Goal: Task Accomplishment & Management: Manage account settings

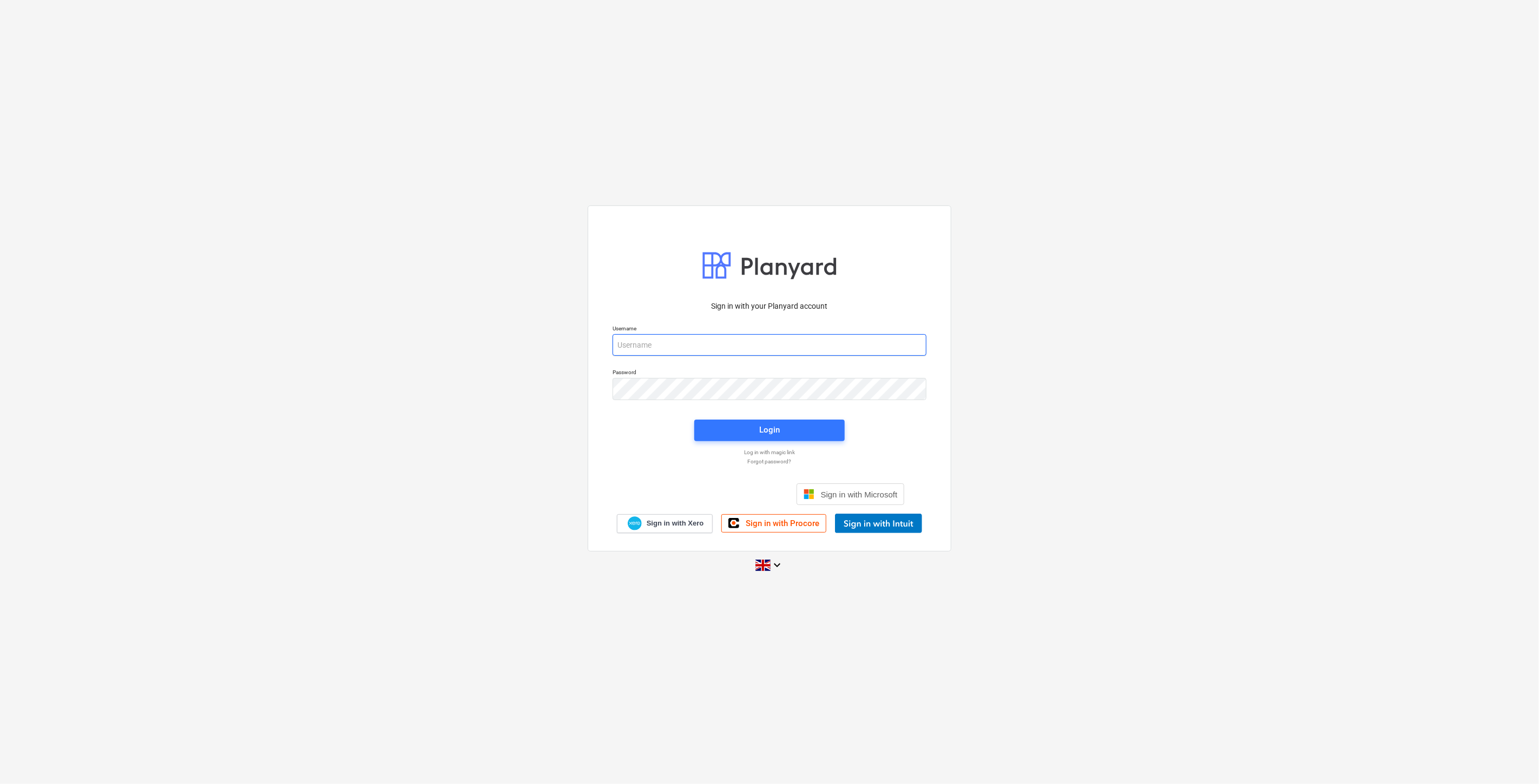
click at [765, 346] on input "email" at bounding box center [769, 345] width 314 height 21
type input "[PERSON_NAME][EMAIL_ADDRESS][DOMAIN_NAME]"
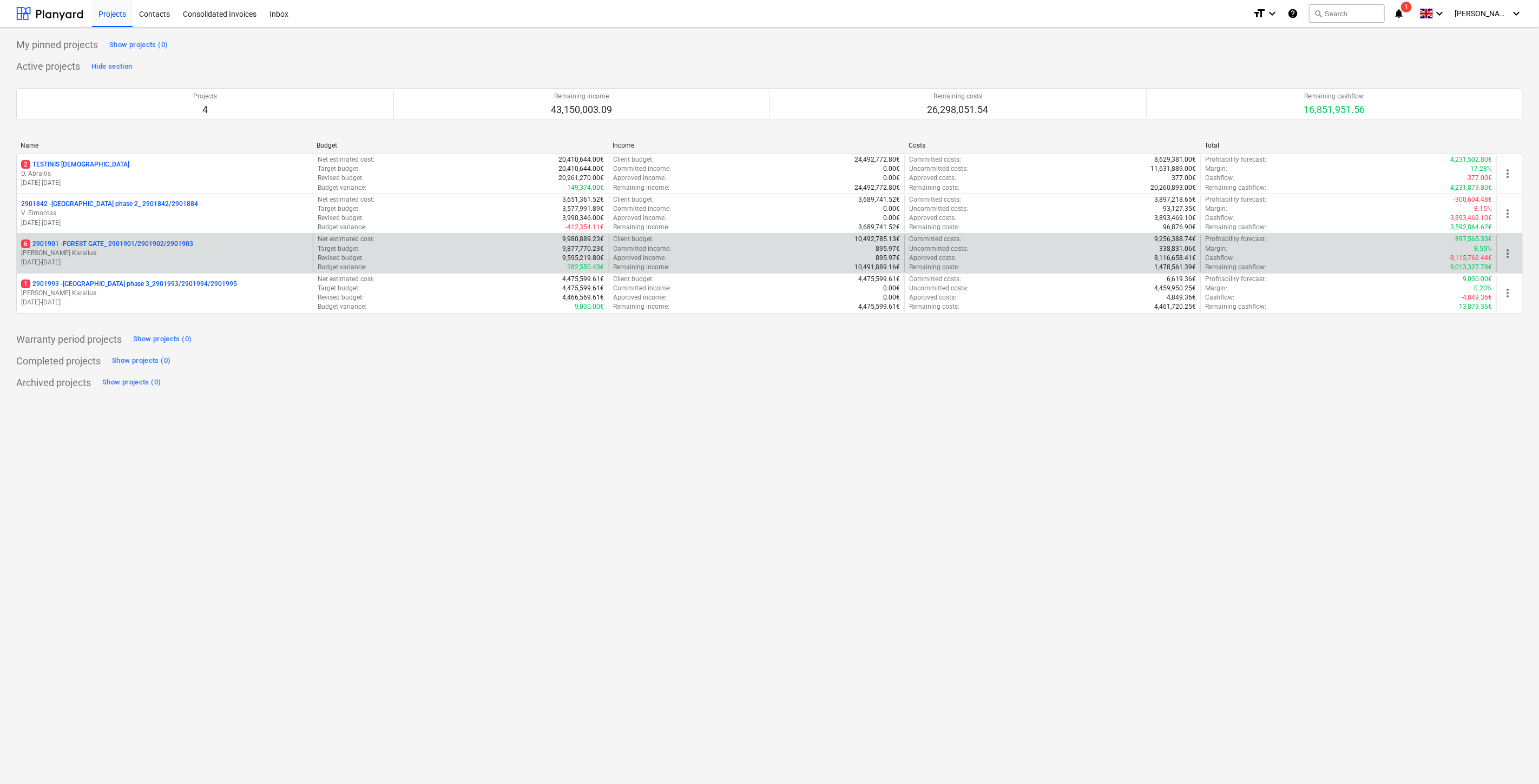
click at [213, 256] on p "[PERSON_NAME] Karalius" at bounding box center [164, 253] width 287 height 9
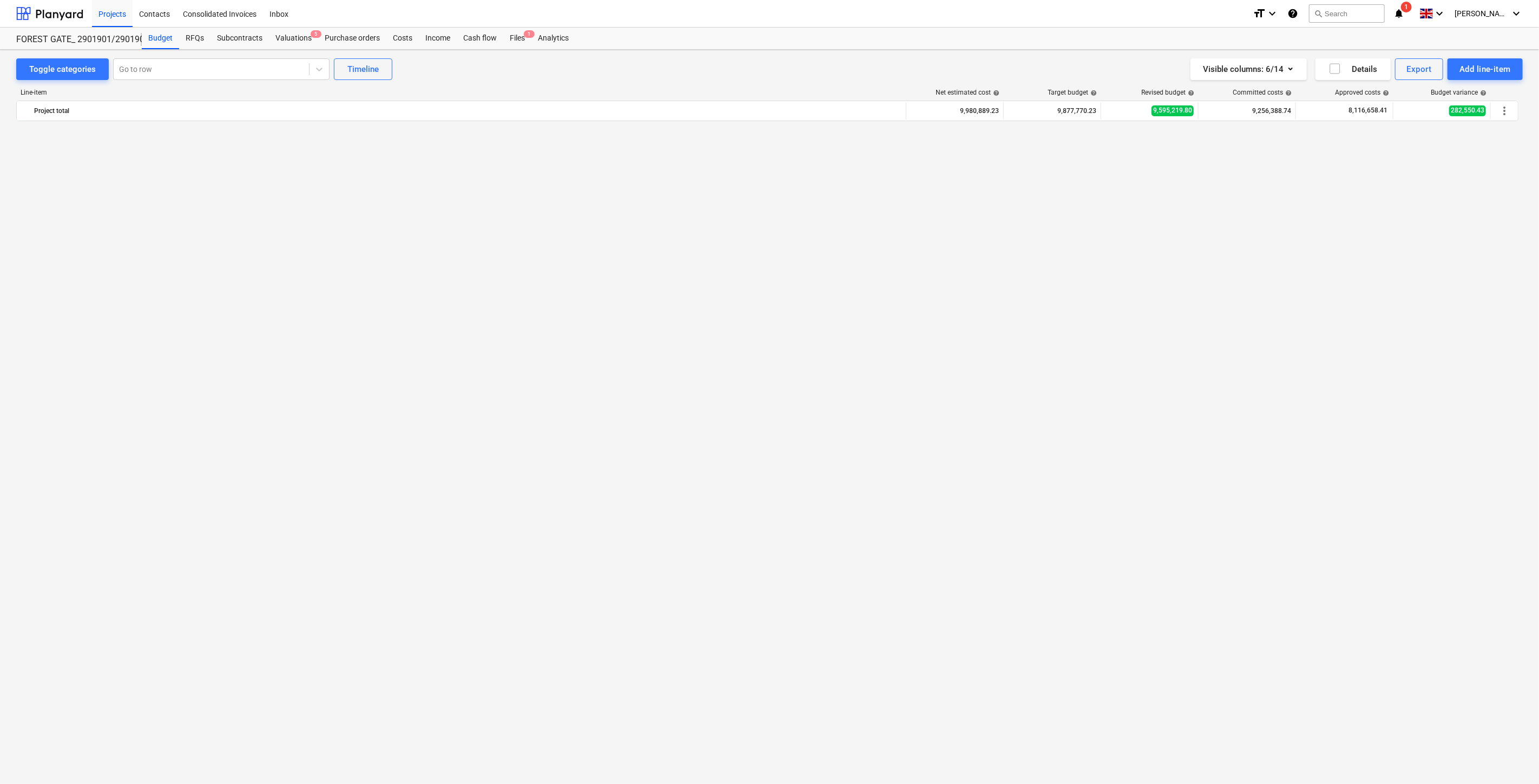
scroll to position [1785, 0]
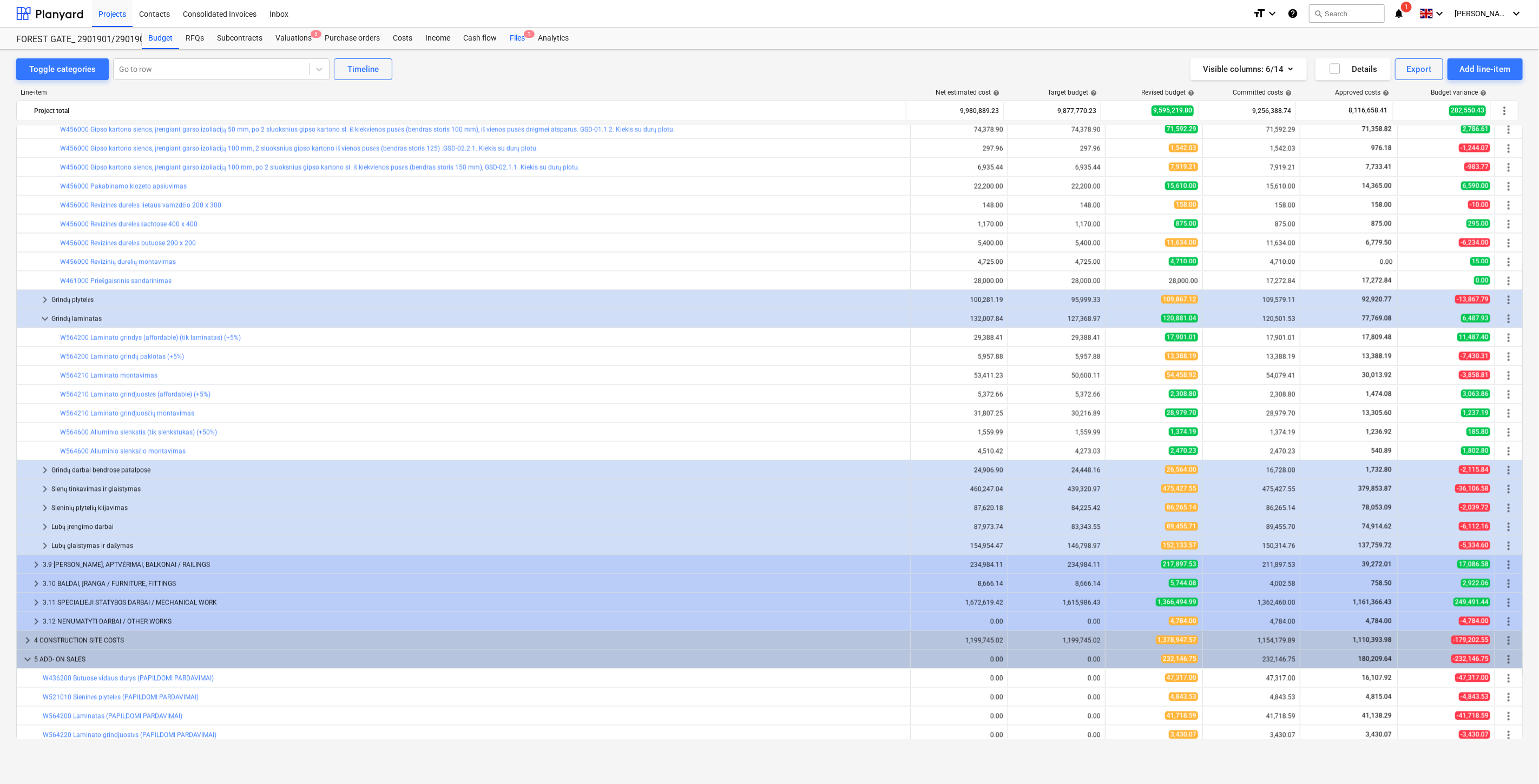
click at [523, 40] on div "Files 1" at bounding box center [517, 38] width 28 height 21
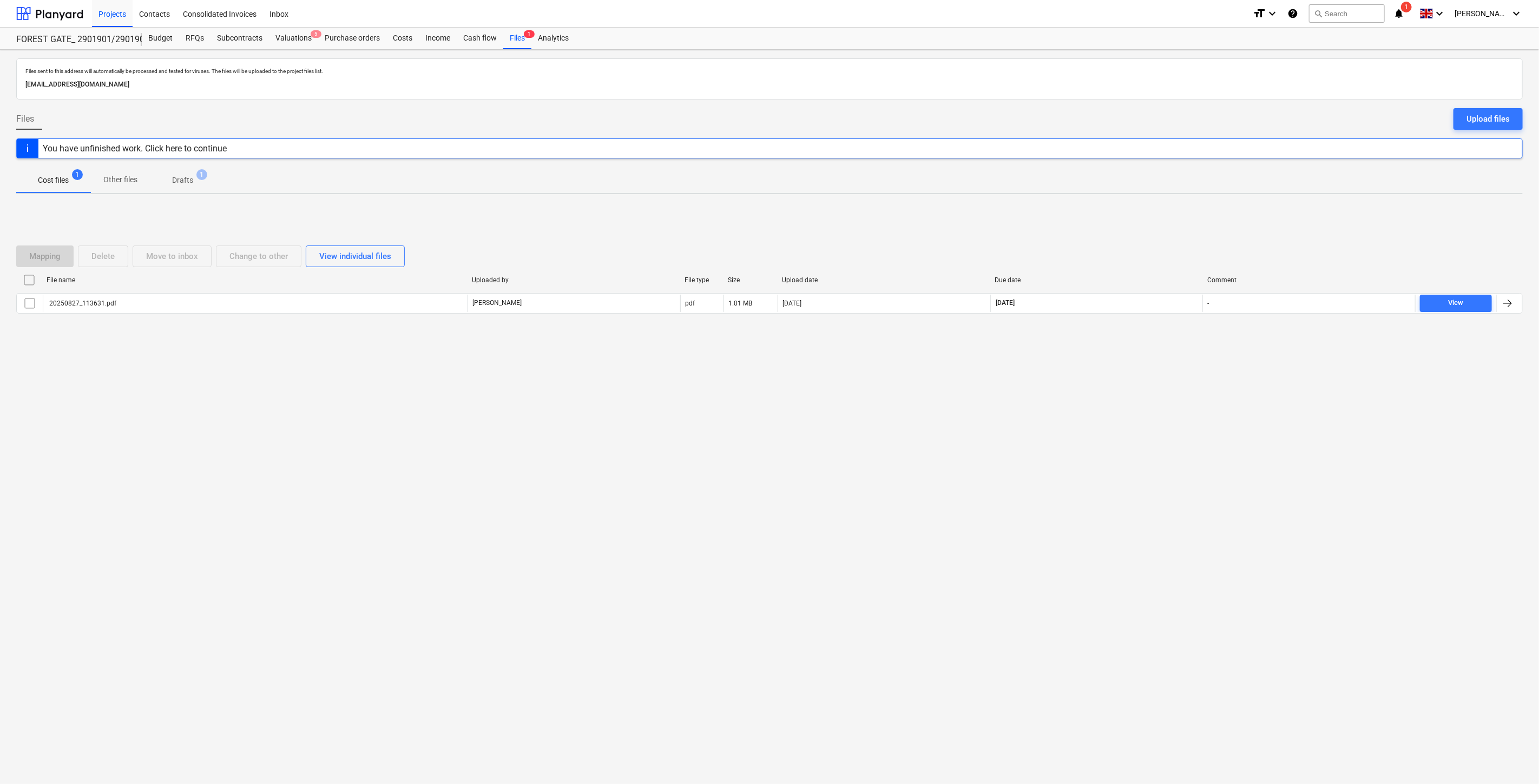
drag, startPoint x: 1129, startPoint y: 485, endPoint x: 1143, endPoint y: 463, distance: 26.1
click at [1132, 481] on div "Files sent to this address will automatically be processed and tested for virus…" at bounding box center [770, 417] width 1539 height 734
click at [1143, 463] on div "Files sent to this address will automatically be processed and tested for virus…" at bounding box center [770, 417] width 1539 height 734
click at [1144, 455] on div "Files sent to this address will automatically be processed and tested for virus…" at bounding box center [770, 417] width 1539 height 734
click at [1152, 435] on div "Files sent to this address will automatically be processed and tested for virus…" at bounding box center [770, 417] width 1539 height 734
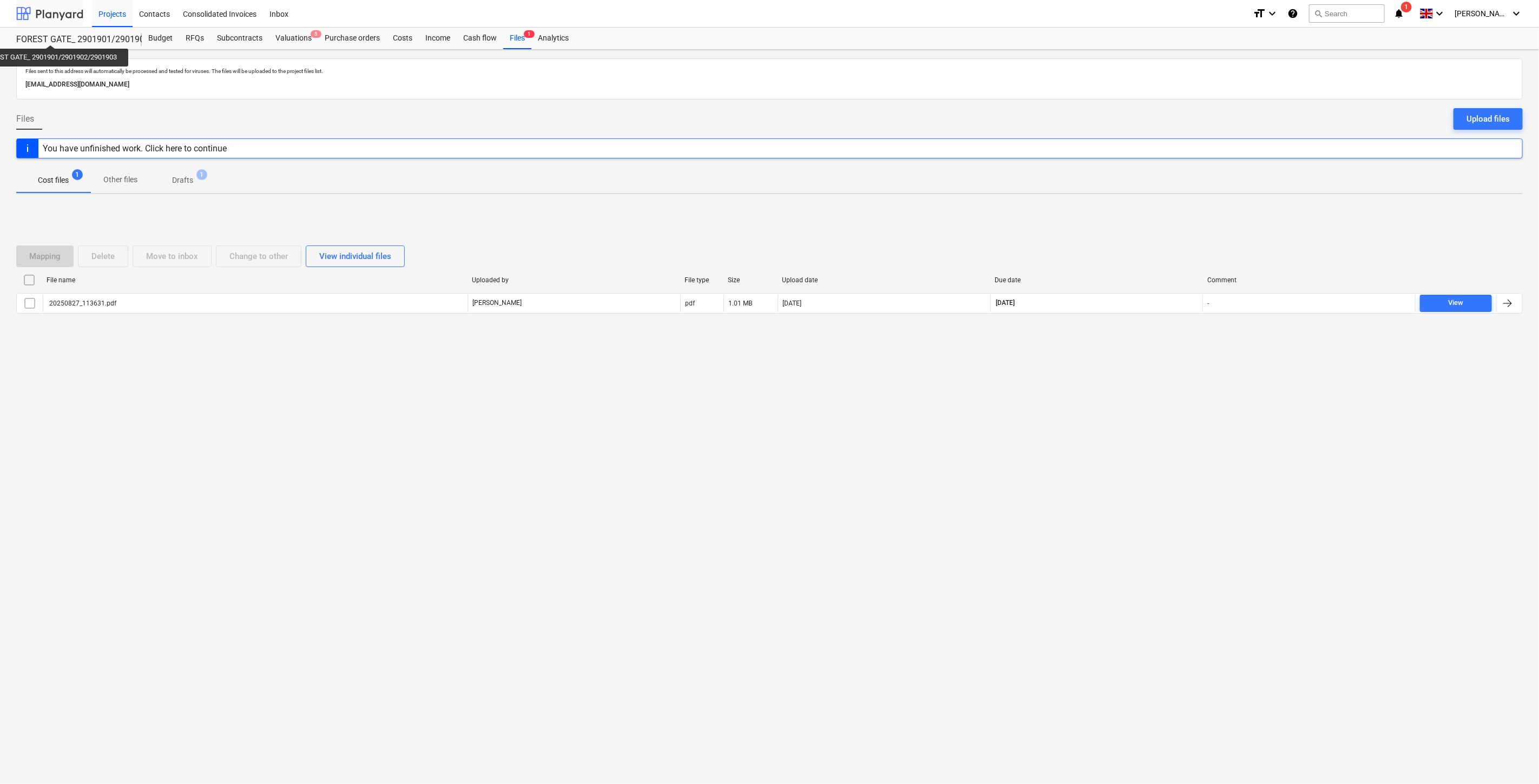
click at [61, 19] on div at bounding box center [50, 13] width 67 height 27
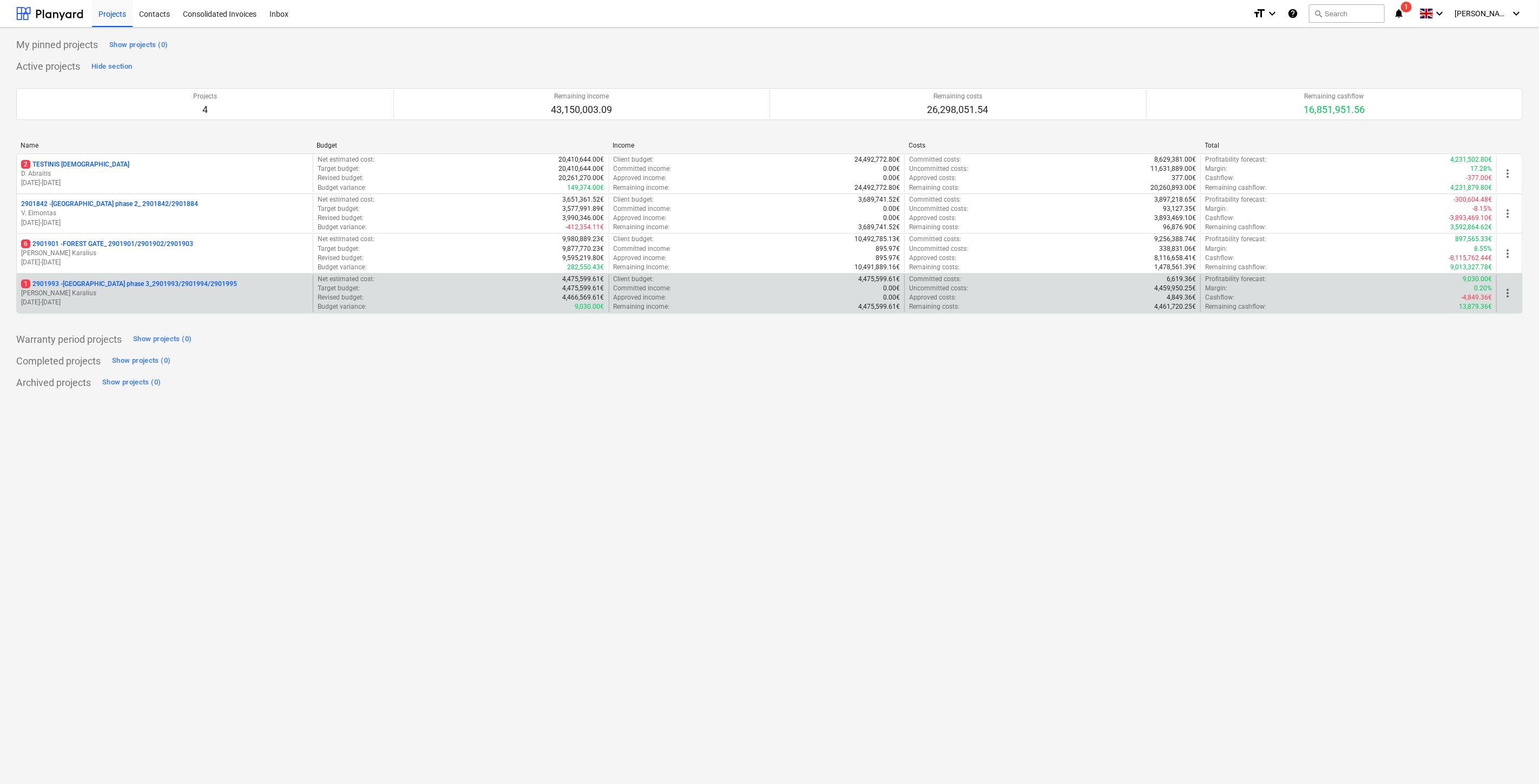
click at [88, 294] on p "[PERSON_NAME] Karalius" at bounding box center [164, 293] width 287 height 9
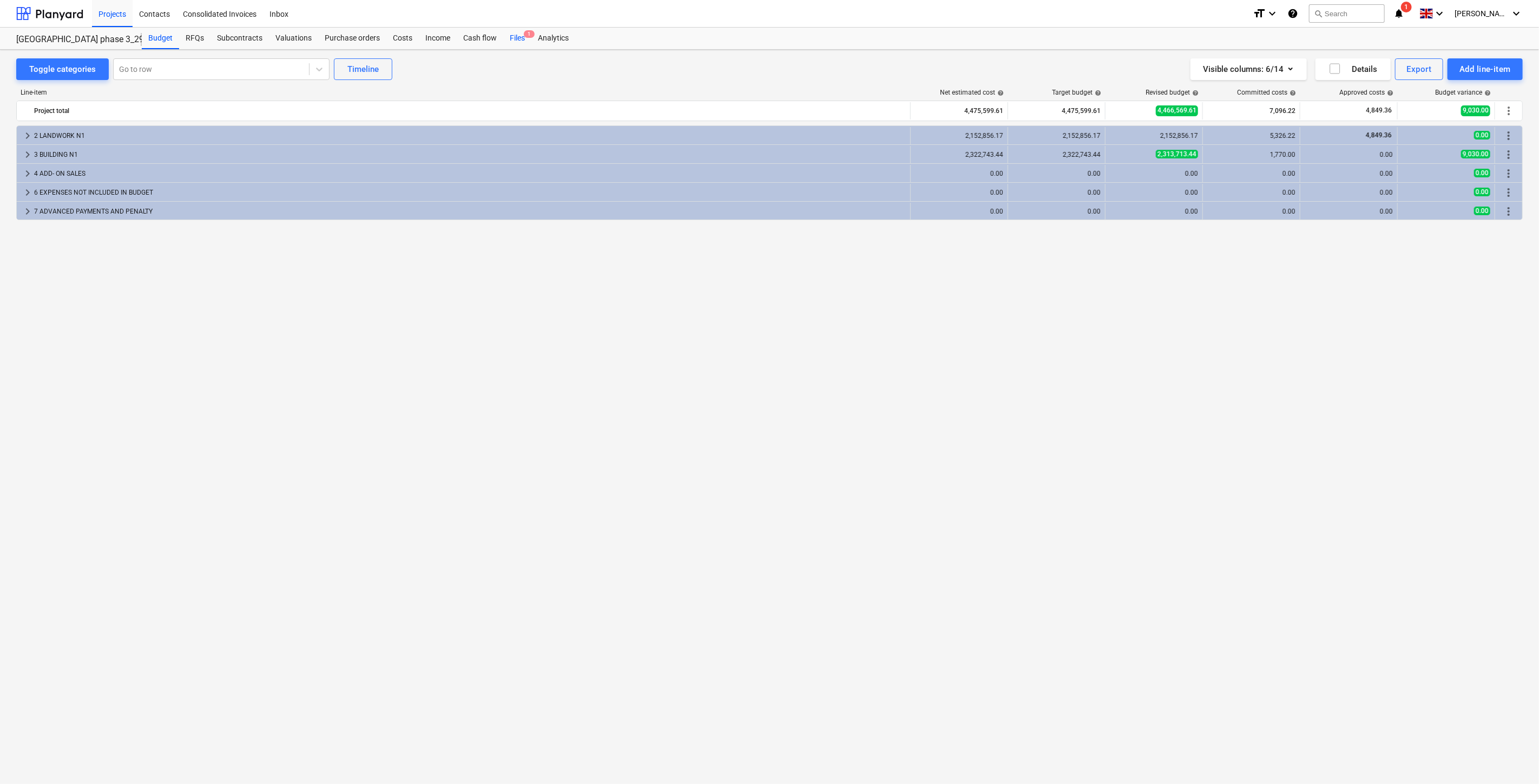
click at [522, 32] on div "Files 1" at bounding box center [517, 38] width 28 height 21
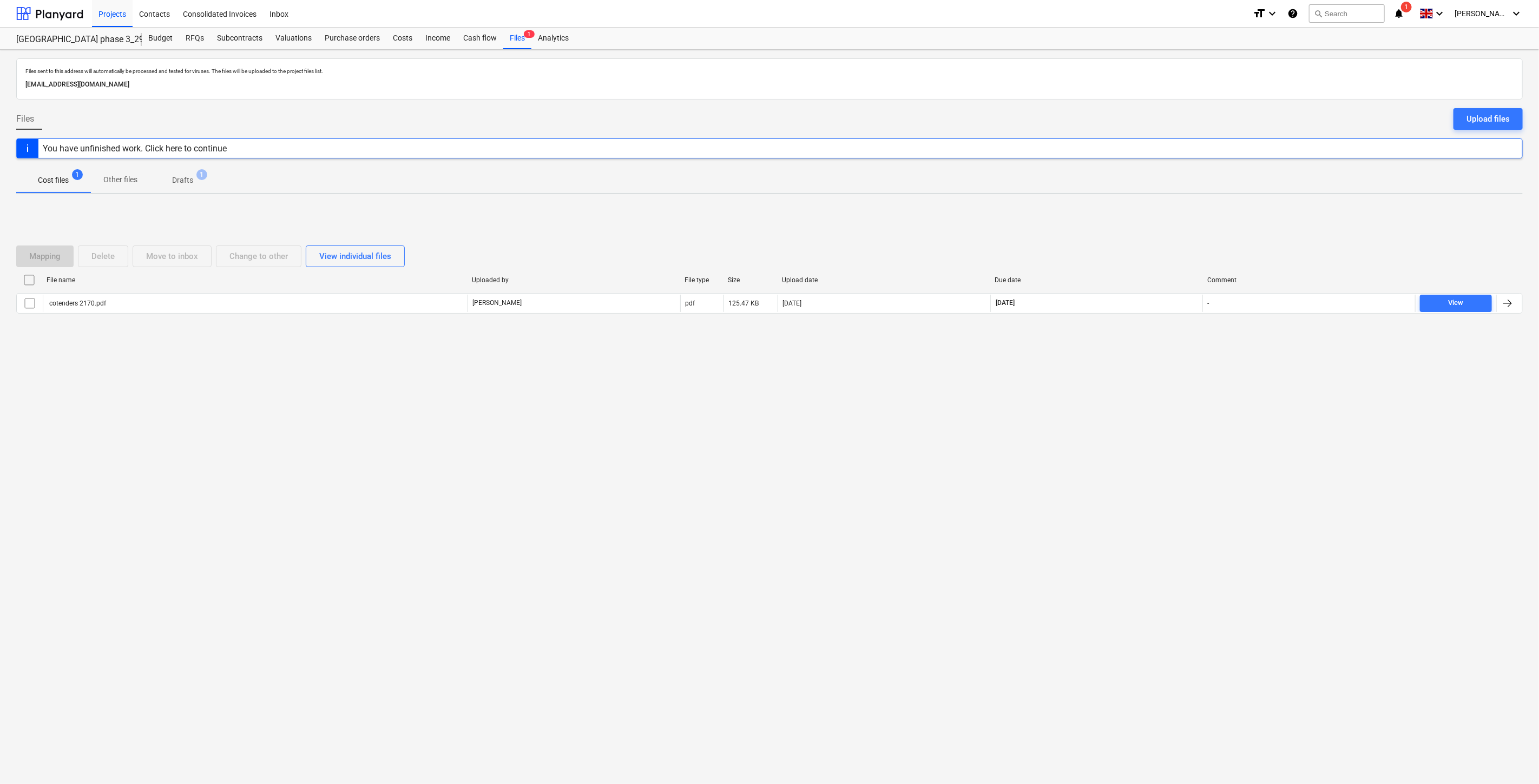
drag, startPoint x: 741, startPoint y: 459, endPoint x: 792, endPoint y: 434, distance: 56.8
click at [755, 452] on div "Files sent to this address will automatically be processed and tested for virus…" at bounding box center [770, 417] width 1539 height 734
click at [801, 430] on div "Files sent to this address will automatically be processed and tested for virus…" at bounding box center [770, 417] width 1539 height 734
click at [1116, 462] on div "Files sent to this address will automatically be processed and tested for virus…" at bounding box center [770, 417] width 1539 height 734
click at [1139, 440] on div "Files sent to this address will automatically be processed and tested for virus…" at bounding box center [770, 417] width 1539 height 734
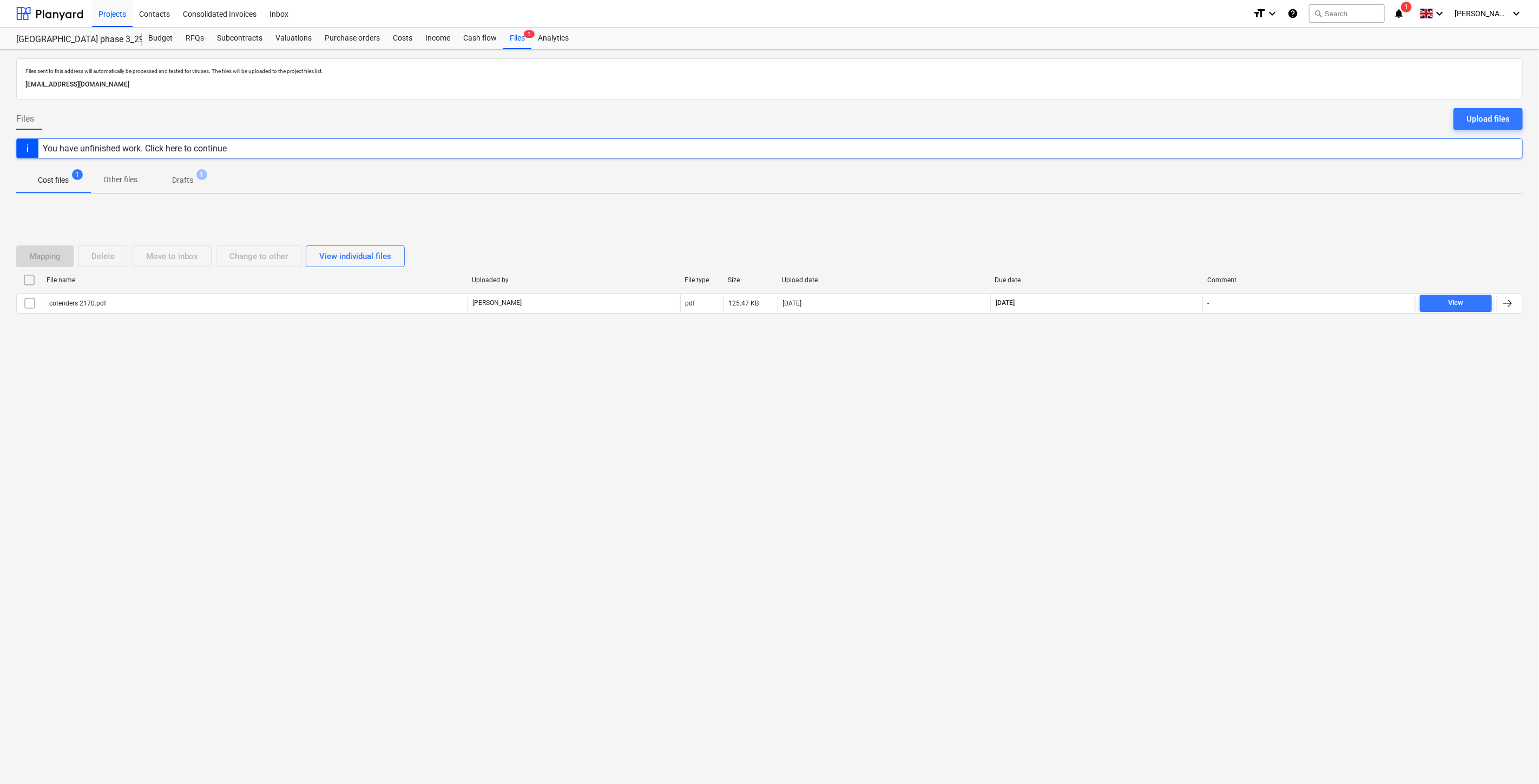
click at [1143, 430] on div "Files sent to this address will automatically be processed and tested for virus…" at bounding box center [770, 417] width 1539 height 734
click at [1149, 411] on div "Files sent to this address will automatically be processed and tested for virus…" at bounding box center [770, 417] width 1539 height 734
click at [197, 40] on div "RFQs" at bounding box center [195, 38] width 32 height 21
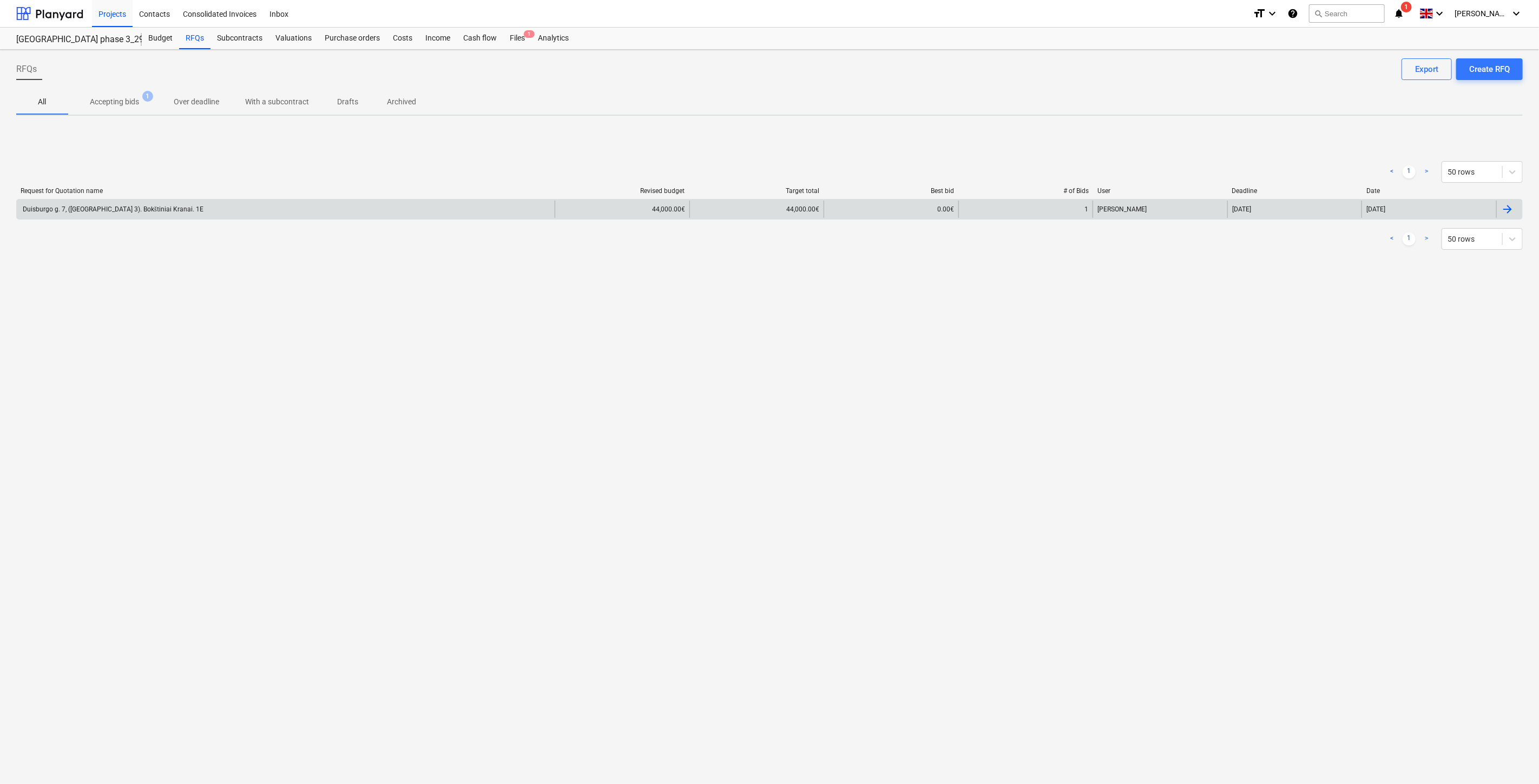
click at [463, 213] on div "Duisburgo g. 7, ([GEOGRAPHIC_DATA] 3). Bokštiniai Kranai. 1E" at bounding box center [286, 209] width 538 height 17
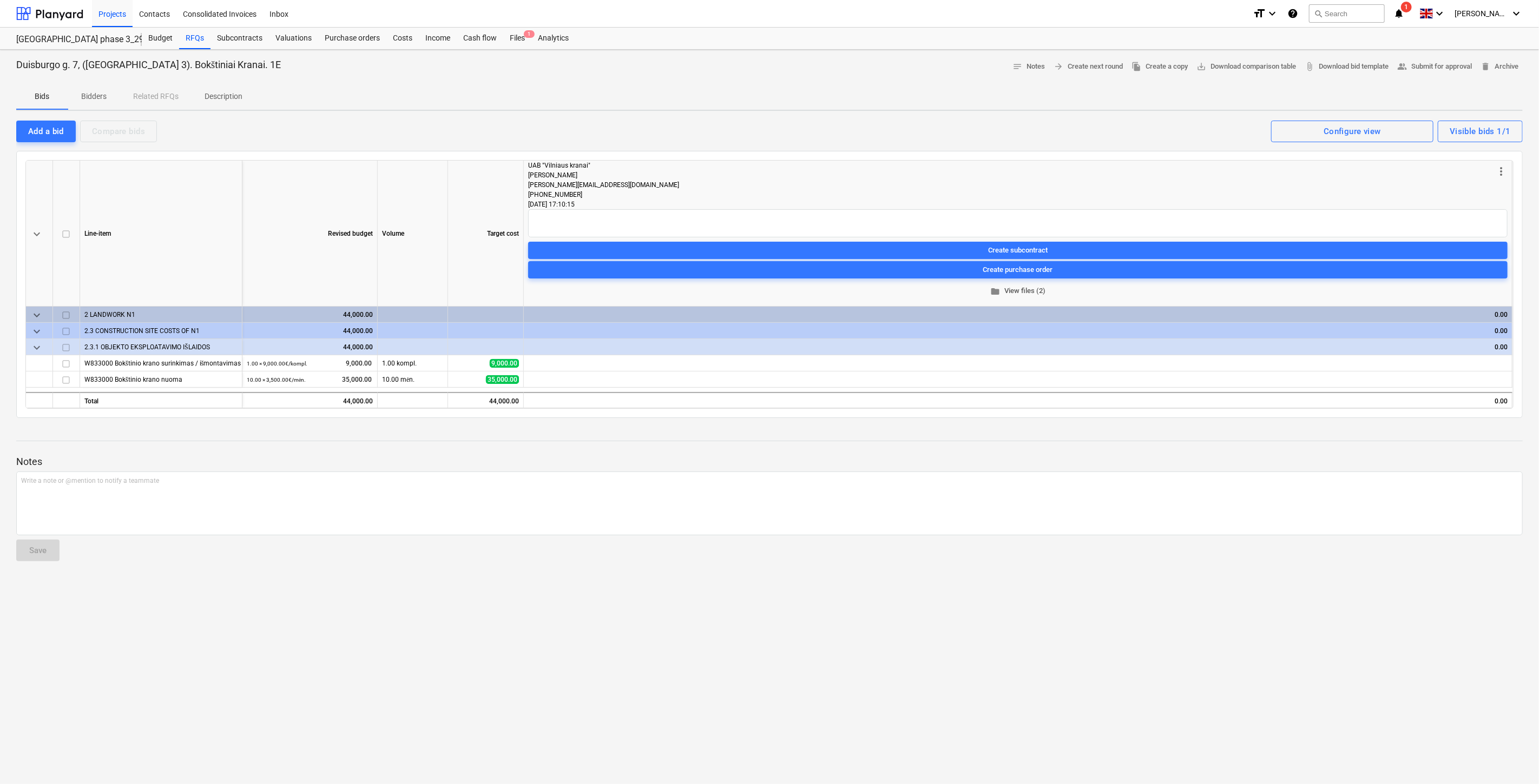
click at [1013, 290] on span "folder View files (2)" at bounding box center [1017, 291] width 971 height 13
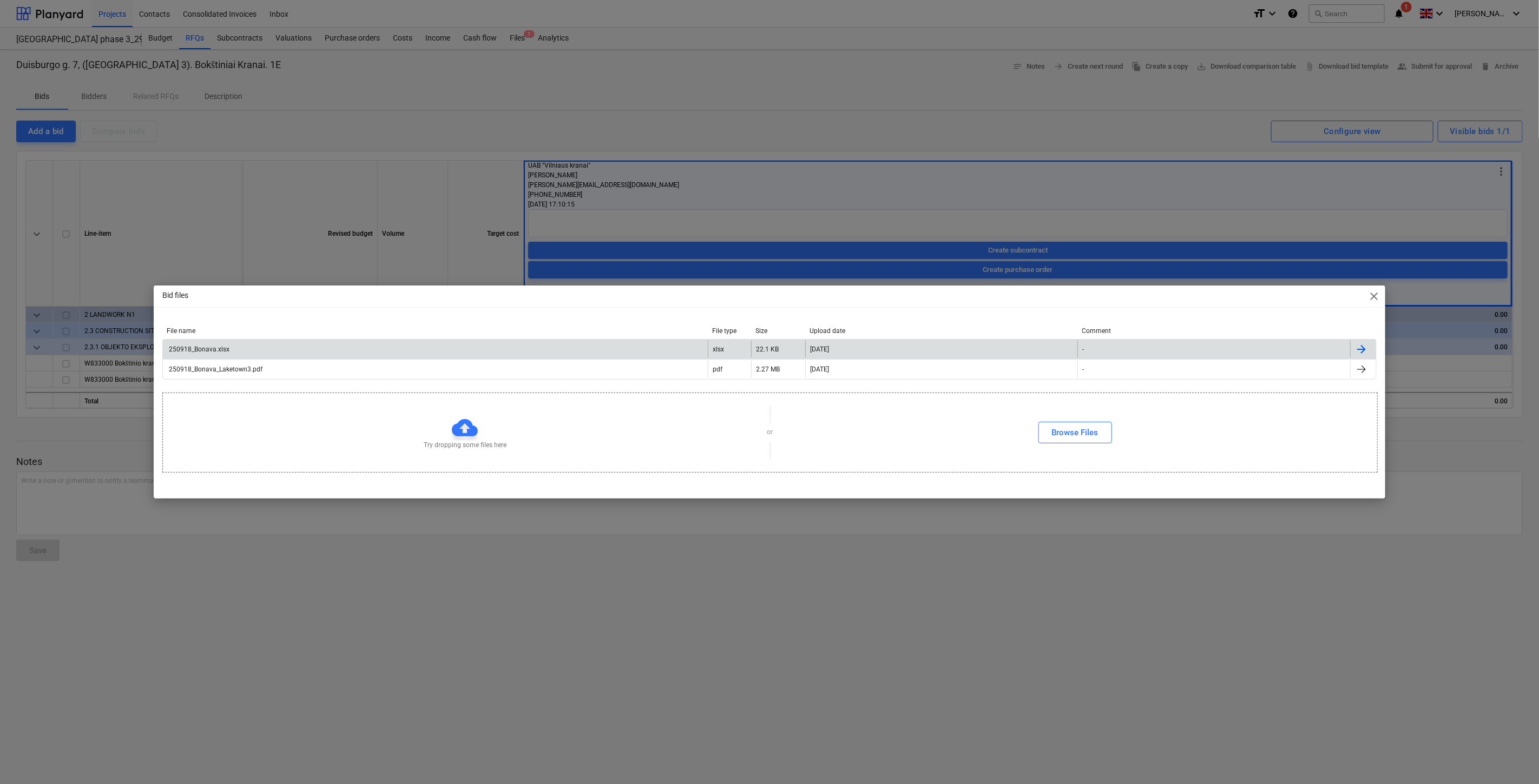
click at [388, 355] on div "250918_Bonava.xlsx" at bounding box center [436, 349] width 545 height 17
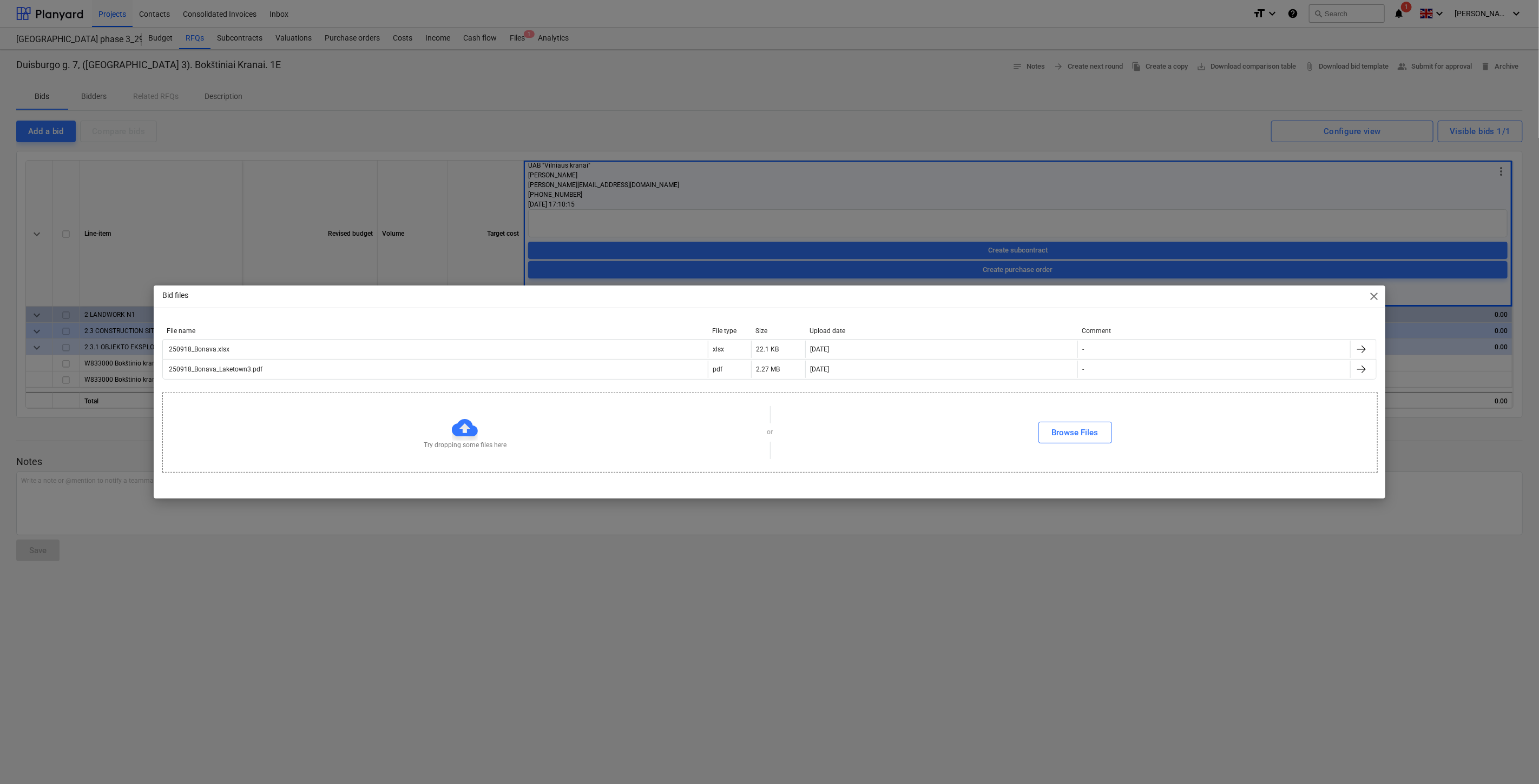
click at [1537, 73] on div "Bid files close File name File type Size Upload date Comment 250918_Bonava.xlsx…" at bounding box center [770, 392] width 1539 height 784
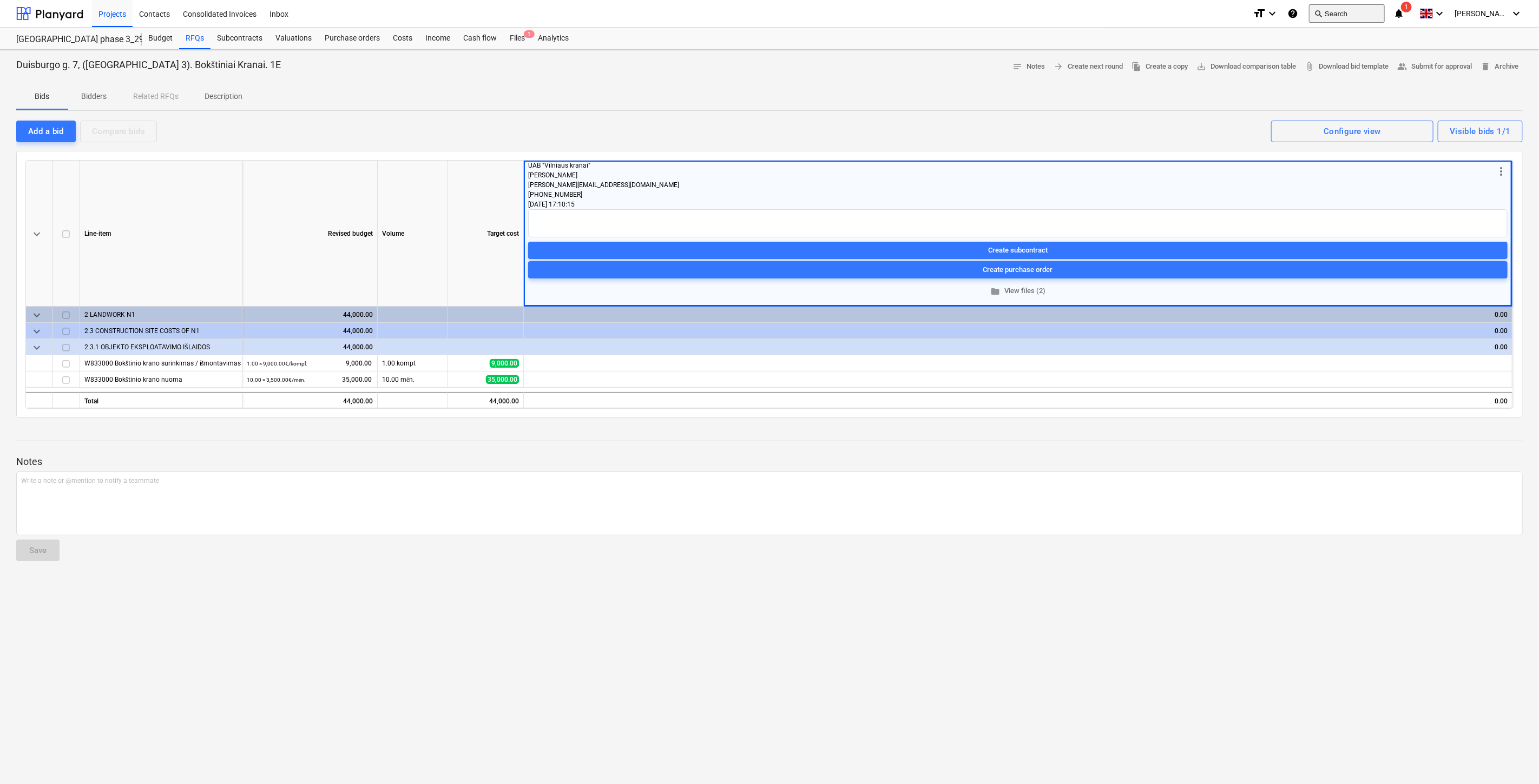
click at [1366, 4] on button "search Search" at bounding box center [1347, 13] width 76 height 19
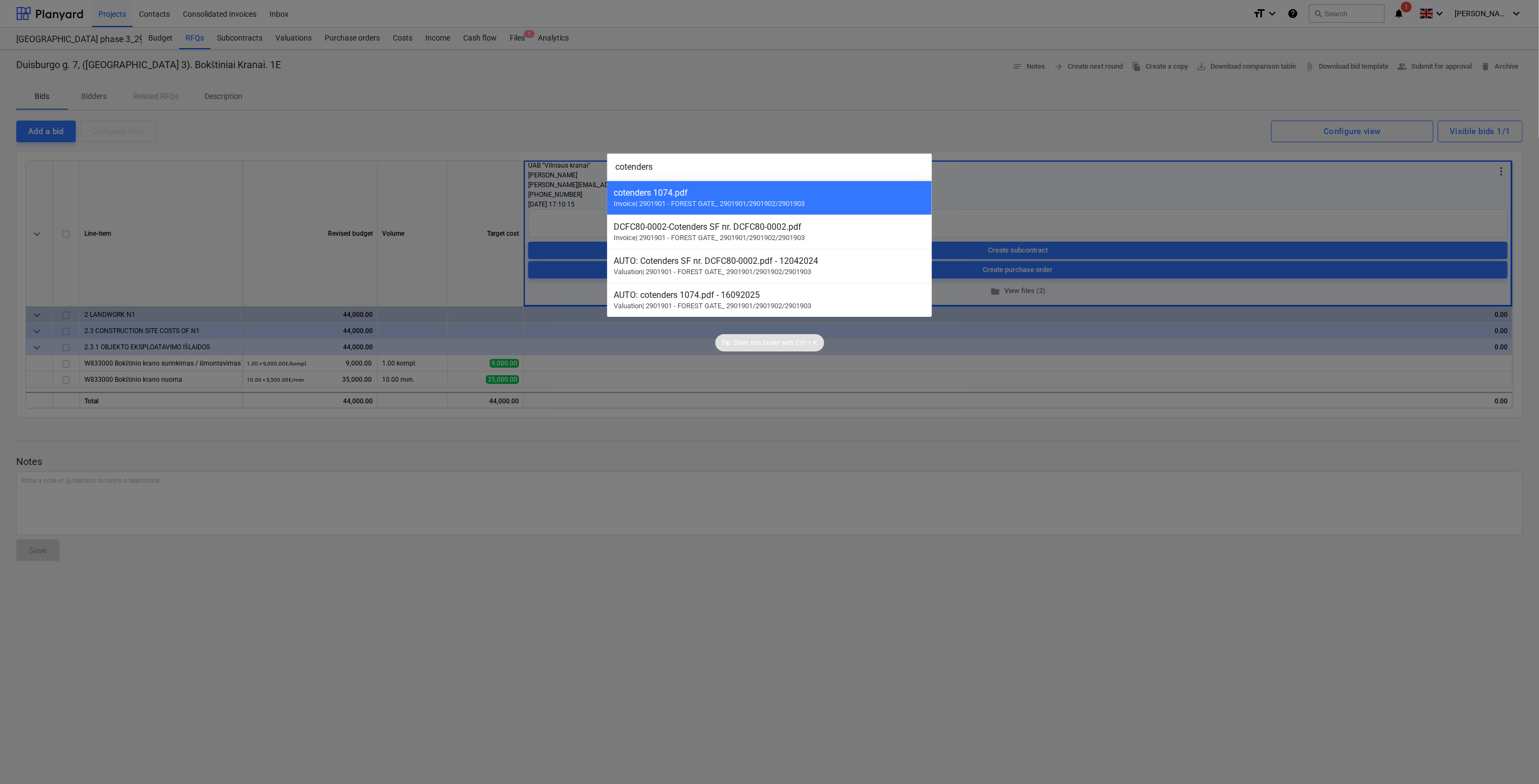
type input "cotenders"
drag, startPoint x: 597, startPoint y: 174, endPoint x: 591, endPoint y: 174, distance: 6.0
click at [591, 174] on div "cotenders cotenders 1074.pdf Invoice | 2901901 - FOREST GATE_ 2901901/2901902/2…" at bounding box center [770, 392] width 1539 height 784
click at [796, 247] on div "DCFC80-0002 - Cotenders SF nr. DCFC80-0002.pdf Invoice | 2901901 - FOREST GATE_…" at bounding box center [769, 232] width 324 height 34
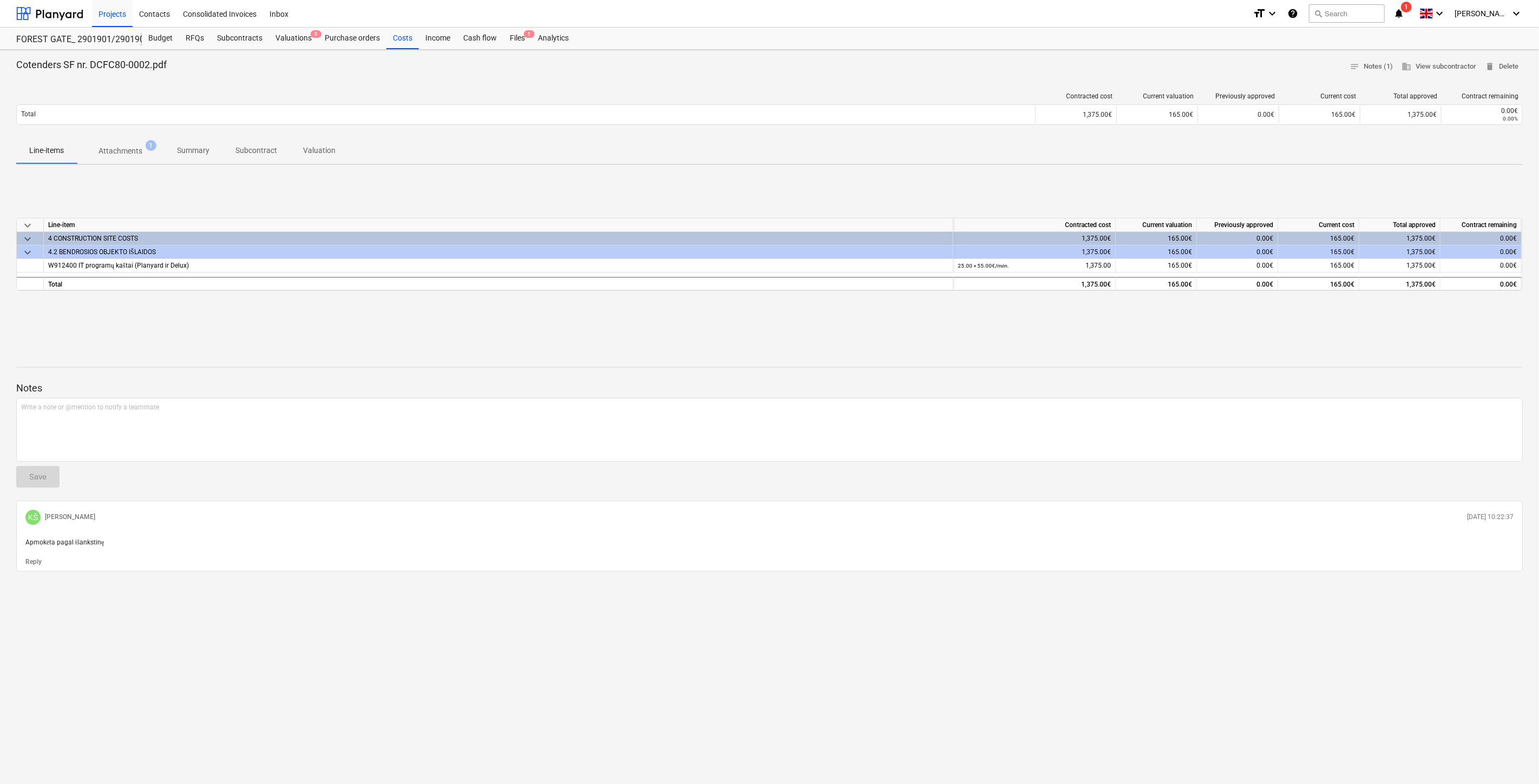
click at [352, 329] on div "keyboard_arrow_down Line-item Contracted cost Current valuation Previously appr…" at bounding box center [770, 255] width 1507 height 162
click at [366, 320] on div "keyboard_arrow_down Line-item Contracted cost Current valuation Previously appr…" at bounding box center [770, 255] width 1507 height 162
click at [510, 34] on div "Files 1" at bounding box center [517, 38] width 28 height 21
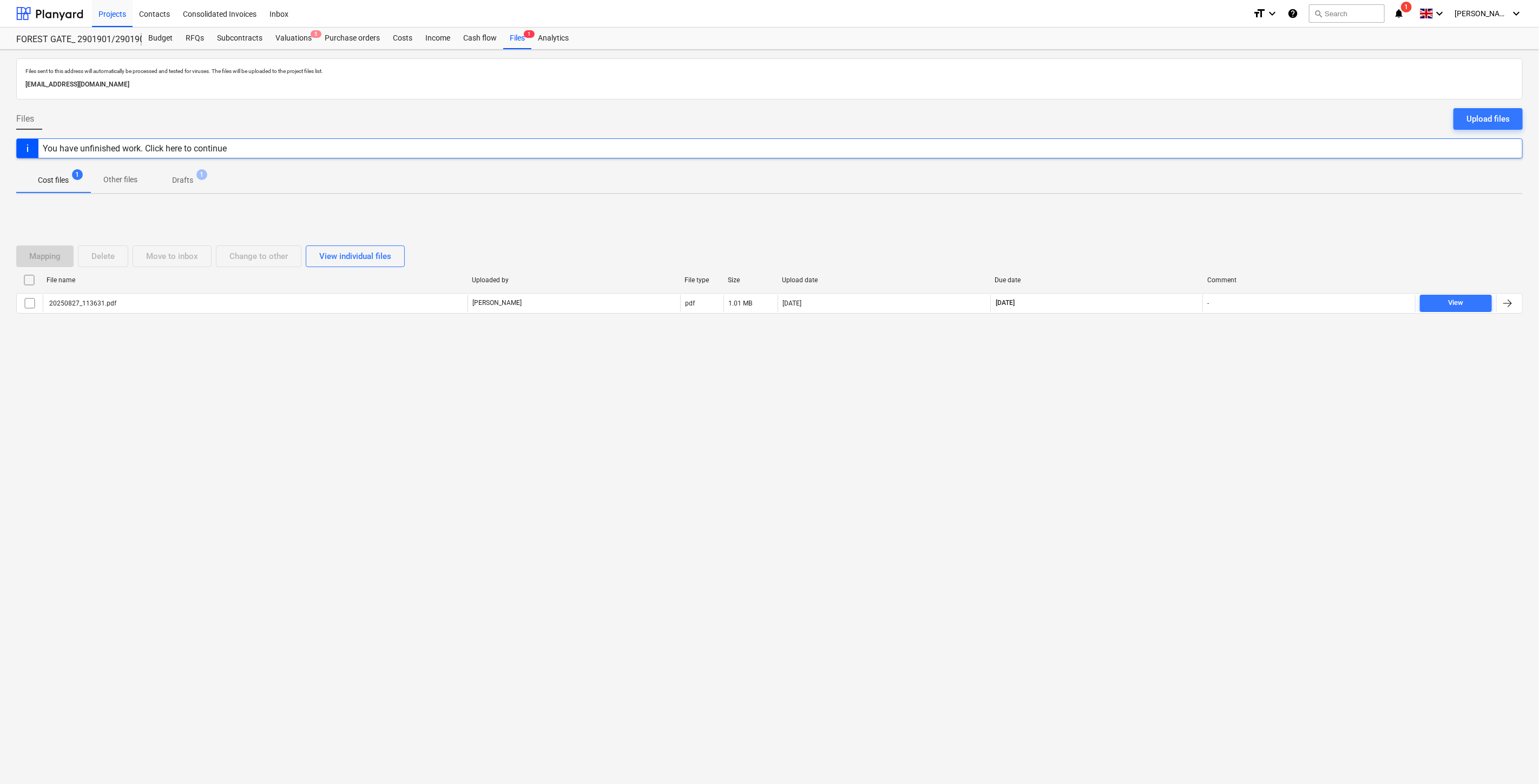
drag, startPoint x: 1065, startPoint y: 485, endPoint x: 1103, endPoint y: 451, distance: 51.0
click at [1071, 478] on div "Files sent to this address will automatically be processed and tested for virus…" at bounding box center [770, 417] width 1539 height 734
drag, startPoint x: 1103, startPoint y: 451, endPoint x: 317, endPoint y: 457, distance: 786.0
click at [1097, 451] on div "Files sent to this address will automatically be processed and tested for virus…" at bounding box center [770, 417] width 1539 height 734
drag, startPoint x: 1094, startPoint y: 383, endPoint x: 1126, endPoint y: 355, distance: 42.5
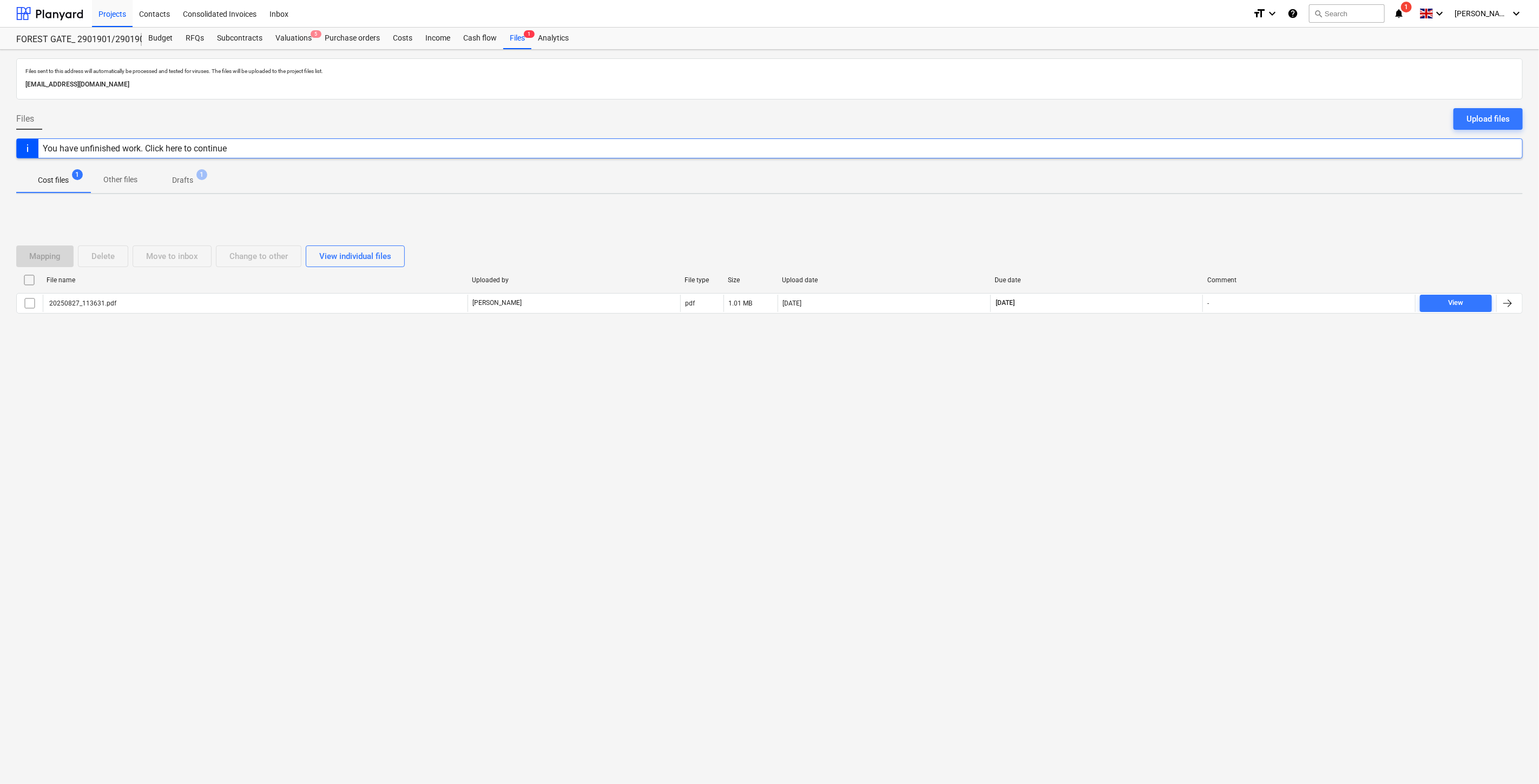
click at [1104, 371] on div "Files sent to this address will automatically be processed and tested for virus…" at bounding box center [770, 417] width 1539 height 734
drag, startPoint x: 1126, startPoint y: 355, endPoint x: 1076, endPoint y: 368, distance: 51.7
click at [1124, 355] on div "Mapping Delete Move to inbox Change to other View individual files File name Up…" at bounding box center [770, 284] width 1507 height 162
click at [244, 45] on div "Subcontracts" at bounding box center [240, 38] width 59 height 21
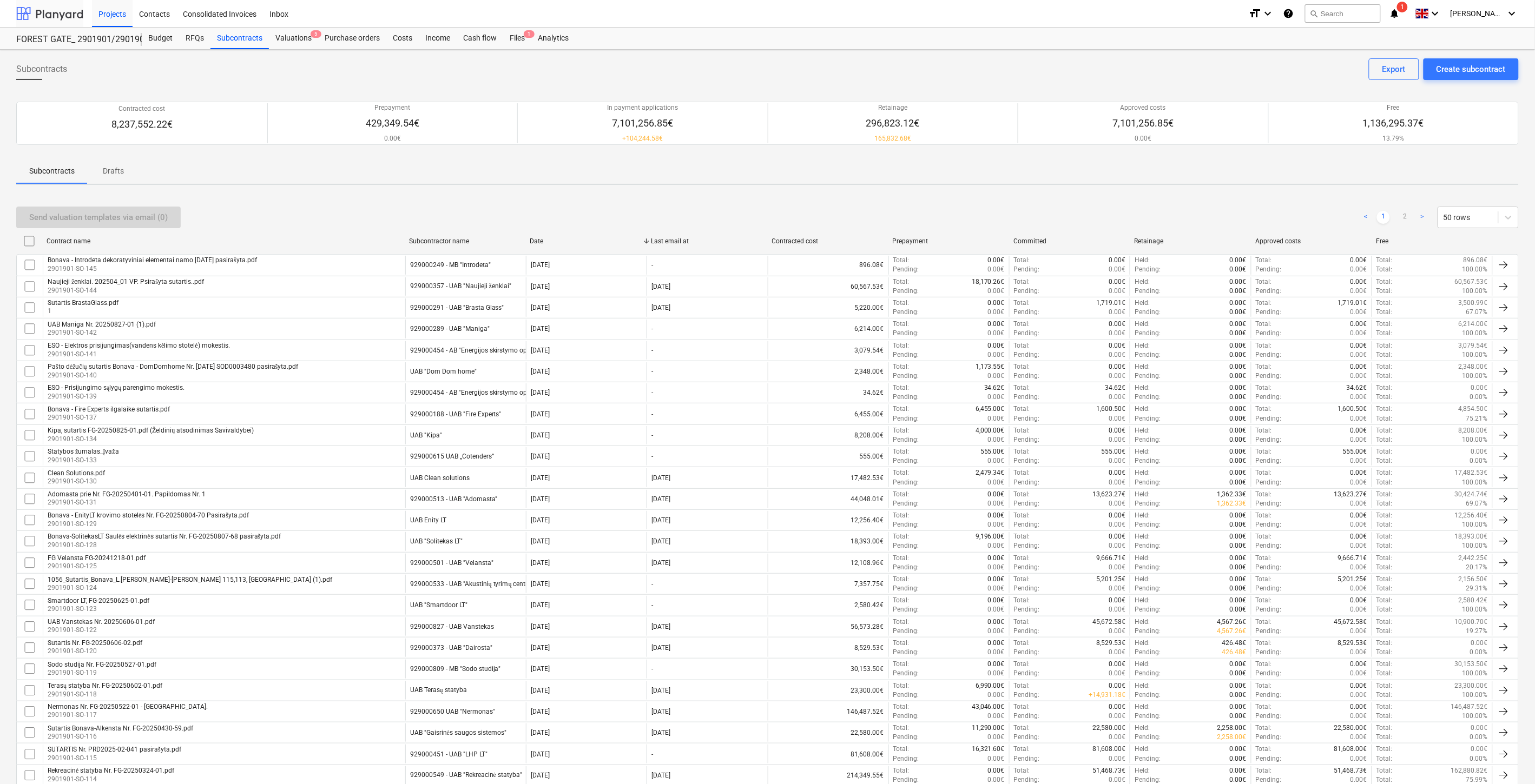
click at [63, 11] on div at bounding box center [50, 13] width 67 height 27
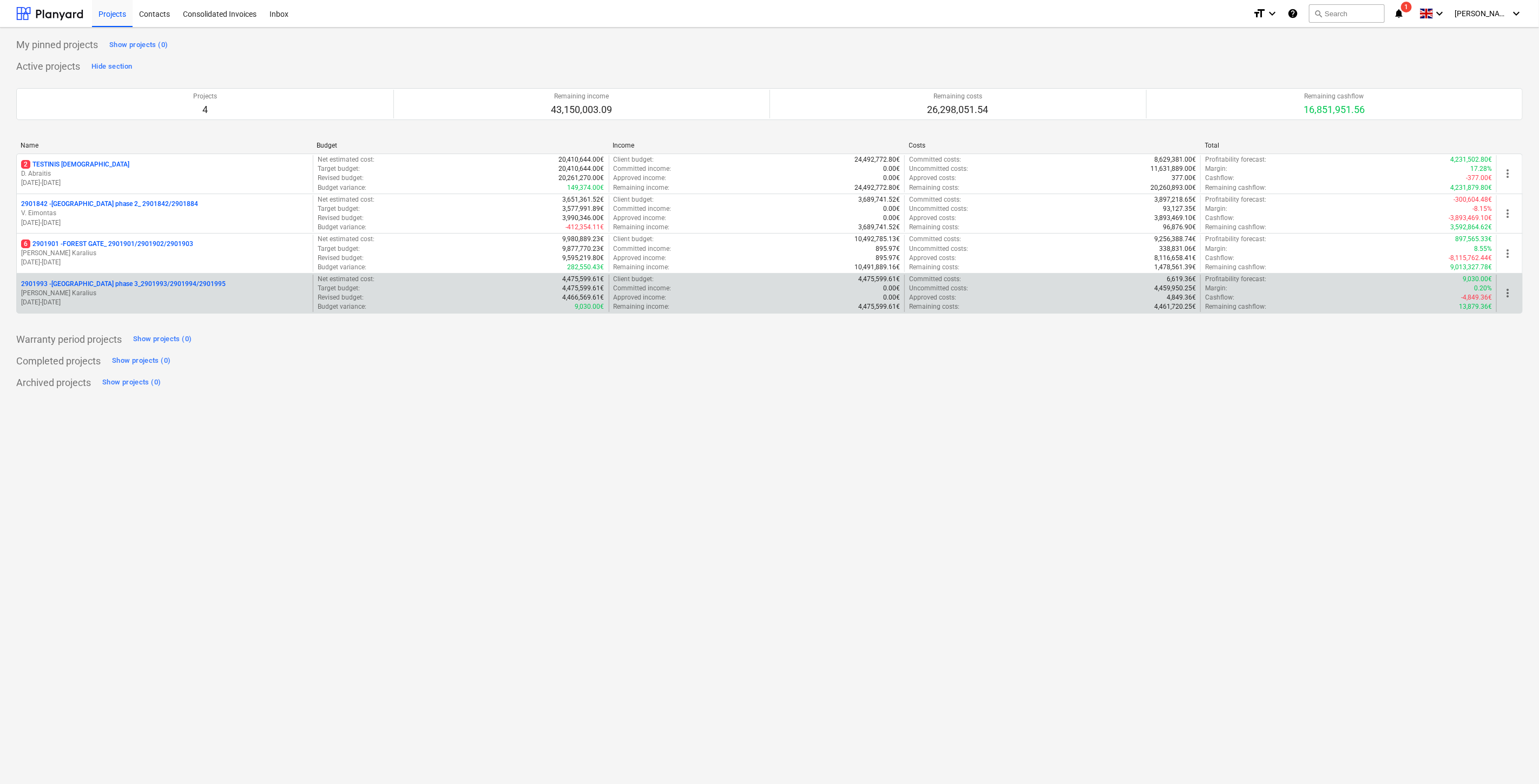
click at [212, 293] on p "[PERSON_NAME] Karalius" at bounding box center [164, 293] width 287 height 9
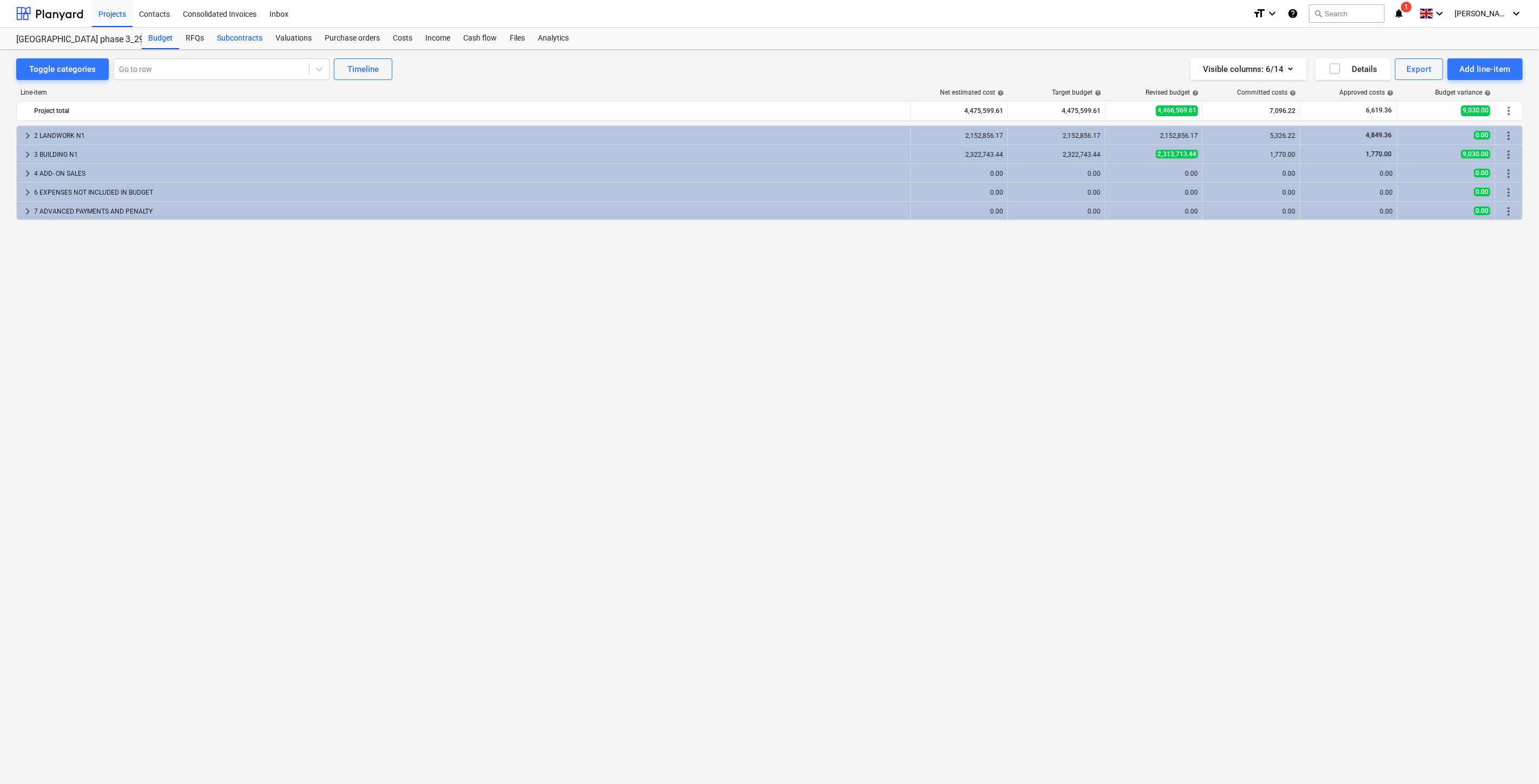
click at [261, 39] on div "Subcontracts" at bounding box center [240, 38] width 59 height 21
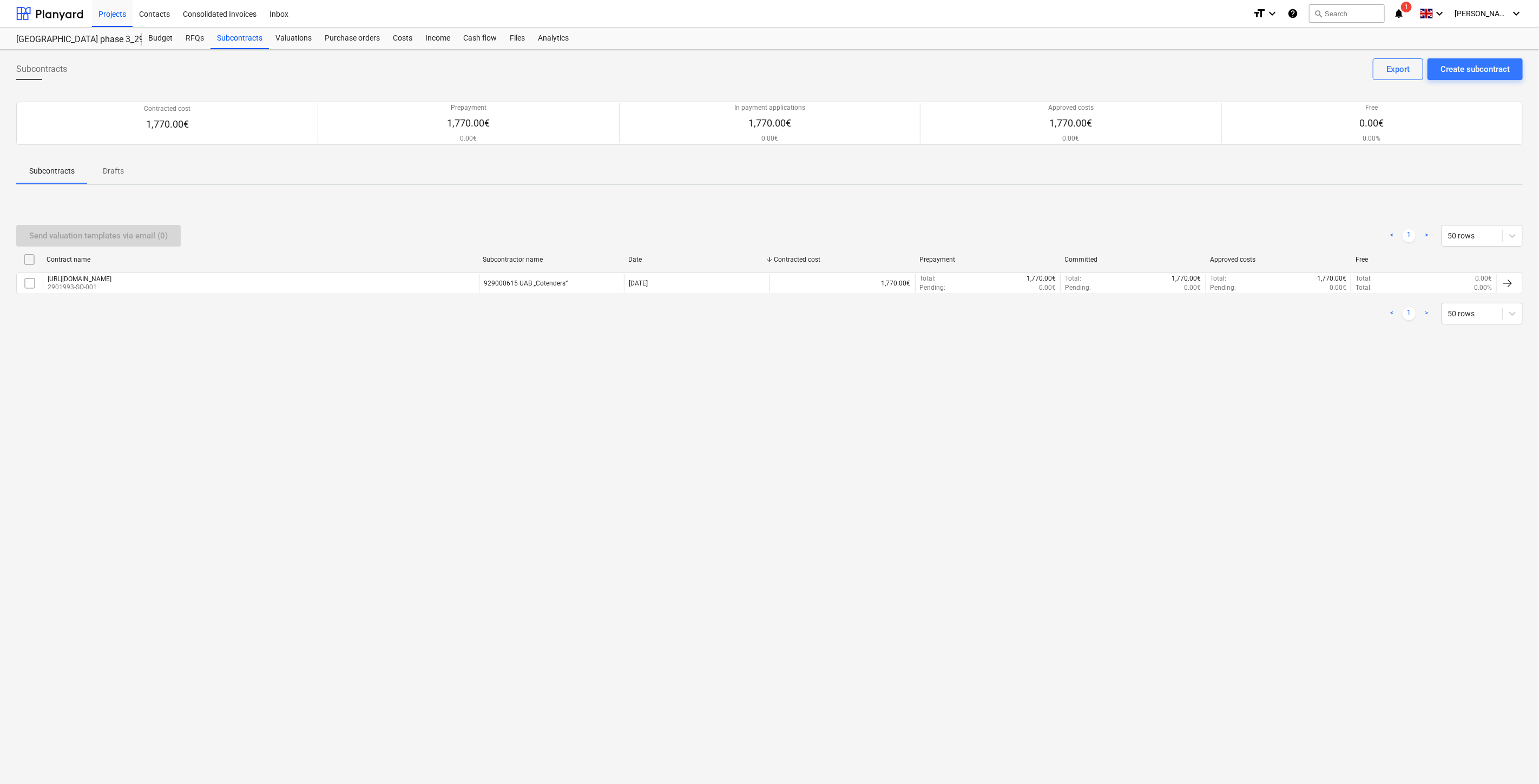
click at [857, 582] on div "Subcontracts Create subcontract Export Contracted cost 1,770.00€ Prepayment 1,7…" at bounding box center [770, 417] width 1539 height 734
click at [924, 528] on div "Subcontracts Create subcontract Export Contracted cost 1,770.00€ Prepayment 1,7…" at bounding box center [770, 417] width 1539 height 734
drag, startPoint x: 946, startPoint y: 579, endPoint x: 1127, endPoint y: 379, distance: 269.7
click at [946, 579] on div "Subcontracts Create subcontract Export Contracted cost 1,770.00€ Prepayment 1,7…" at bounding box center [770, 417] width 1539 height 734
click at [1473, 72] on div "Create subcontract" at bounding box center [1475, 69] width 69 height 14
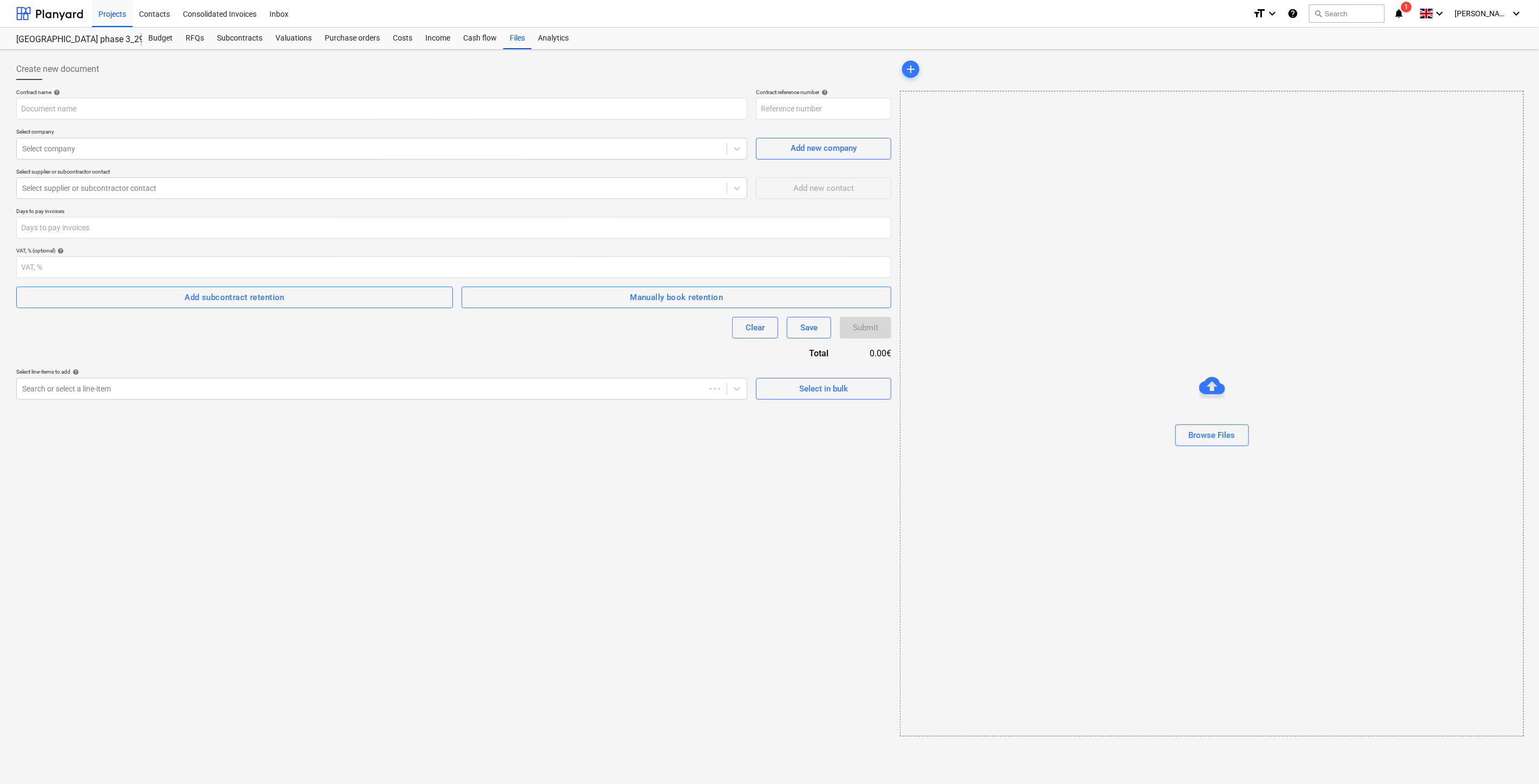
type input "2901993-SO-002"
type input "Rangos sutartis Bonava-Topros technika Nr. LT3-20250708-04.pdf"
drag, startPoint x: 296, startPoint y: 521, endPoint x: 308, endPoint y: 435, distance: 86.8
click at [296, 521] on div "Create new document Contract name help Rangos sutartis Bonava-Topros technika N…" at bounding box center [452, 471] width 881 height 834
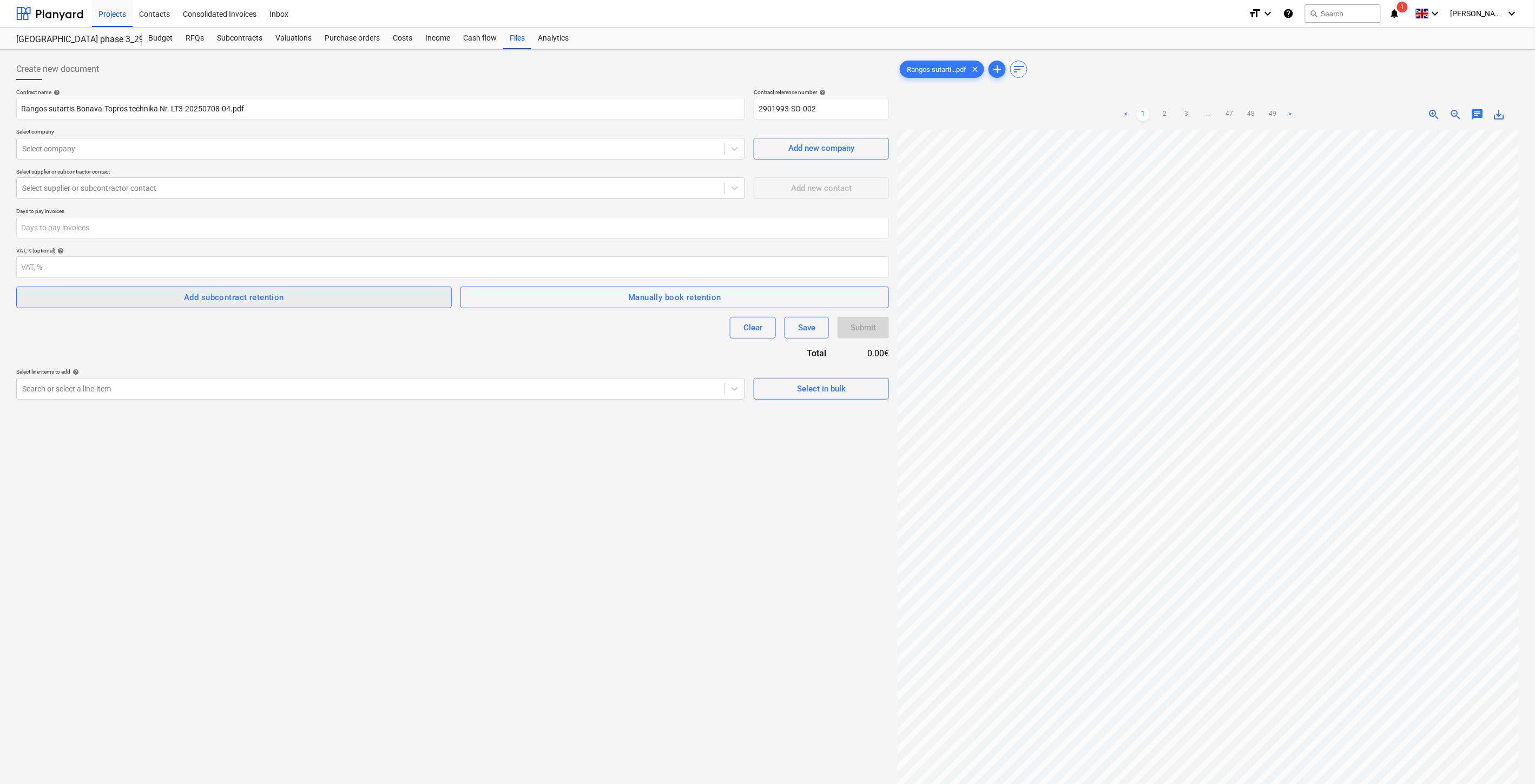
click at [360, 304] on span "Add subcontract retention" at bounding box center [234, 297] width 412 height 14
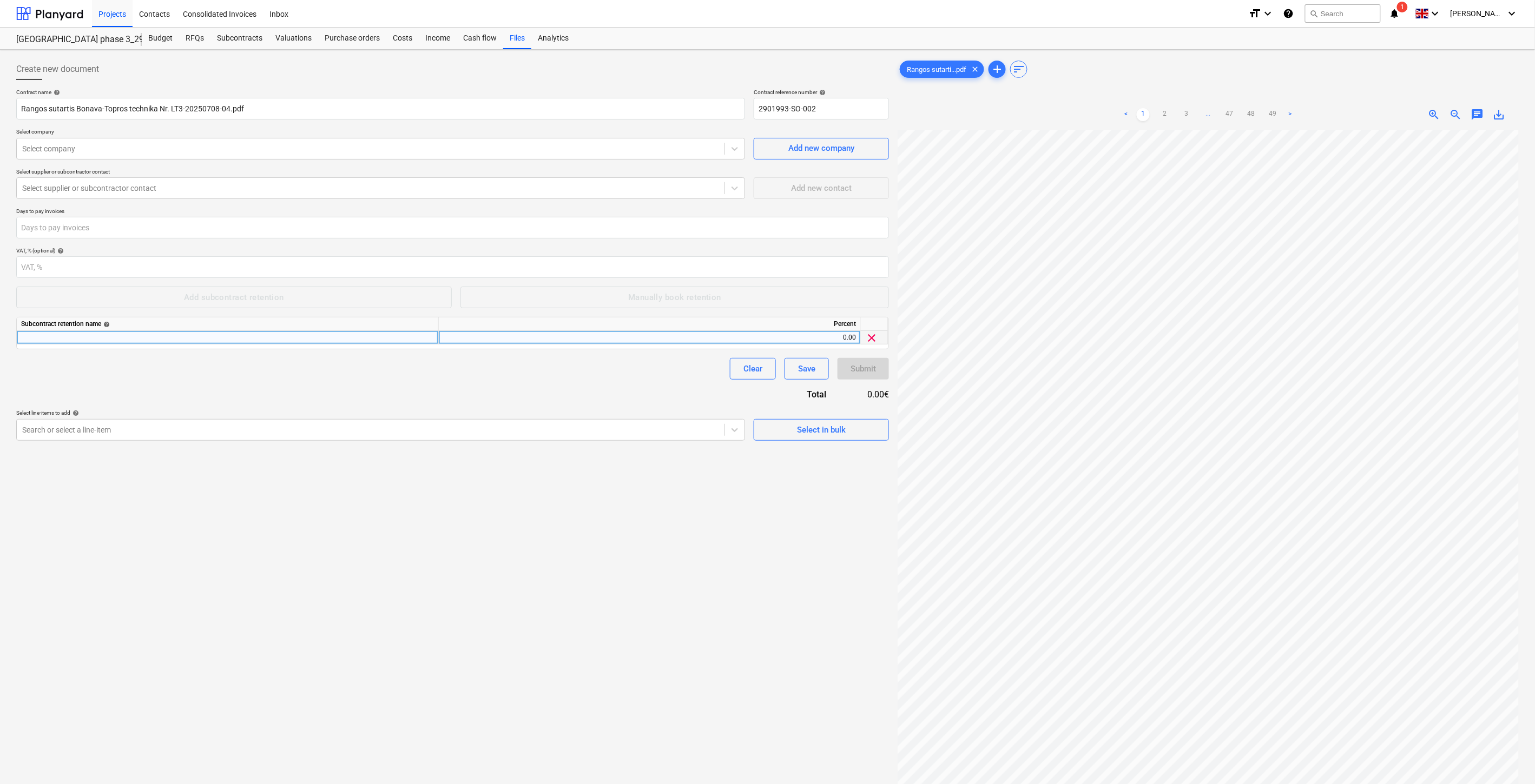
click at [316, 342] on div at bounding box center [228, 337] width 422 height 14
type input "Sulaikymas pagal sutartį."
click at [475, 336] on div "0.00" at bounding box center [649, 337] width 413 height 14
type input "5"
click at [475, 369] on div "Clear Save Submit" at bounding box center [452, 369] width 873 height 21
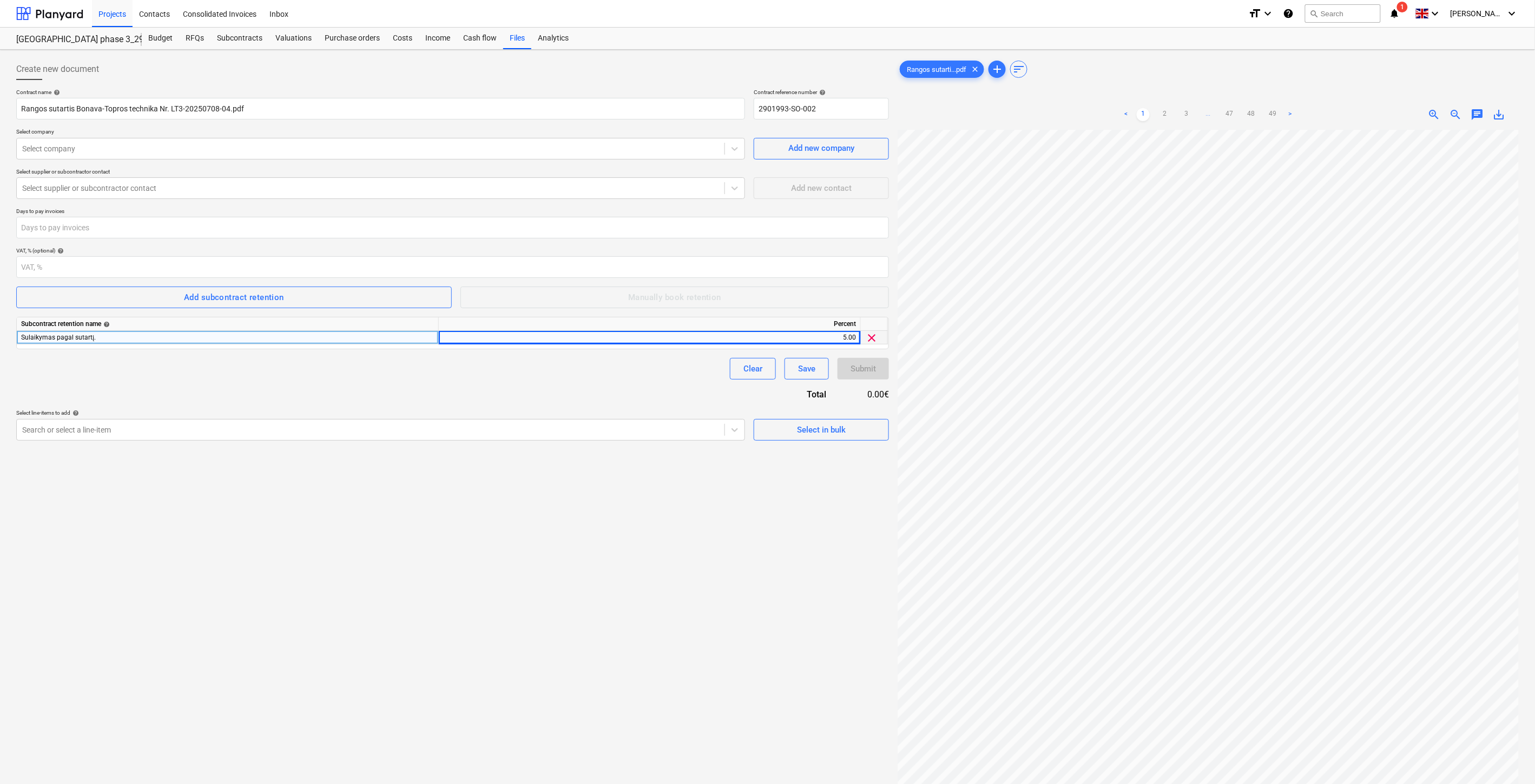
click at [514, 370] on div "Clear Save Submit" at bounding box center [452, 369] width 873 height 21
click at [527, 368] on div "Clear Save Submit" at bounding box center [452, 369] width 873 height 21
click at [306, 146] on div "Select company Select company" at bounding box center [380, 144] width 729 height 31
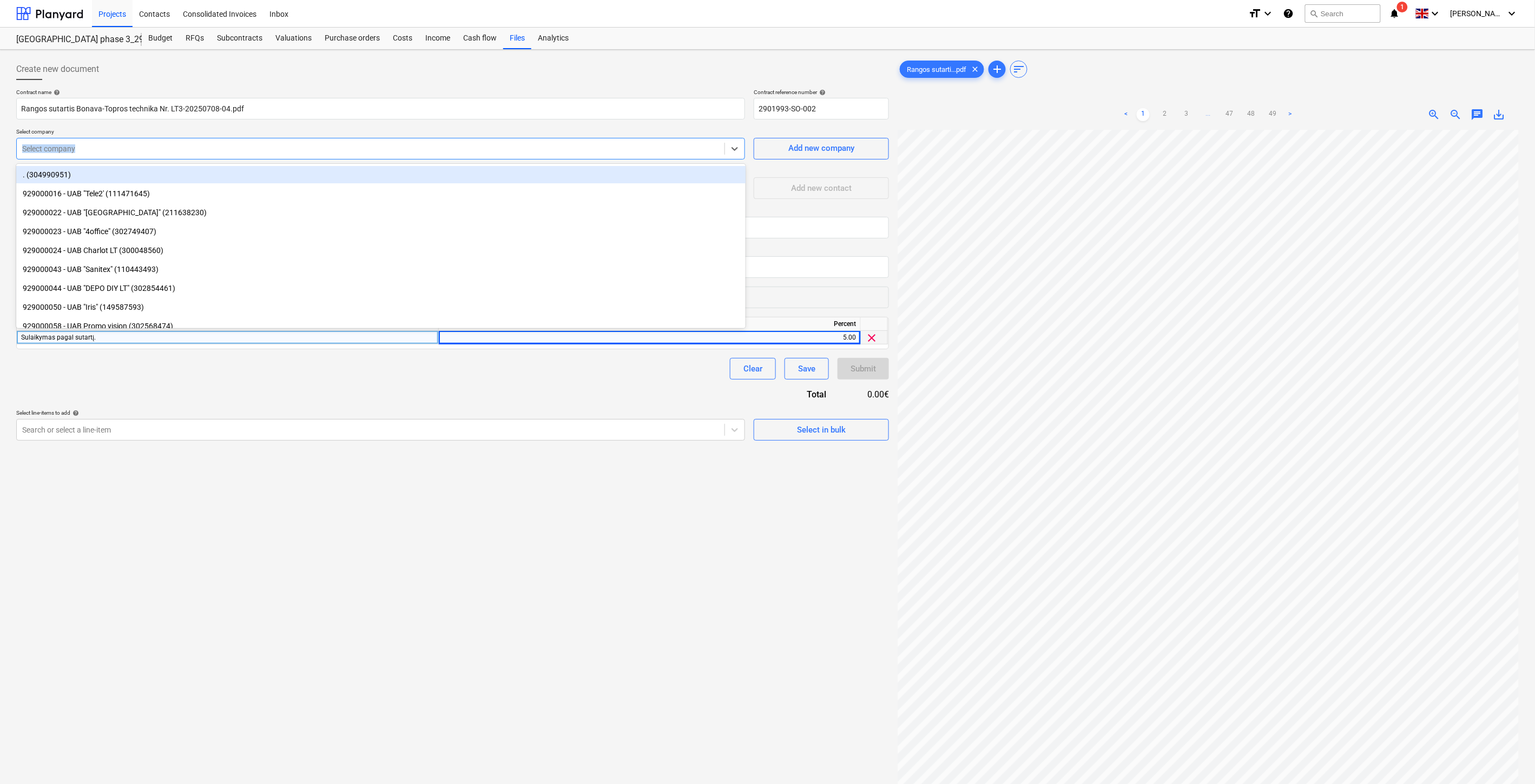
click at [306, 146] on div at bounding box center [370, 149] width 697 height 11
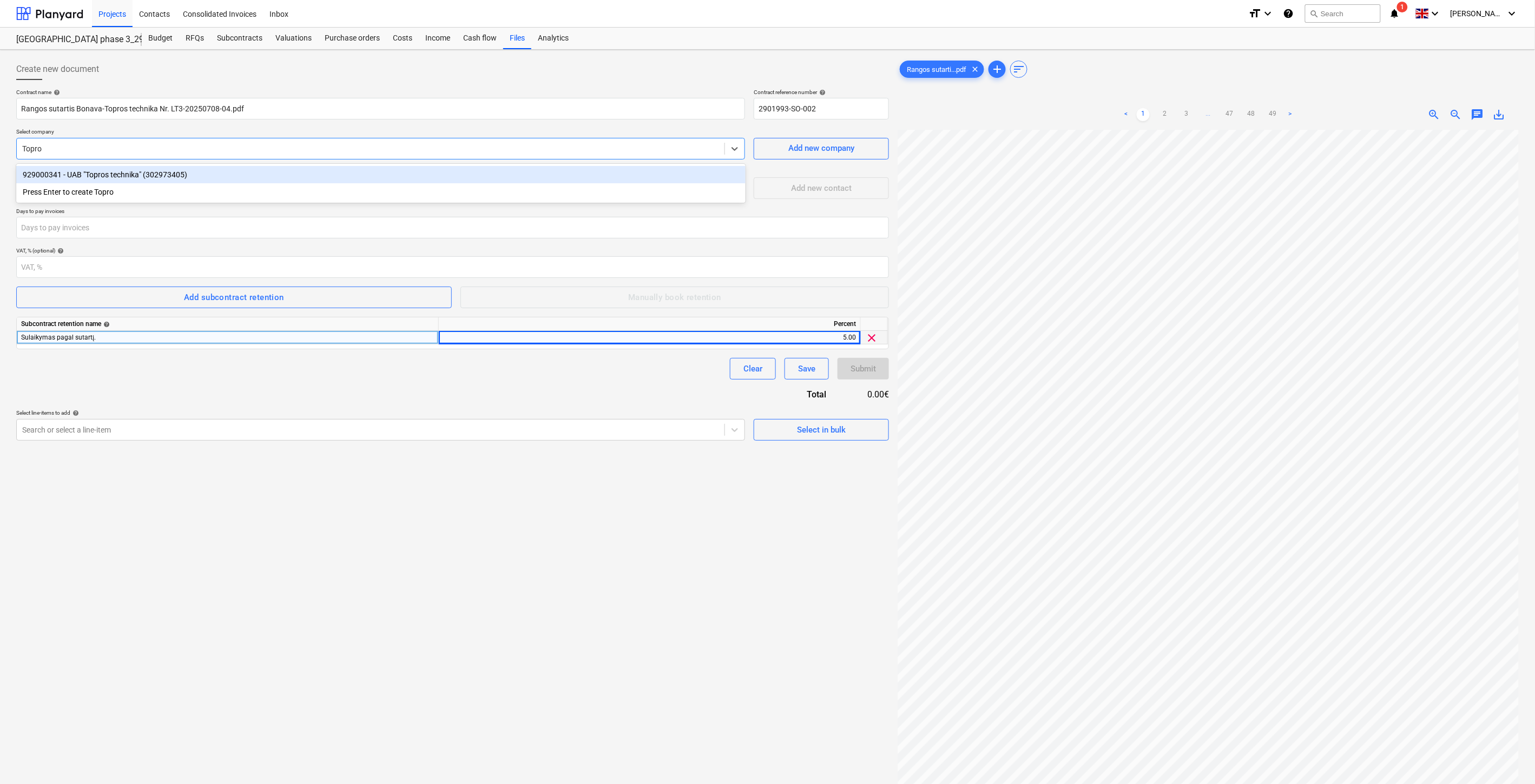
type input "Topros"
click at [278, 173] on div "929000341 - UAB "Topros technika" (302973405)" at bounding box center [380, 174] width 729 height 17
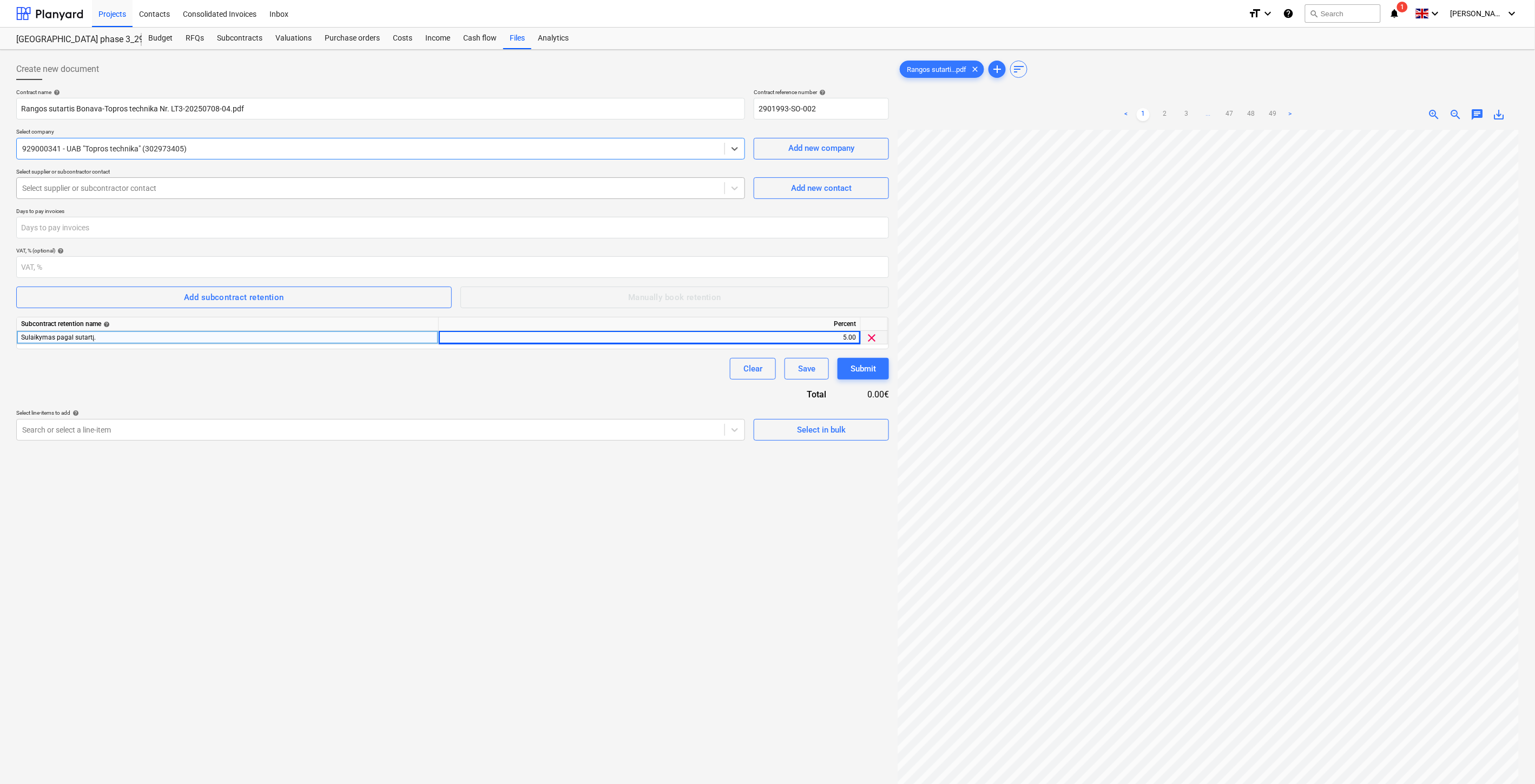
click at [247, 186] on div at bounding box center [370, 188] width 697 height 11
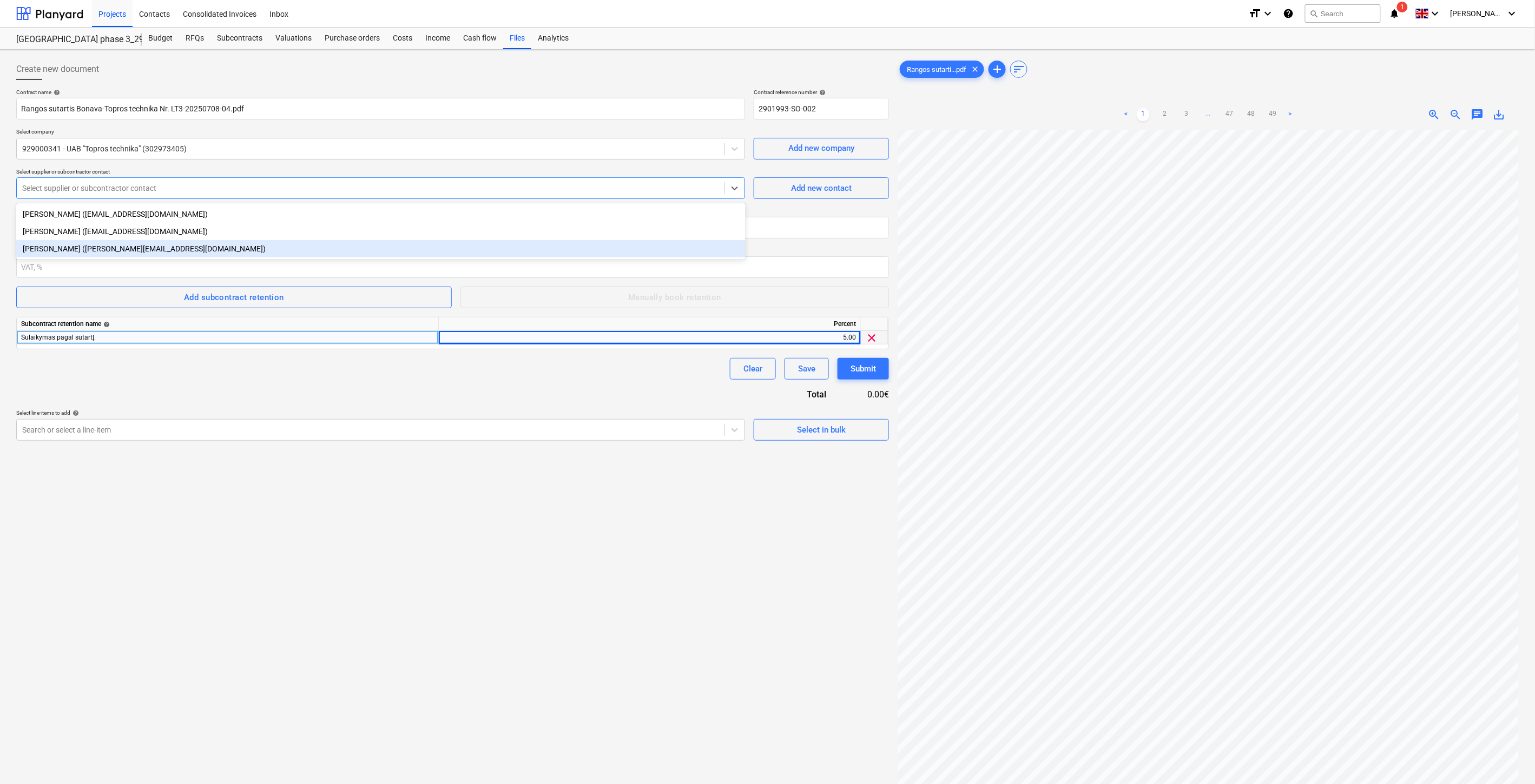
click at [164, 251] on div "[PERSON_NAME] ([PERSON_NAME][EMAIL_ADDRESS][DOMAIN_NAME])" at bounding box center [380, 248] width 729 height 17
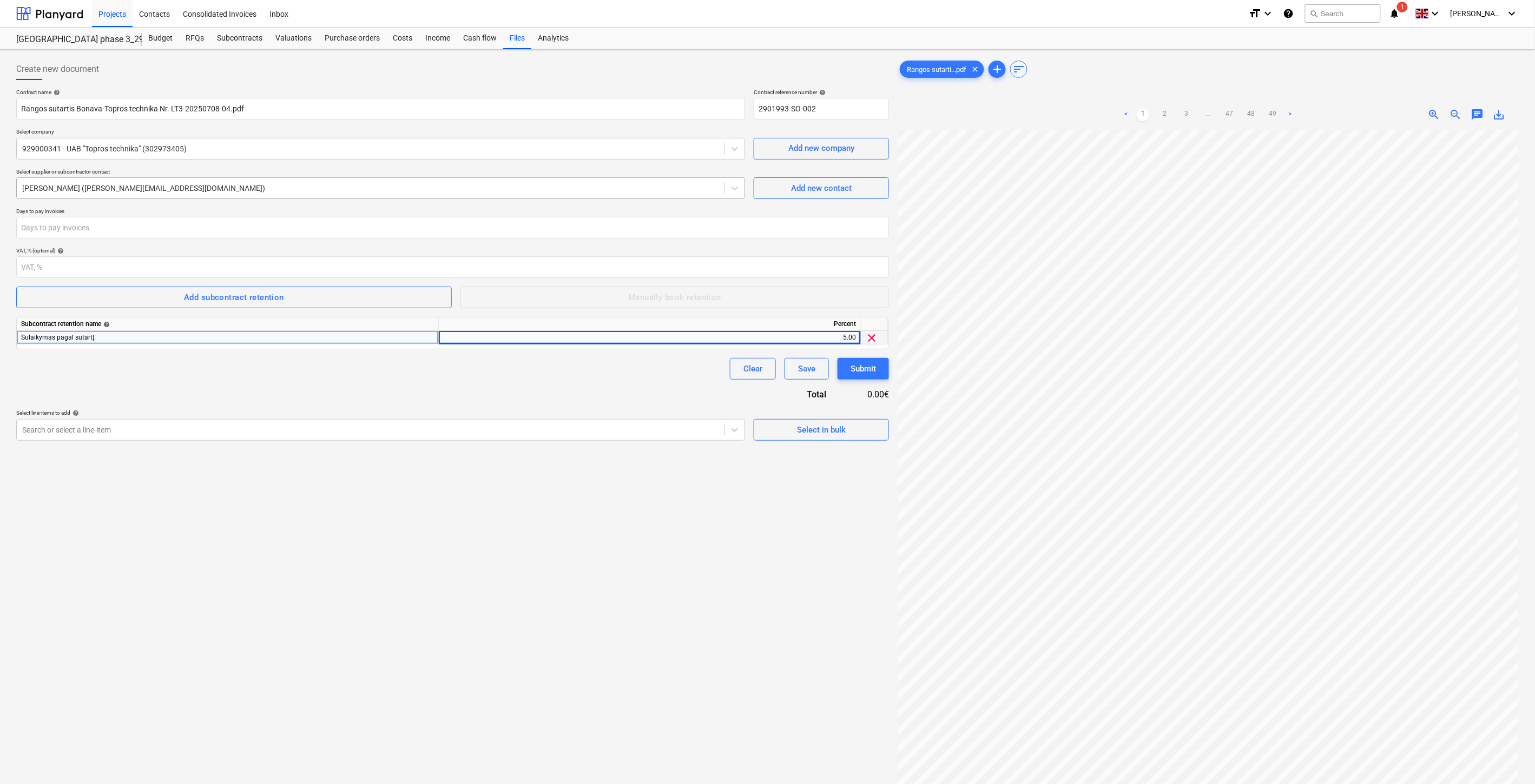
click at [176, 185] on div at bounding box center [370, 188] width 697 height 11
click at [184, 232] on input "number" at bounding box center [452, 227] width 873 height 21
type input "30"
click at [204, 582] on div "Create new document Contract name help Rangos sutartis Bonava-Topros technika N…" at bounding box center [452, 471] width 881 height 834
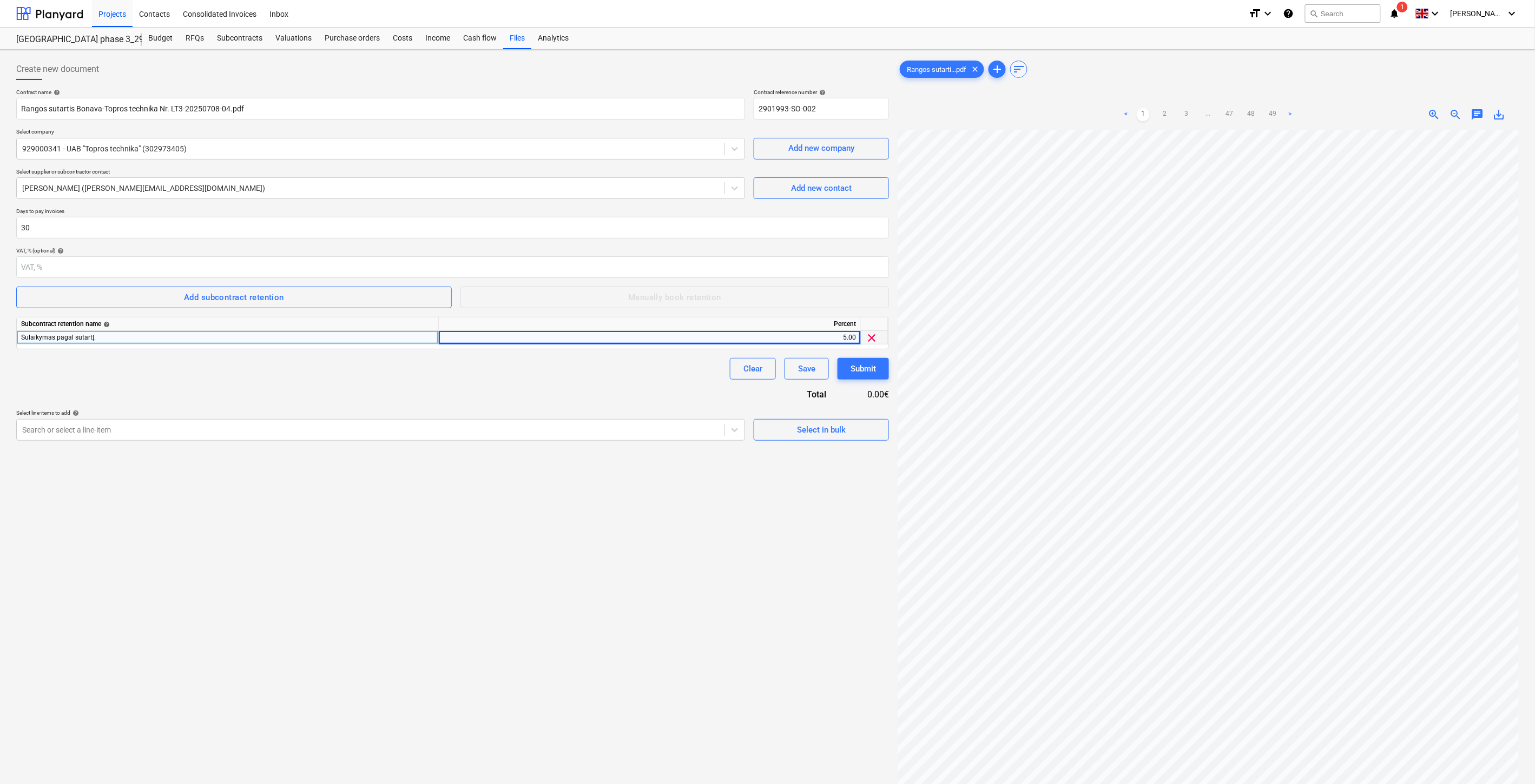
drag, startPoint x: 354, startPoint y: 660, endPoint x: 585, endPoint y: 25, distance: 675.7
click at [354, 660] on div "Create new document Contract name help Rangos sutartis Bonava-Topros technika N…" at bounding box center [452, 471] width 881 height 834
click at [225, 433] on div at bounding box center [370, 430] width 697 height 11
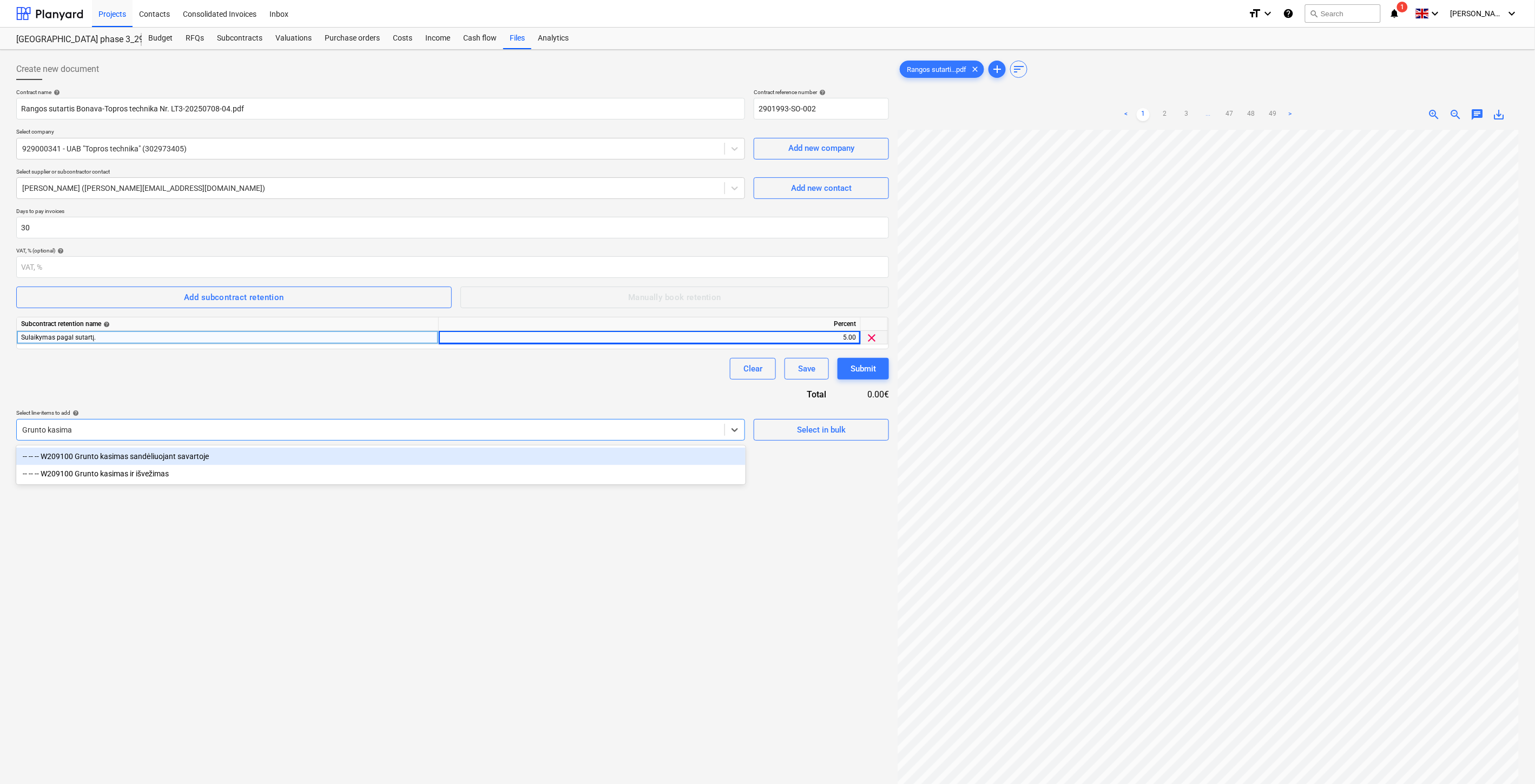
type input "Grunto kasimas"
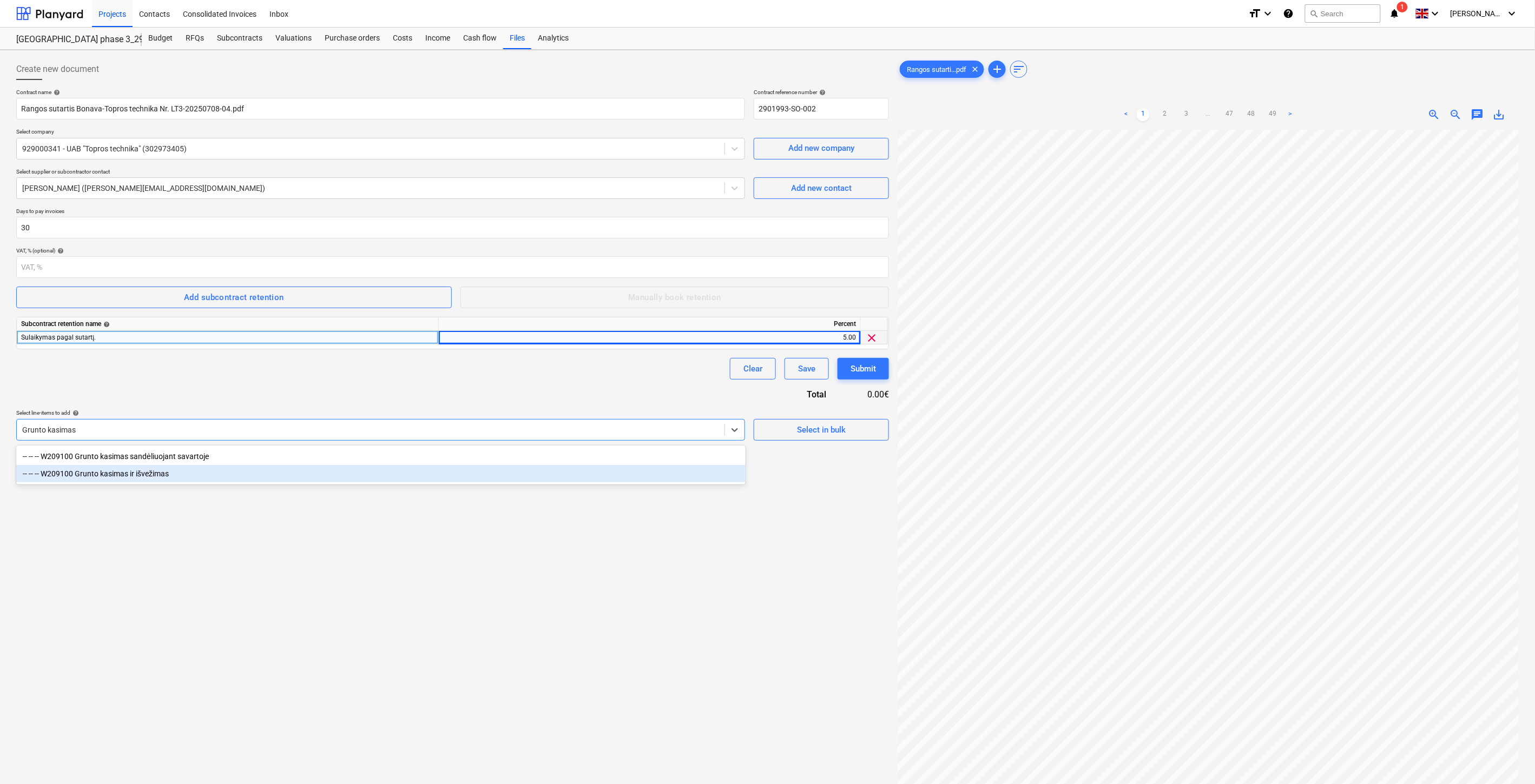
click at [154, 472] on div "-- -- -- W209100 Grunto kasimas ir išvežimas" at bounding box center [380, 474] width 729 height 17
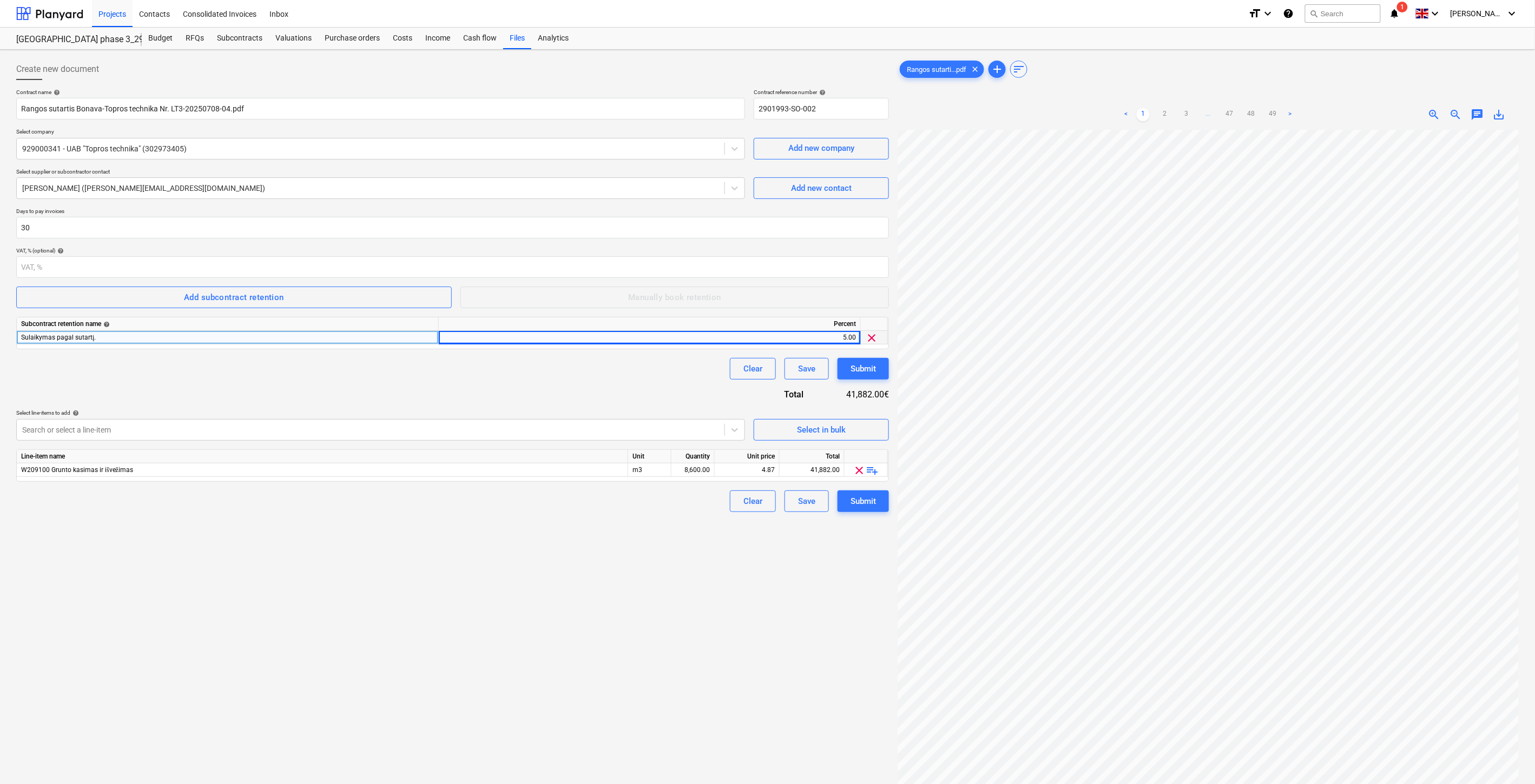
click at [210, 579] on div "Create new document Contract name help Rangos sutartis Bonava-Topros technika N…" at bounding box center [452, 471] width 881 height 834
click at [699, 469] on div "8,600.00" at bounding box center [692, 470] width 34 height 14
click at [613, 537] on div "Create new document Contract name help Rangos sutartis Bonava-Topros technika N…" at bounding box center [452, 471] width 881 height 834
drag, startPoint x: 469, startPoint y: 668, endPoint x: 480, endPoint y: 663, distance: 12.1
click at [474, 665] on div "Create new document Contract name help Rangos sutartis Bonava-Topros technika N…" at bounding box center [452, 471] width 881 height 834
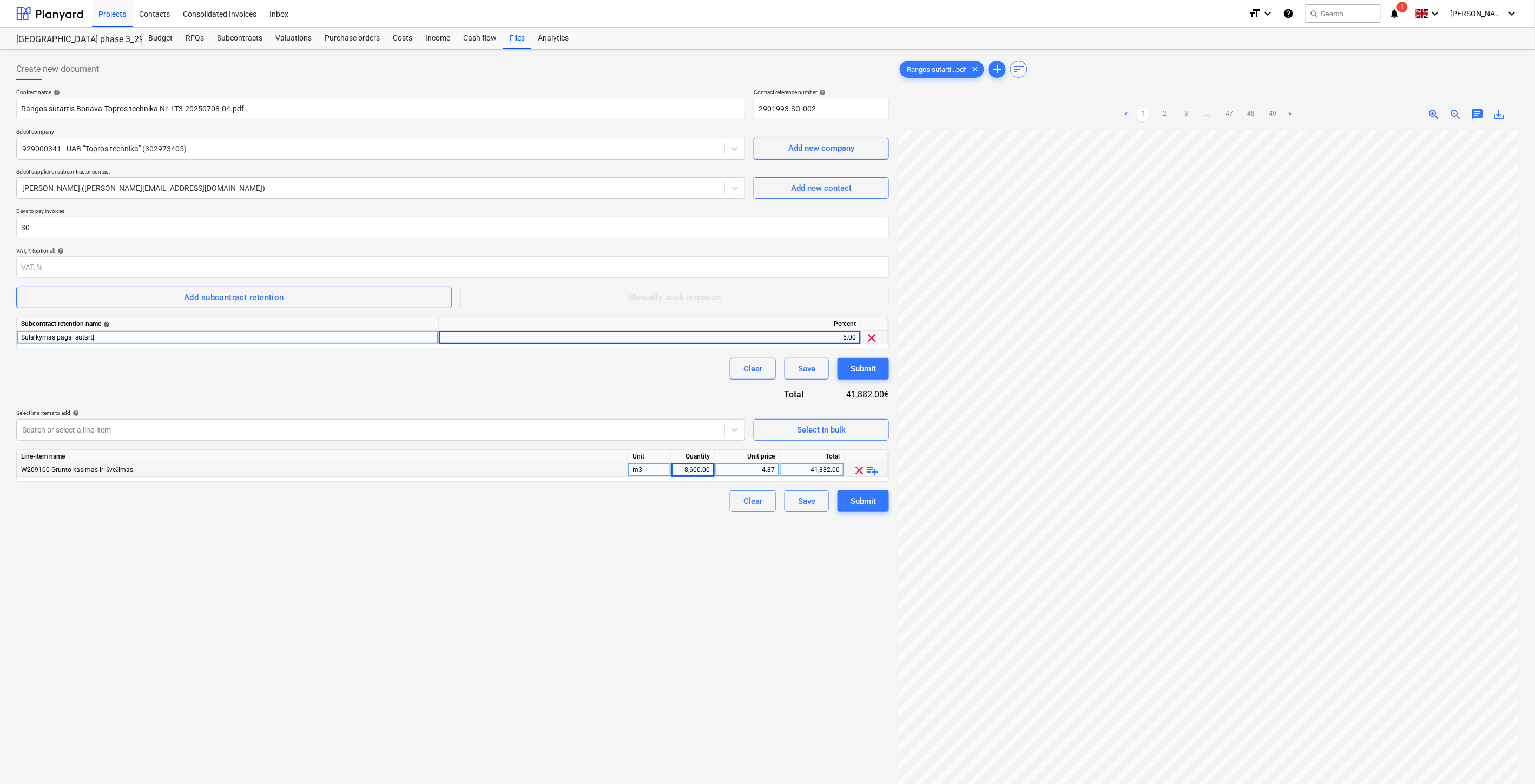
drag, startPoint x: 584, startPoint y: 614, endPoint x: 615, endPoint y: 597, distance: 35.4
click at [591, 611] on div "Create new document Contract name help Rangos sutartis Bonava-Topros technika N…" at bounding box center [452, 471] width 881 height 834
click at [803, 502] on div "Save" at bounding box center [806, 502] width 17 height 14
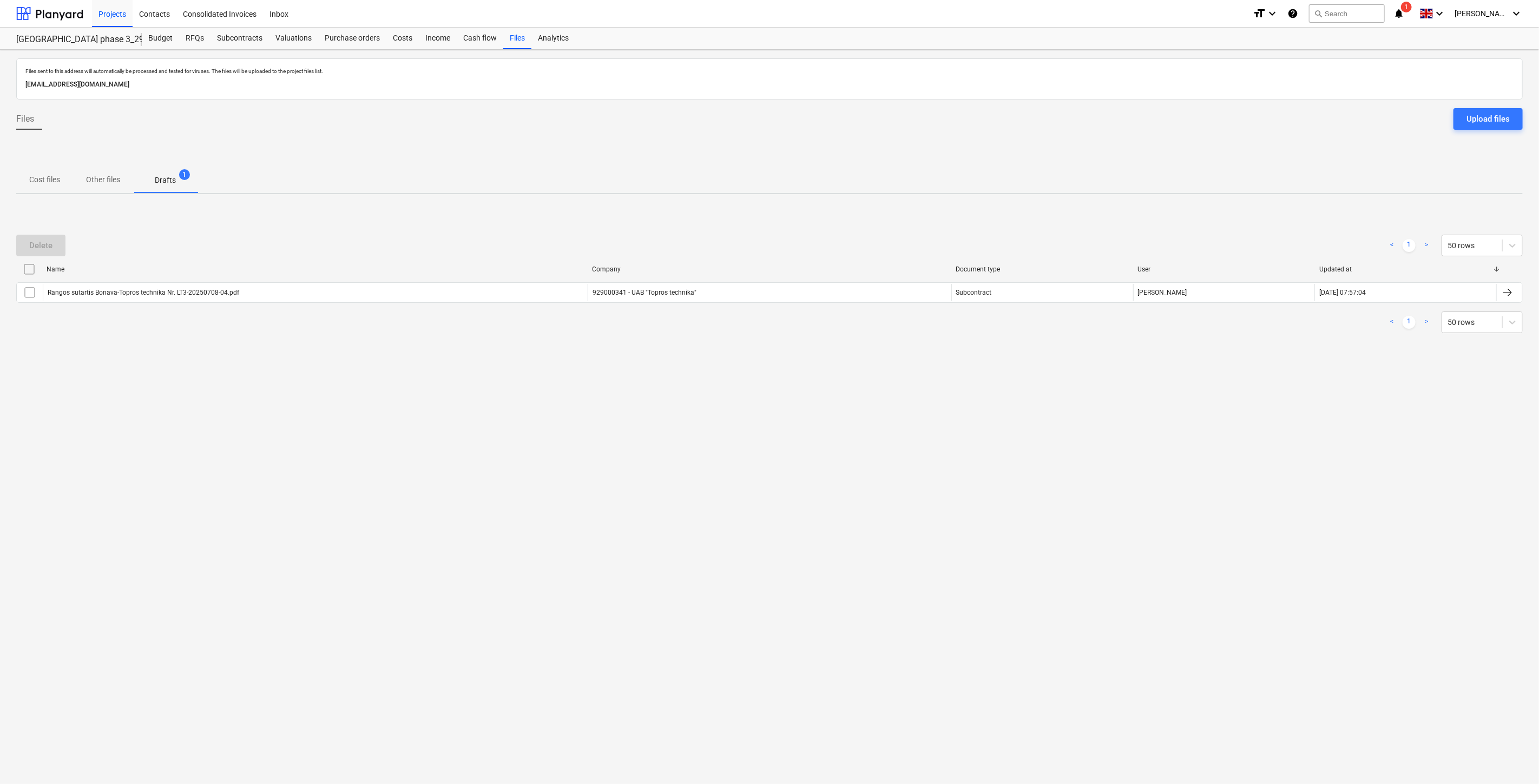
click at [876, 462] on div "Files sent to this address will automatically be processed and tested for virus…" at bounding box center [770, 417] width 1539 height 734
click at [893, 444] on div "Files sent to this address will automatically be processed and tested for virus…" at bounding box center [770, 417] width 1539 height 734
click at [53, 182] on p "Cost files" at bounding box center [45, 180] width 31 height 11
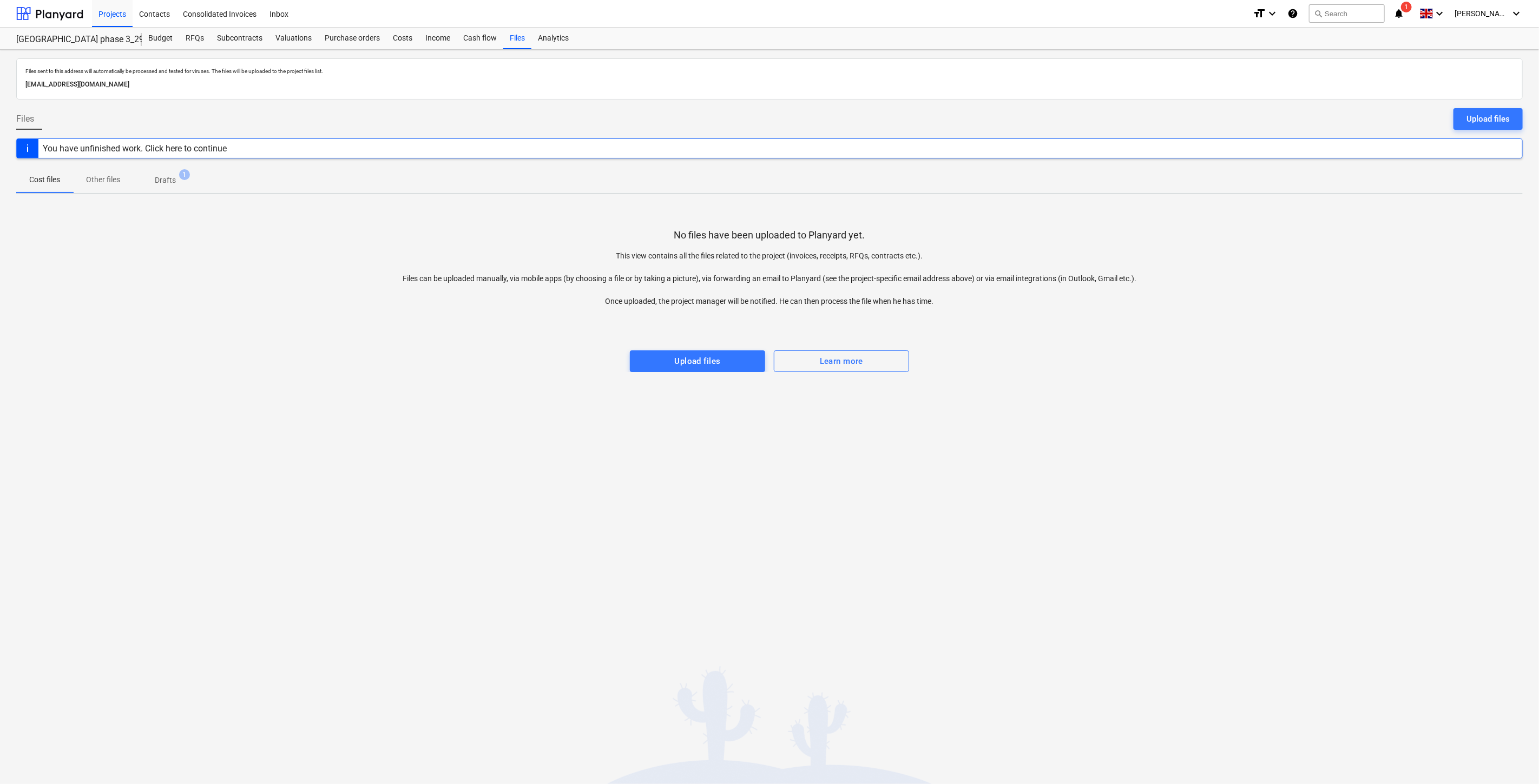
click at [722, 452] on div "Files sent to this address will automatically be processed and tested for virus…" at bounding box center [770, 417] width 1539 height 734
click at [248, 41] on div "Subcontracts" at bounding box center [240, 38] width 59 height 21
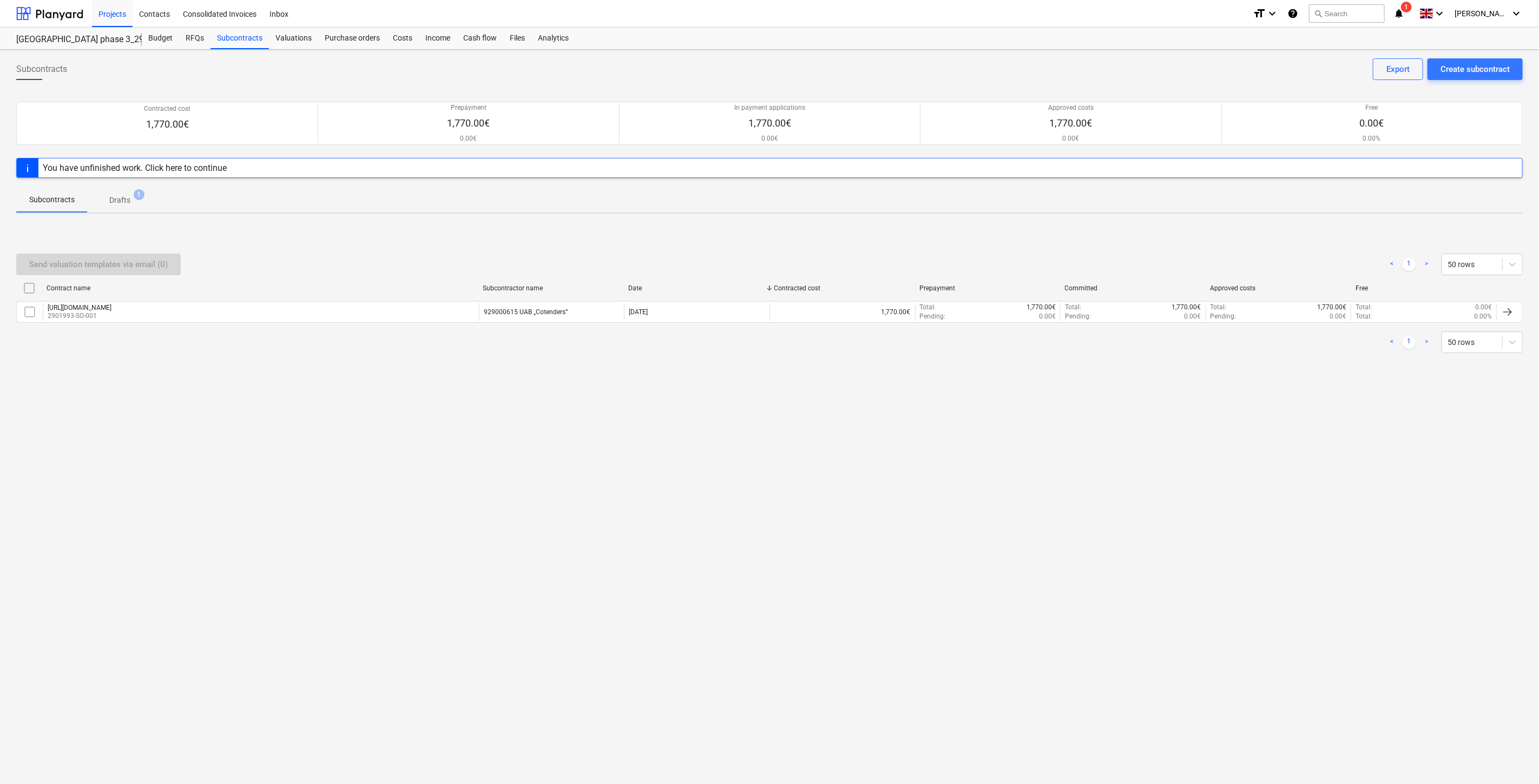
click at [933, 433] on div "Subcontracts Create subcontract Export Contracted cost 1,770.00€ Prepayment 1,7…" at bounding box center [770, 417] width 1539 height 734
drag, startPoint x: 968, startPoint y: 420, endPoint x: 890, endPoint y: 422, distance: 78.0
click at [967, 420] on div "Subcontracts Create subcontract Export Contracted cost 1,770.00€ Prepayment 1,7…" at bounding box center [770, 417] width 1539 height 734
drag, startPoint x: 666, startPoint y: 421, endPoint x: 701, endPoint y: 405, distance: 38.5
click at [667, 420] on div "Subcontracts Create subcontract Export Contracted cost 1,770.00€ Prepayment 1,7…" at bounding box center [770, 417] width 1539 height 734
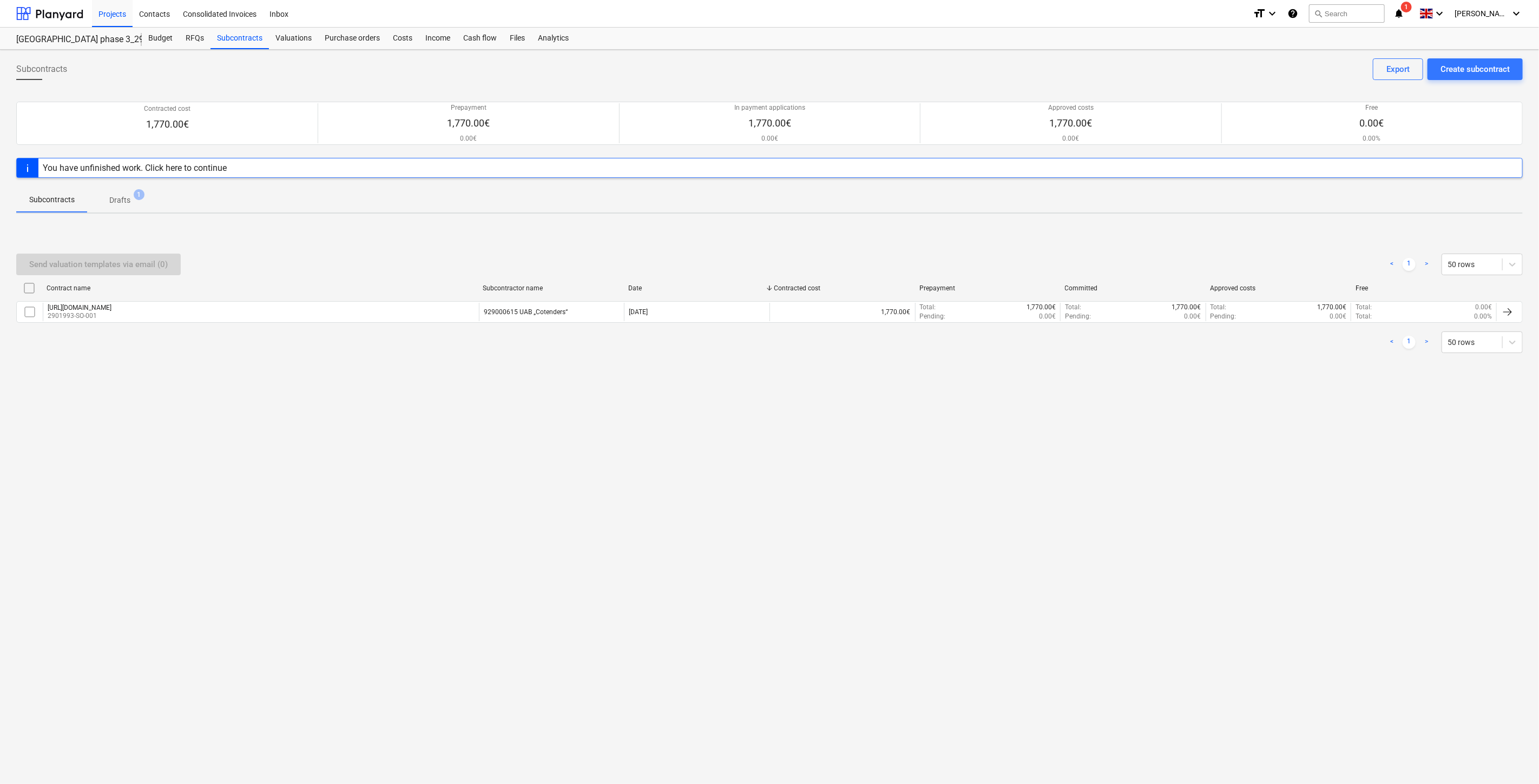
drag, startPoint x: 701, startPoint y: 405, endPoint x: 663, endPoint y: 405, distance: 38.0
click at [699, 405] on div "Subcontracts Create subcontract Export Contracted cost 1,770.00€ Prepayment 1,7…" at bounding box center [770, 417] width 1539 height 734
drag, startPoint x: 1110, startPoint y: 428, endPoint x: 1155, endPoint y: 400, distance: 53.0
click at [1111, 426] on div "Subcontracts Create subcontract Export Contracted cost 1,770.00€ Prepayment 1,7…" at bounding box center [770, 417] width 1539 height 734
click at [1155, 400] on div "Subcontracts Create subcontract Export Contracted cost 1,770.00€ Prepayment 1,7…" at bounding box center [770, 417] width 1539 height 734
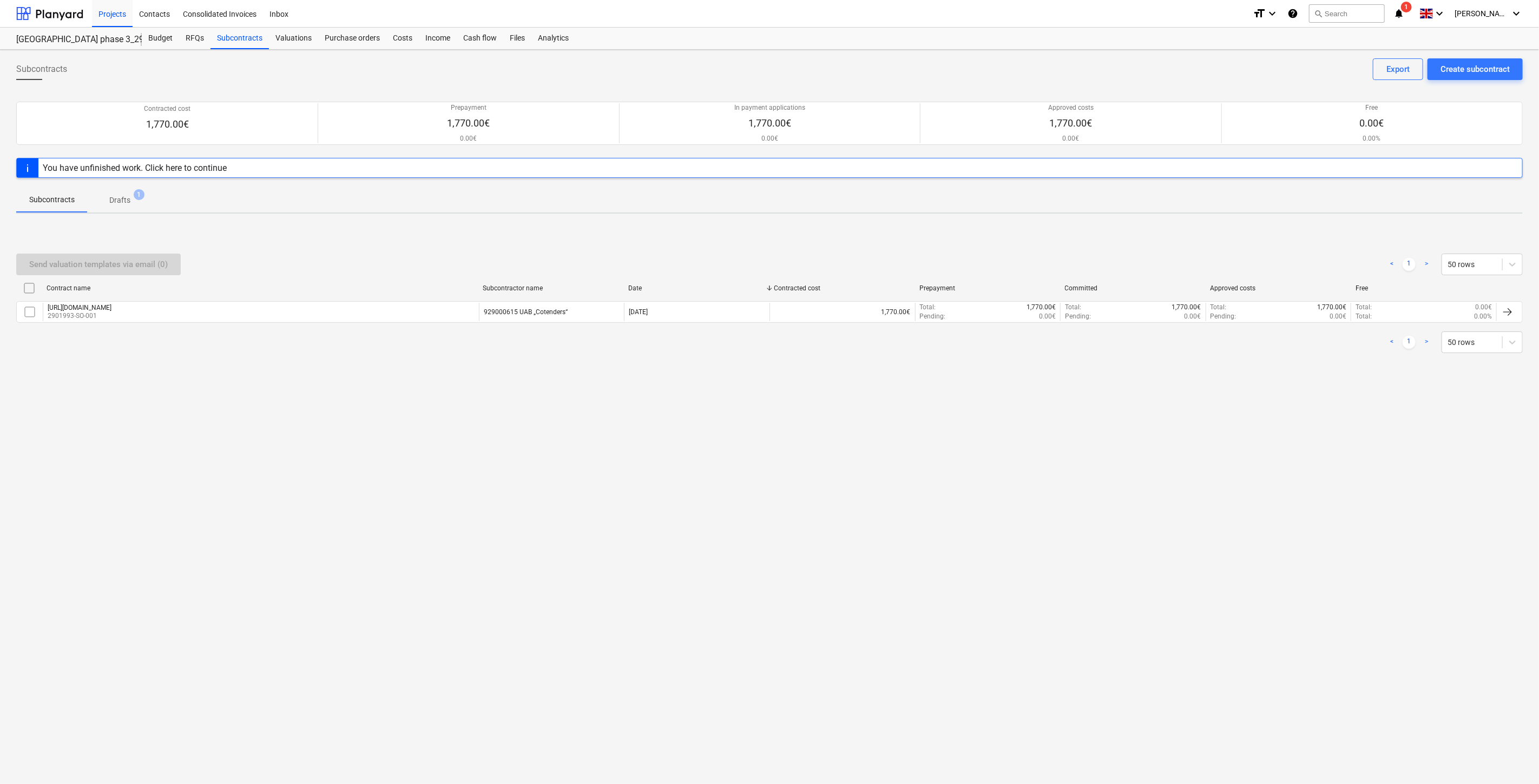
click at [1109, 391] on div "Subcontracts Create subcontract Export Contracted cost 1,770.00€ Prepayment 1,7…" at bounding box center [770, 417] width 1539 height 734
click at [1130, 382] on div "Send valuation templates via email (0) < 1 > 50 rows Contract name Subcontracto…" at bounding box center [770, 303] width 1507 height 162
drag, startPoint x: 1344, startPoint y: 214, endPoint x: 1412, endPoint y: 153, distance: 91.4
click at [1346, 211] on div "Subcontracts Drafts 1" at bounding box center [770, 199] width 1507 height 27
click at [1469, 72] on div "Create subcontract" at bounding box center [1475, 69] width 69 height 14
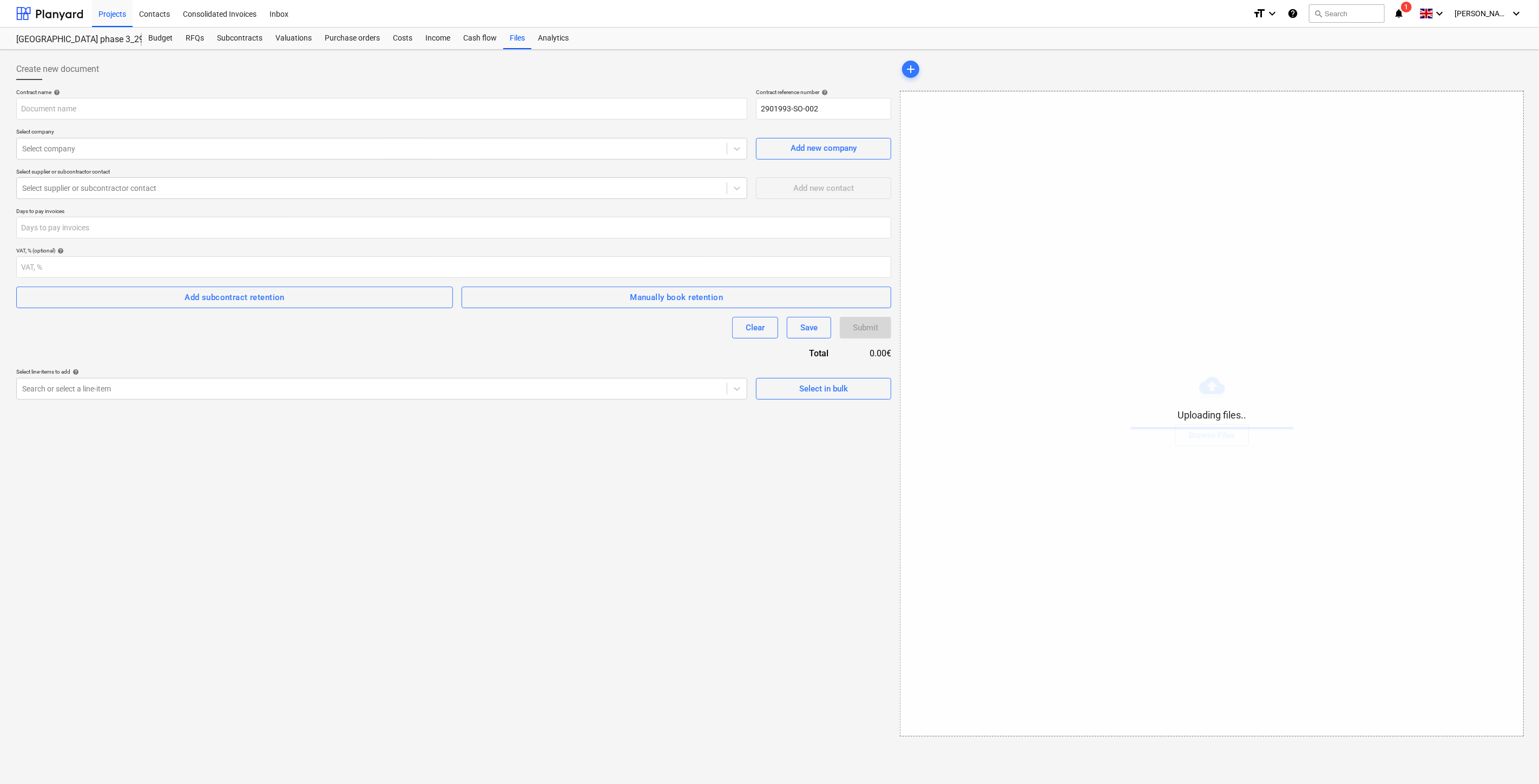
click at [553, 513] on div "Create new document Contract name help Contract reference number help 2901993-S…" at bounding box center [453, 398] width 884 height 687
drag, startPoint x: 594, startPoint y: 490, endPoint x: 281, endPoint y: 503, distance: 313.3
click at [590, 489] on div "Create new document Contract name help Contract reference number help 2901993-S…" at bounding box center [453, 398] width 884 height 687
drag, startPoint x: 215, startPoint y: 613, endPoint x: 403, endPoint y: 559, distance: 195.6
click at [216, 612] on div "Create new document Contract name help Contract reference number help 2901993-S…" at bounding box center [453, 398] width 884 height 687
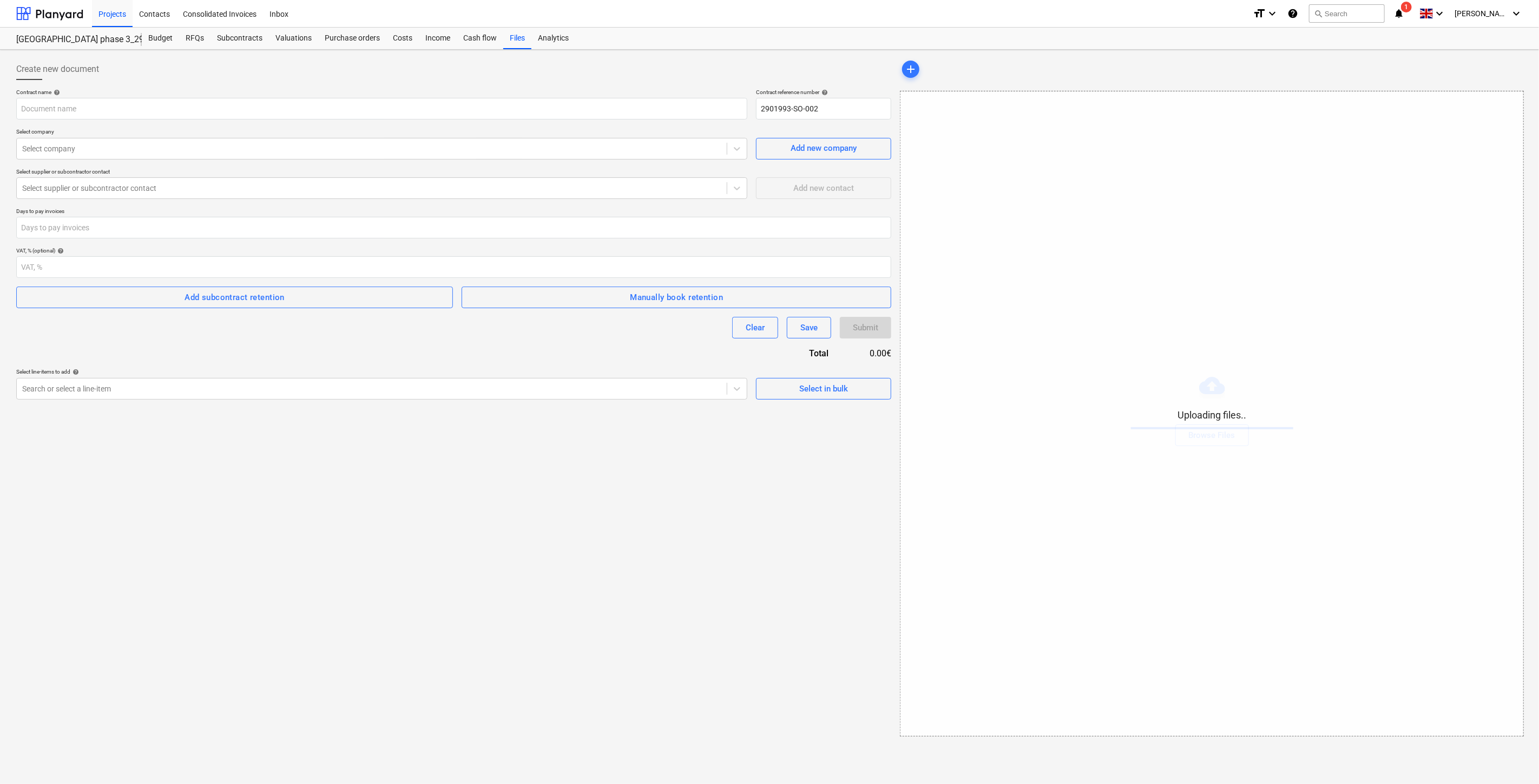
drag, startPoint x: 406, startPoint y: 558, endPoint x: 425, endPoint y: 426, distance: 133.4
click at [406, 558] on div "Create new document Contract name help Contract reference number help 2901993-S…" at bounding box center [453, 398] width 884 height 687
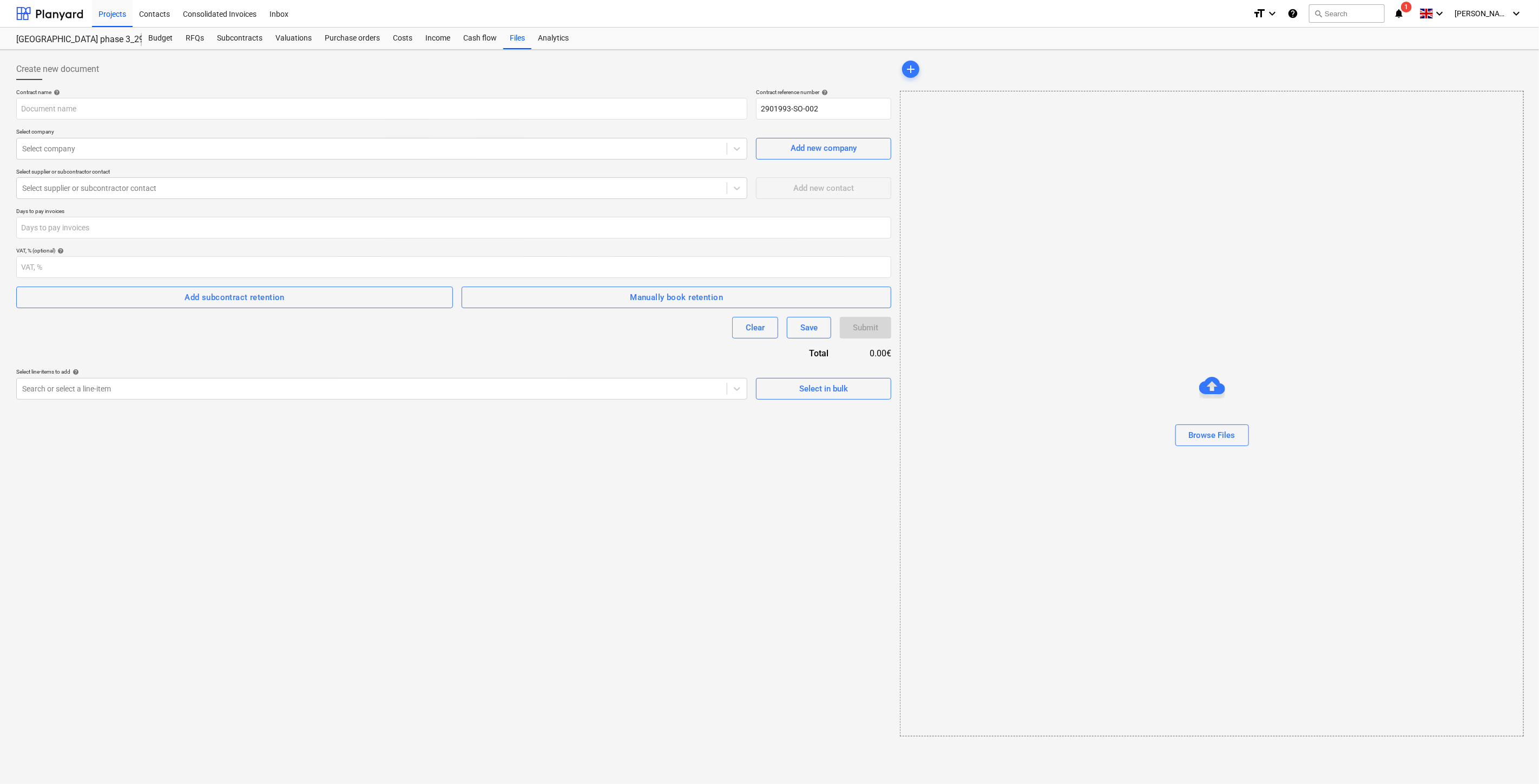
type input "Bonava-Statybųtechninėpriežiūra_Tech. priežiūros paslaugos LT3-20250626-02.pdf"
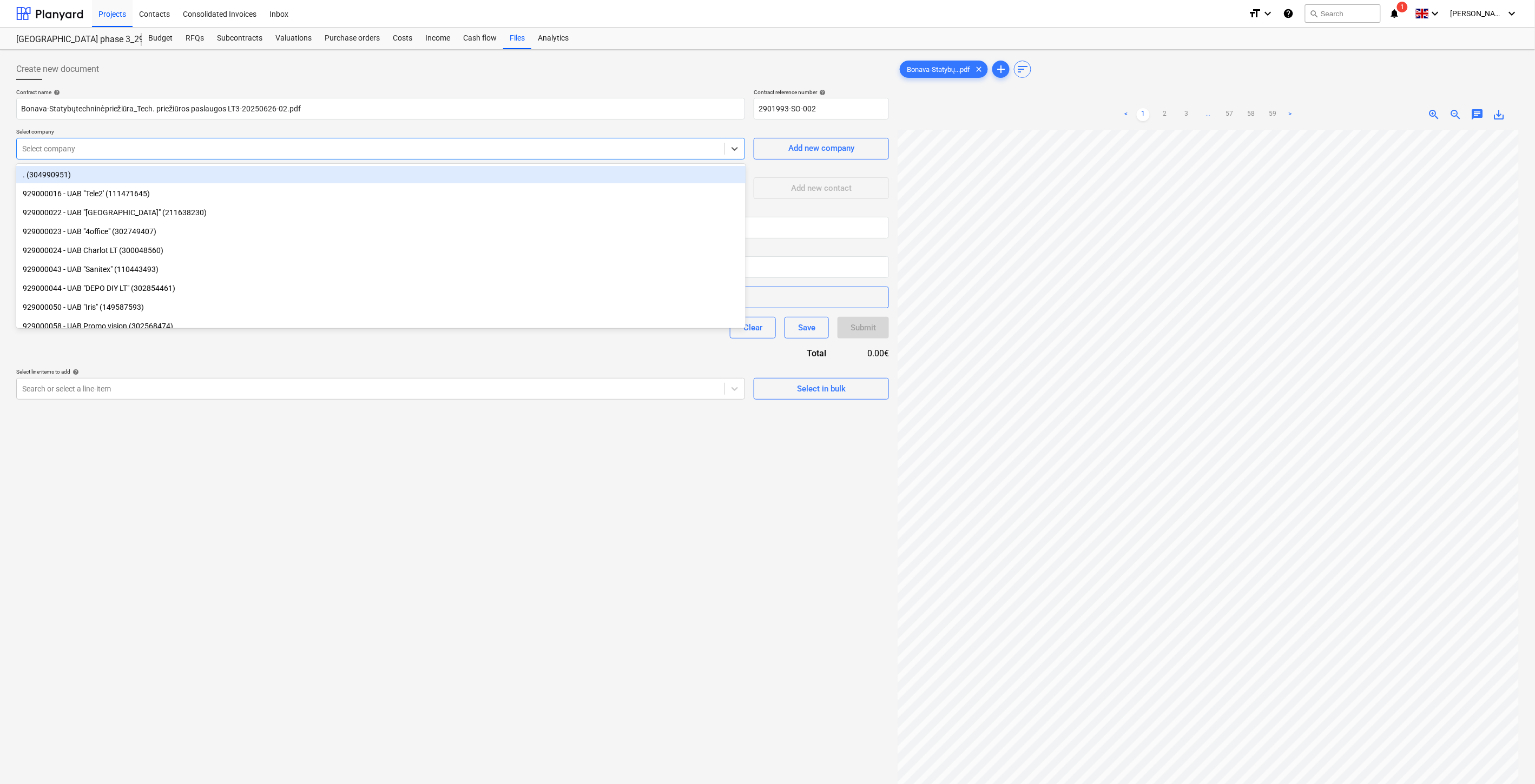
click at [331, 147] on div at bounding box center [370, 149] width 697 height 11
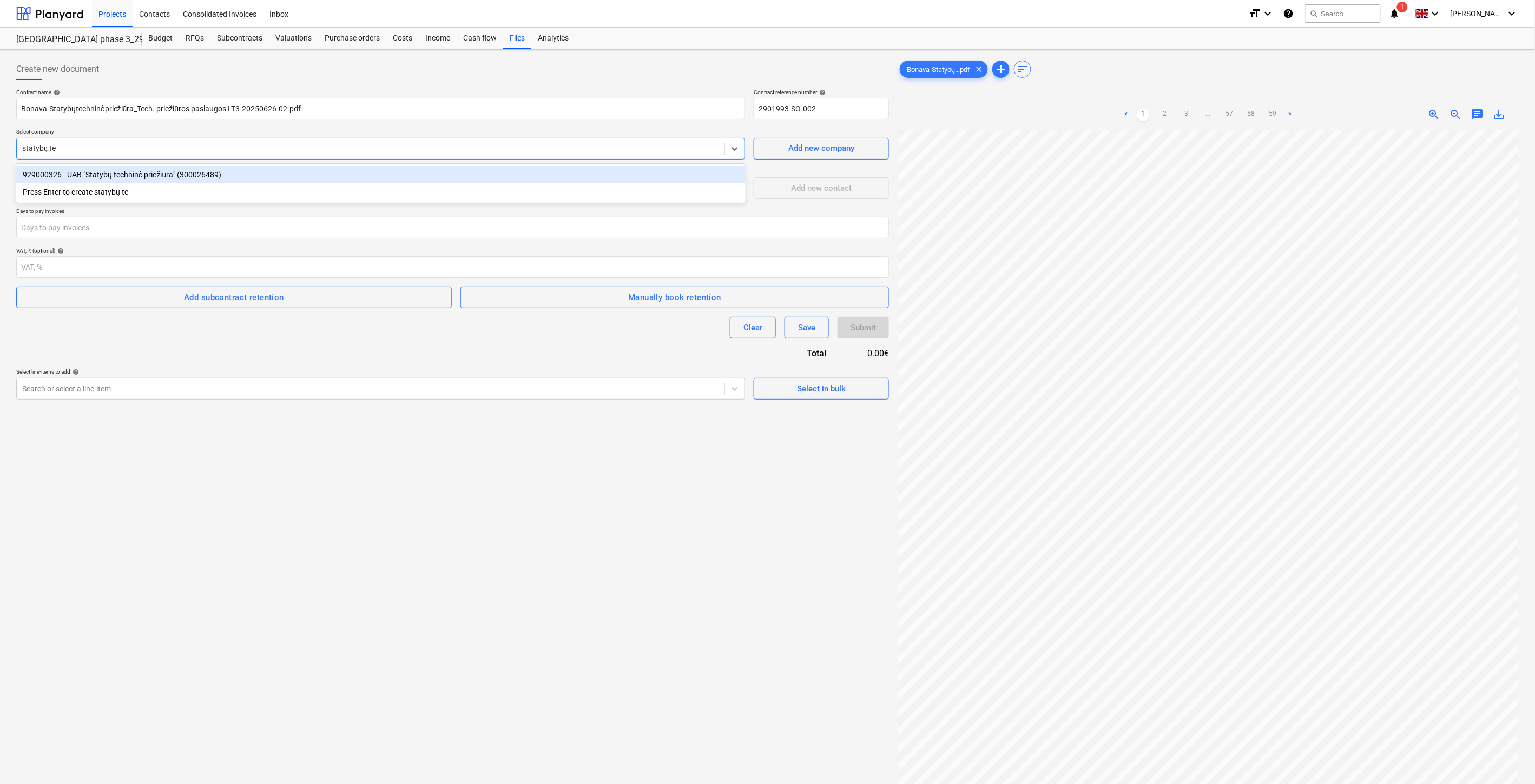
type input "statybų tec"
click at [268, 177] on div "929000326 - UAB "Statybų techninė priežiūra" (300026489)" at bounding box center [380, 174] width 729 height 17
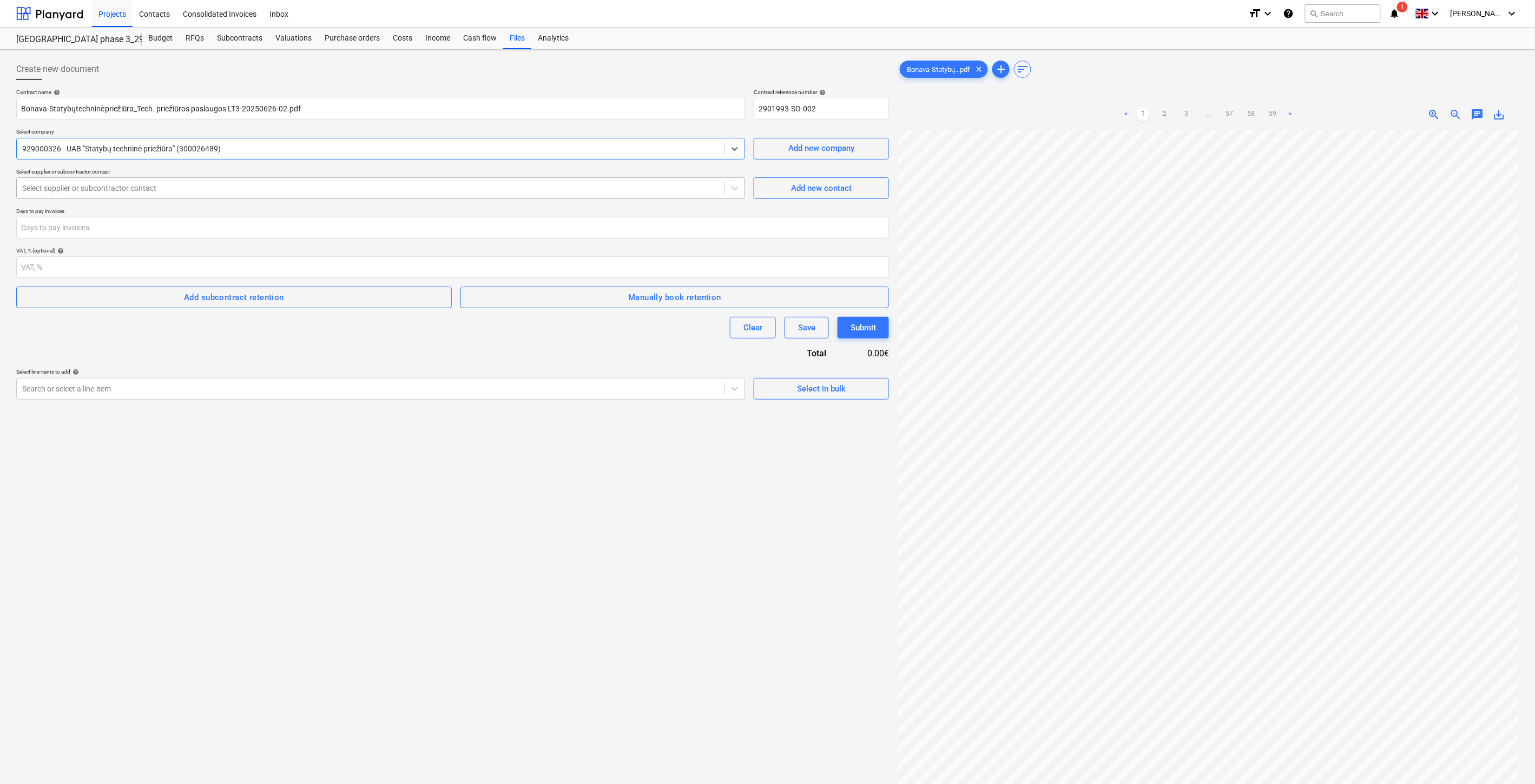
click at [240, 191] on div at bounding box center [370, 188] width 697 height 11
click at [237, 225] on div "Bendrasis ([EMAIL_ADDRESS][DOMAIN_NAME])" at bounding box center [380, 231] width 729 height 17
click at [233, 228] on input "number" at bounding box center [452, 227] width 873 height 21
type input "30"
click at [265, 349] on div "Contract name help Bonava-Statybųtechninėpriežiūra_Tech. priežiūros paslaugos L…" at bounding box center [452, 244] width 873 height 311
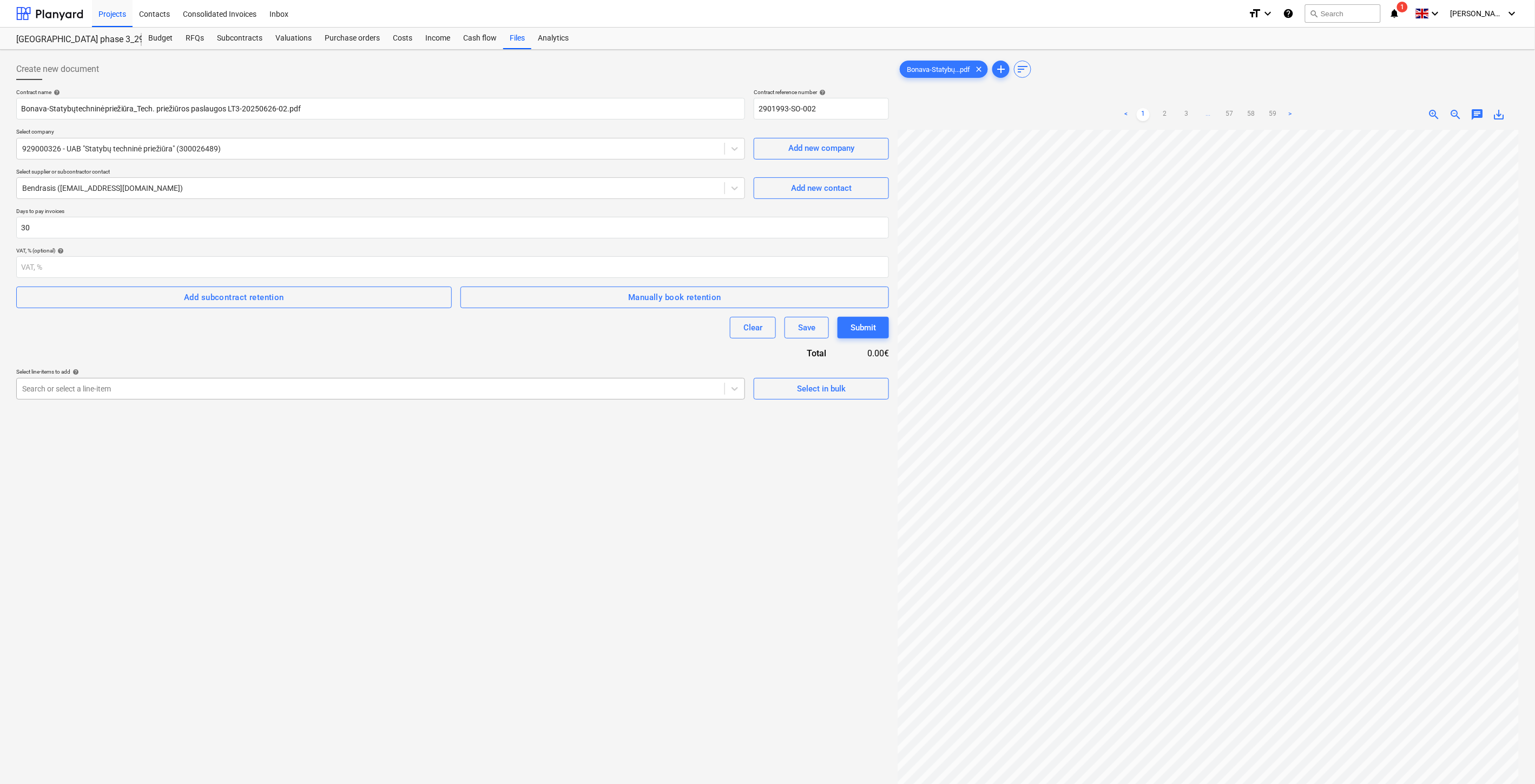
click at [256, 395] on div "Search or select a line-item" at bounding box center [370, 389] width 708 height 15
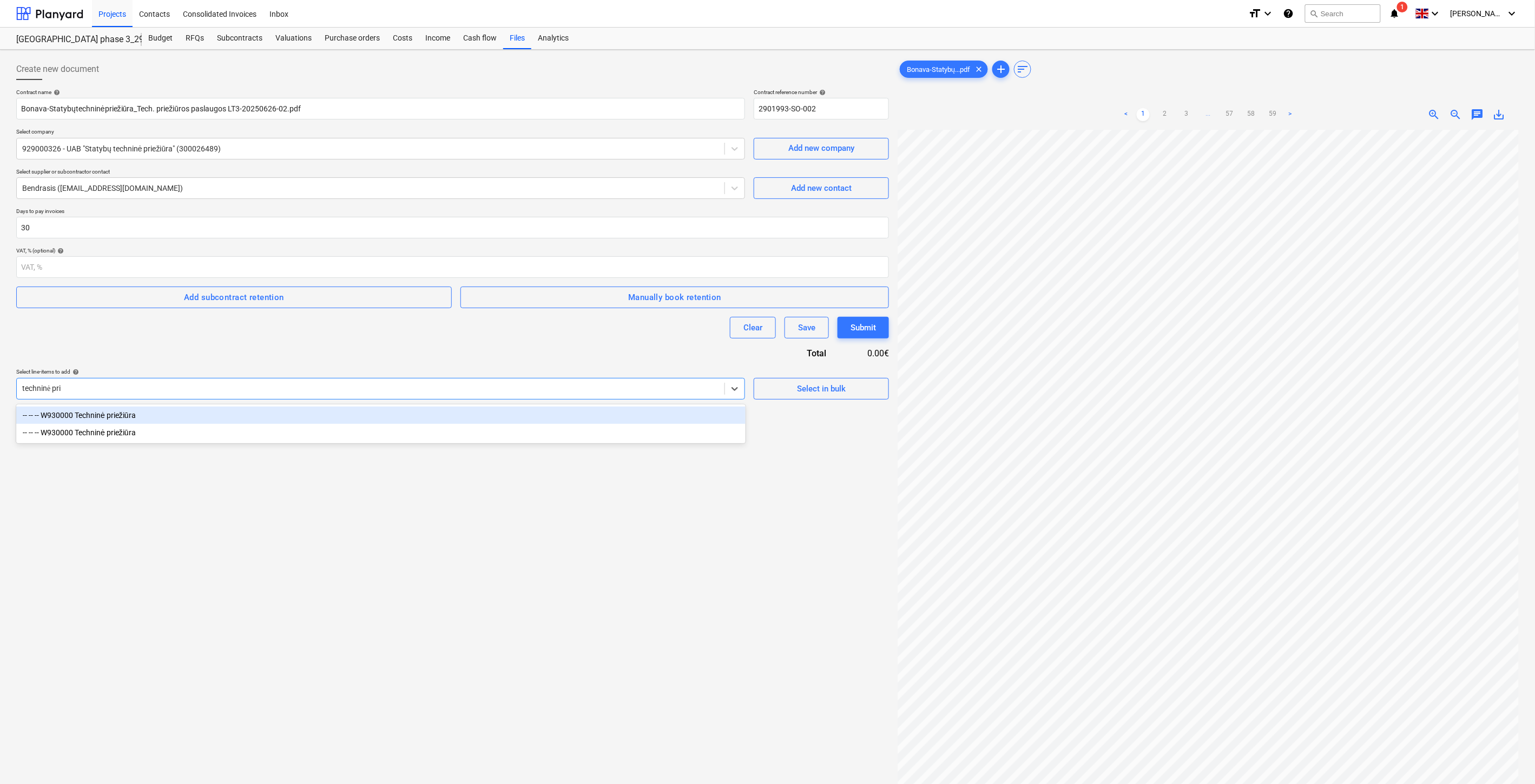
type input "techninė prie"
click at [158, 412] on div "-- -- -- W930000 Techninė priežiūra" at bounding box center [380, 415] width 729 height 17
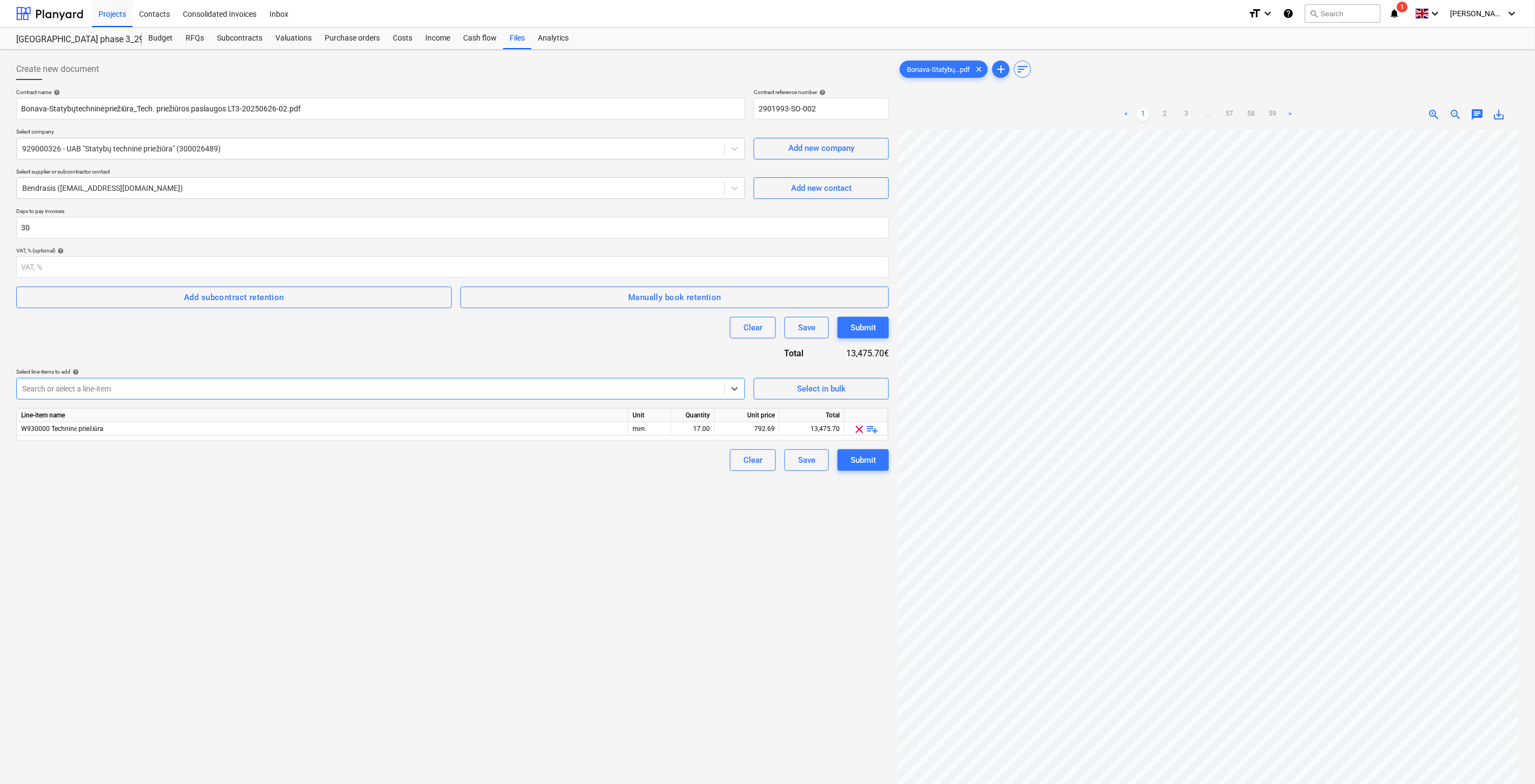
drag, startPoint x: 192, startPoint y: 512, endPoint x: 696, endPoint y: 460, distance: 506.7
click at [197, 512] on div "Create new document Contract name help Bonava-Statybųtechninėpriežiūra_Tech. pr…" at bounding box center [452, 471] width 881 height 834
click at [680, 429] on div "17.00" at bounding box center [692, 429] width 34 height 14
type input "ą"
type input "18"
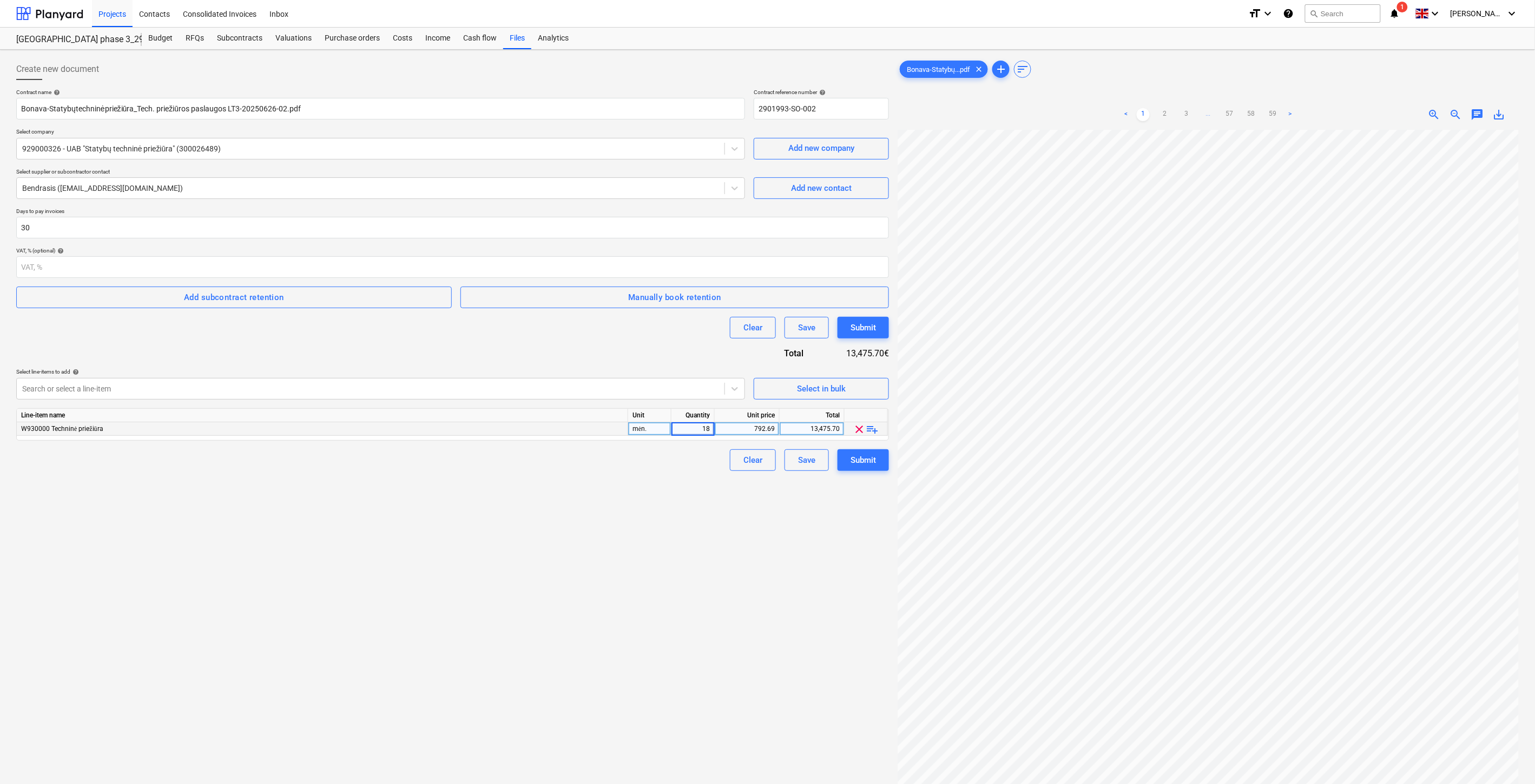
click at [713, 506] on div "Create new document Contract name help Bonava-Statybųtechninėpriežiūra_Tech. pr…" at bounding box center [452, 471] width 881 height 834
click at [735, 429] on div "792.69" at bounding box center [747, 429] width 56 height 14
type input "2000"
click at [469, 608] on div "Create new document Contract name help Bonava-Statybųtechninėpriežiūra_Tech. pr…" at bounding box center [452, 471] width 881 height 834
click at [803, 464] on div "Save" at bounding box center [806, 460] width 17 height 14
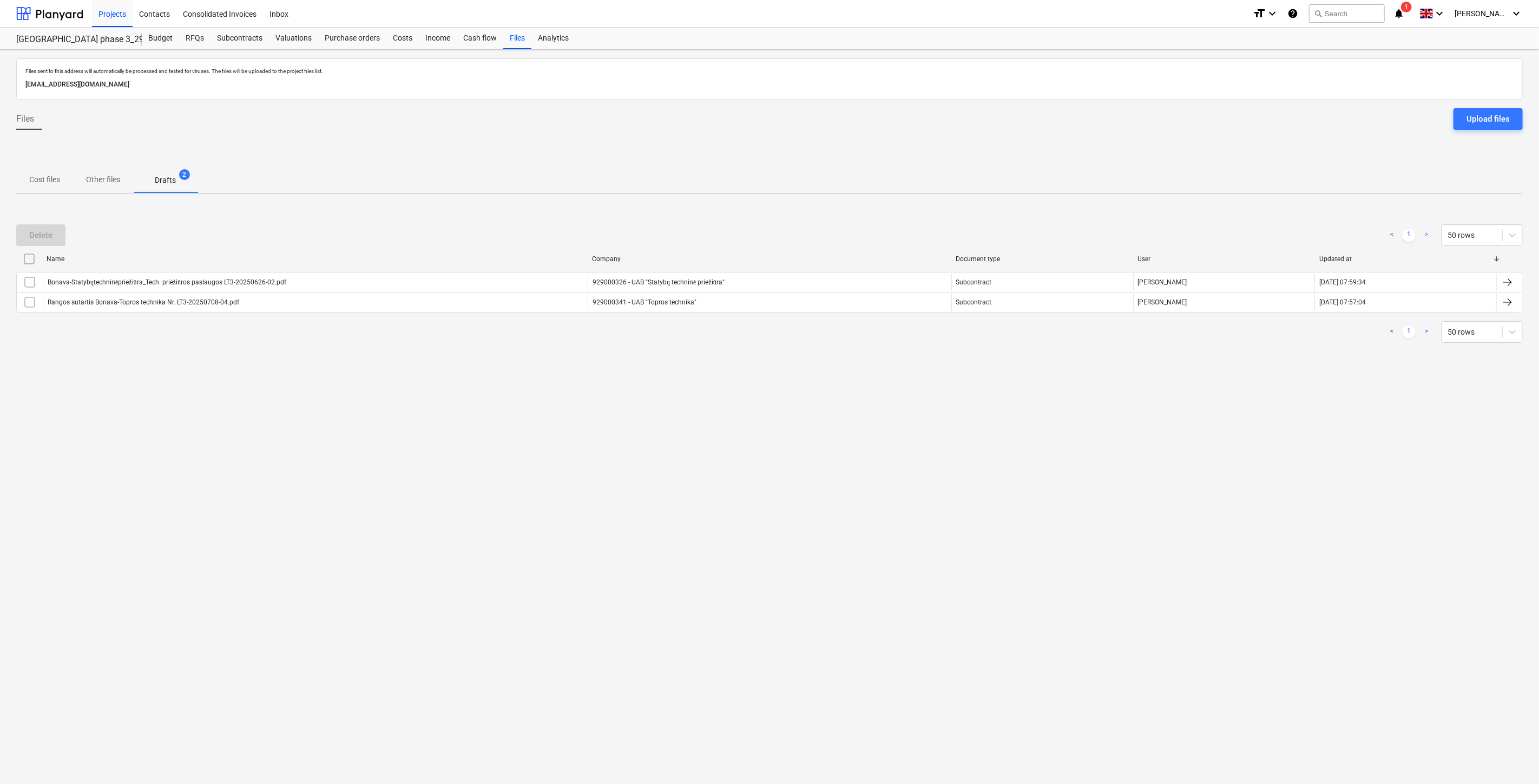
drag, startPoint x: 890, startPoint y: 366, endPoint x: 924, endPoint y: 346, distance: 39.4
click at [891, 366] on div "Files sent to this address will automatically be processed and tested for virus…" at bounding box center [770, 417] width 1539 height 734
drag, startPoint x: 924, startPoint y: 346, endPoint x: 444, endPoint y: 404, distance: 483.5
click at [922, 346] on div "< 1 > 50 rows" at bounding box center [770, 332] width 1507 height 30
click at [892, 406] on div "Files sent to this address will automatically be processed and tested for virus…" at bounding box center [770, 417] width 1539 height 734
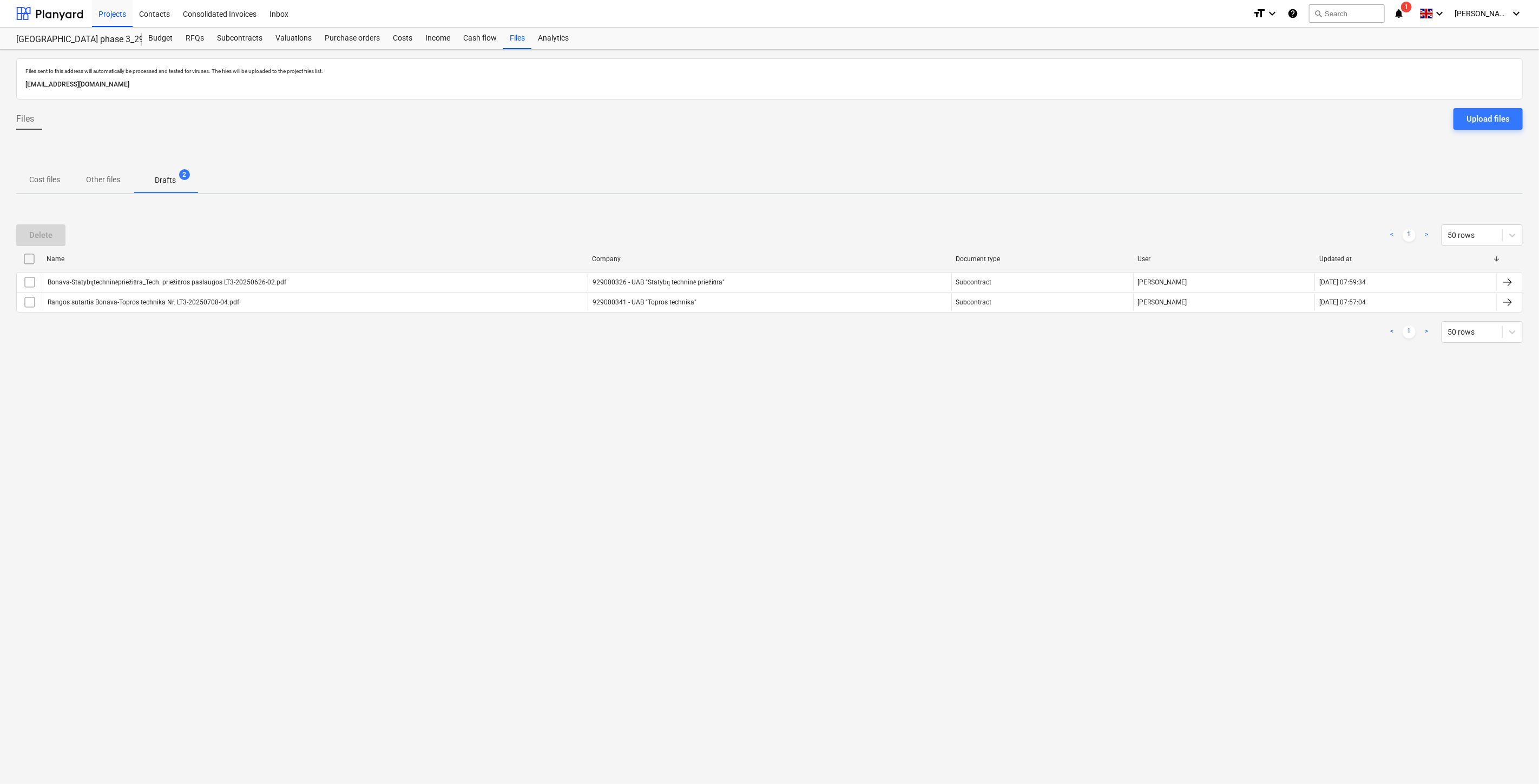
click at [922, 380] on div "Files sent to this address will automatically be processed and tested for virus…" at bounding box center [770, 417] width 1539 height 734
click at [63, 14] on div at bounding box center [50, 13] width 67 height 27
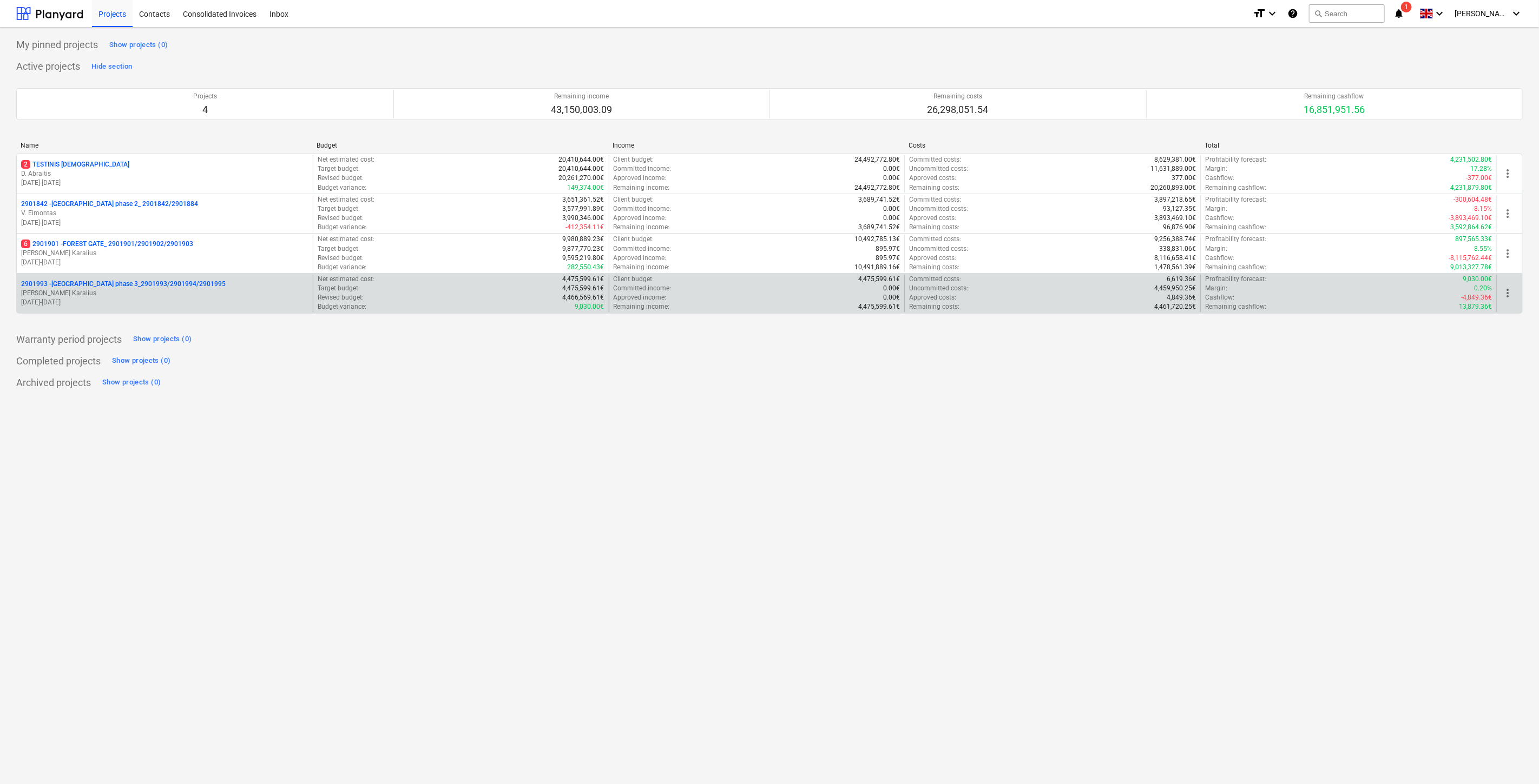
click at [111, 296] on p "[PERSON_NAME] Karalius" at bounding box center [164, 293] width 287 height 9
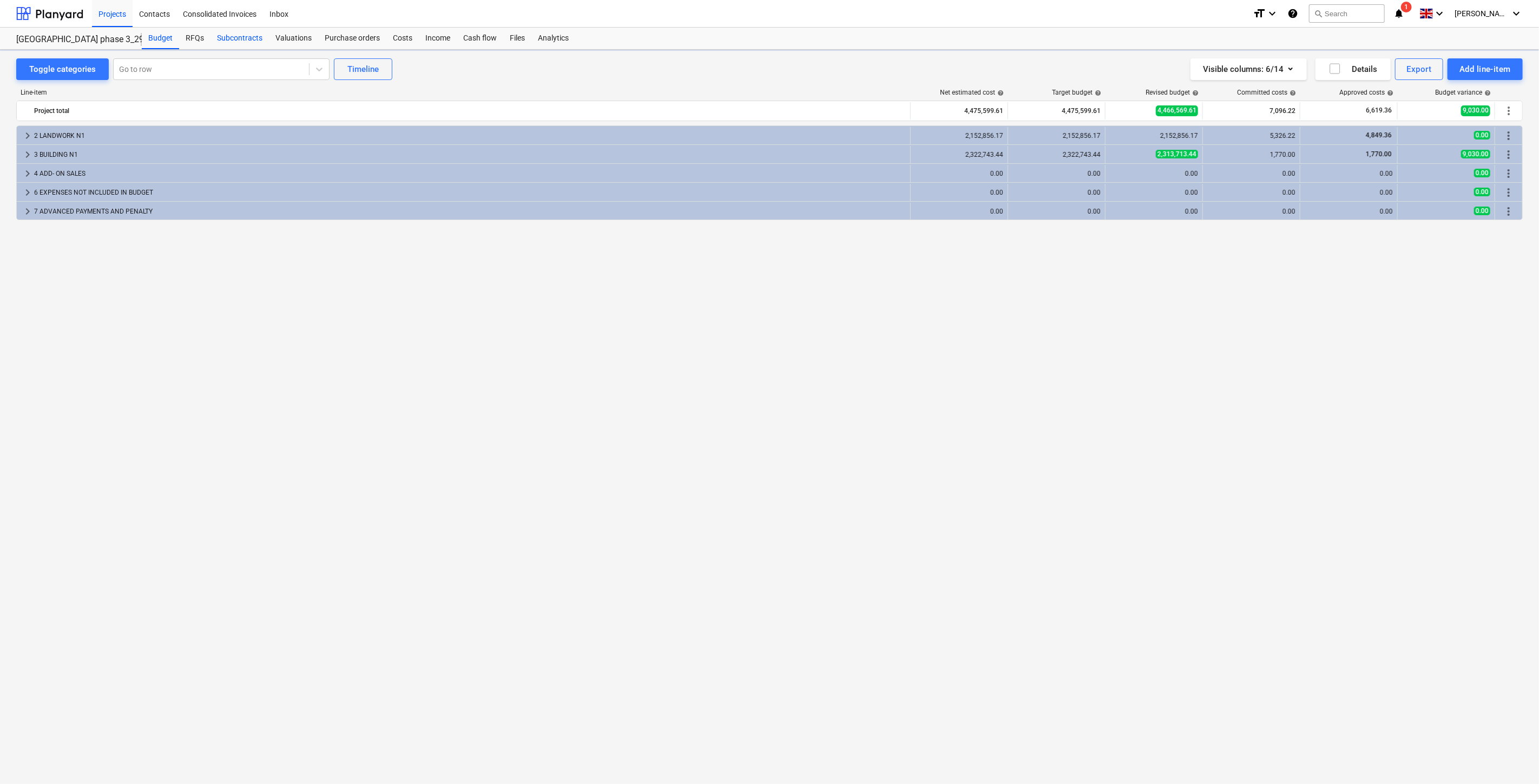
click at [250, 39] on div "Subcontracts" at bounding box center [240, 38] width 59 height 21
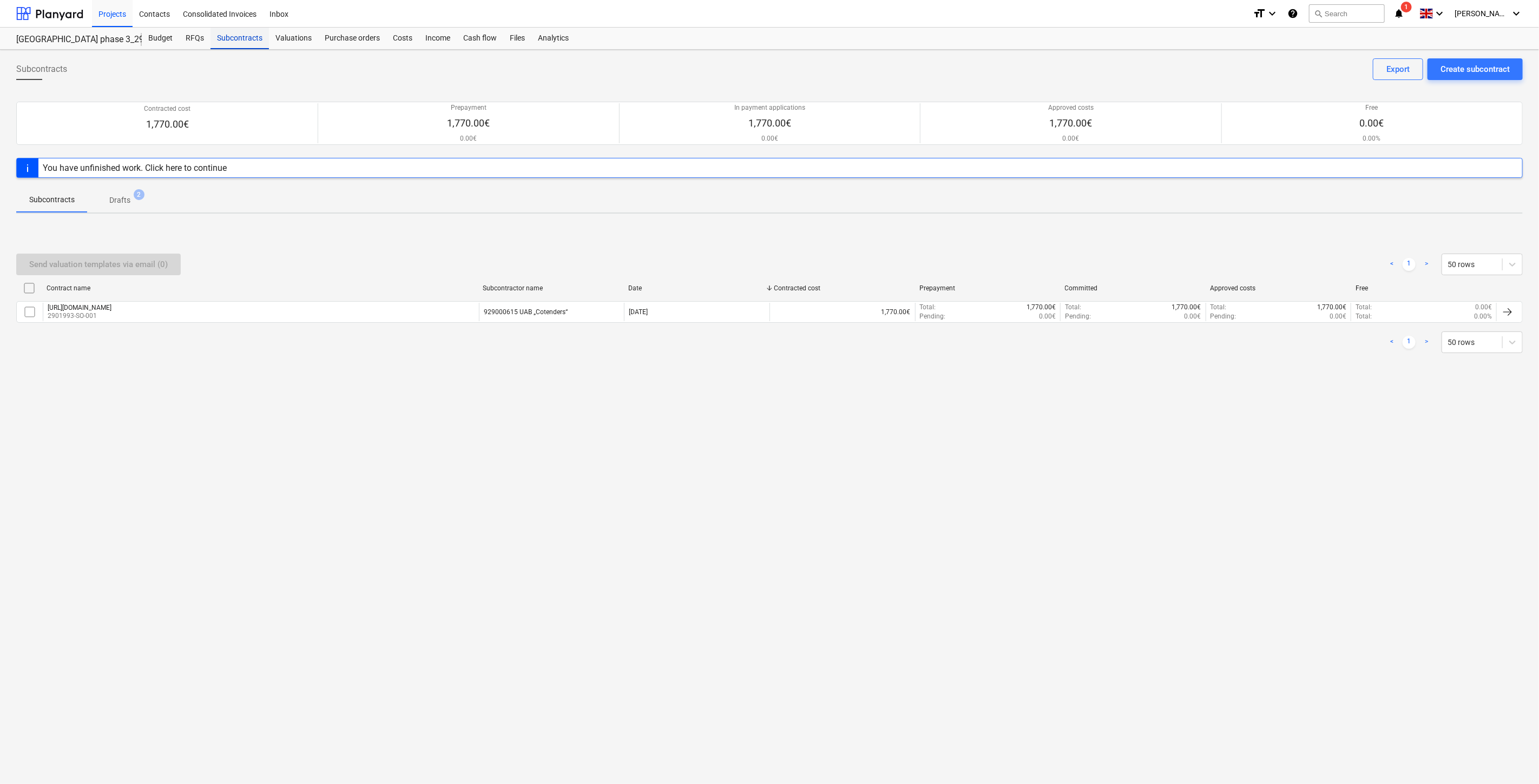
click at [240, 29] on div "Subcontracts" at bounding box center [240, 38] width 59 height 21
click at [240, 33] on div "Subcontracts" at bounding box center [240, 38] width 59 height 21
click at [256, 42] on div "Subcontracts" at bounding box center [240, 38] width 59 height 21
drag, startPoint x: 1135, startPoint y: 212, endPoint x: 1415, endPoint y: 96, distance: 303.1
click at [1135, 212] on div "Subcontracts Drafts 2" at bounding box center [770, 199] width 1507 height 26
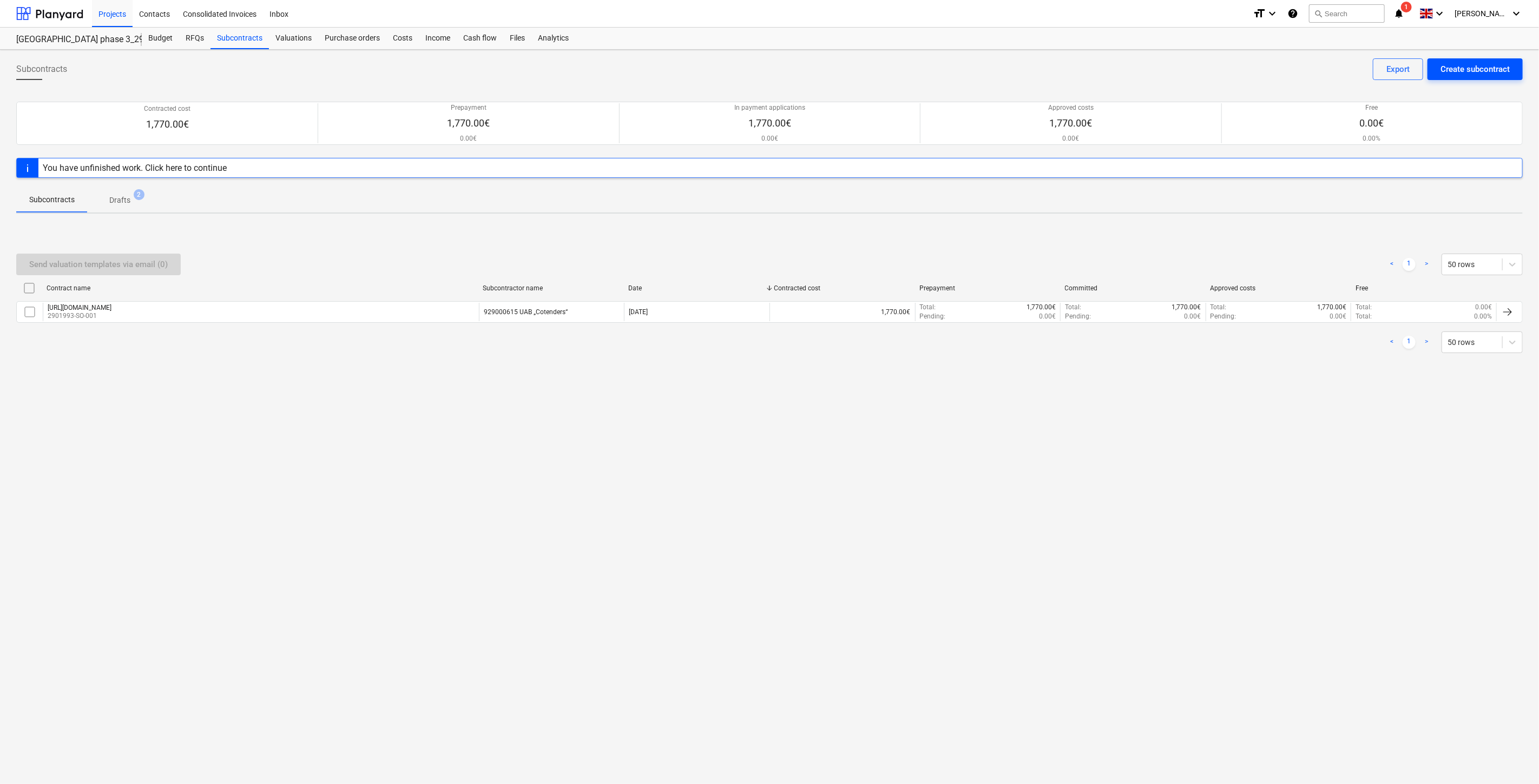
click at [1491, 66] on div "Create subcontract" at bounding box center [1475, 69] width 69 height 14
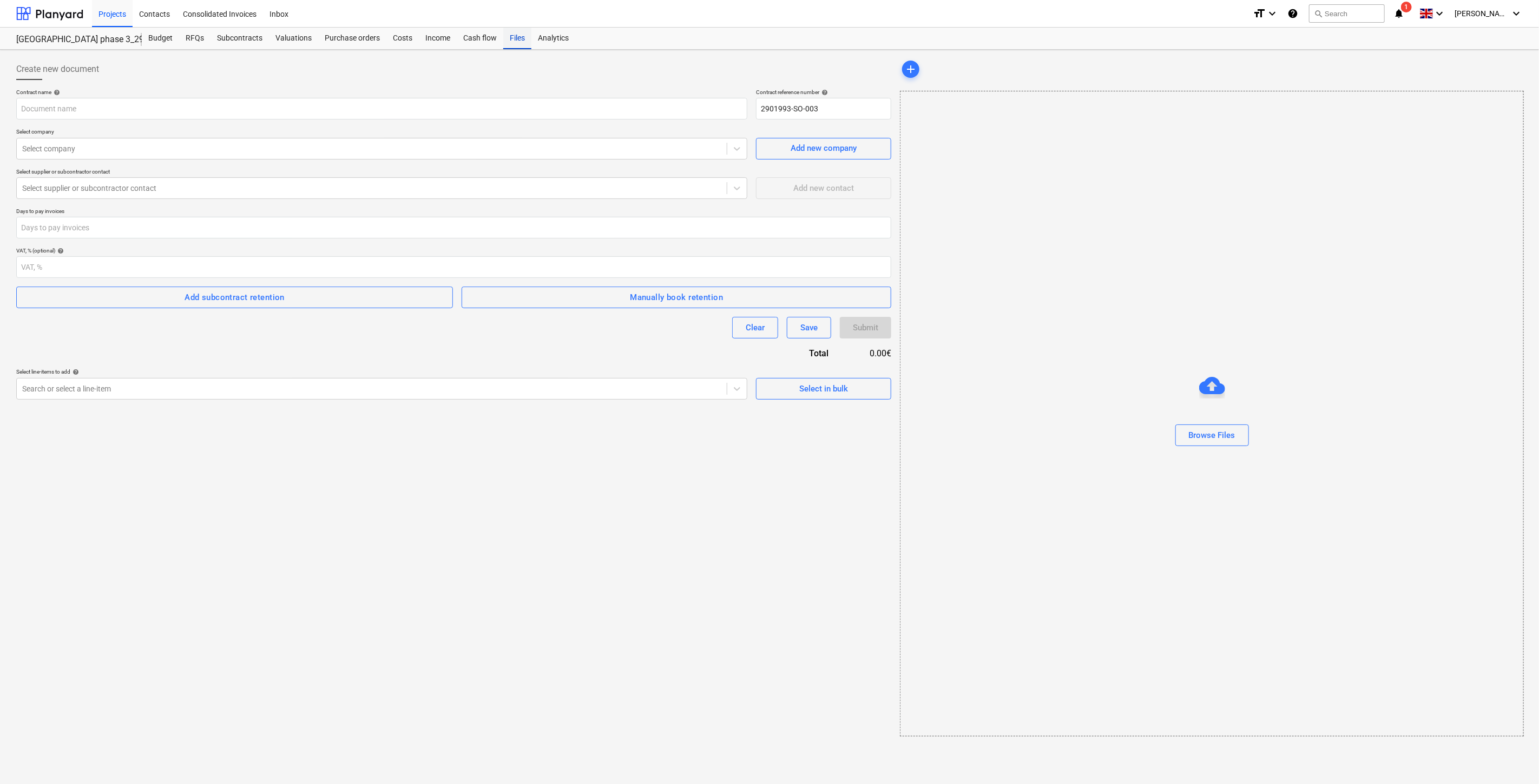
click at [520, 39] on div "Files" at bounding box center [517, 38] width 28 height 21
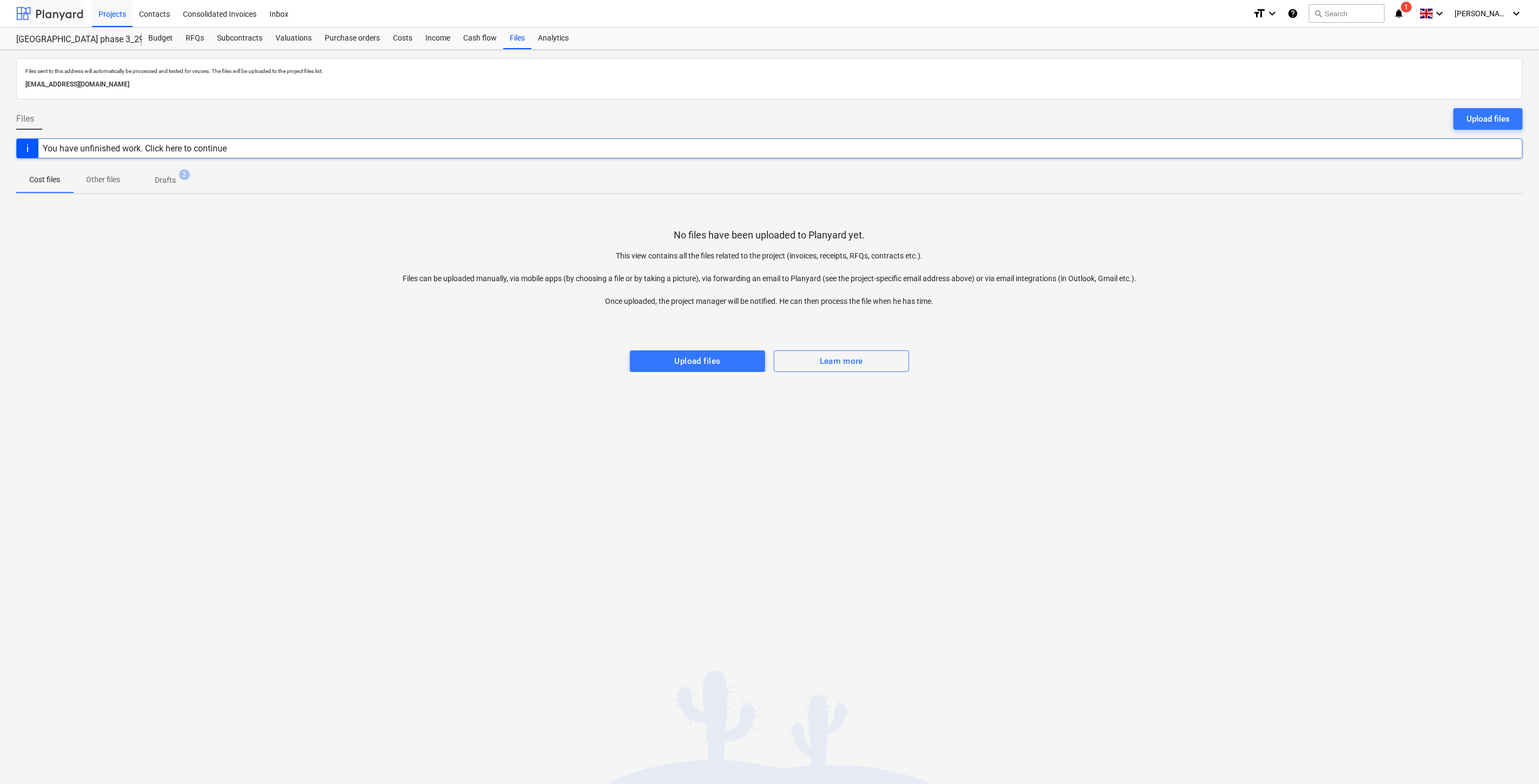
click at [75, 9] on div at bounding box center [50, 13] width 67 height 27
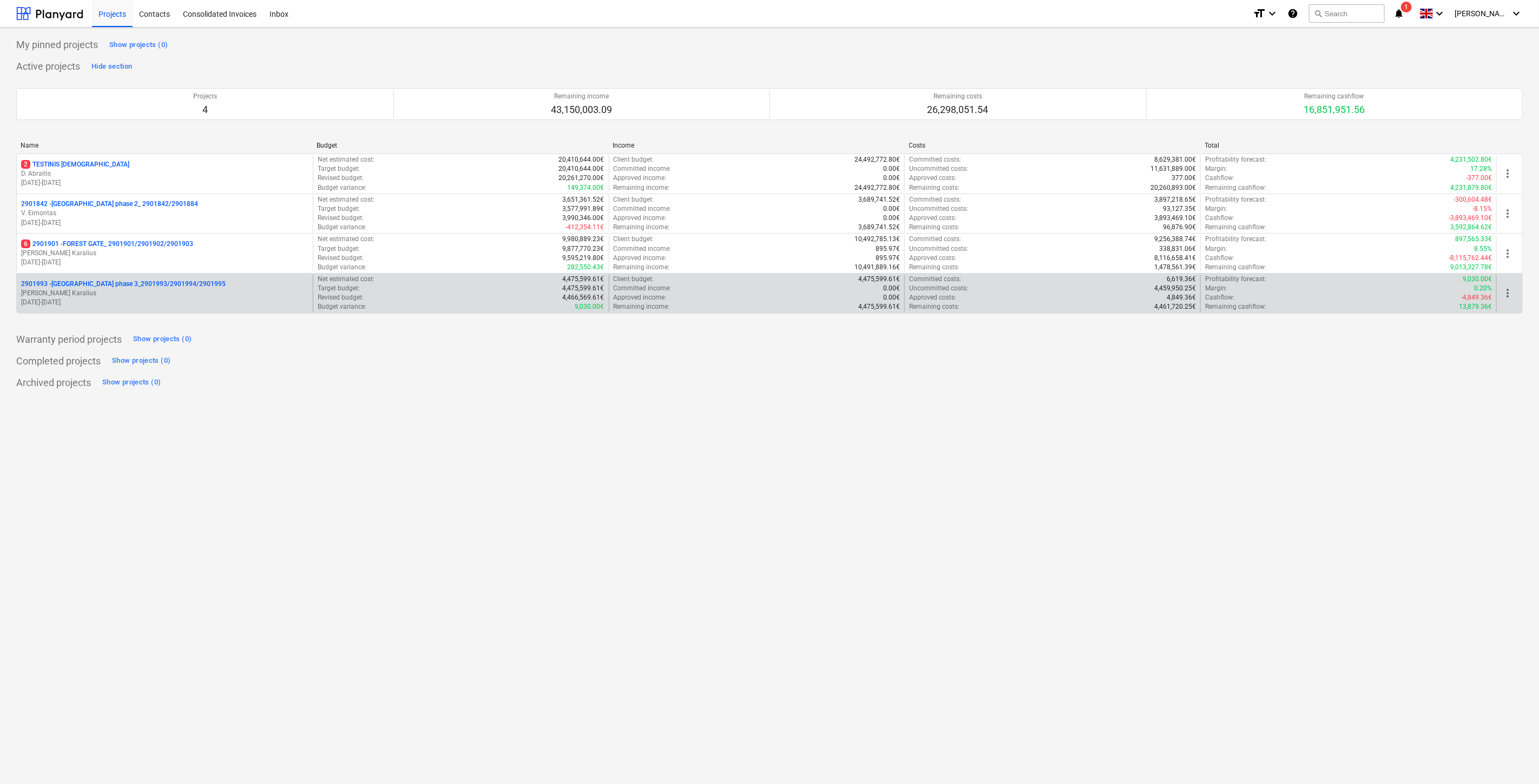
click at [145, 288] on p "2901993 - [GEOGRAPHIC_DATA] phase 3_2901993/2901994/2901995" at bounding box center [123, 284] width 204 height 9
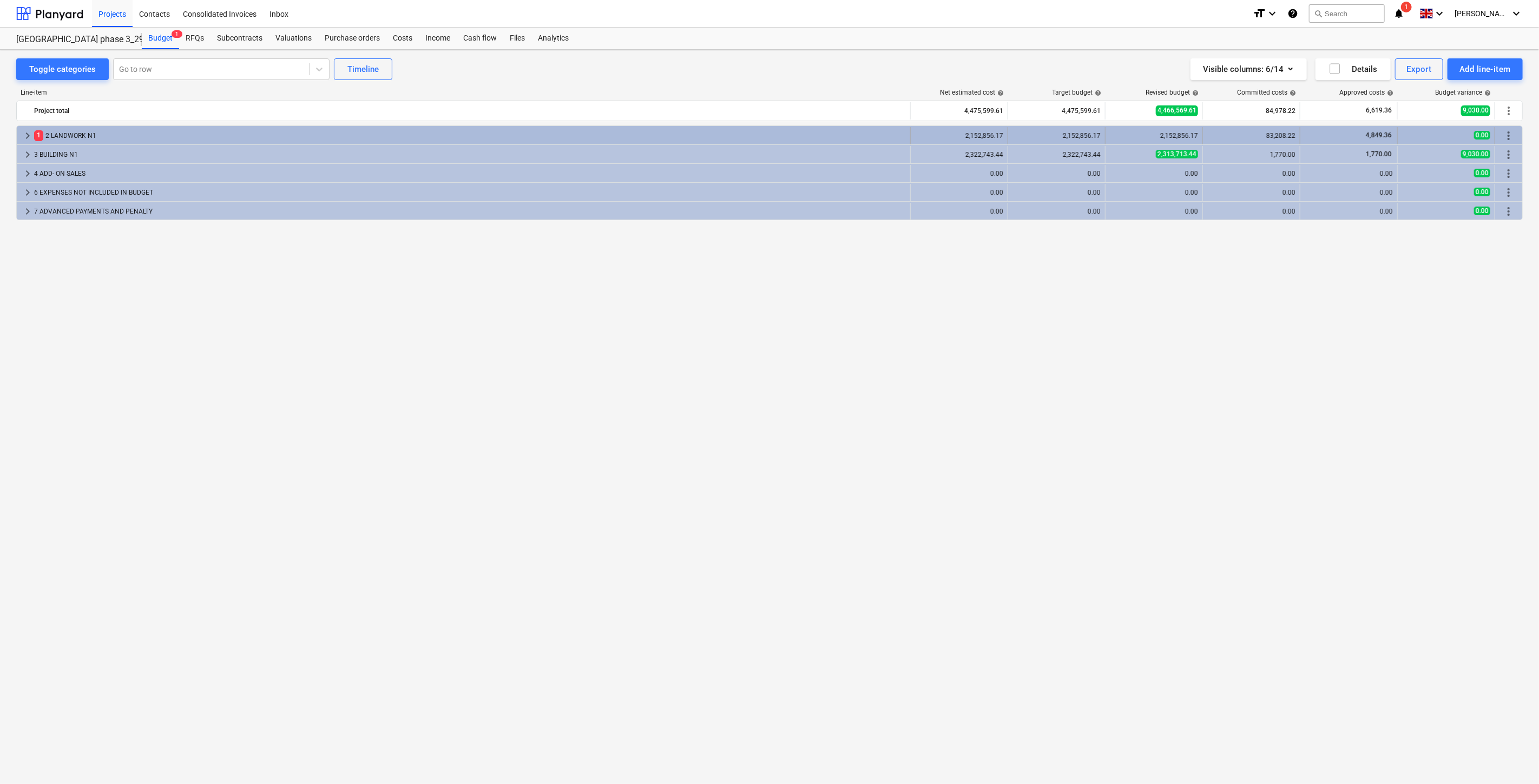
click at [142, 140] on div "1 2 LANDWORK N1" at bounding box center [470, 136] width 872 height 17
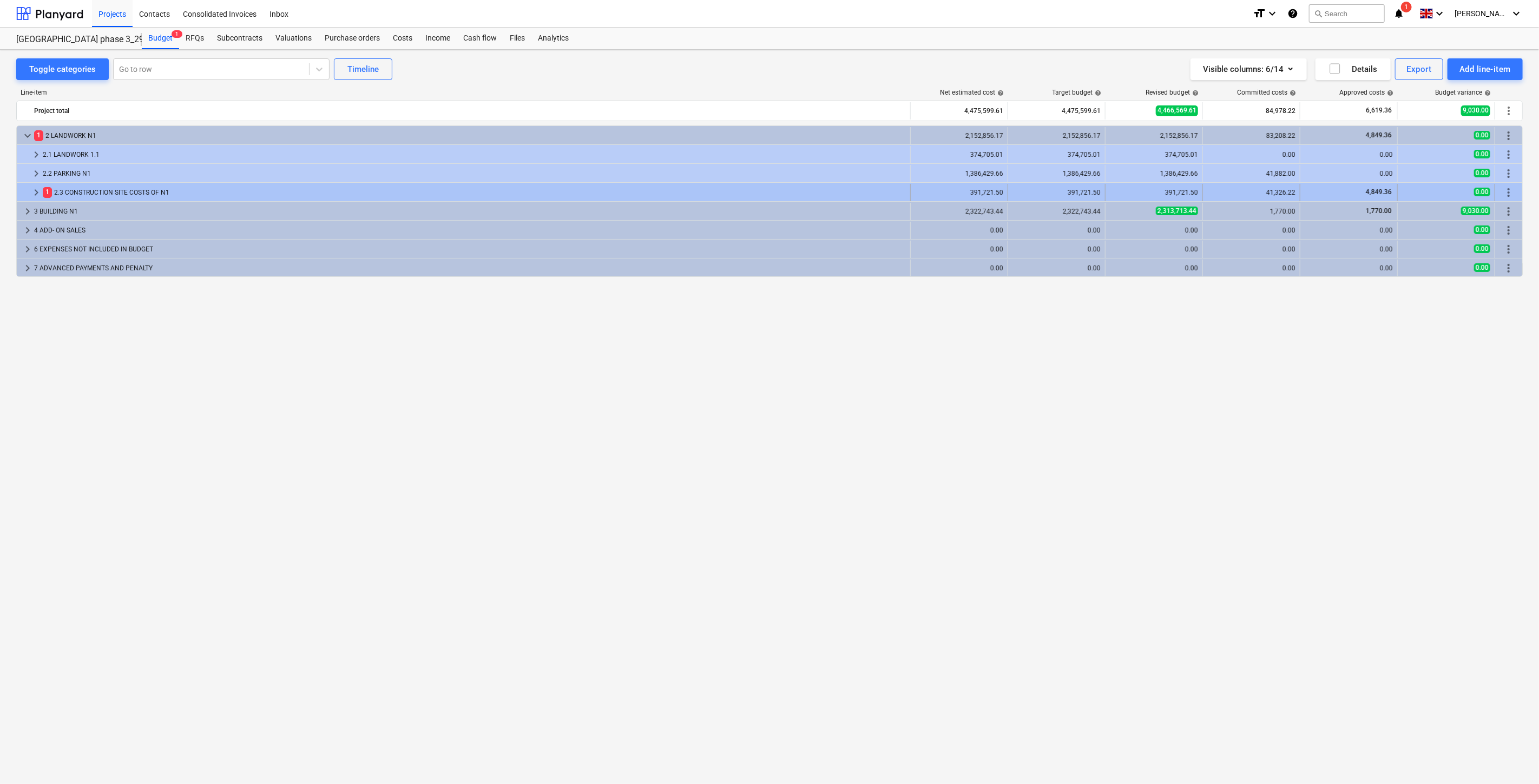
click at [164, 191] on div "1 2.3 CONSTRUCTION SITE COSTS OF N1" at bounding box center [474, 192] width 863 height 17
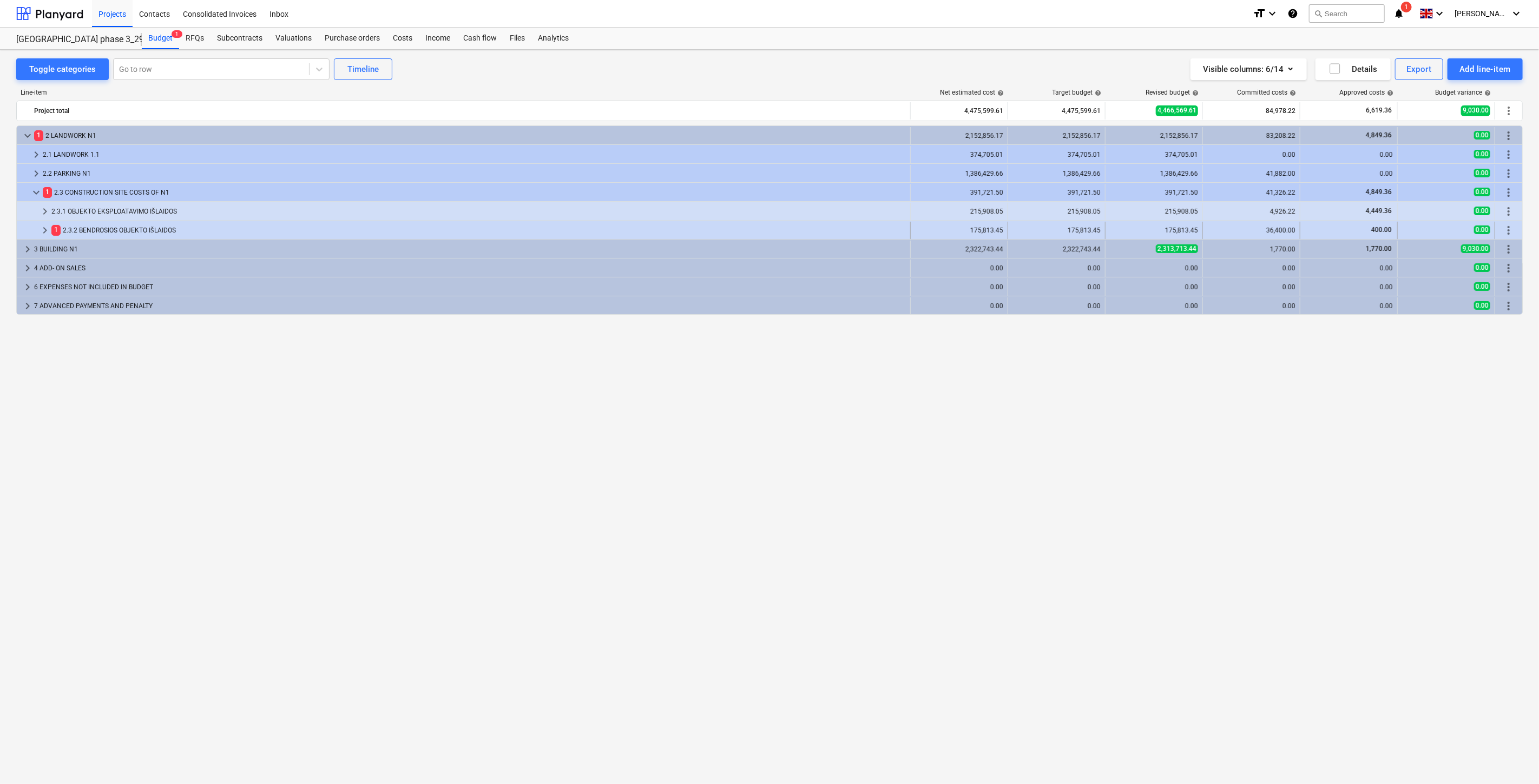
click at [228, 224] on div "1 2.3.2 BENDROSIOS OBJEKTO IŠLAIDOS" at bounding box center [479, 230] width 854 height 17
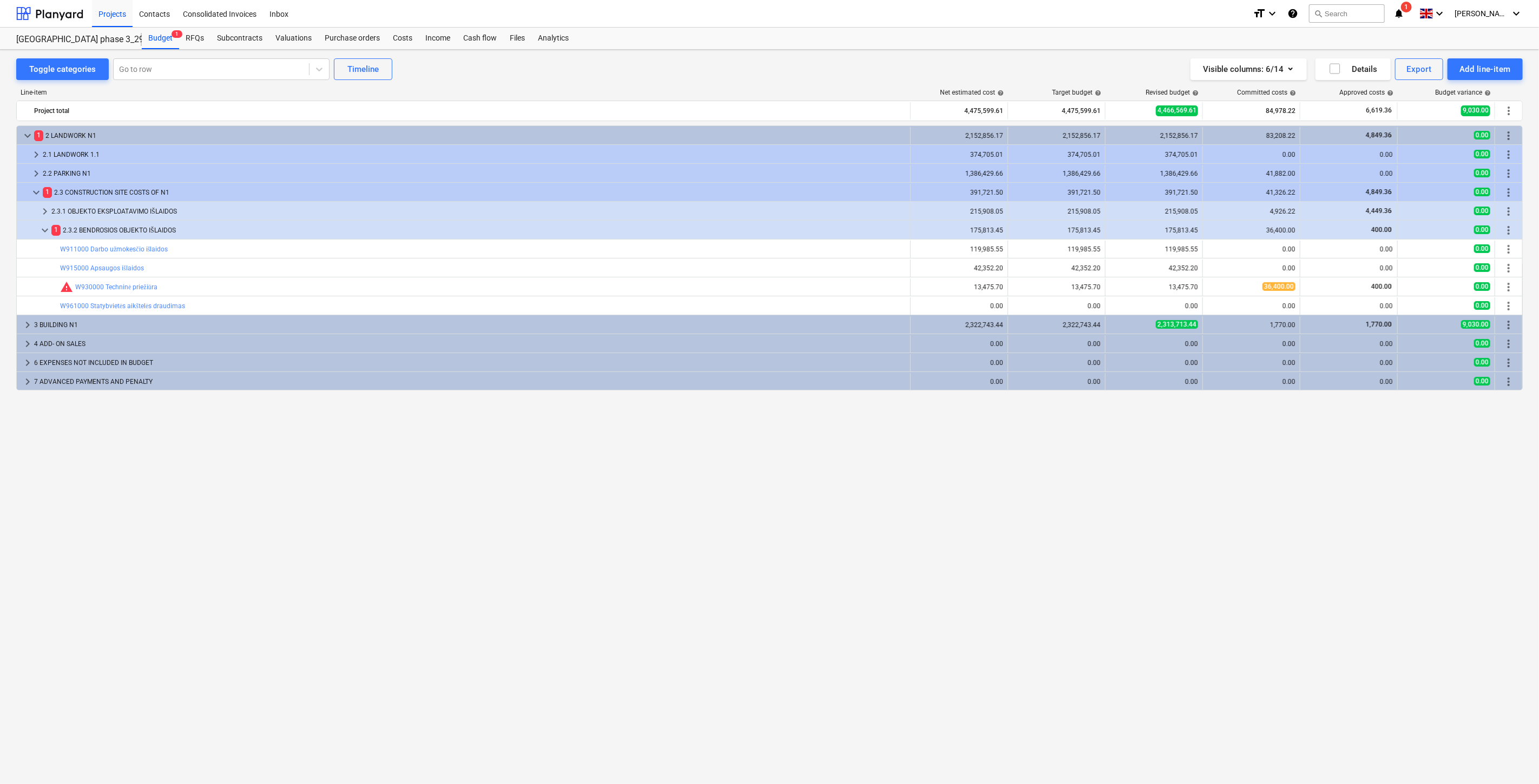
drag, startPoint x: 220, startPoint y: 45, endPoint x: 351, endPoint y: 4, distance: 137.3
click at [220, 45] on div "Subcontracts" at bounding box center [240, 38] width 59 height 21
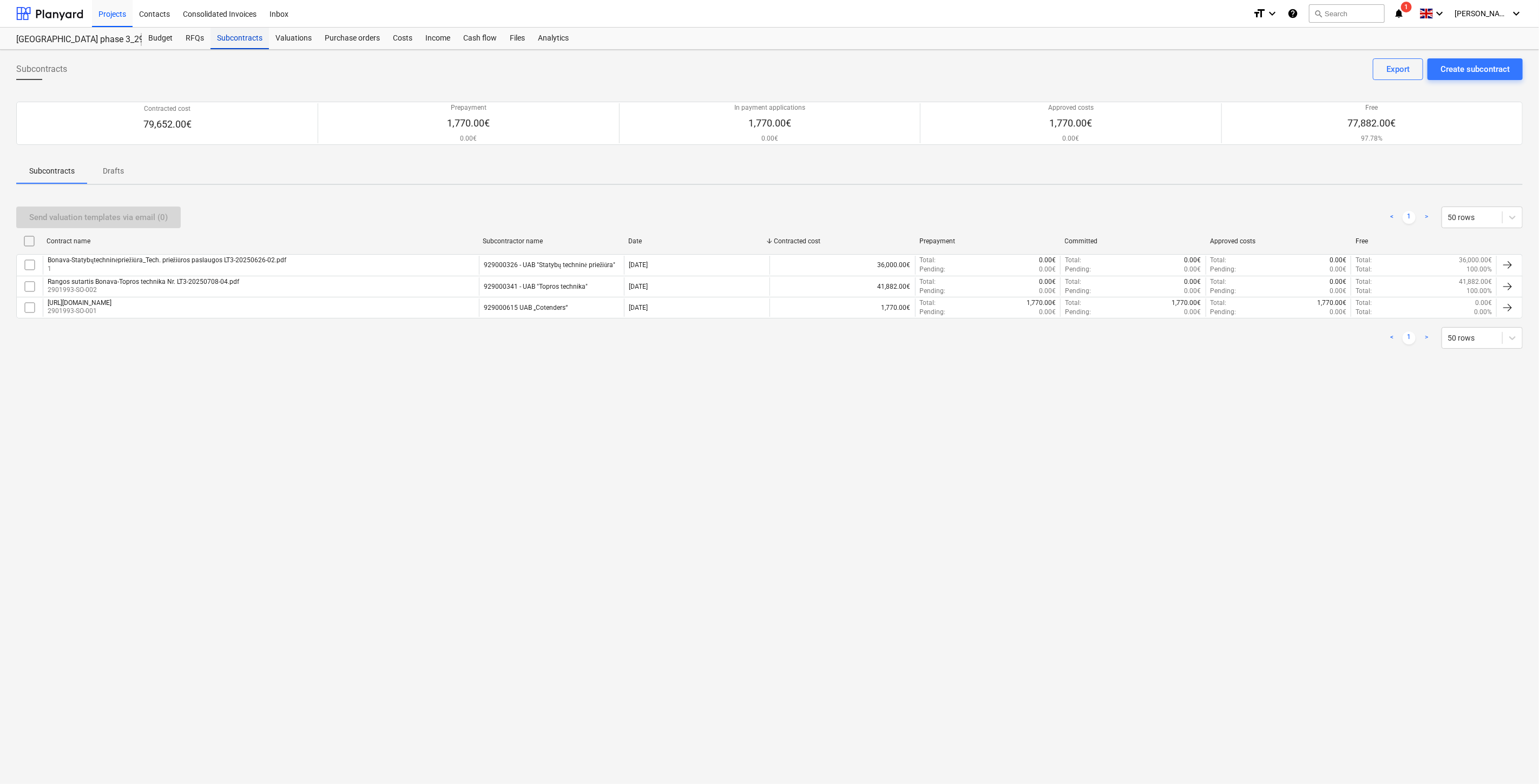
click at [235, 41] on div "Subcontracts" at bounding box center [240, 38] width 59 height 21
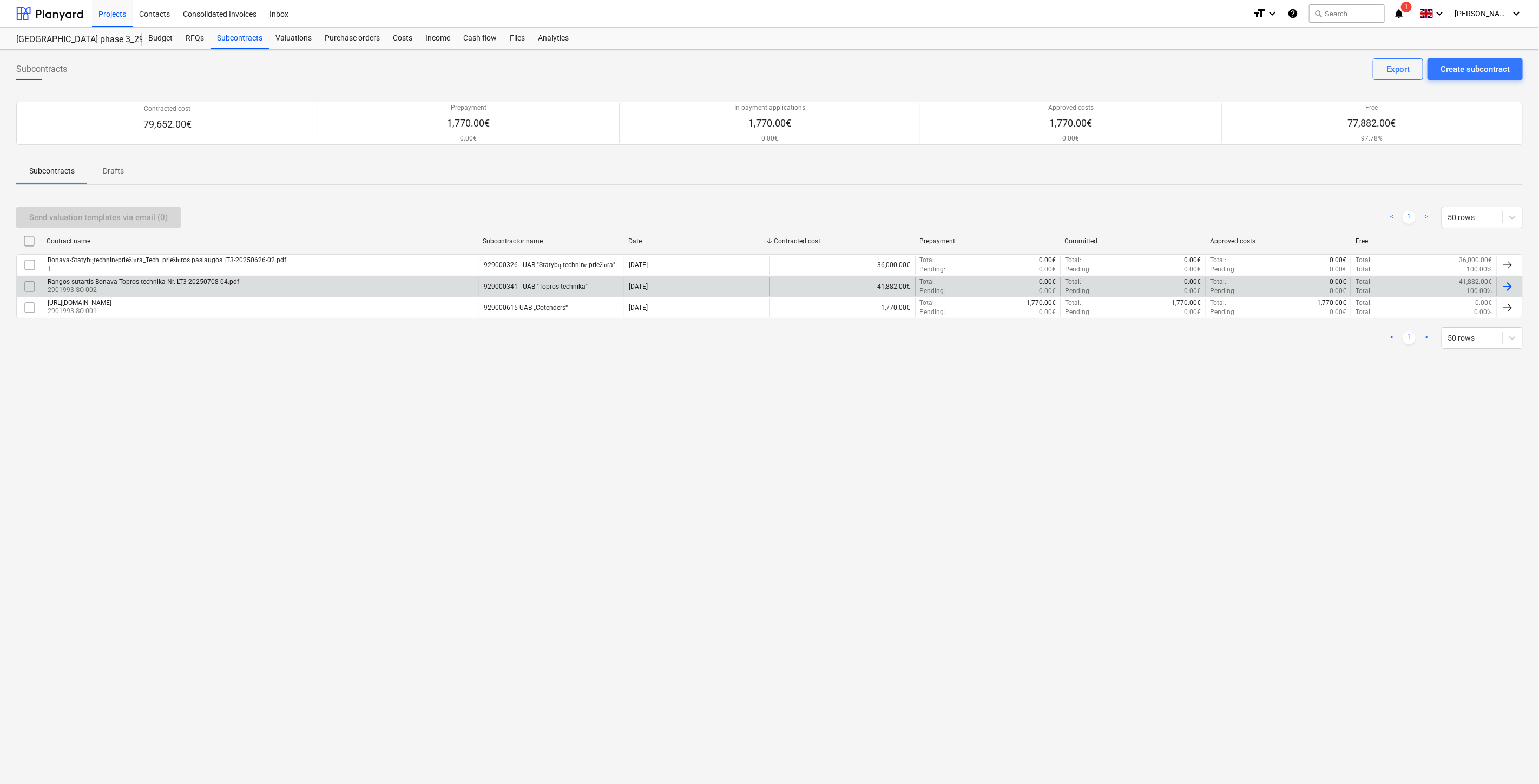
click at [338, 289] on div "Rangos sutartis Bonava-Topros technika Nr. LT3-20250708-04.pdf 2901993-SO-002" at bounding box center [261, 287] width 436 height 19
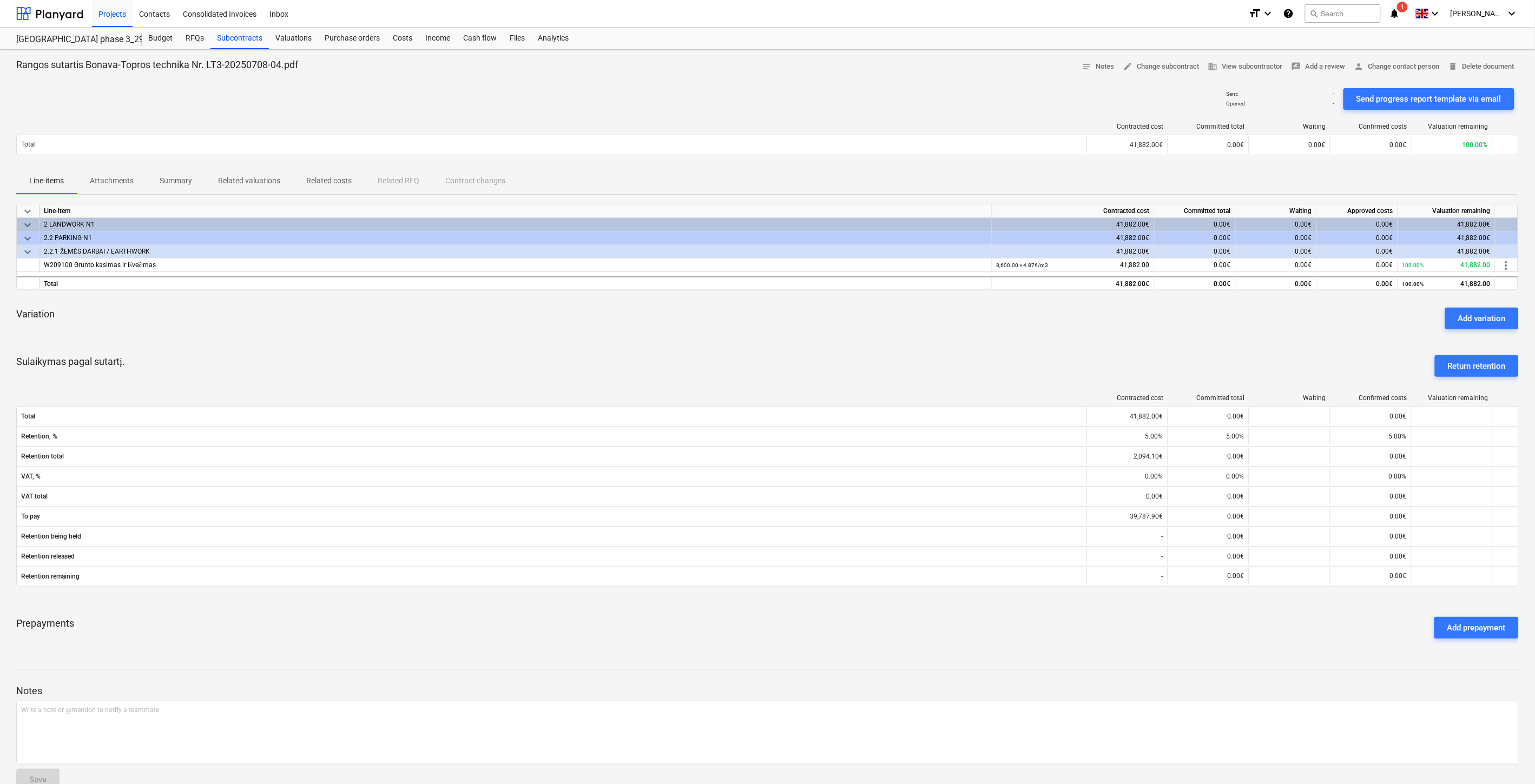
click at [484, 339] on div "keyboard_arrow_down Line-item Contracted cost Committed total Waiting Approved …" at bounding box center [767, 425] width 1502 height 444
click at [1500, 318] on div "Add variation" at bounding box center [1482, 319] width 48 height 14
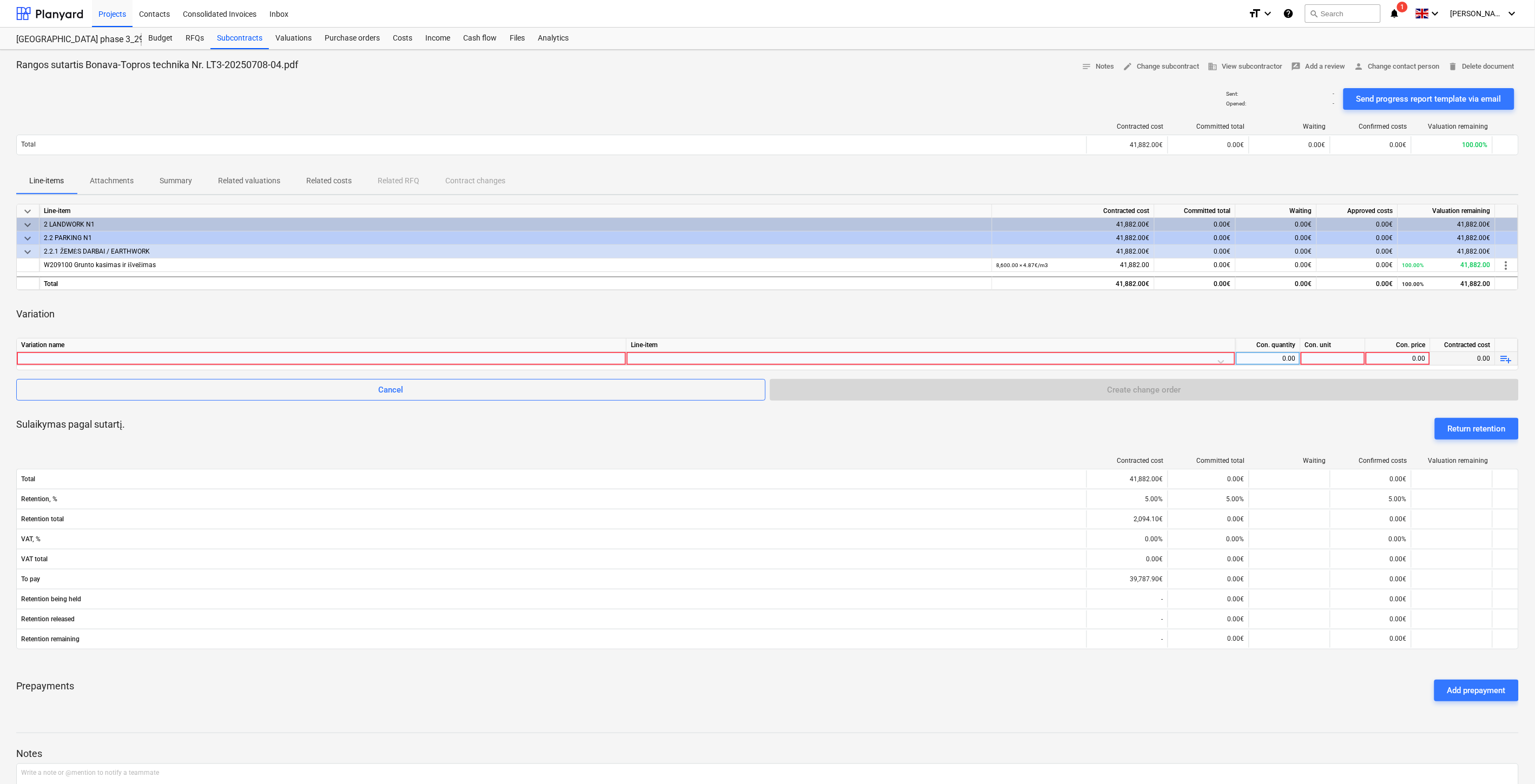
click at [720, 364] on div at bounding box center [931, 362] width 600 height 19
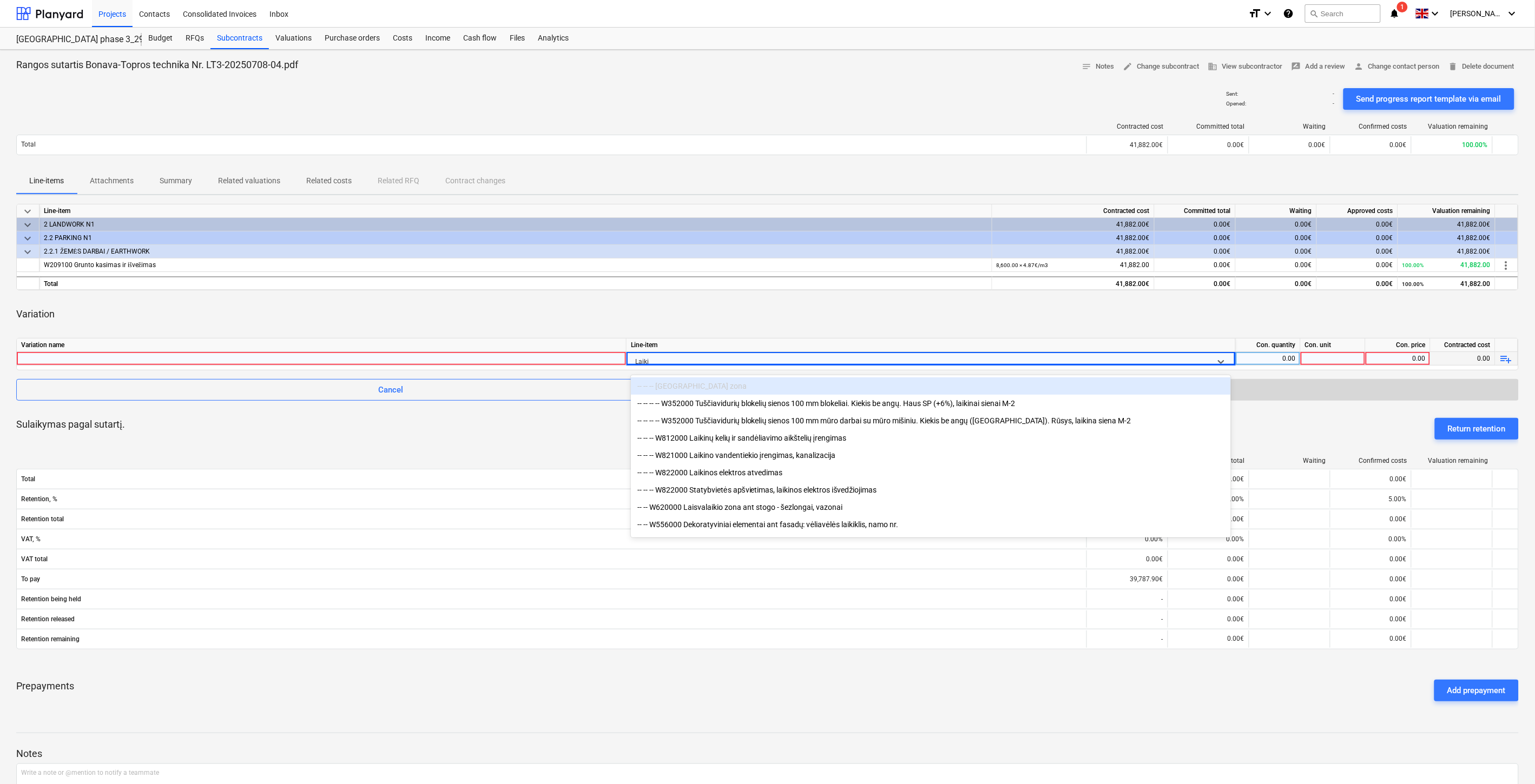
type input "Laikin"
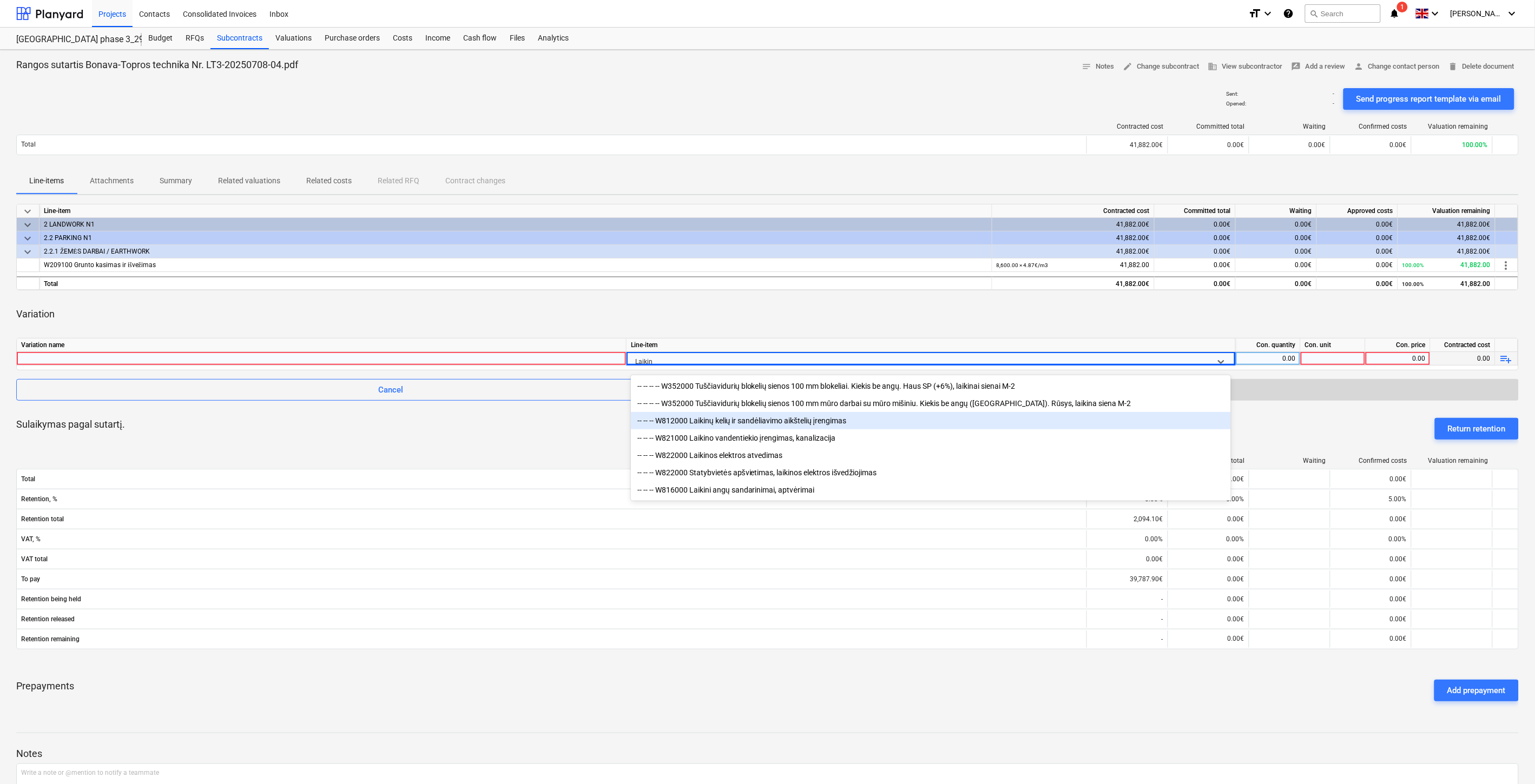
click at [712, 425] on div "-- -- -- W812000 Laikinų kelių ir sandėliavimo aikštelių įrengimas" at bounding box center [931, 420] width 600 height 17
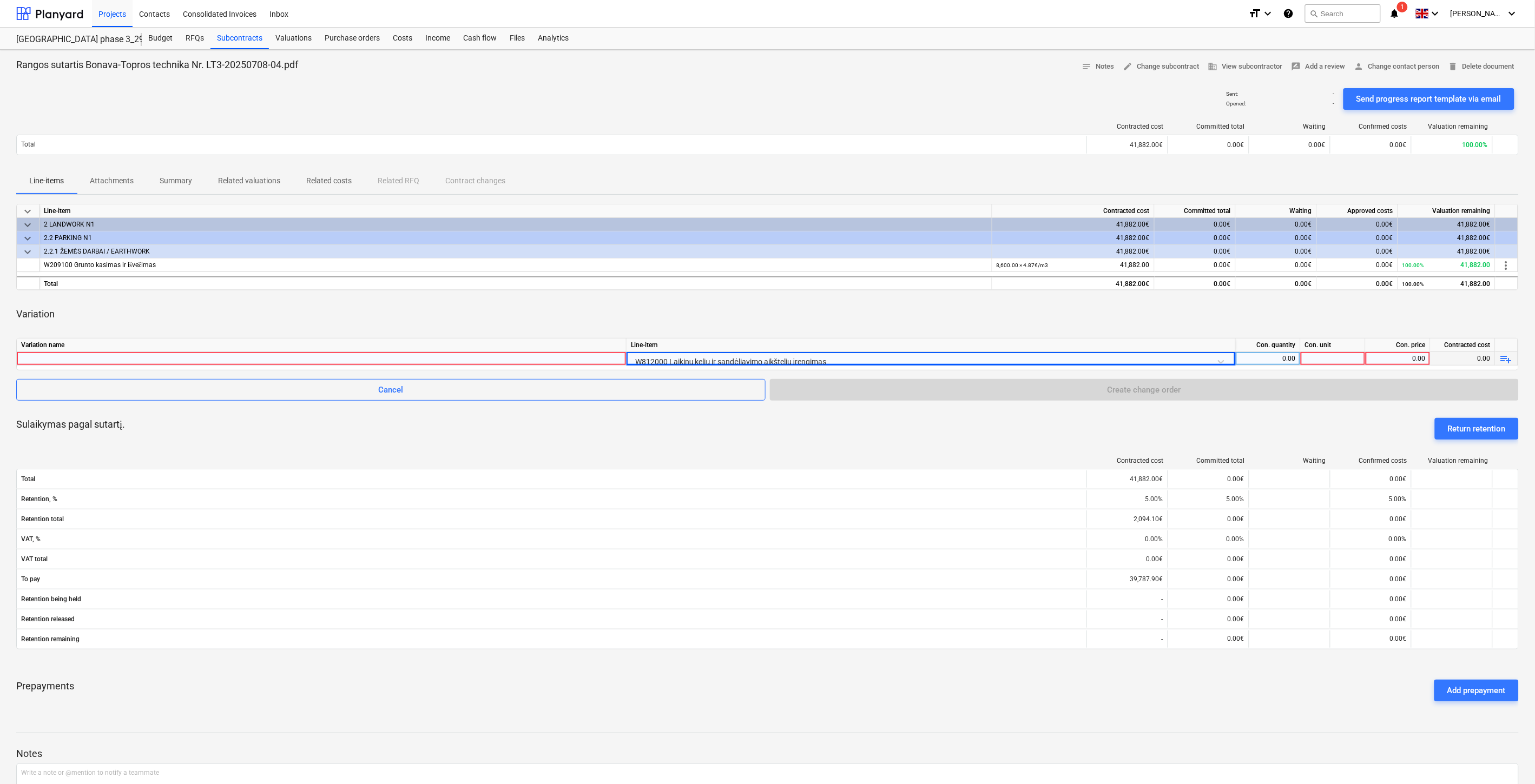
click at [474, 453] on div "Contracted cost Committed total Waiting Confirmed costs Valuation remaining Tot…" at bounding box center [767, 555] width 1502 height 214
drag, startPoint x: 209, startPoint y: 356, endPoint x: 244, endPoint y: 320, distance: 50.2
click at [209, 356] on div at bounding box center [321, 359] width 600 height 13
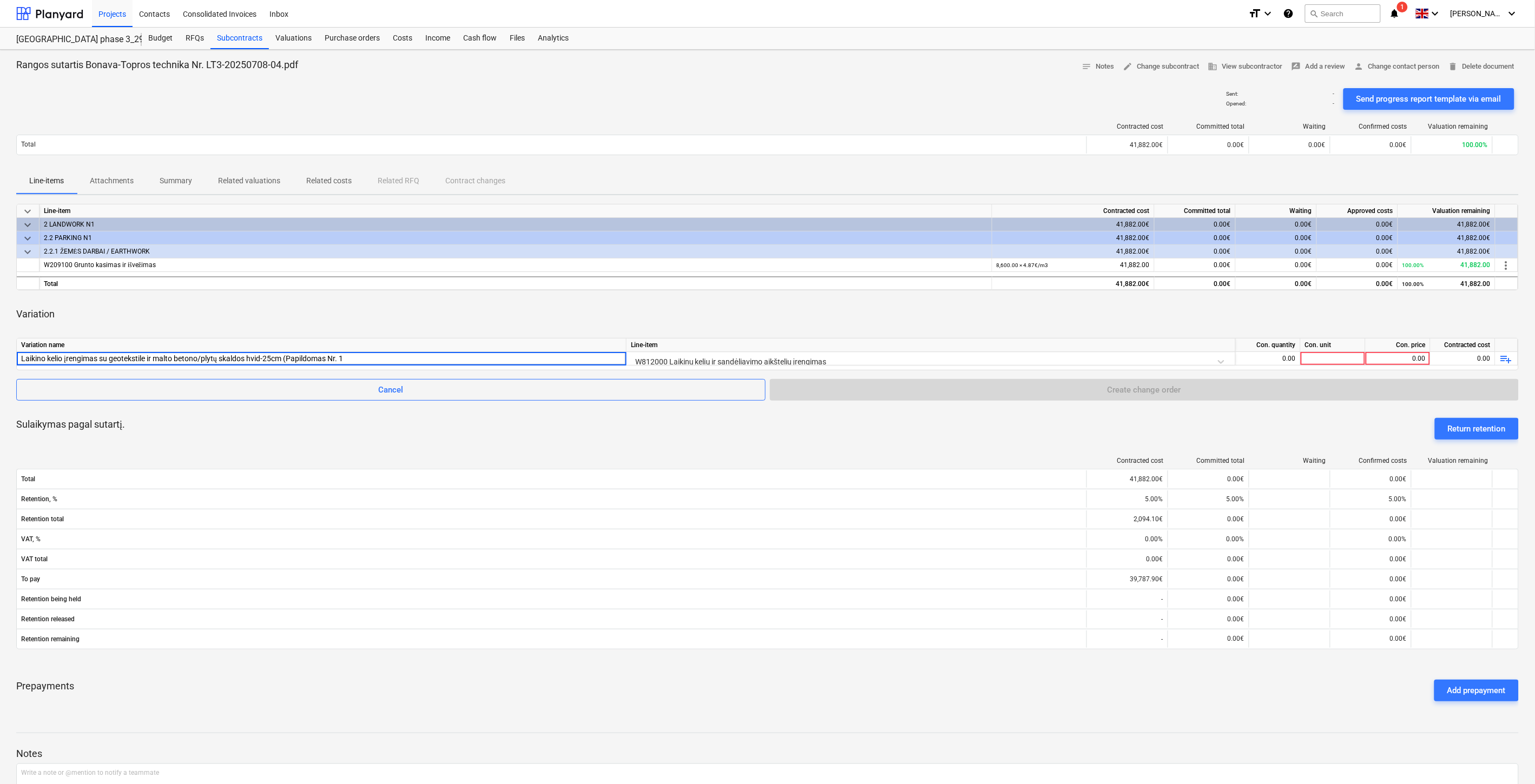
type input "Laikino kelio įrengimas su geotekstile ir malto betono/plytų skaldos hvid-25cm …"
click at [1255, 359] on div "0.00" at bounding box center [1267, 359] width 56 height 14
type input "400"
click at [1349, 359] on div at bounding box center [1333, 359] width 65 height 14
type input "m2"
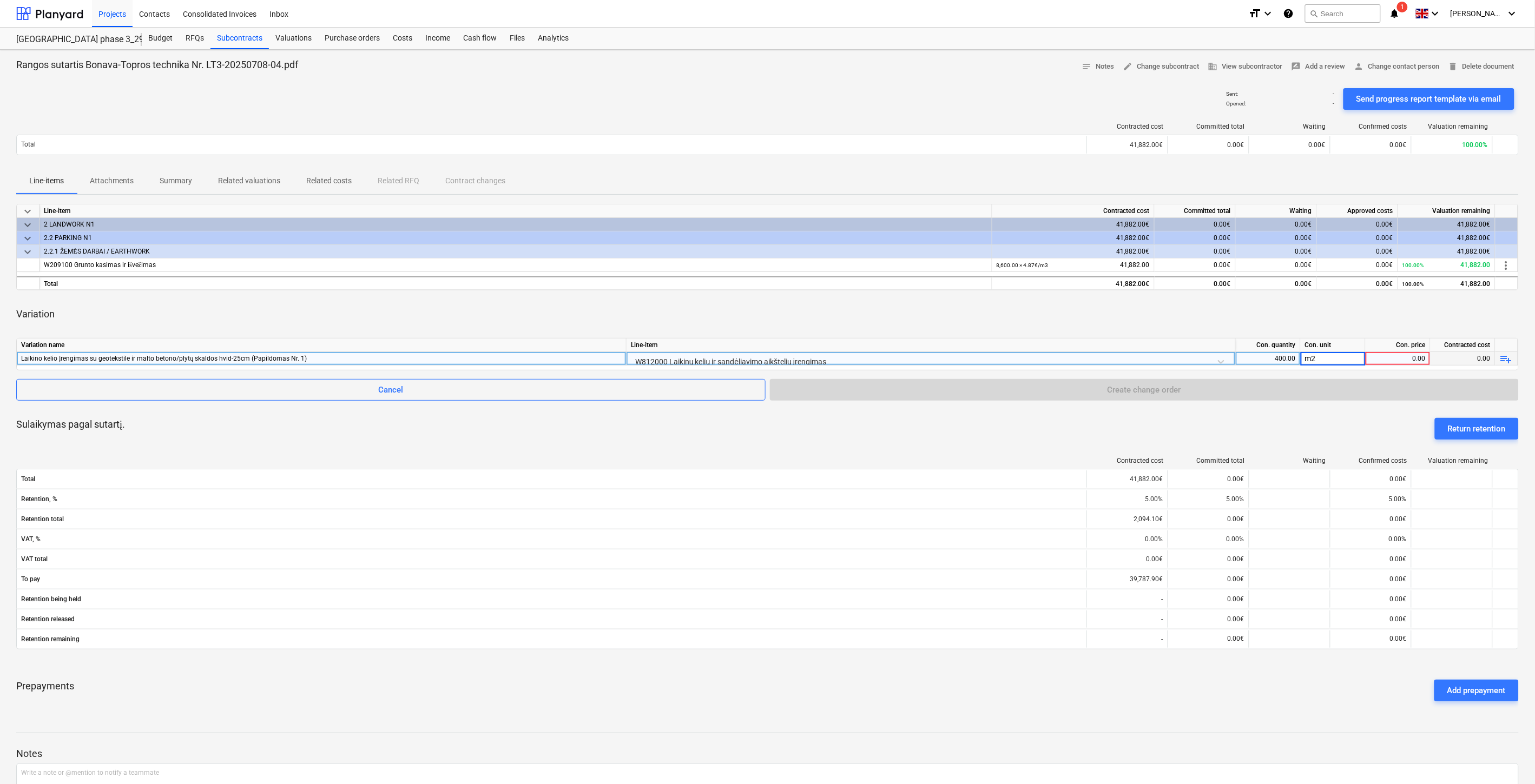
click at [1374, 323] on div "Variation" at bounding box center [767, 314] width 1502 height 30
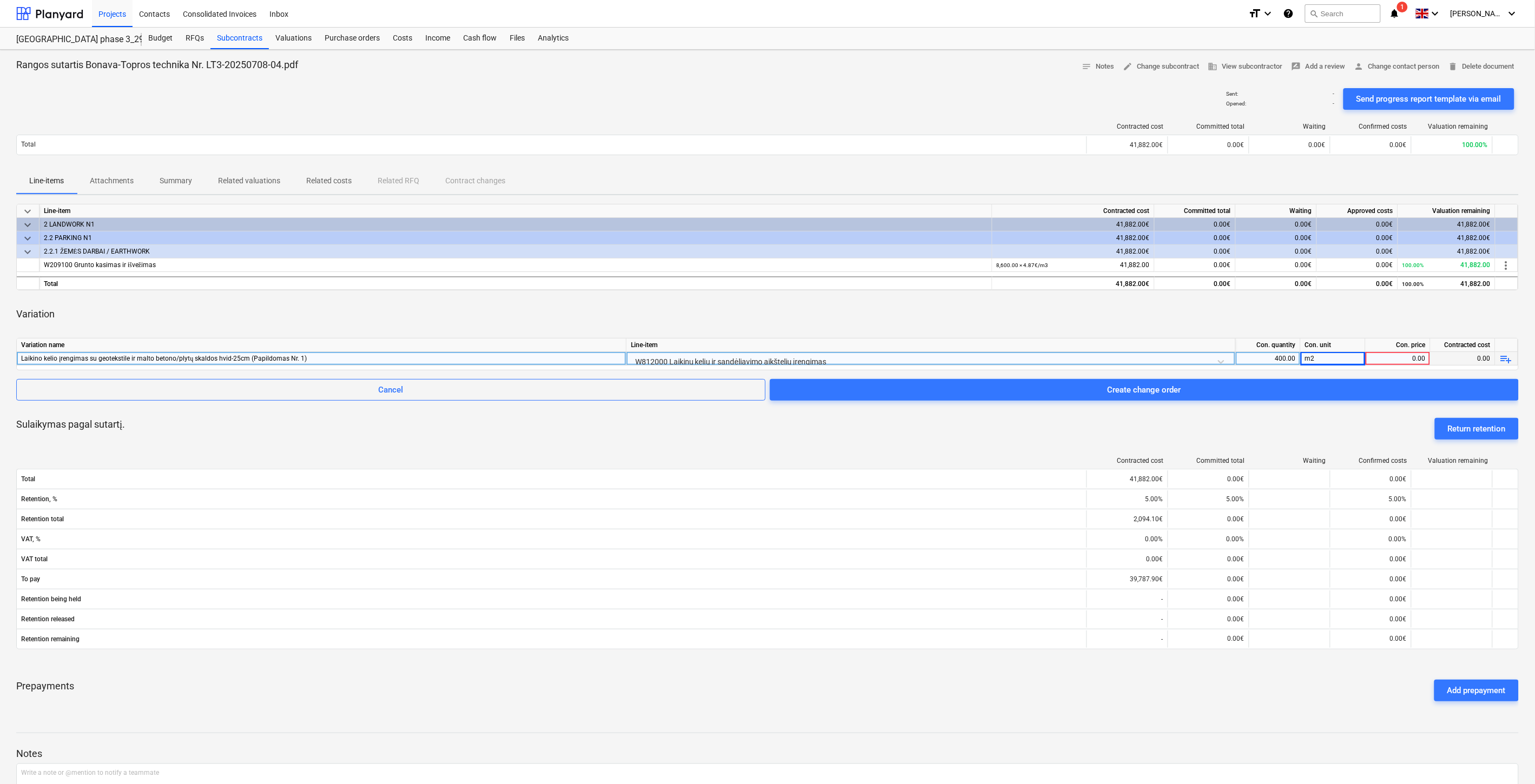
click at [1395, 359] on div "0.00" at bounding box center [1397, 359] width 56 height 14
type input "15"
click at [1385, 322] on div "Variation" at bounding box center [767, 314] width 1502 height 30
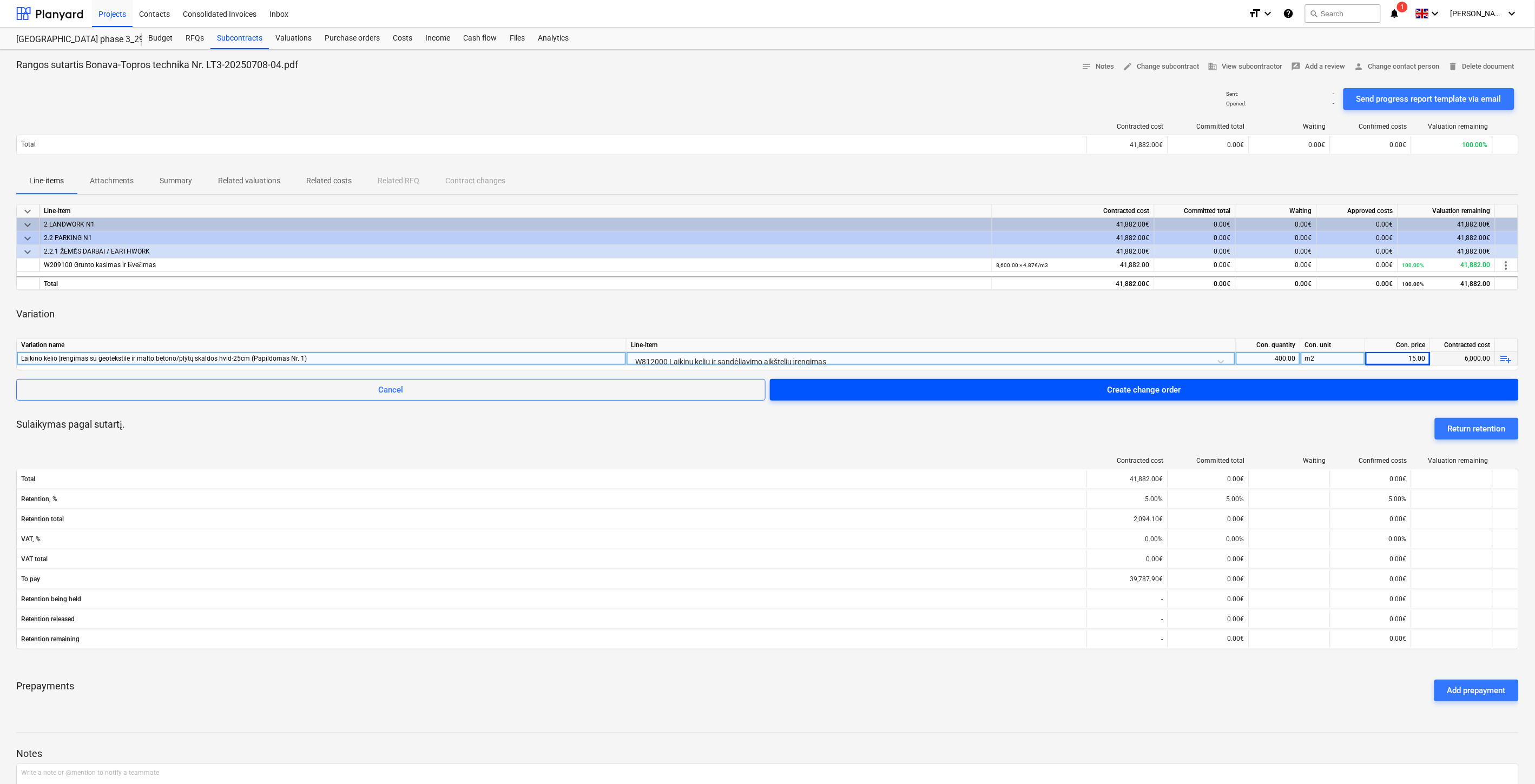
click at [1180, 391] on div "Create change order" at bounding box center [1144, 390] width 73 height 14
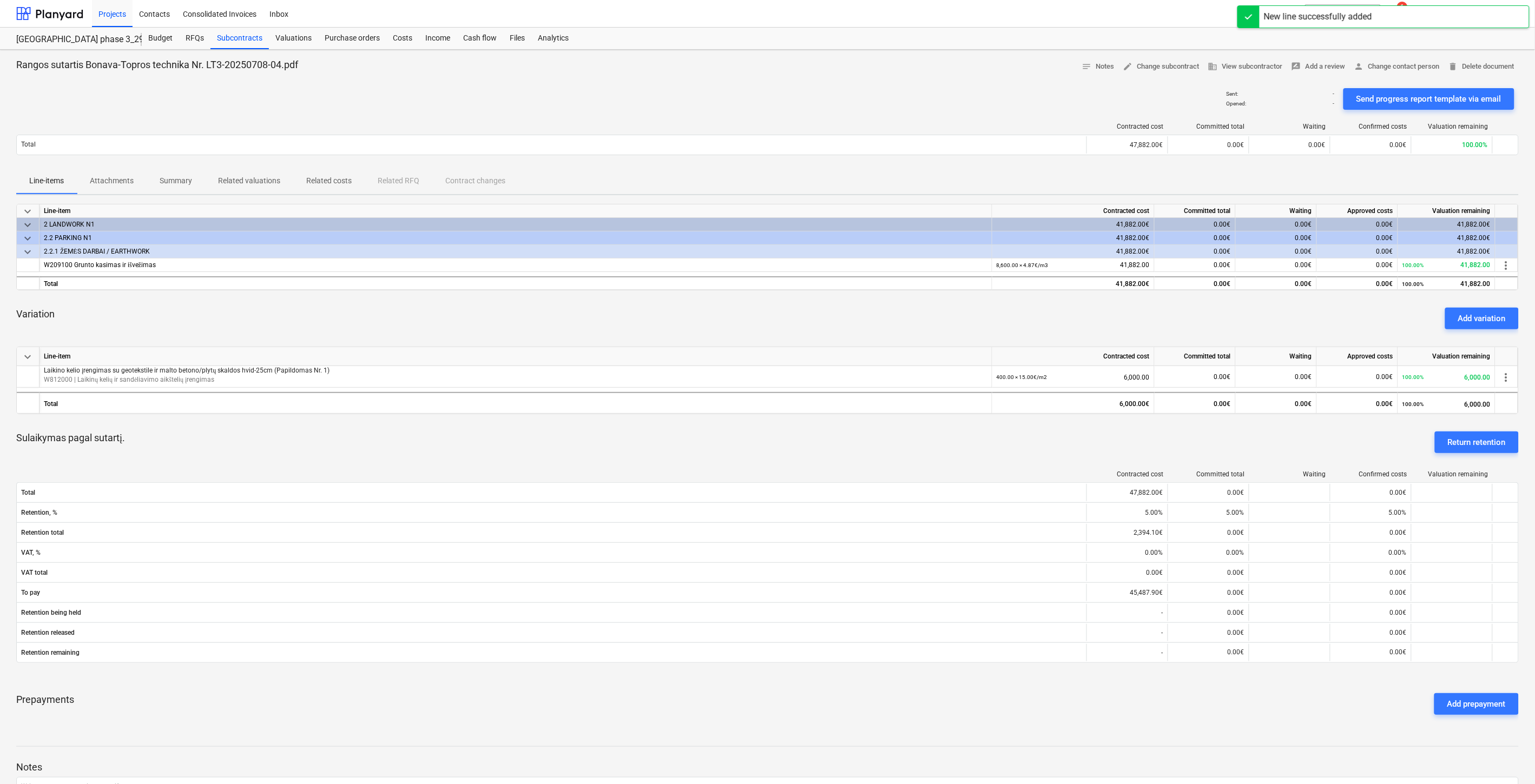
click at [828, 447] on div "Sulaikymas pagal sutartį. Return retention" at bounding box center [767, 442] width 1502 height 39
click at [869, 436] on div "Sulaikymas pagal sutartį. Return retention" at bounding box center [767, 442] width 1502 height 39
click at [886, 434] on div "Sulaikymas pagal sutartį. Return retention" at bounding box center [767, 442] width 1502 height 39
click at [895, 433] on div "Sulaikymas pagal sutartį. Return retention" at bounding box center [767, 442] width 1502 height 39
click at [835, 428] on div "Sulaikymas pagal sutartį. Return retention" at bounding box center [767, 442] width 1502 height 39
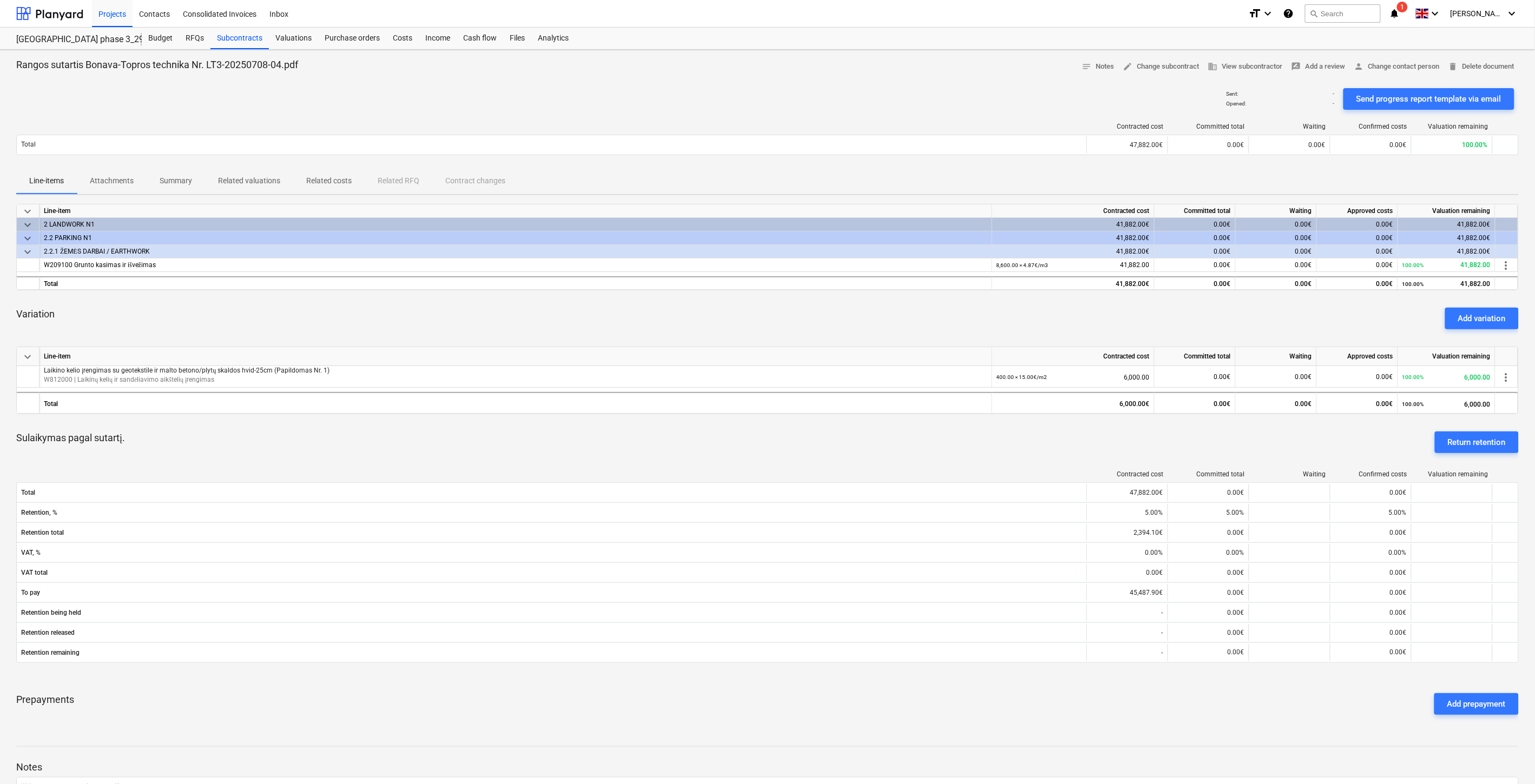
click at [858, 418] on div "keyboard_arrow_down Line-item Contracted cost Committed total Waiting Approved …" at bounding box center [767, 463] width 1502 height 519
click at [913, 446] on div "Sulaikymas pagal sutartį. Return retention" at bounding box center [767, 442] width 1502 height 39
click at [927, 439] on div "Sulaikymas pagal sutartį. Return retention" at bounding box center [767, 442] width 1502 height 39
click at [937, 435] on div "Sulaikymas pagal sutartį. Return retention" at bounding box center [767, 442] width 1502 height 39
click at [965, 428] on div "Sulaikymas pagal sutartį. Return retention" at bounding box center [767, 442] width 1502 height 39
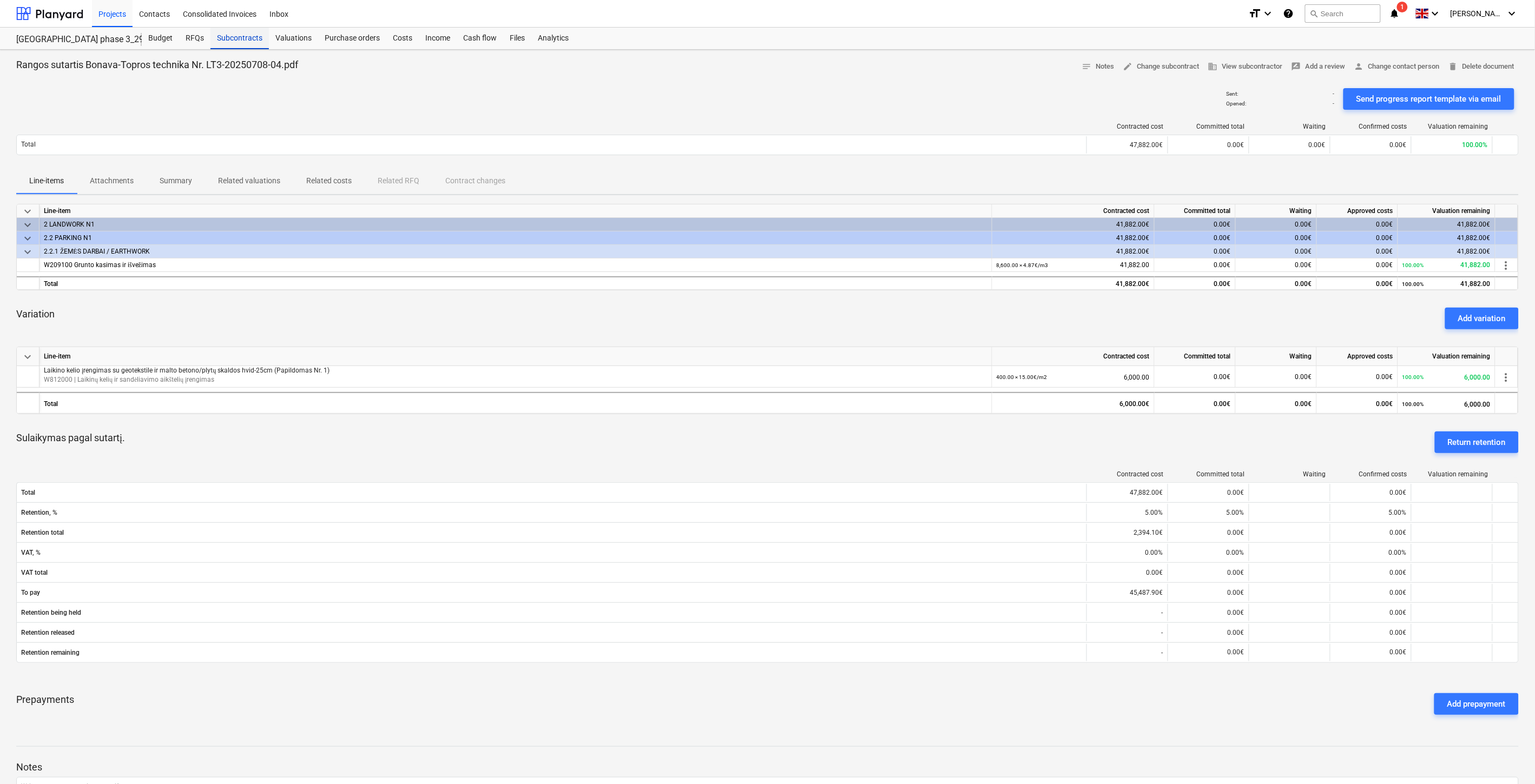
click at [239, 35] on div "Subcontracts" at bounding box center [240, 38] width 59 height 21
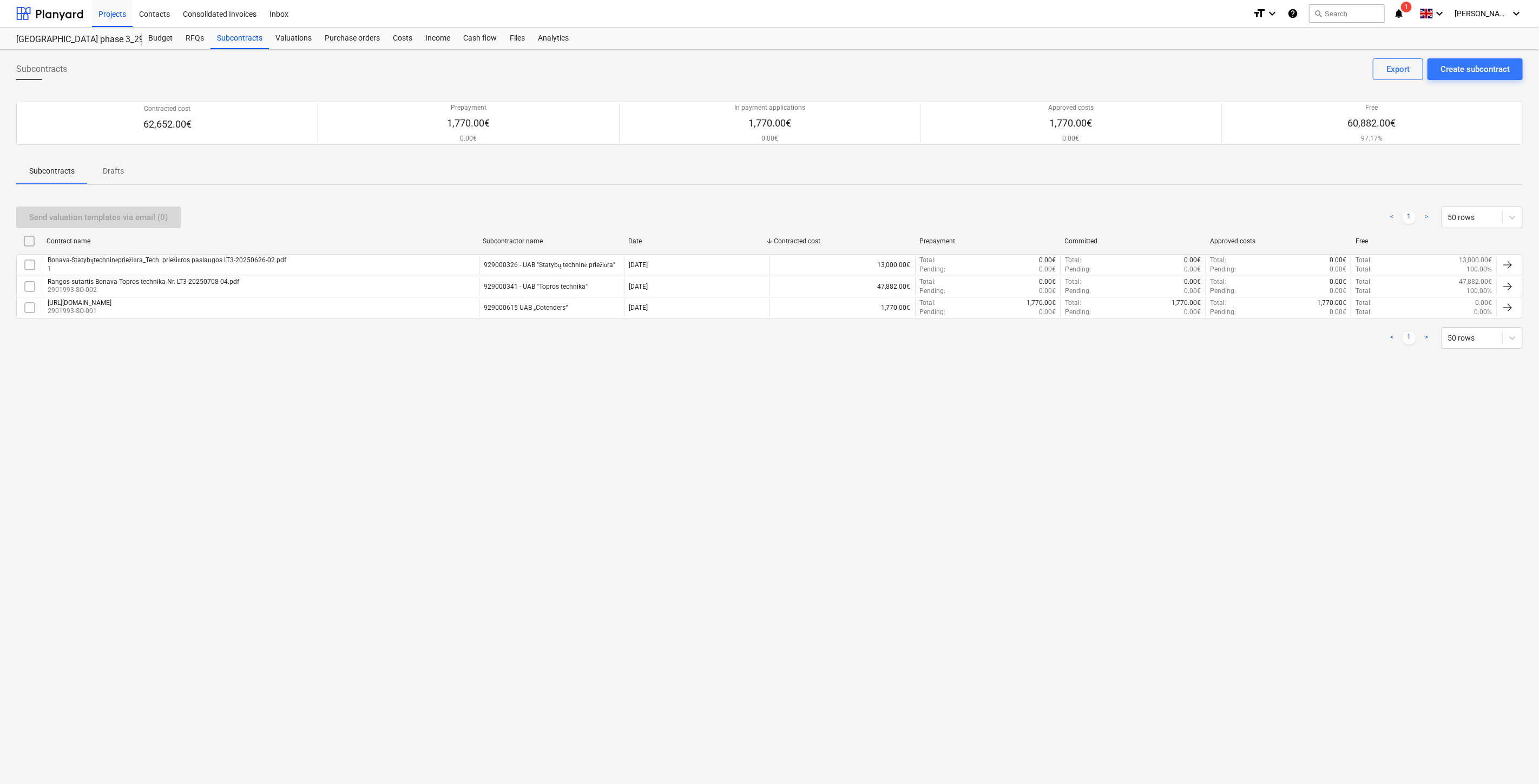
click at [359, 488] on div "Subcontracts Create subcontract Export Contracted cost 62,652.00€ Prepayment 1,…" at bounding box center [770, 417] width 1539 height 734
click at [422, 463] on div "Subcontracts Create subcontract Export Contracted cost 62,652.00€ Prepayment 1,…" at bounding box center [770, 417] width 1539 height 734
click at [473, 445] on div "Subcontracts Create subcontract Export Contracted cost 62,652.00€ Prepayment 1,…" at bounding box center [770, 417] width 1539 height 734
click at [509, 429] on div "Subcontracts Create subcontract Export Contracted cost 62,652.00€ Prepayment 1,…" at bounding box center [770, 417] width 1539 height 734
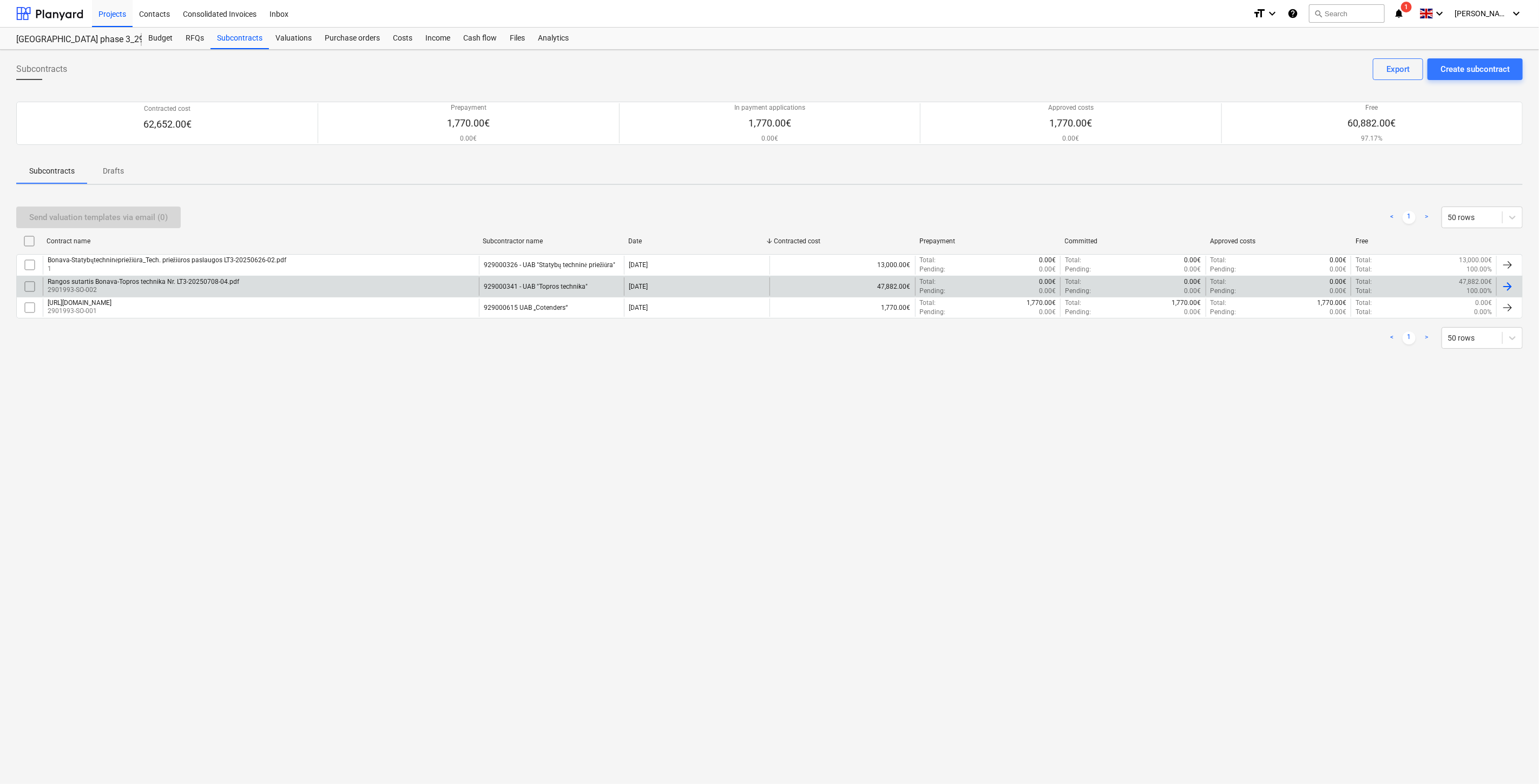
click at [36, 284] on input "checkbox" at bounding box center [29, 287] width 17 height 17
click at [133, 215] on div "Send valuation templates via email (1)" at bounding box center [99, 217] width 139 height 14
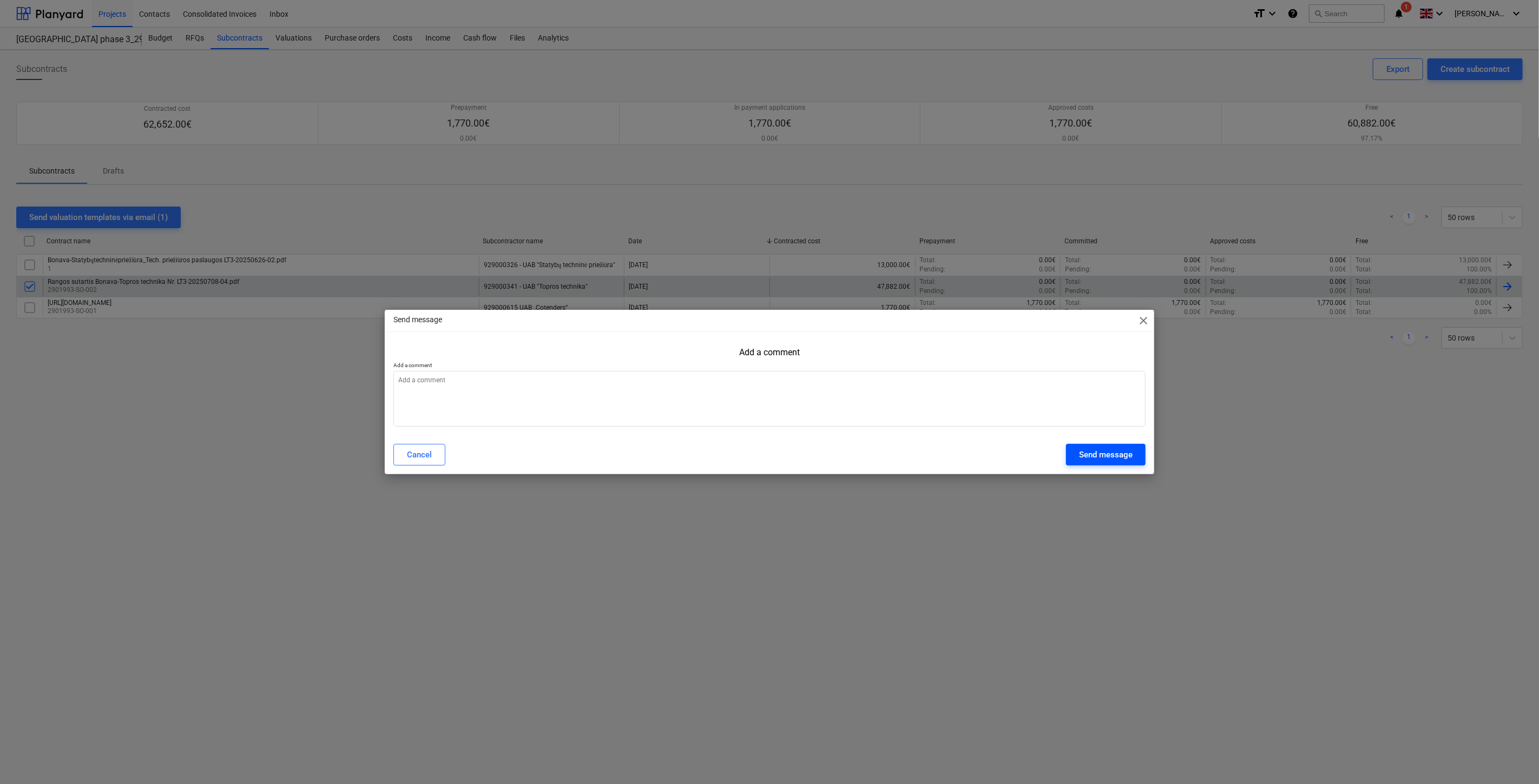
click at [1105, 461] on div "Send message" at bounding box center [1106, 455] width 54 height 14
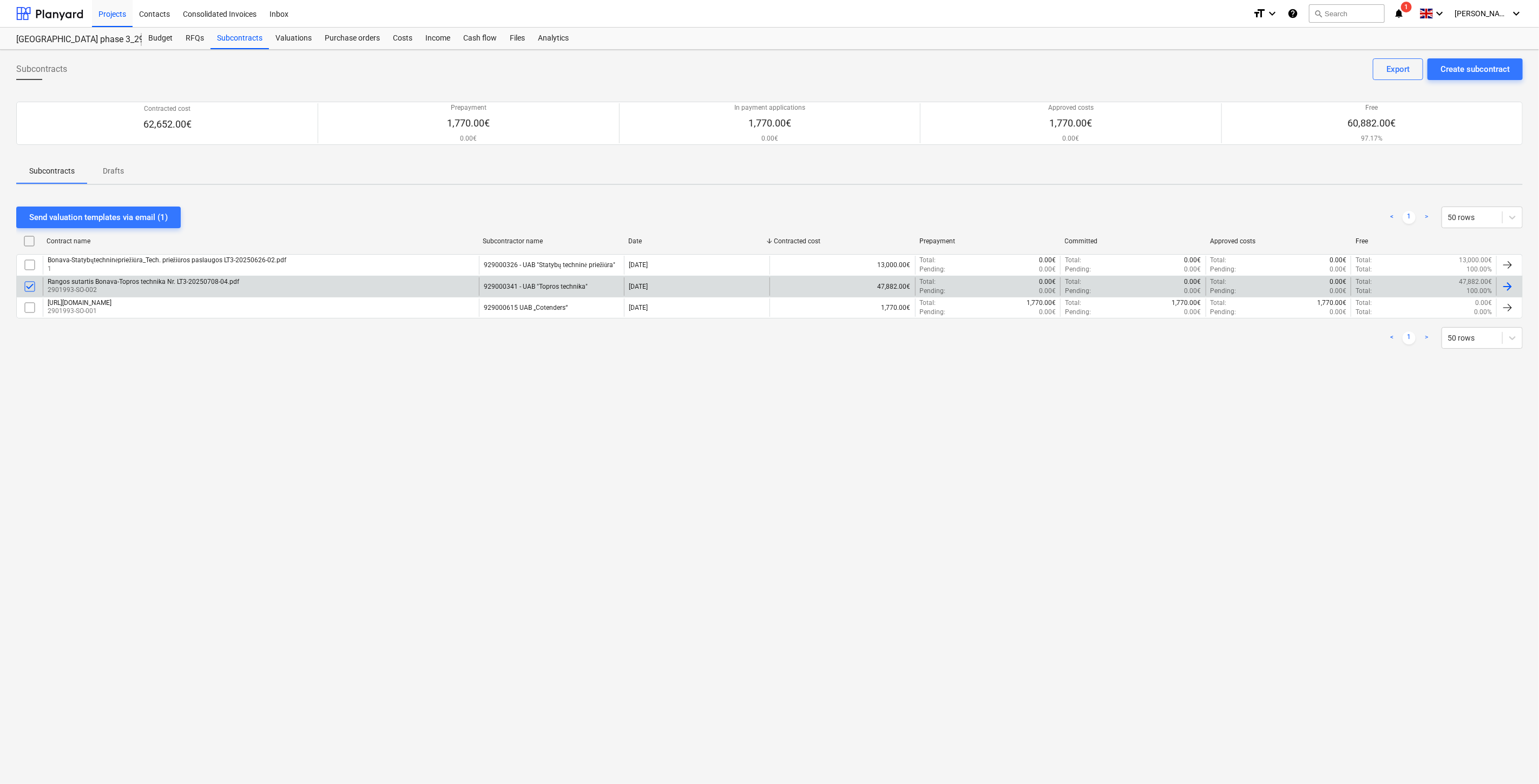
type textarea "x"
click at [982, 475] on div "Subcontracts Create subcontract Export Contracted cost 62,652.00€ Prepayment 1,…" at bounding box center [770, 417] width 1539 height 734
click at [1041, 441] on div "Subcontracts Create subcontract Export Contracted cost 62,652.00€ Prepayment 1,…" at bounding box center [770, 417] width 1539 height 734
click at [1062, 430] on div "Subcontracts Create subcontract Export Contracted cost 62,652.00€ Prepayment 1,…" at bounding box center [770, 417] width 1539 height 734
click at [1080, 419] on div "Subcontracts Create subcontract Export Contracted cost 62,652.00€ Prepayment 1,…" at bounding box center [770, 417] width 1539 height 734
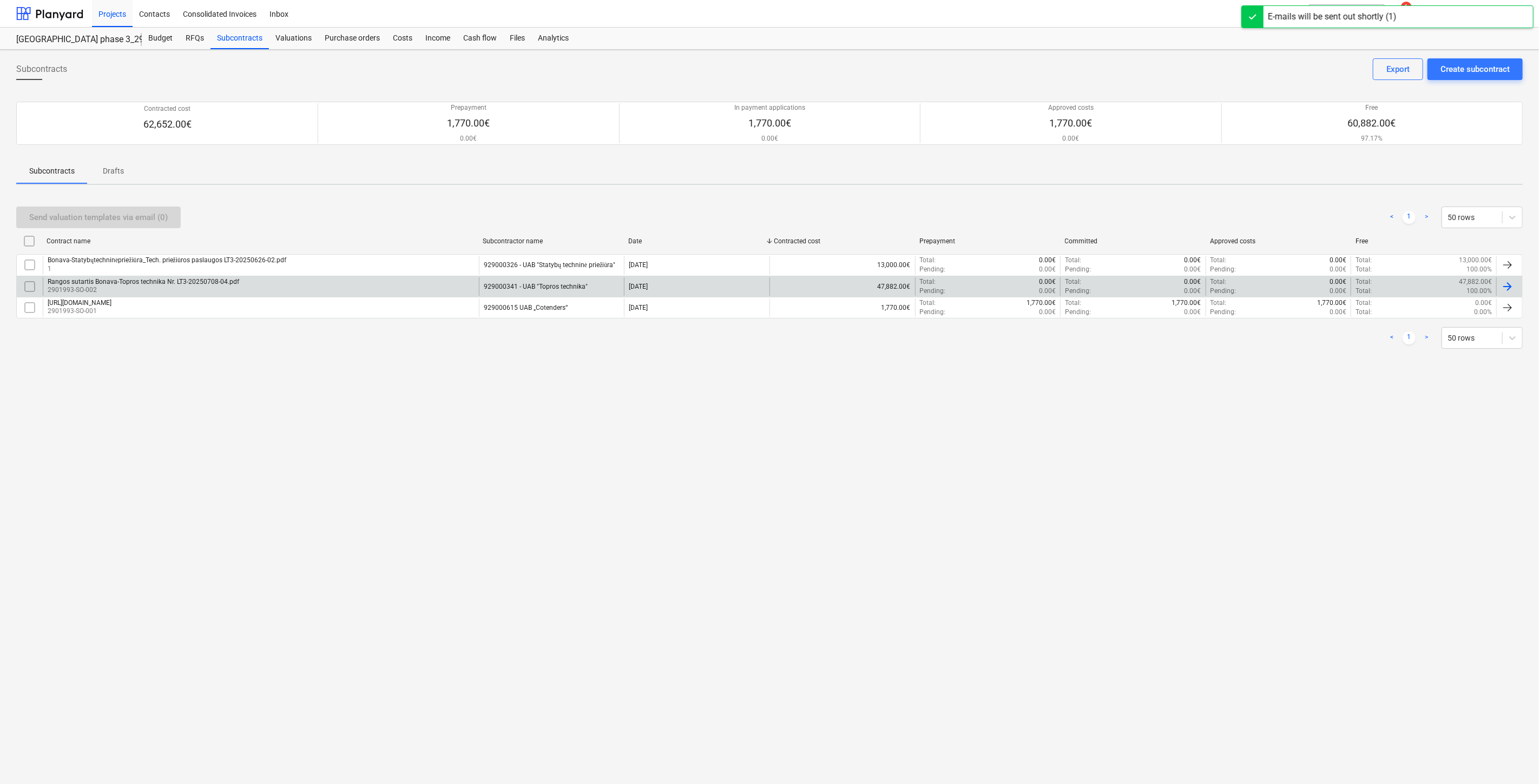
click at [1139, 420] on div "Subcontracts Create subcontract Export Contracted cost 62,652.00€ Prepayment 1,…" at bounding box center [770, 417] width 1539 height 734
click at [1152, 412] on div "Subcontracts Create subcontract Export Contracted cost 62,652.00€ Prepayment 1,…" at bounding box center [770, 417] width 1539 height 734
click at [1166, 405] on div "Subcontracts Create subcontract Export Contracted cost 62,652.00€ Prepayment 1,…" at bounding box center [770, 417] width 1539 height 734
click at [1196, 385] on div "Subcontracts Create subcontract Export Contracted cost 62,652.00€ Prepayment 1,…" at bounding box center [770, 417] width 1539 height 734
click at [193, 44] on div "RFQs" at bounding box center [195, 38] width 32 height 21
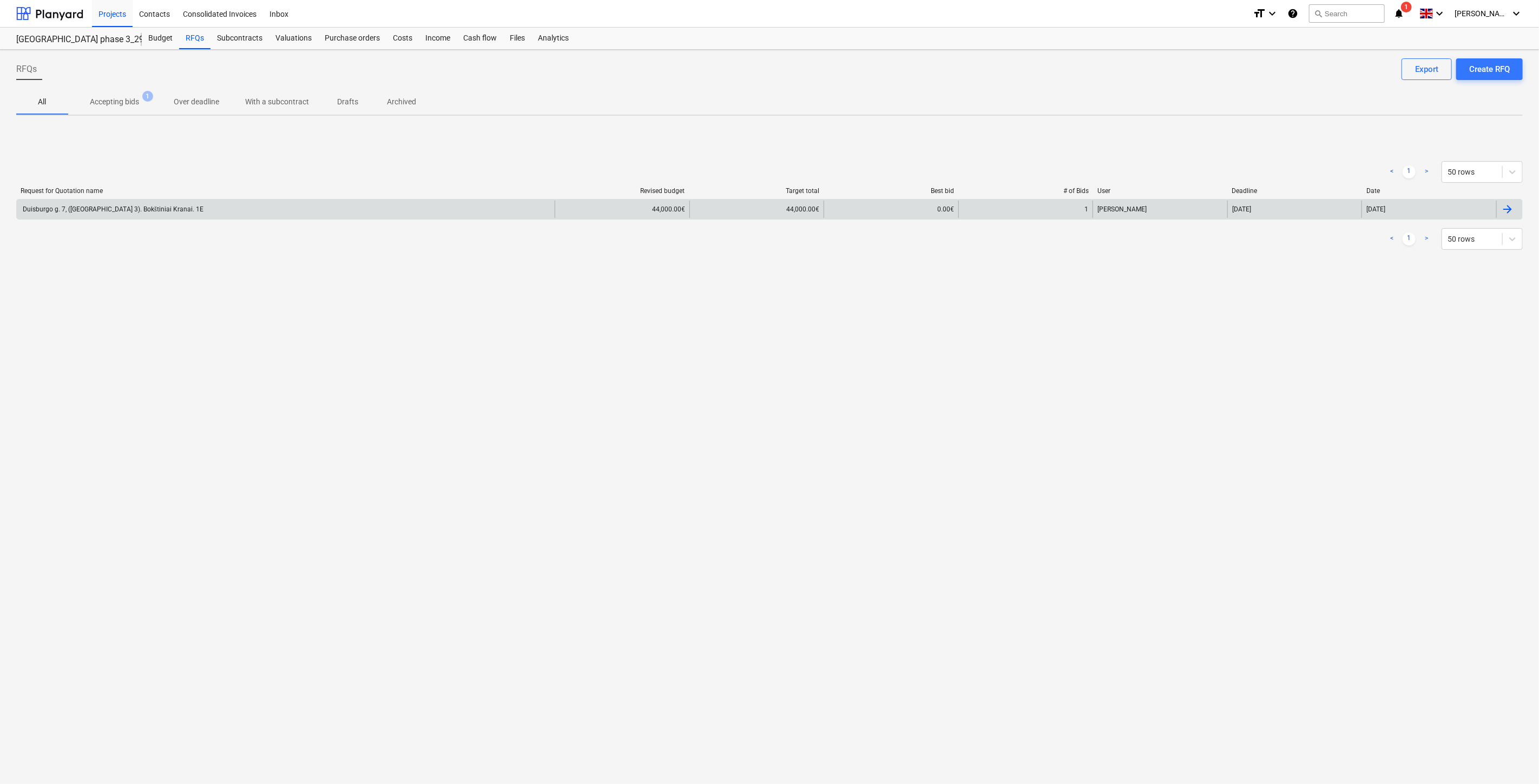
click at [214, 208] on div "Duisburgo g. 7, ([GEOGRAPHIC_DATA] 3). Bokštiniai Kranai. 1E" at bounding box center [286, 209] width 538 height 17
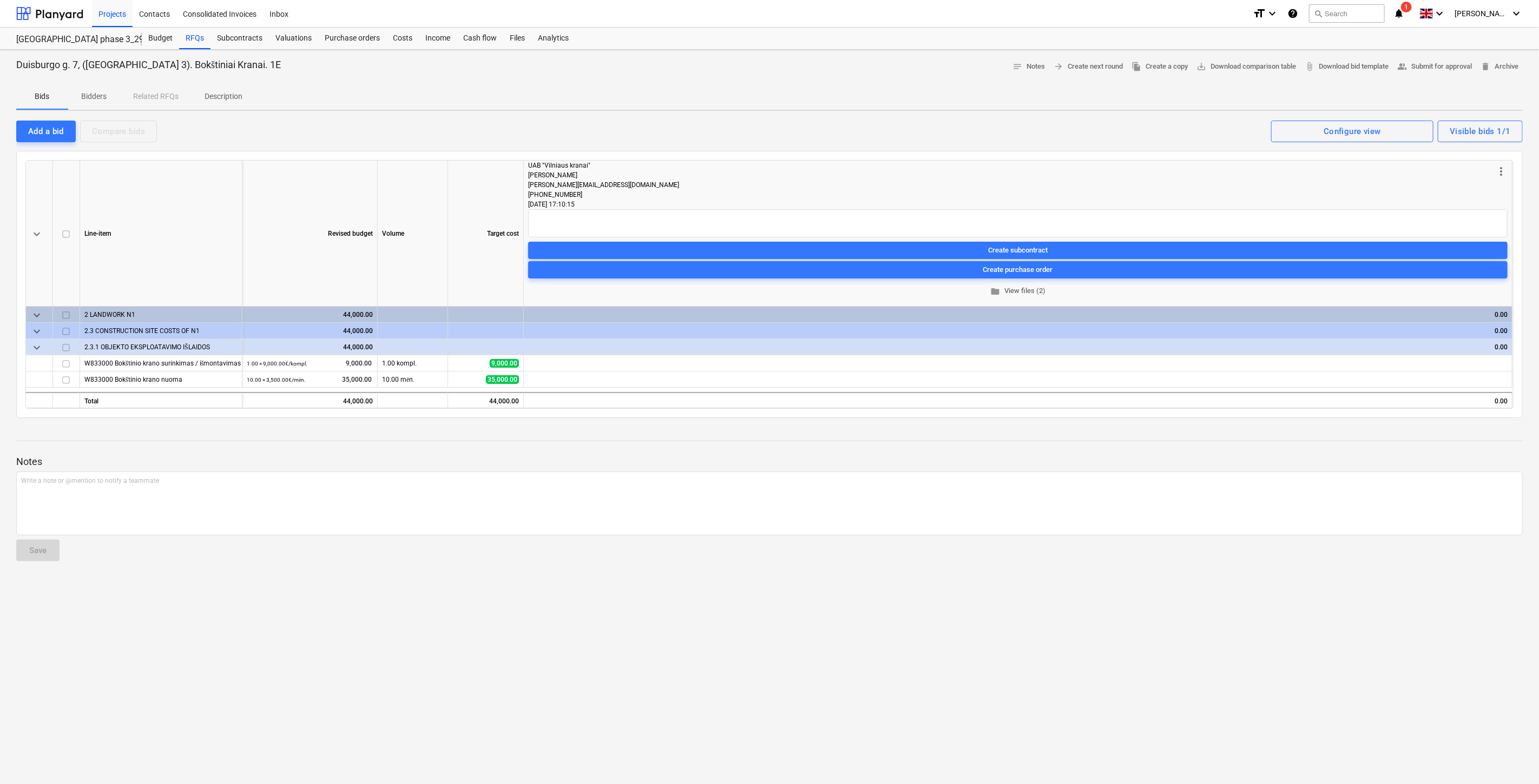
drag, startPoint x: 653, startPoint y: 442, endPoint x: 669, endPoint y: 438, distance: 16.5
click at [654, 442] on div "Notes Write a note or @mention to notify a teammate ﻿ Save" at bounding box center [770, 499] width 1507 height 143
click at [669, 438] on div "Notes Write a note or @mention to notify a teammate ﻿ Save" at bounding box center [770, 499] width 1507 height 143
click at [764, 427] on div at bounding box center [770, 431] width 1507 height 8
click at [793, 427] on div at bounding box center [770, 431] width 1507 height 8
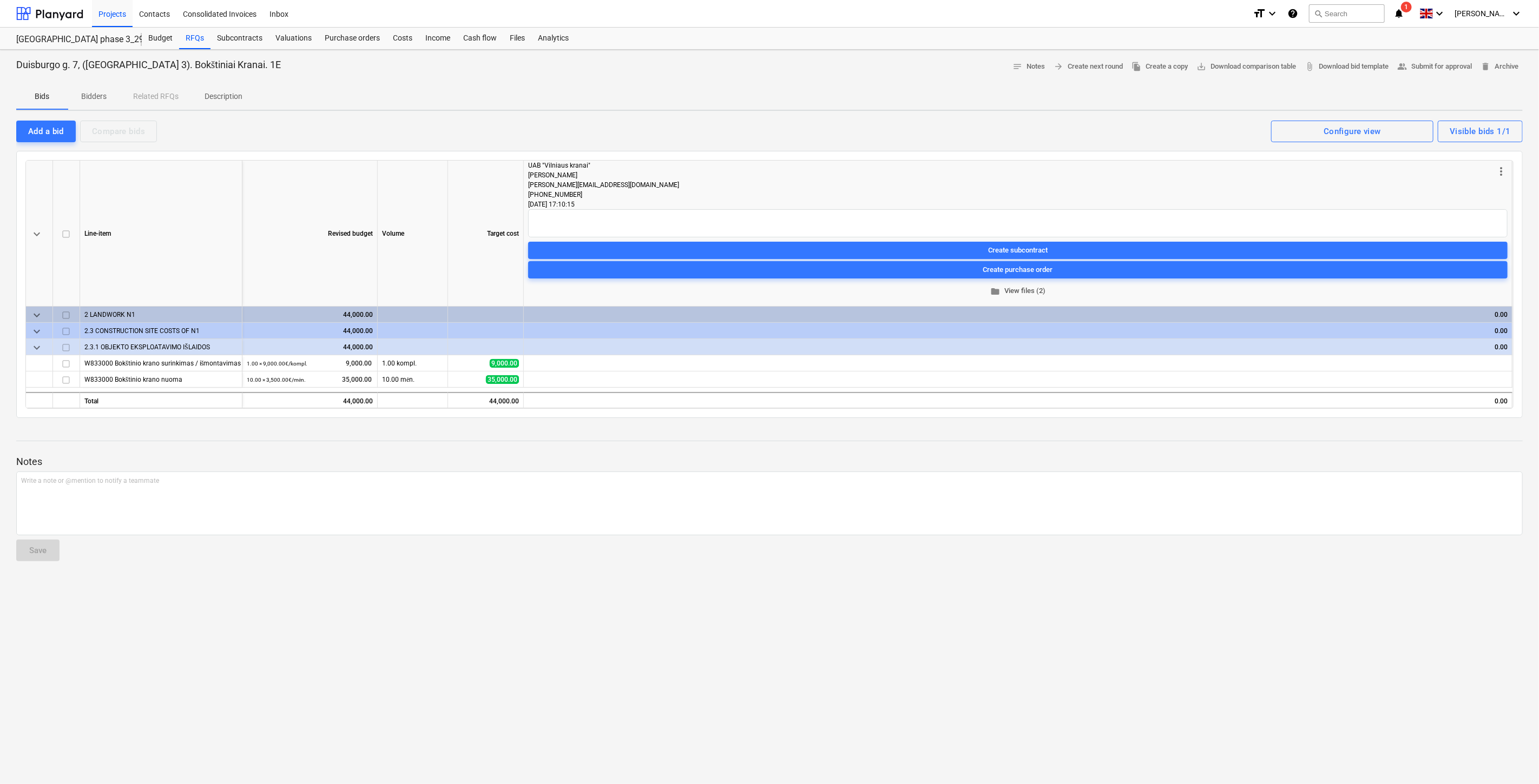
click at [997, 285] on span "folder View files (2)" at bounding box center [1017, 291] width 971 height 13
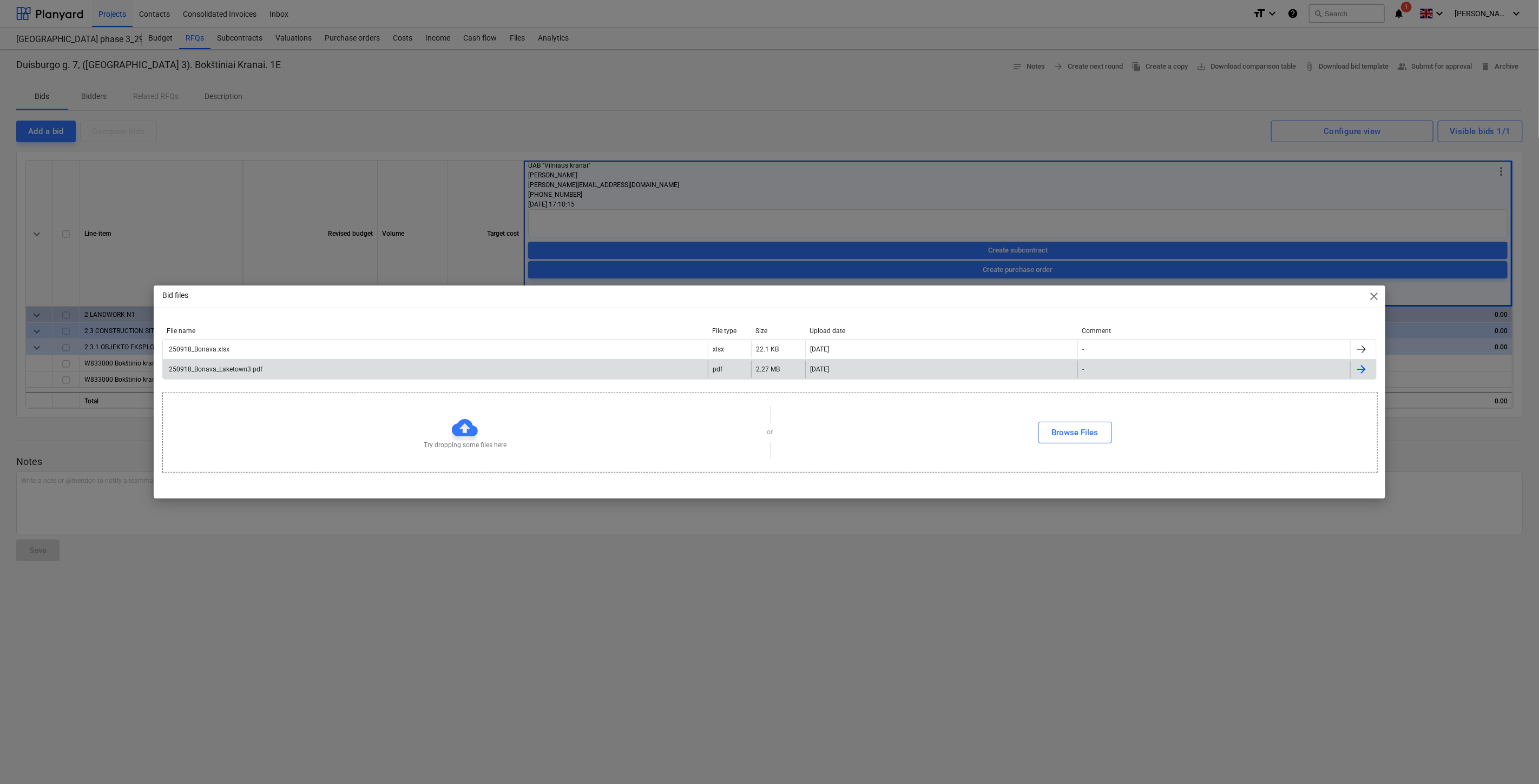
click at [219, 375] on div "250918_Bonava_Laketown3.pdf" at bounding box center [436, 369] width 545 height 17
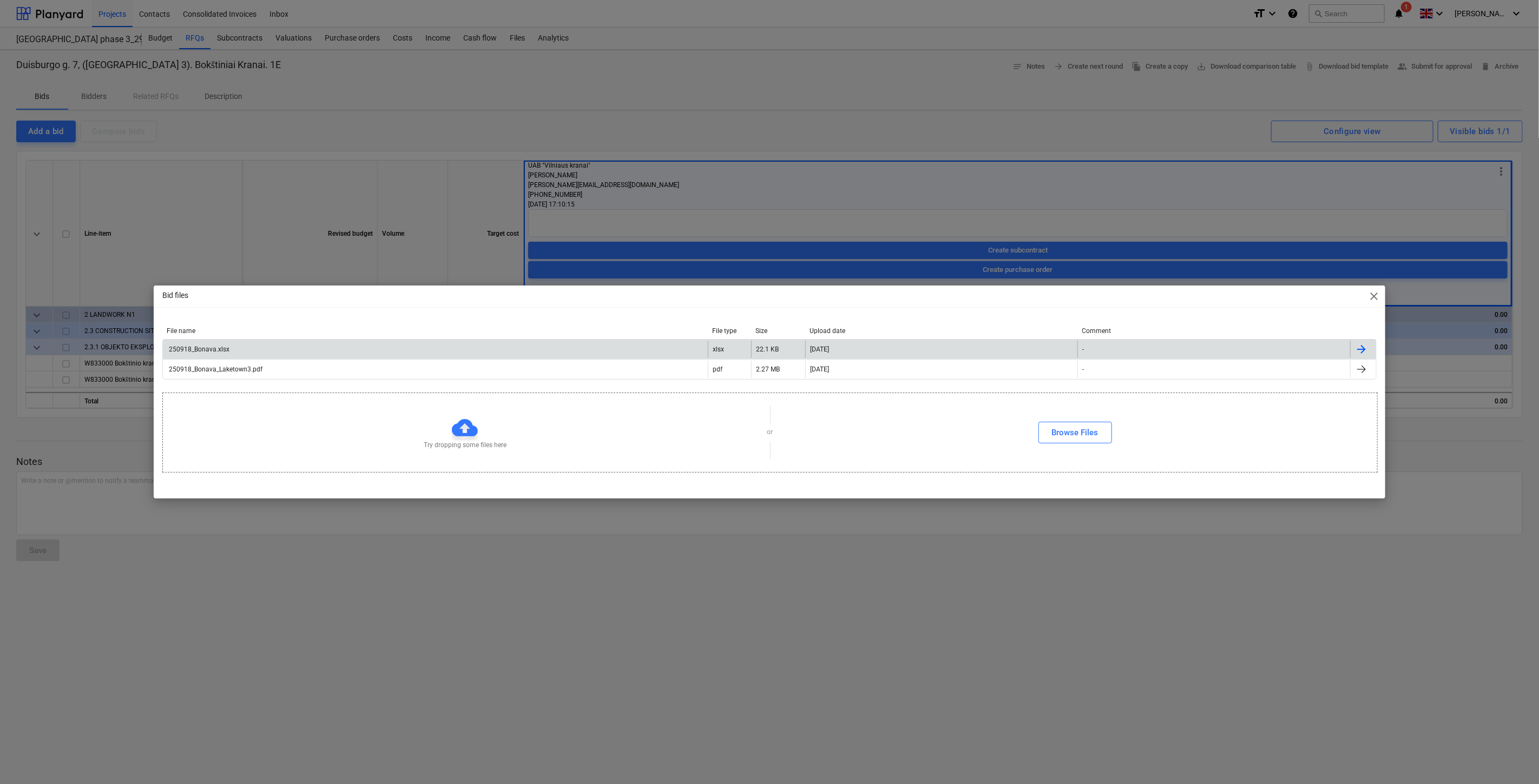
click at [583, 348] on div "250918_Bonava.xlsx" at bounding box center [436, 349] width 545 height 17
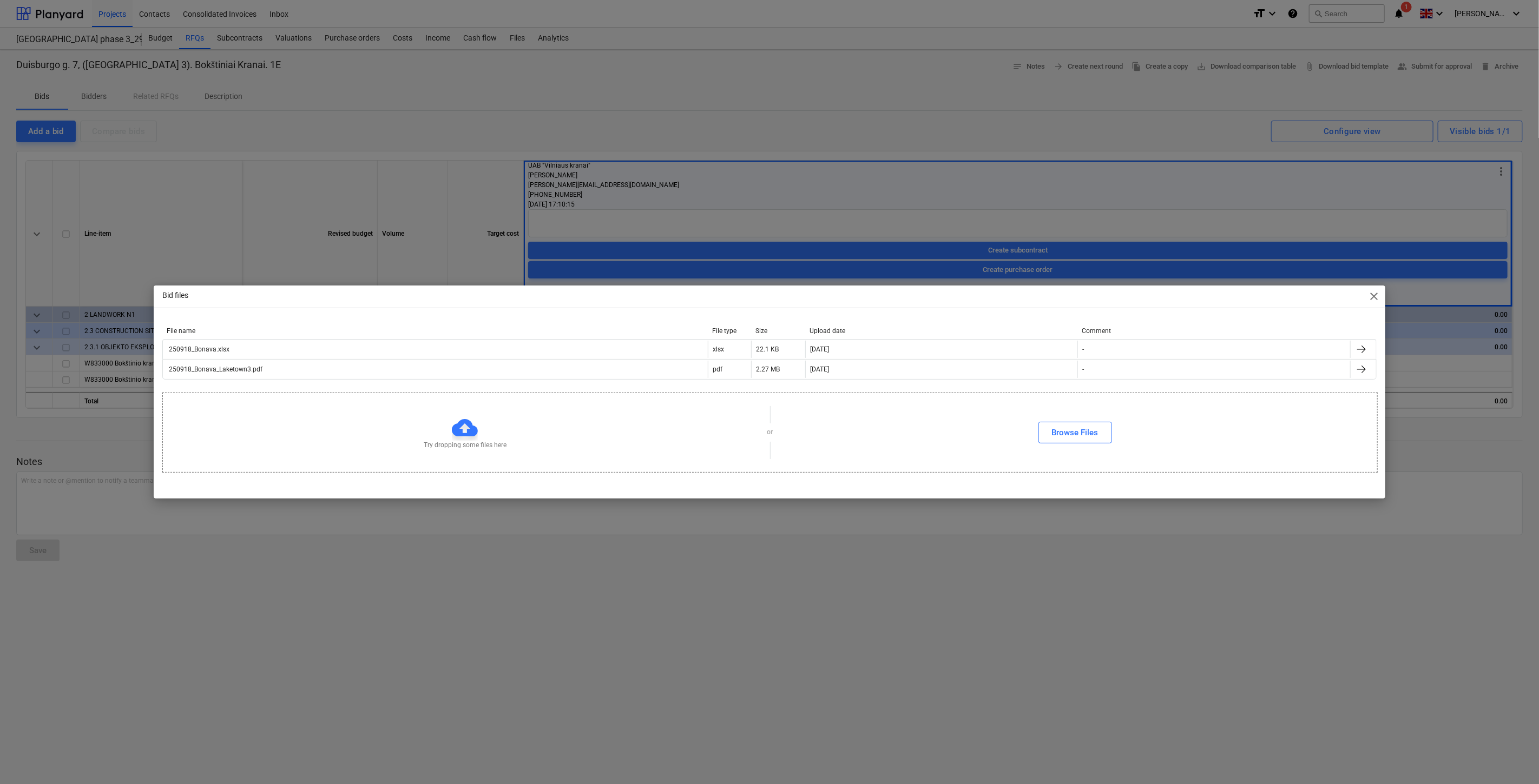
click at [1070, 300] on div "Bid files close" at bounding box center [769, 296] width 1231 height 21
click at [1376, 294] on span "close" at bounding box center [1375, 296] width 13 height 13
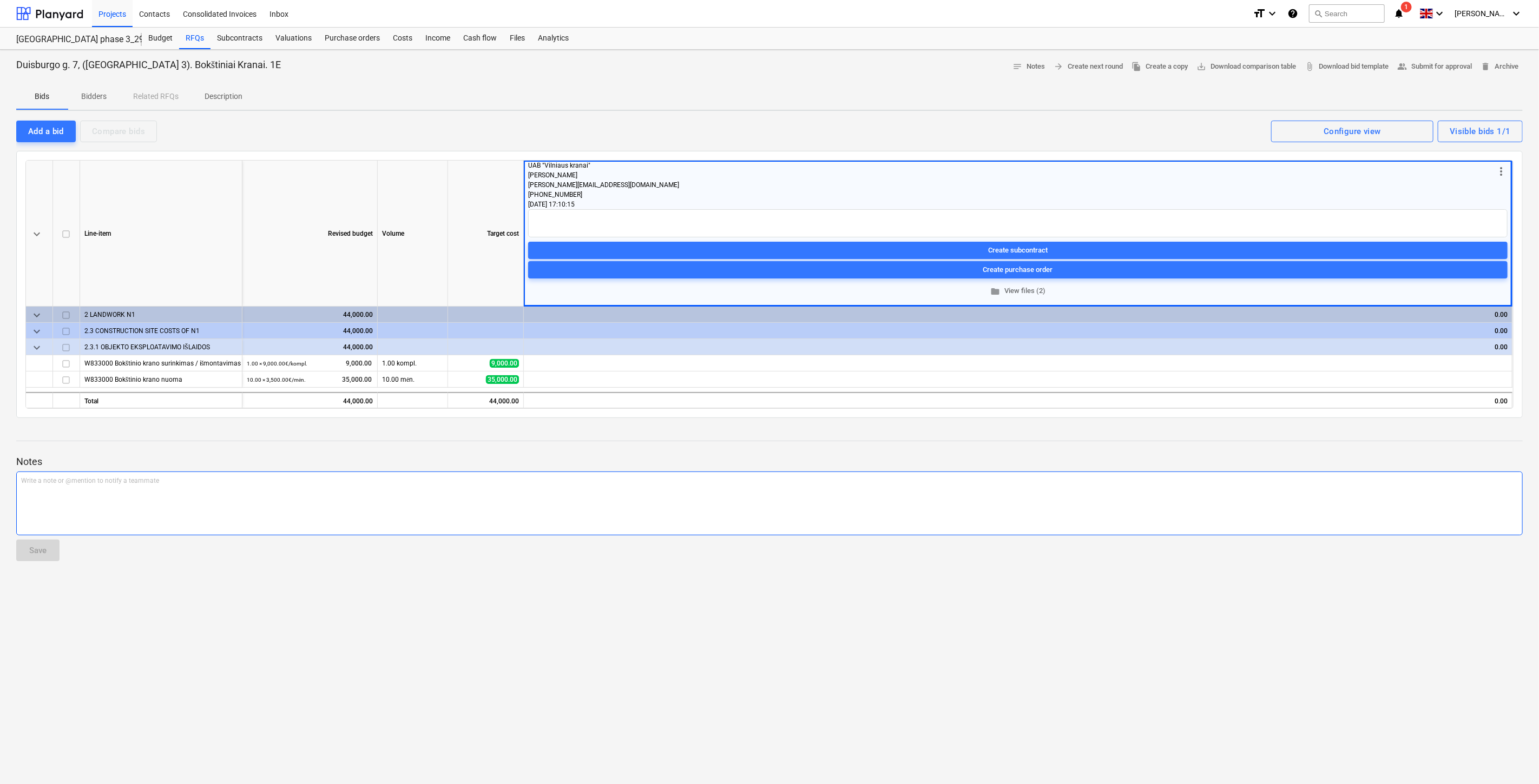
click at [312, 502] on div "Write a note or @mention to notify a teammate [PERSON_NAME]" at bounding box center [770, 503] width 1507 height 64
click at [204, 488] on div "UAB "Baltic Cranes Logistics" -" at bounding box center [770, 503] width 1507 height 64
click at [388, 482] on p "UAB "Baltic Cranes Logistics" - Kaina per mėnesį: 4 500,00 Eur, be PVM." at bounding box center [769, 481] width 1497 height 9
drag, startPoint x: 401, startPoint y: 482, endPoint x: 443, endPoint y: 478, distance: 42.2
click at [405, 482] on span "UAB "Baltic Cranes Logistics" - Kaina per mėnesį: 4 500,00 Eur, be PVM. Transpo…" at bounding box center [228, 481] width 413 height 8
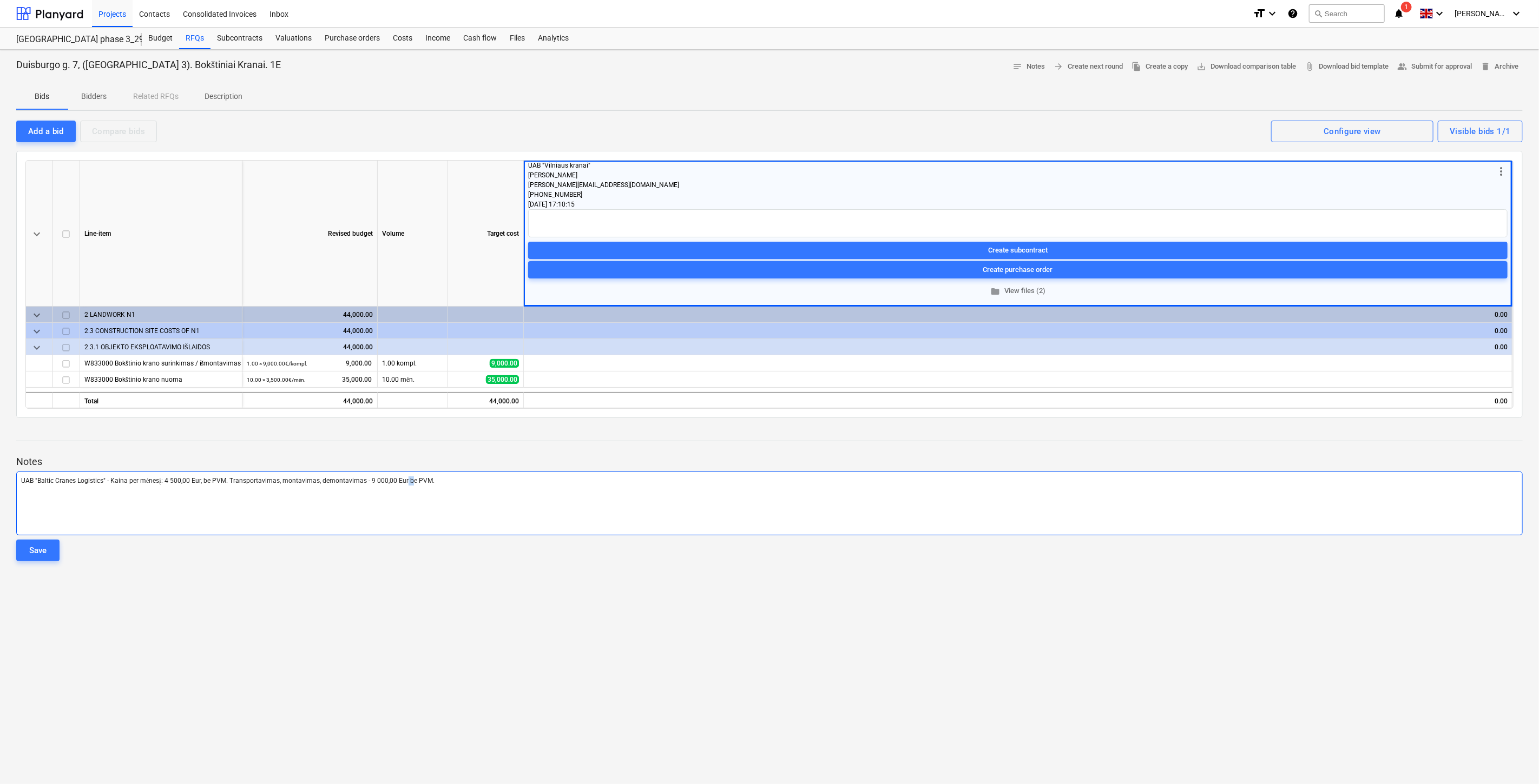
click at [401, 481] on span "UAB "Baltic Cranes Logistics" - Kaina per mėnesį: 4 500,00 Eur, be PVM. Transpo…" at bounding box center [228, 481] width 413 height 8
click at [483, 479] on p "UAB "Baltic Cranes Logistics" - Kaina per mėnesį: 4 500,00 Eur, be PVM. Transpo…" at bounding box center [769, 481] width 1497 height 9
click at [504, 621] on div "Duisburgo g. 7, ([GEOGRAPHIC_DATA] 3). Bokštiniai Kranai. 1E notes Notes arrow_…" at bounding box center [770, 417] width 1539 height 734
click at [553, 608] on div "Duisburgo g. 7, ([GEOGRAPHIC_DATA] 3). Bokštiniai Kranai. 1E notes Notes arrow_…" at bounding box center [770, 417] width 1539 height 734
click at [580, 605] on div "Duisburgo g. 7, ([GEOGRAPHIC_DATA] 3). Bokštiniai Kranai. 1E notes Notes arrow_…" at bounding box center [770, 417] width 1539 height 734
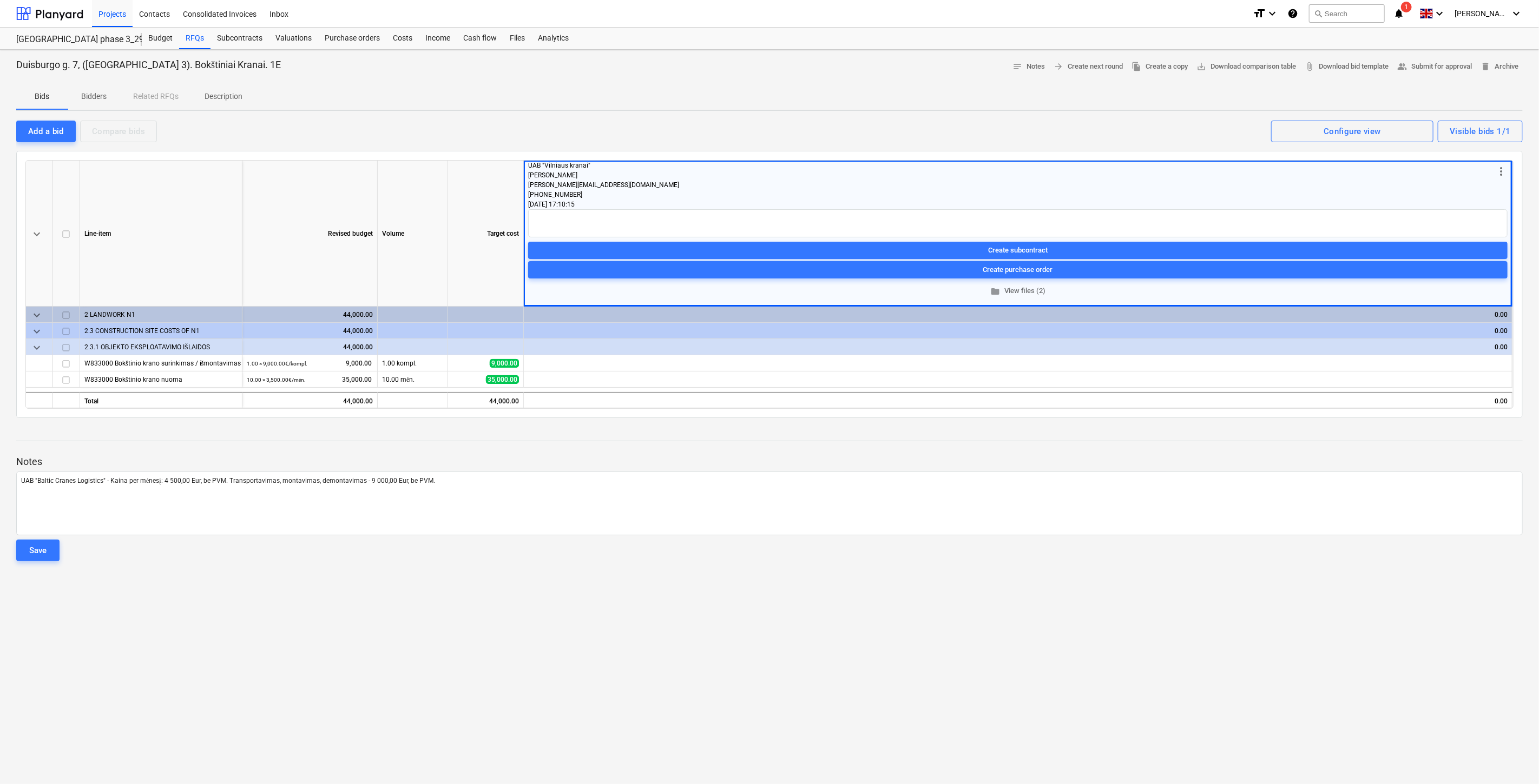
click at [597, 601] on div "Duisburgo g. 7, ([GEOGRAPHIC_DATA] 3). Bokštiniai Kranai. 1E notes Notes arrow_…" at bounding box center [770, 417] width 1539 height 734
click at [523, 483] on p "UAB "Baltic Cranes Logistics" - Kaina per mėnesį: 4 500,00 Eur, be PVM. Transpo…" at bounding box center [769, 481] width 1497 height 9
click at [54, 548] on button "Save" at bounding box center [38, 551] width 43 height 21
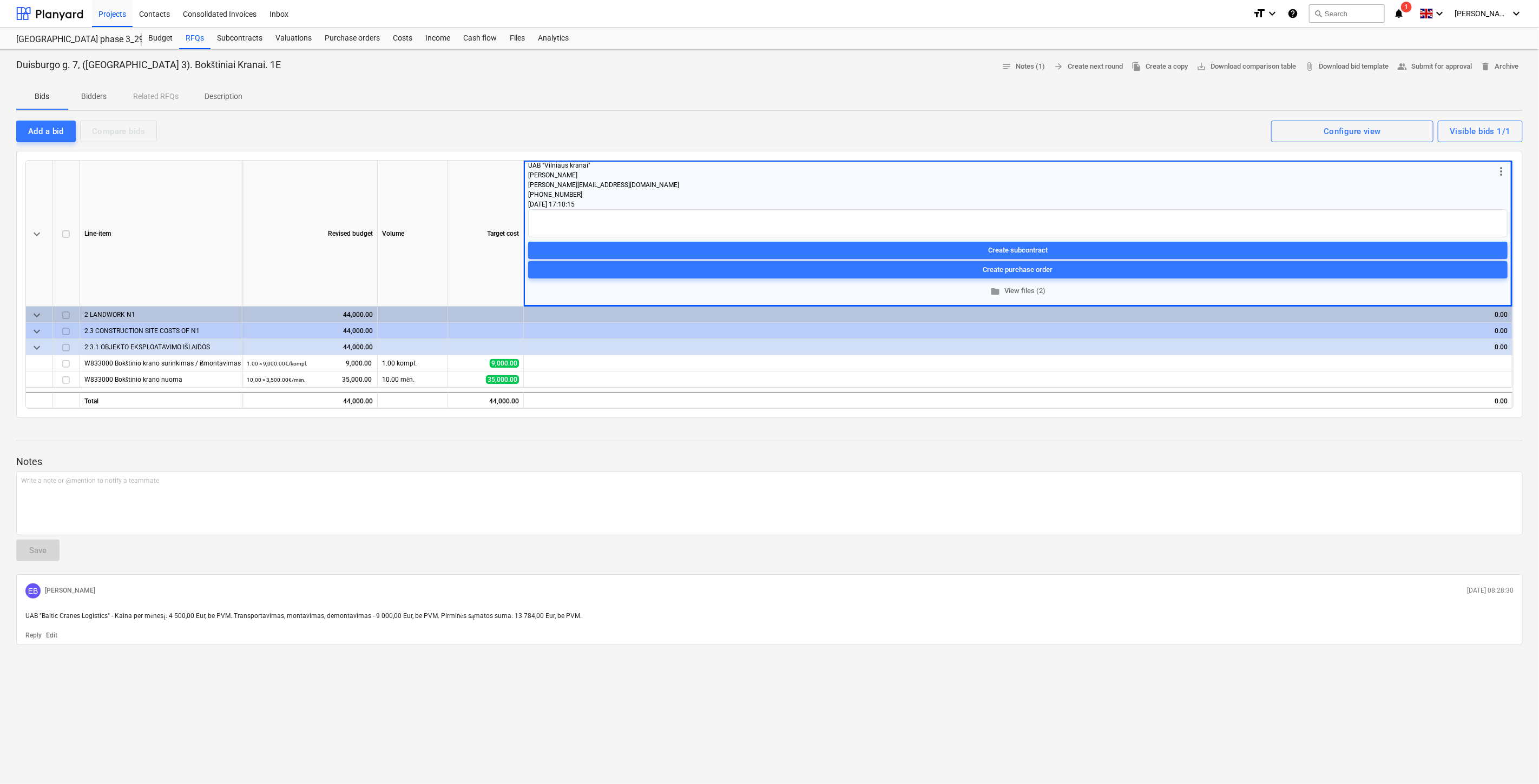
drag, startPoint x: 651, startPoint y: 439, endPoint x: 682, endPoint y: 433, distance: 31.6
click at [653, 437] on div "Notes Write a note or @mention to notify a teammate ﻿ Save EB [PERSON_NAME] [DA…" at bounding box center [770, 536] width 1507 height 219
click at [682, 433] on div at bounding box center [770, 431] width 1507 height 8
click at [529, 361] on span "edit" at bounding box center [532, 364] width 8 height 8
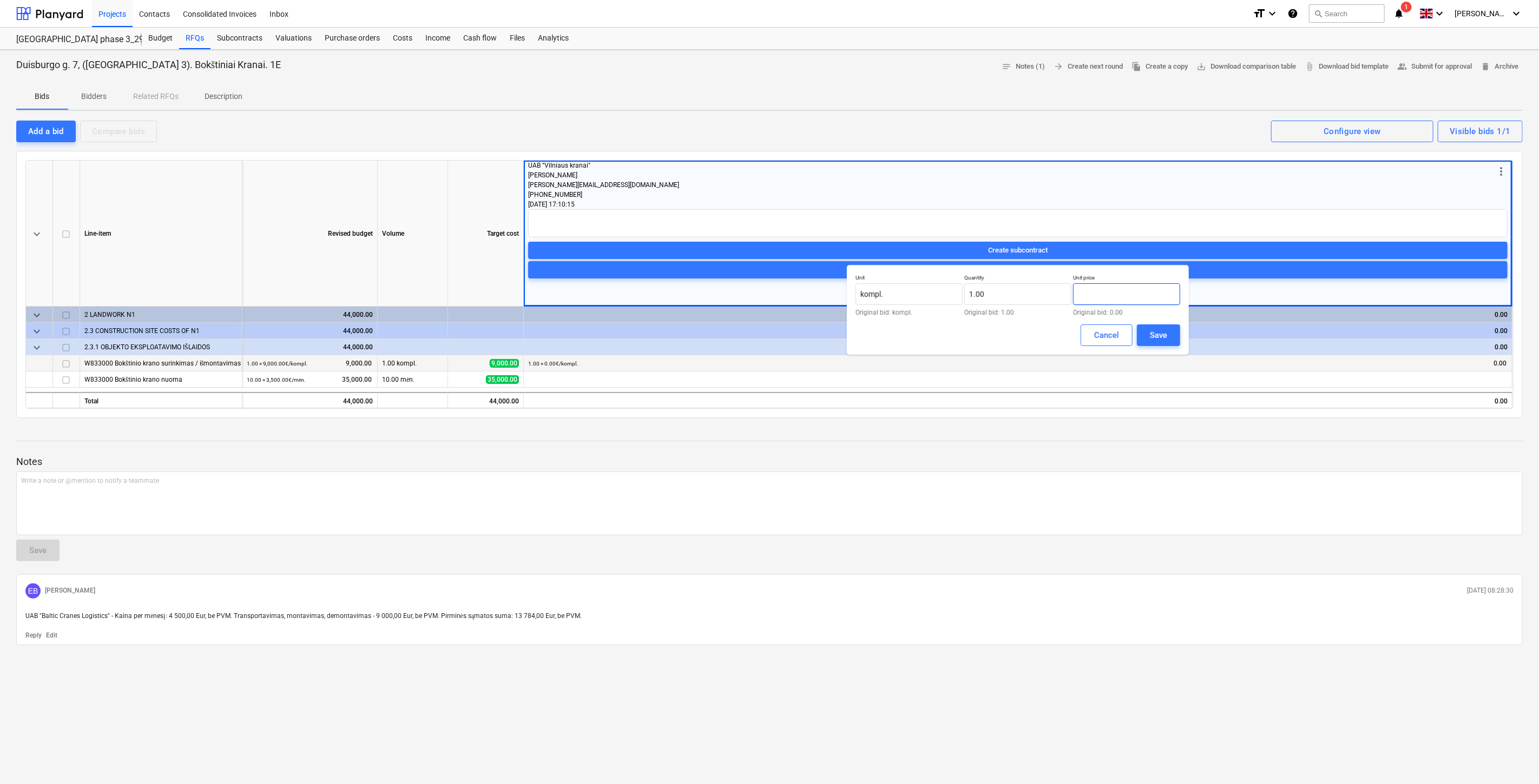
click at [1108, 294] on input "text" at bounding box center [1126, 294] width 107 height 21
type input "9,000.00"
click at [1150, 333] on div "Save" at bounding box center [1158, 336] width 17 height 14
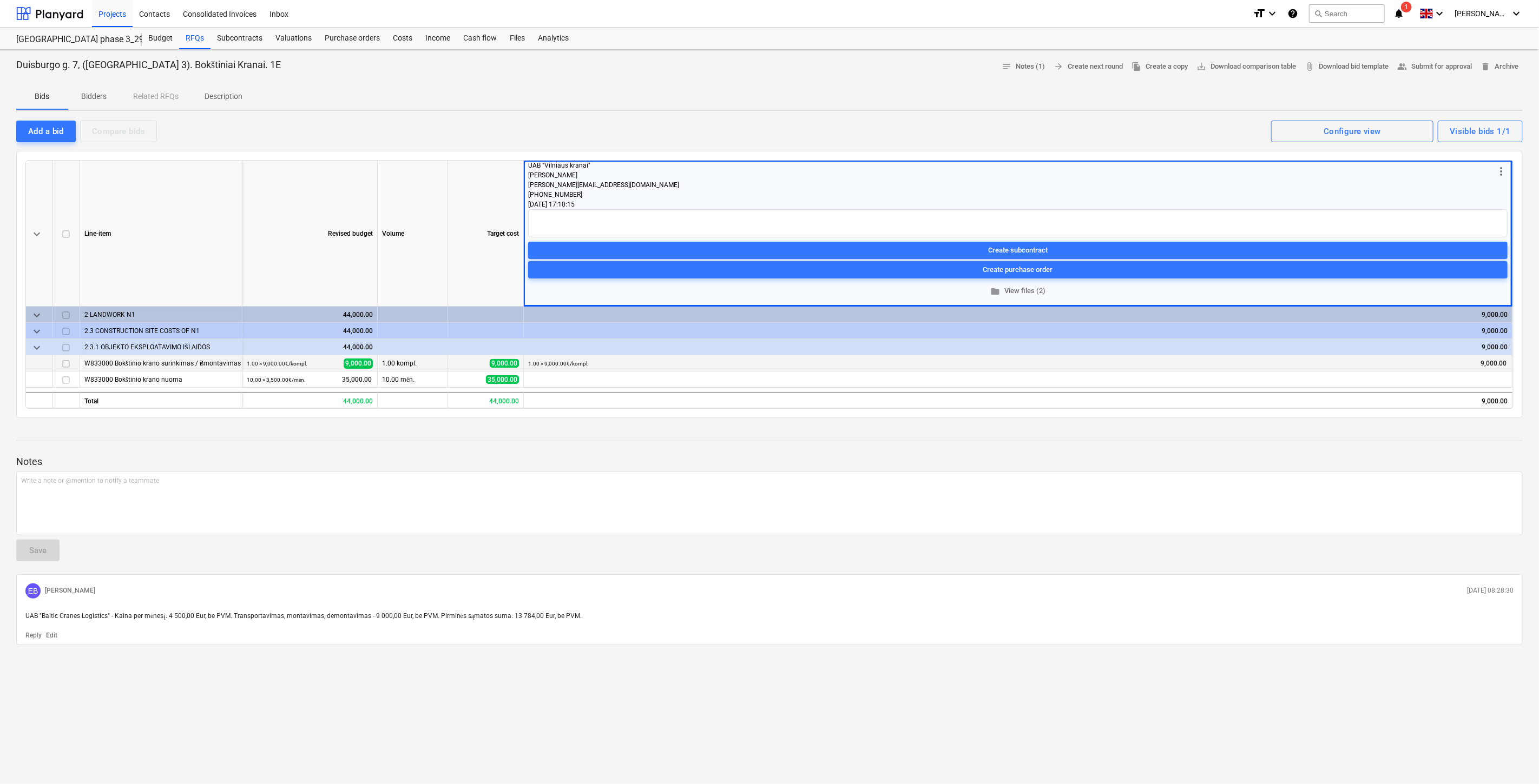
click at [646, 453] on div at bounding box center [770, 451] width 1507 height 8
drag, startPoint x: 727, startPoint y: 446, endPoint x: 793, endPoint y: 431, distance: 67.7
click at [729, 445] on div "Notes Write a note or @mention to notify a teammate ﻿ Save EB [PERSON_NAME] [DA…" at bounding box center [770, 536] width 1507 height 219
click at [531, 382] on span "edit" at bounding box center [532, 380] width 8 height 8
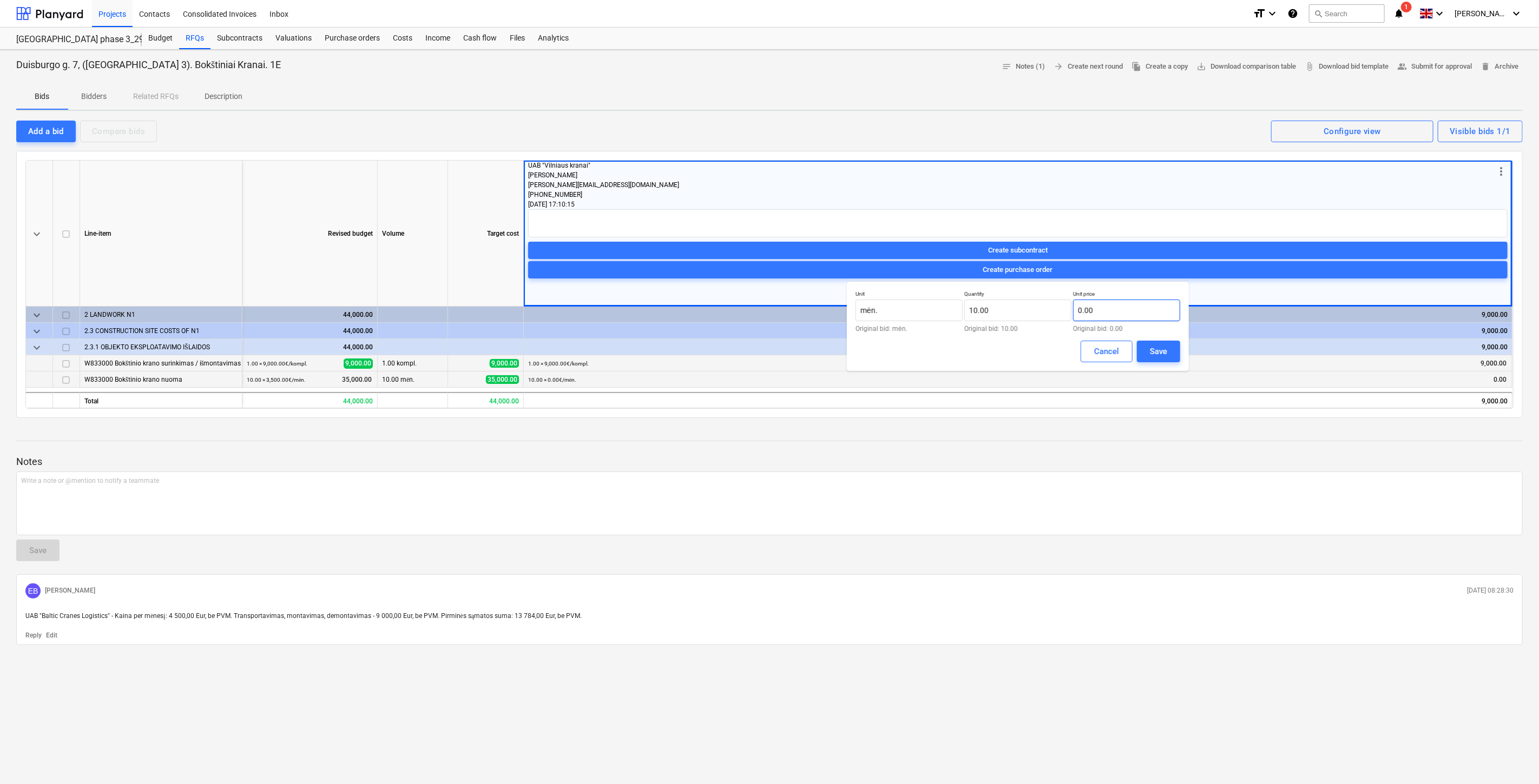
click at [1118, 307] on input "0.00" at bounding box center [1126, 310] width 107 height 21
type input "0.00"
drag, startPoint x: 930, startPoint y: 313, endPoint x: 841, endPoint y: 311, distance: 89.0
click at [841, 311] on body "Projects Contacts Consolidated Invoices Inbox format_size keyboard_arrow_down h…" at bounding box center [770, 392] width 1539 height 784
type input "m"
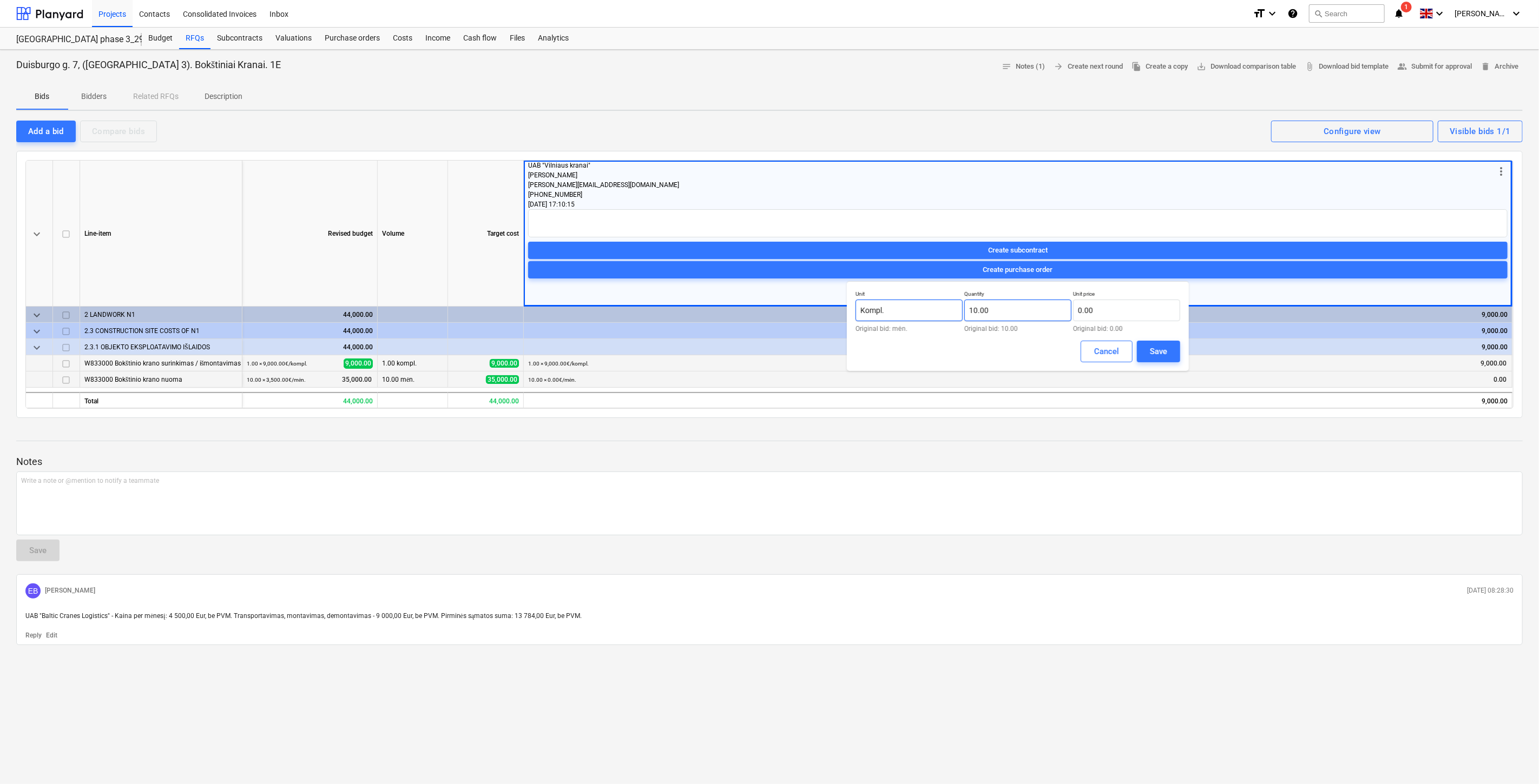
type input "Kompl."
drag, startPoint x: 997, startPoint y: 310, endPoint x: 960, endPoint y: 309, distance: 37.0
click at [960, 309] on div "Unit Kompl. Original bid: mėn. Quantity 10 Original bid: 10.00 Unit price 0.00 …" at bounding box center [1017, 311] width 324 height 42
type input "1.00"
click at [1111, 309] on input "text" at bounding box center [1126, 310] width 107 height 21
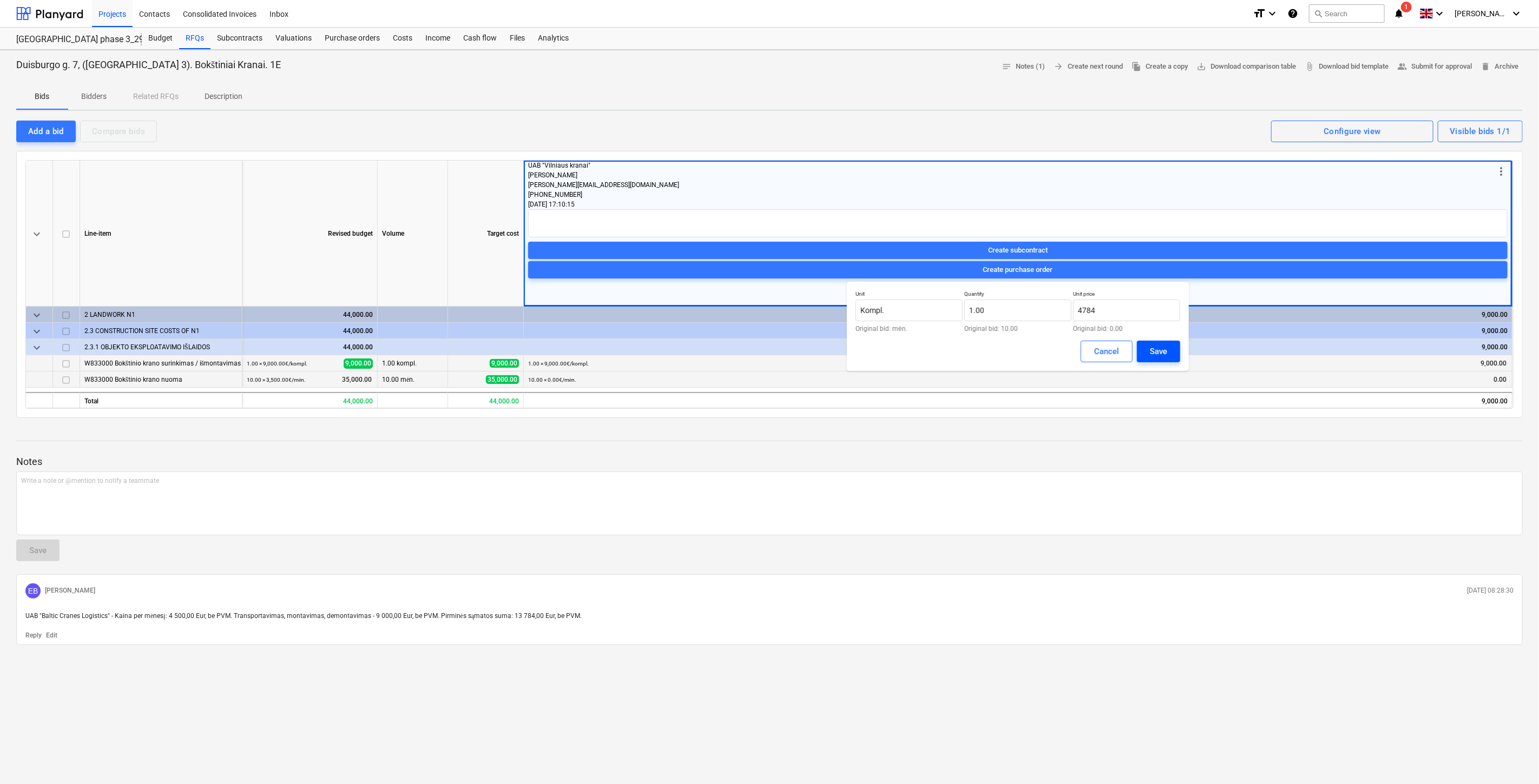
type input "4,784.00"
click at [1166, 348] on div "Save" at bounding box center [1158, 352] width 17 height 14
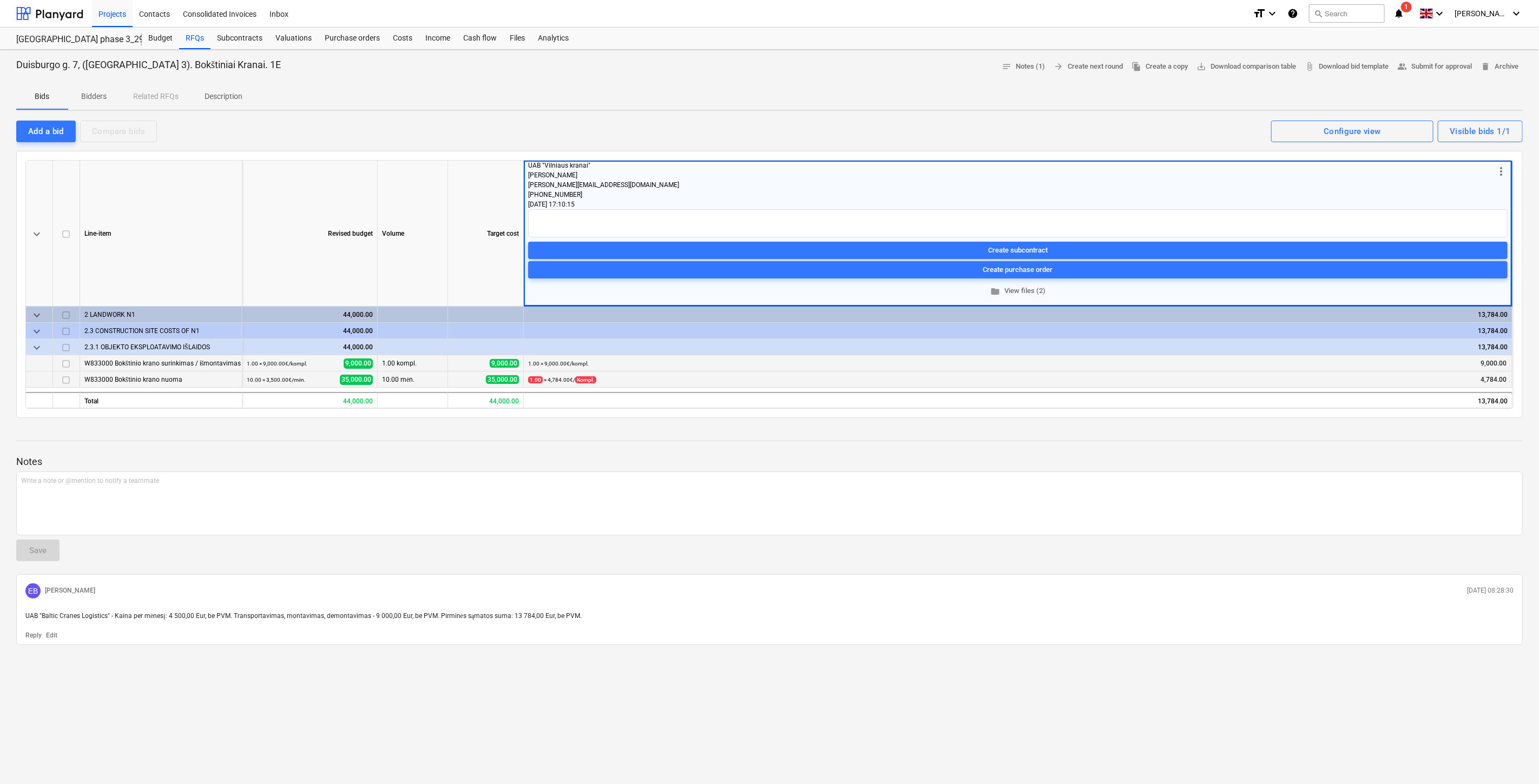
drag, startPoint x: 1090, startPoint y: 453, endPoint x: 1117, endPoint y: 440, distance: 30.0
click at [1096, 450] on div at bounding box center [770, 451] width 1507 height 8
click at [1117, 441] on div at bounding box center [770, 441] width 1507 height 1
drag, startPoint x: 1139, startPoint y: 433, endPoint x: 1154, endPoint y: 429, distance: 15.5
click at [1140, 433] on div at bounding box center [770, 431] width 1507 height 8
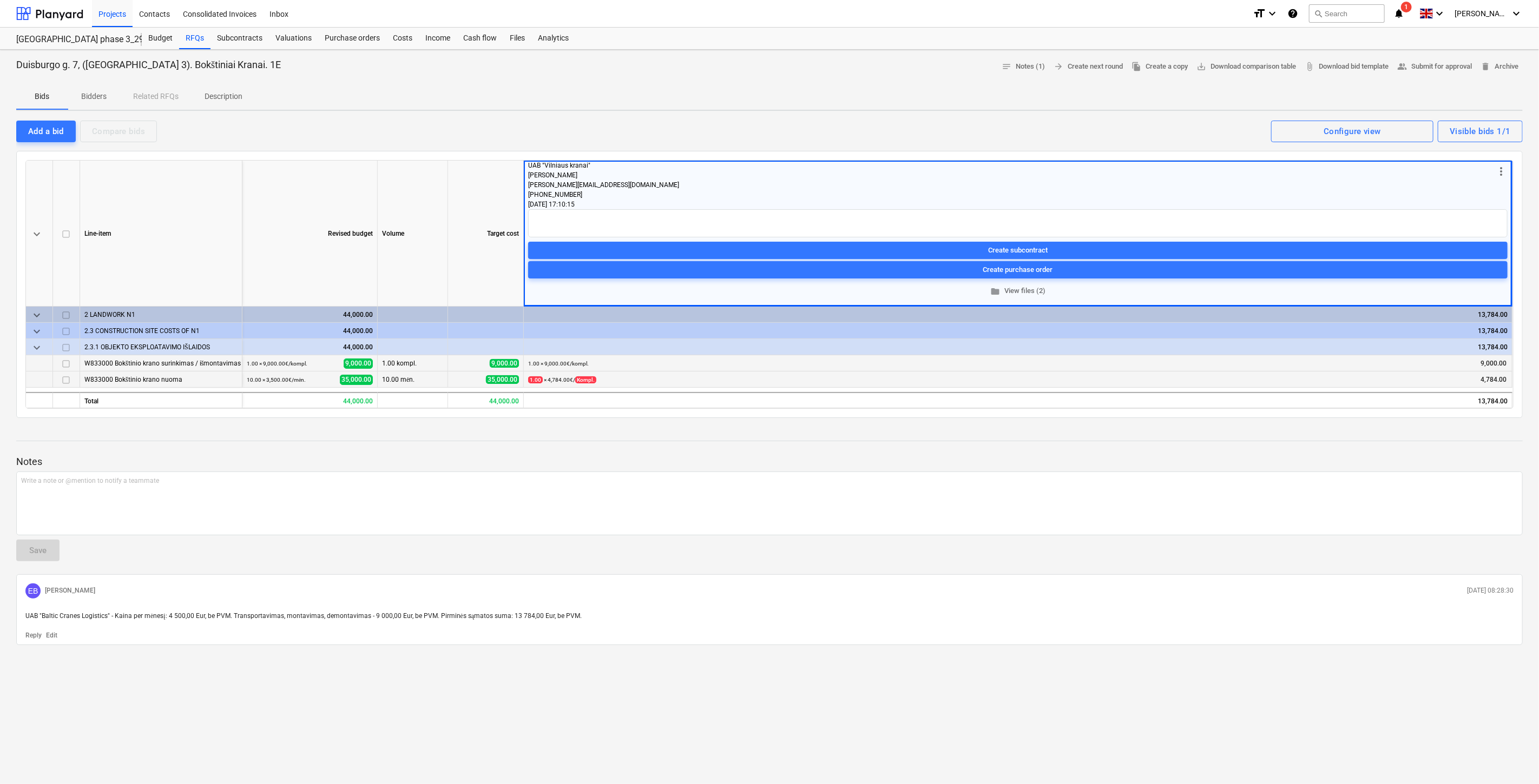
click at [1154, 429] on div at bounding box center [770, 431] width 1507 height 8
drag, startPoint x: 508, startPoint y: 33, endPoint x: 514, endPoint y: 26, distance: 9.2
click at [508, 32] on div "Files" at bounding box center [517, 38] width 28 height 21
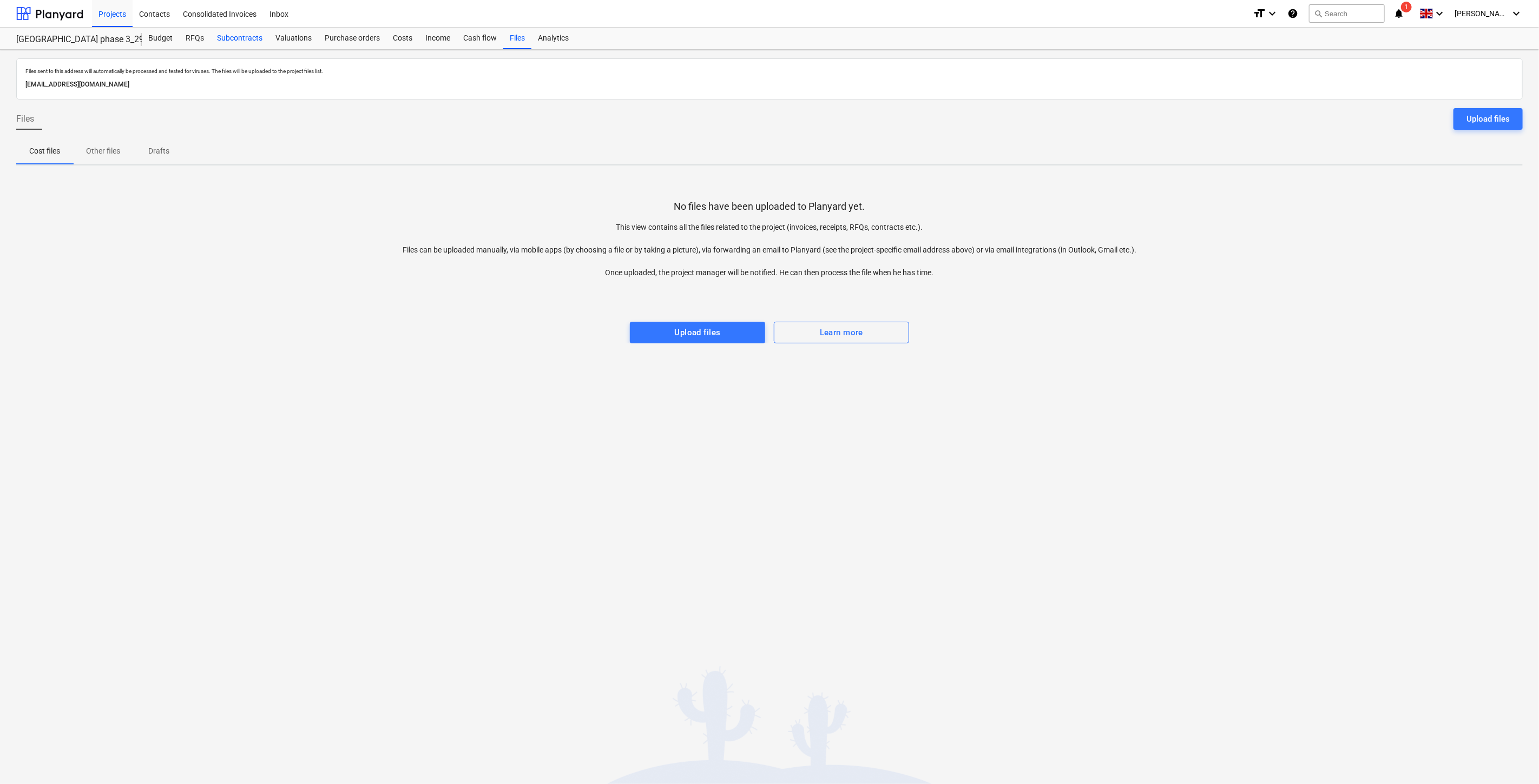
click at [250, 39] on div "Subcontracts" at bounding box center [240, 38] width 59 height 21
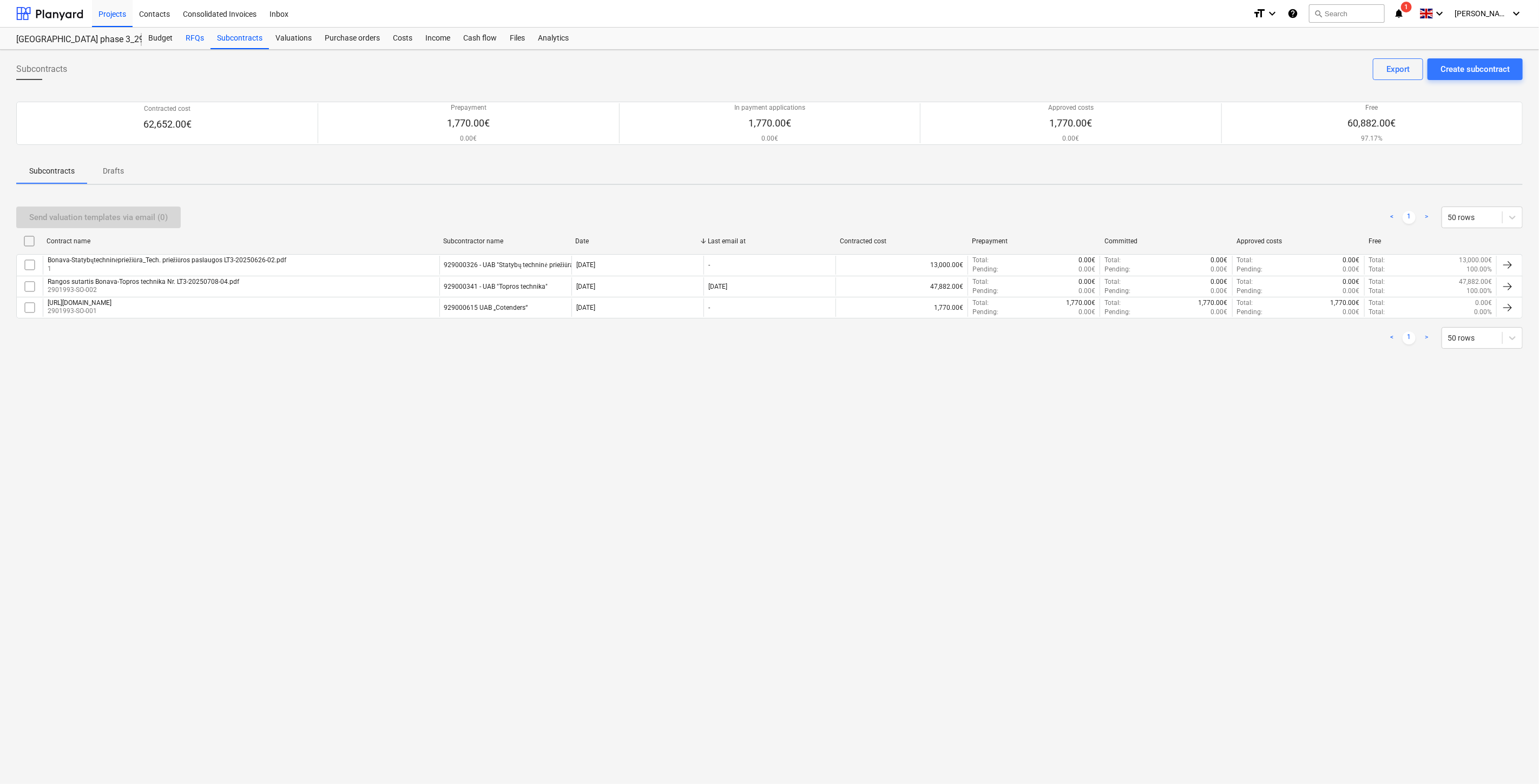
click at [195, 39] on div "RFQs" at bounding box center [195, 38] width 32 height 21
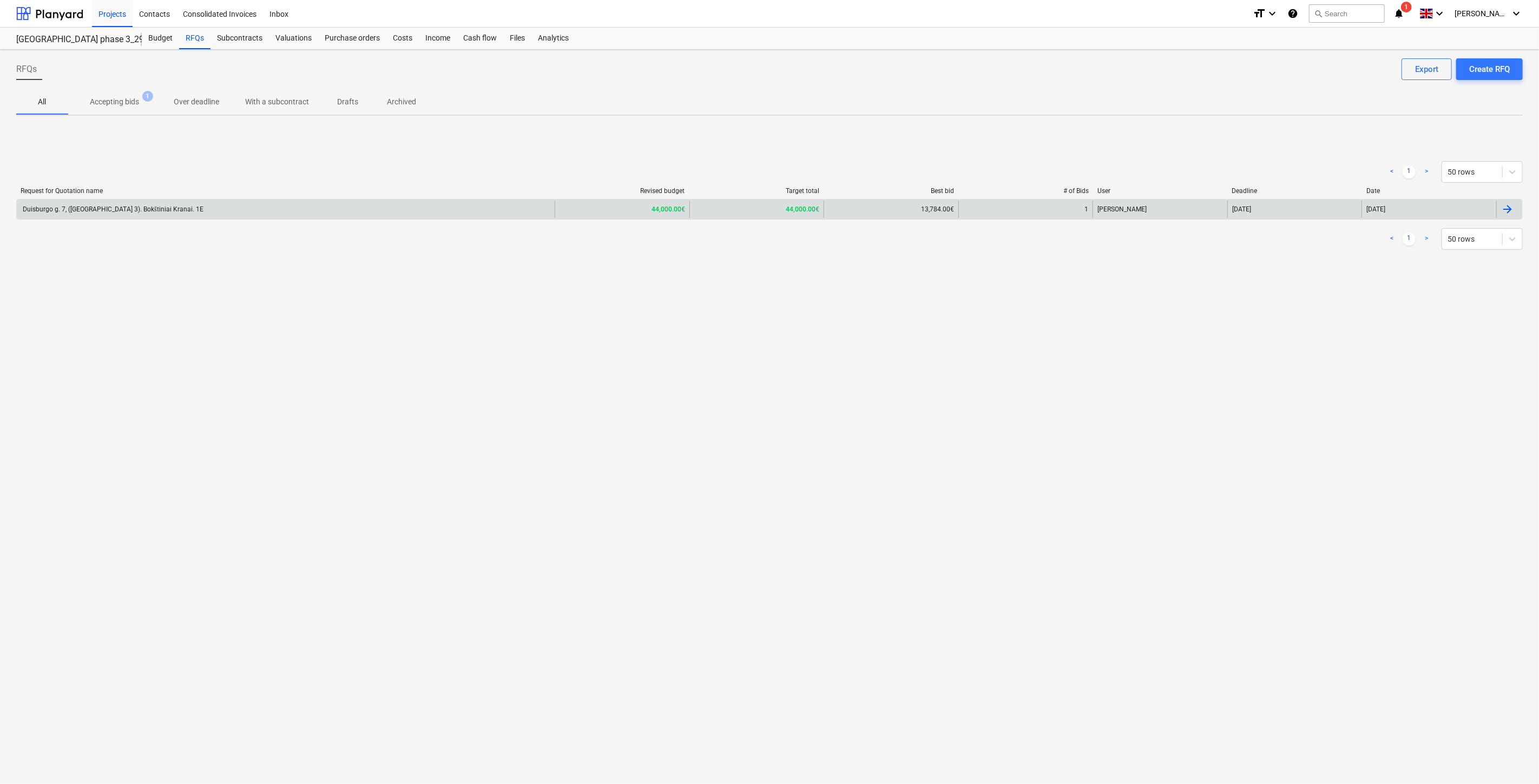
click at [348, 204] on div "Duisburgo g. 7, ([GEOGRAPHIC_DATA] 3). Bokštiniai Kranai. 1E" at bounding box center [286, 209] width 538 height 17
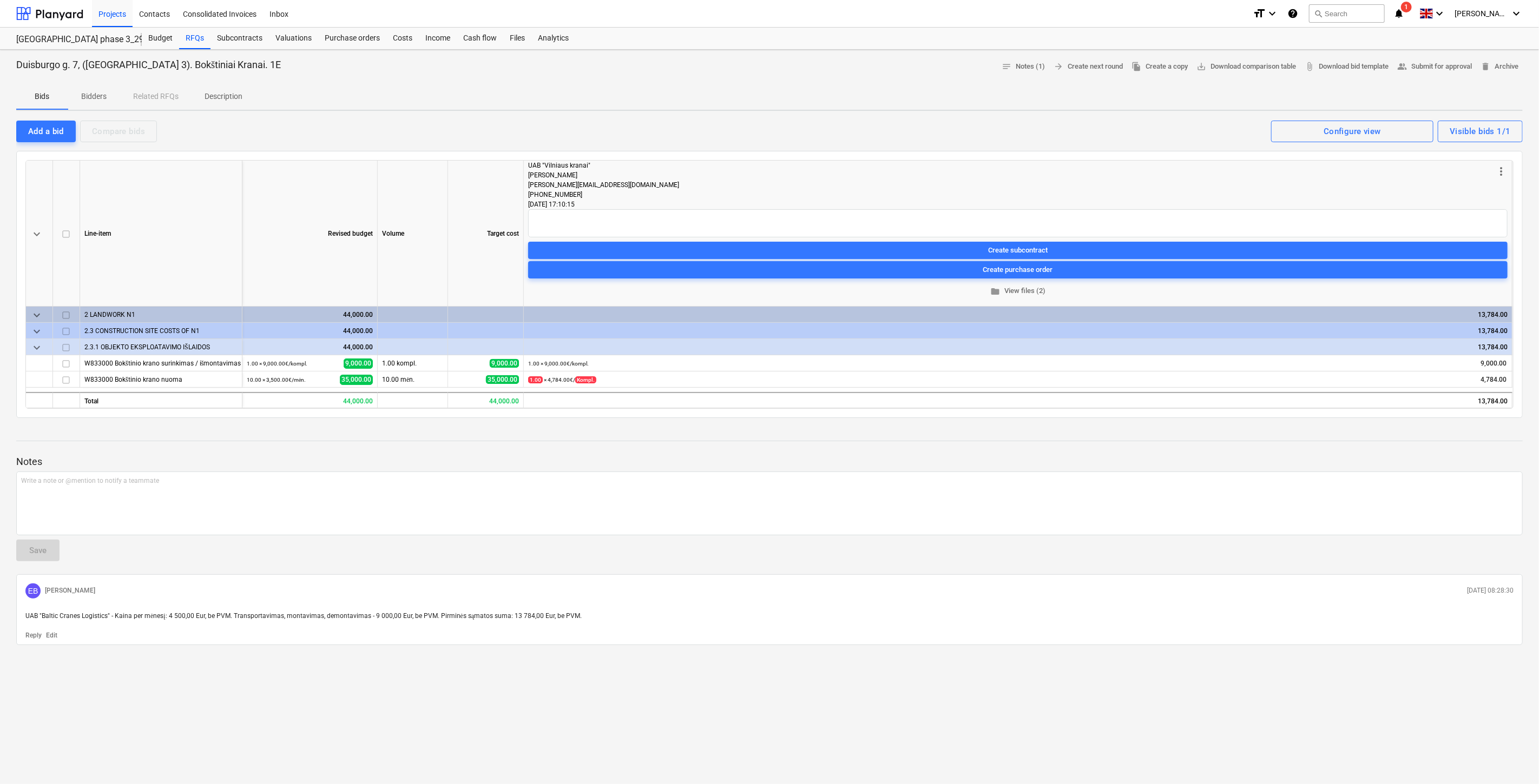
click at [772, 456] on p "Notes" at bounding box center [770, 462] width 1507 height 13
click at [197, 44] on div "RFQs" at bounding box center [195, 38] width 32 height 21
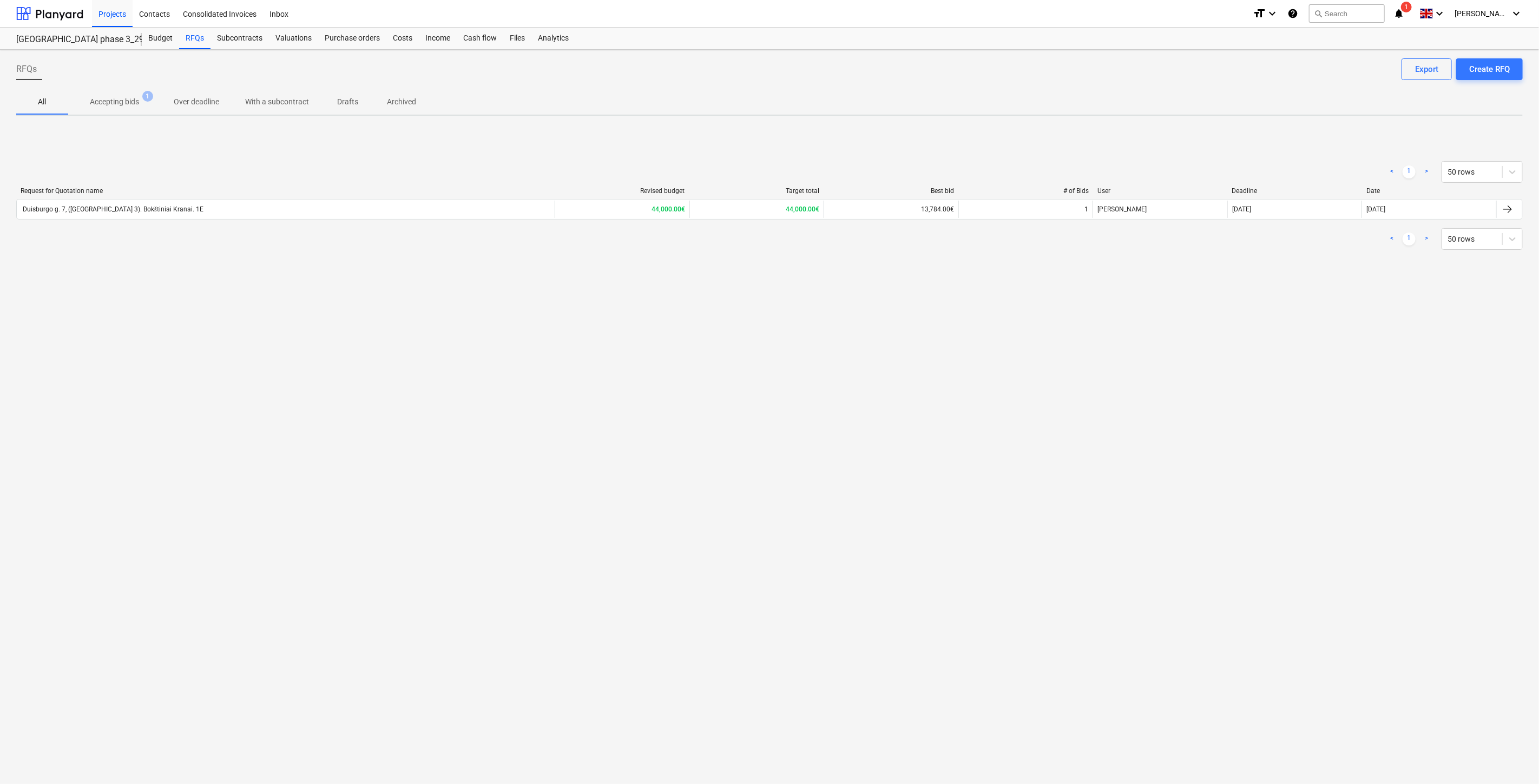
click at [1404, 8] on icon "notifications" at bounding box center [1399, 14] width 11 height 13
click at [1375, 69] on button "Mark all as read" at bounding box center [1375, 70] width 47 height 8
click at [1391, 49] on span "close" at bounding box center [1391, 52] width 13 height 13
click at [76, 12] on div at bounding box center [50, 13] width 67 height 27
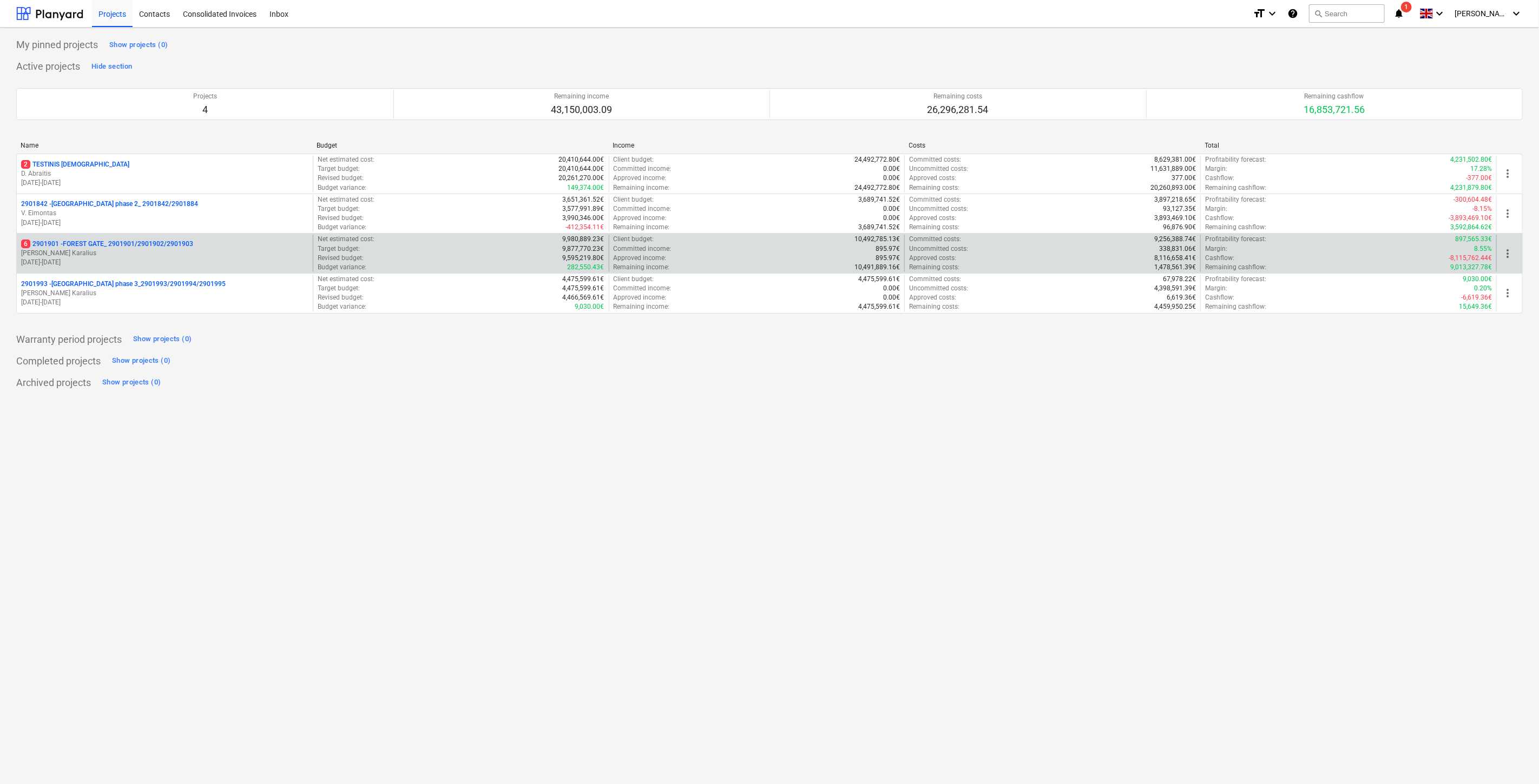
click at [122, 244] on p "6 2901901 - FOREST GATE_ 2901901/2901902/2901903" at bounding box center [107, 244] width 172 height 9
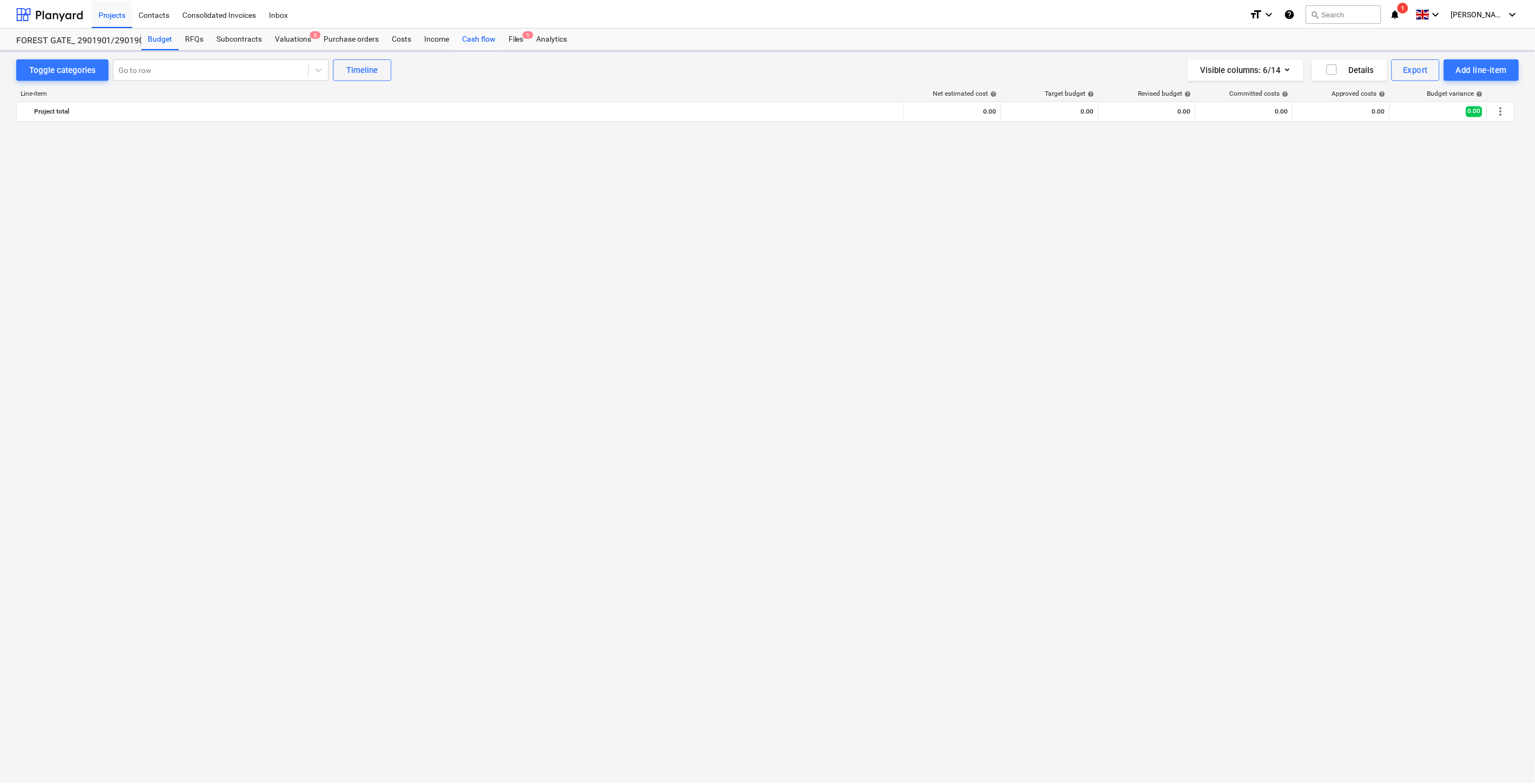
scroll to position [1785, 0]
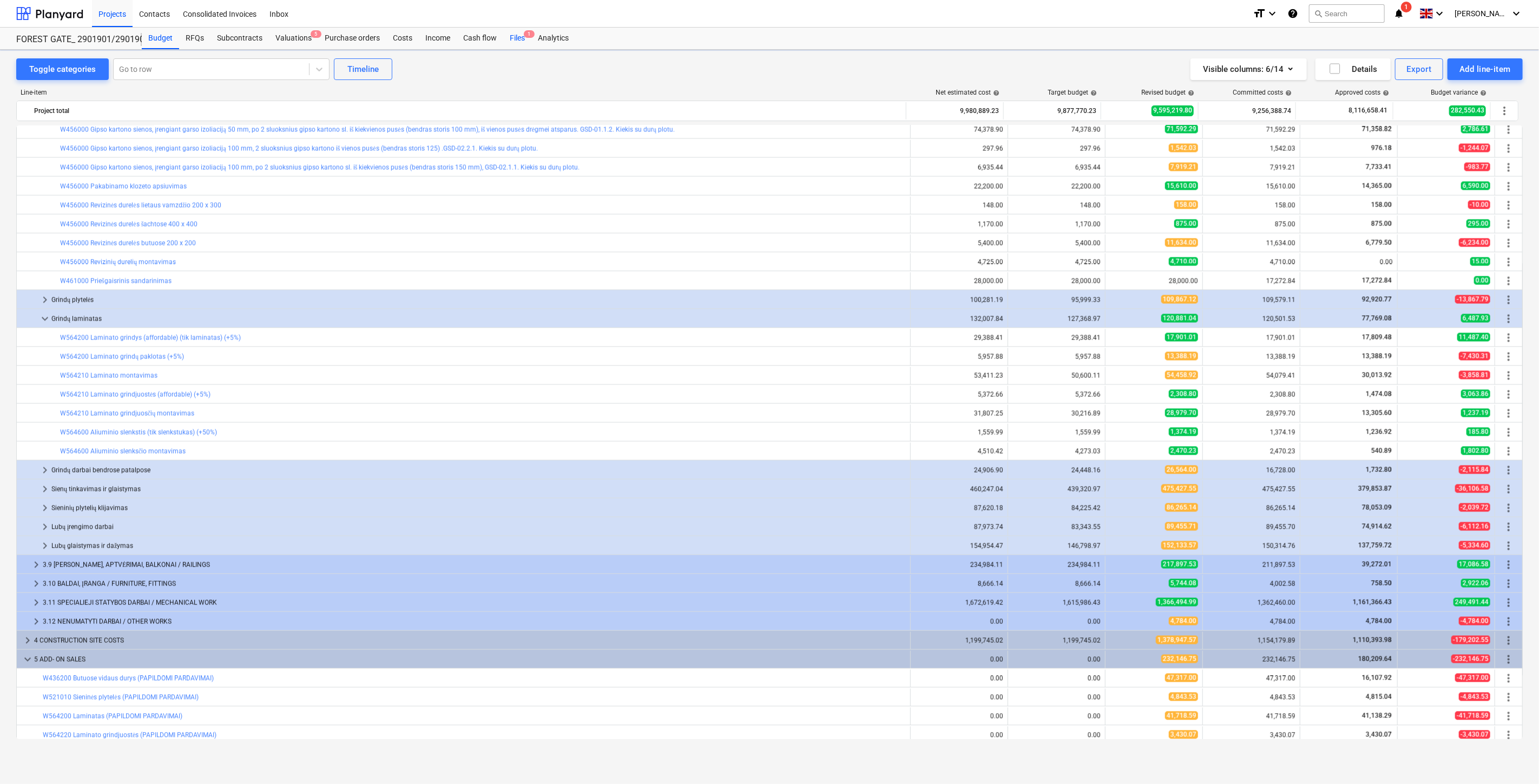
click at [510, 39] on div "Files 1" at bounding box center [517, 38] width 28 height 21
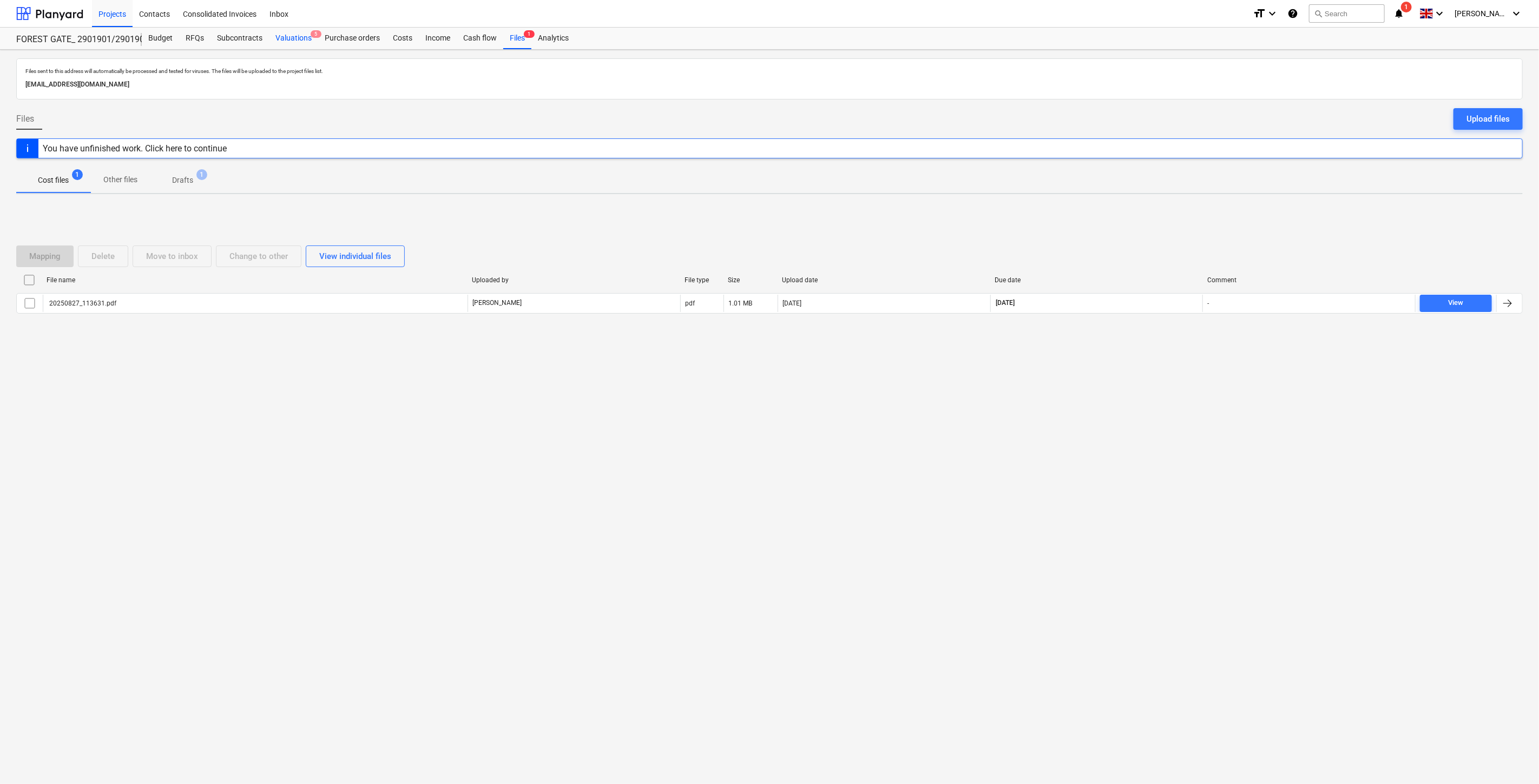
click at [289, 44] on div "Valuations 5" at bounding box center [293, 38] width 49 height 21
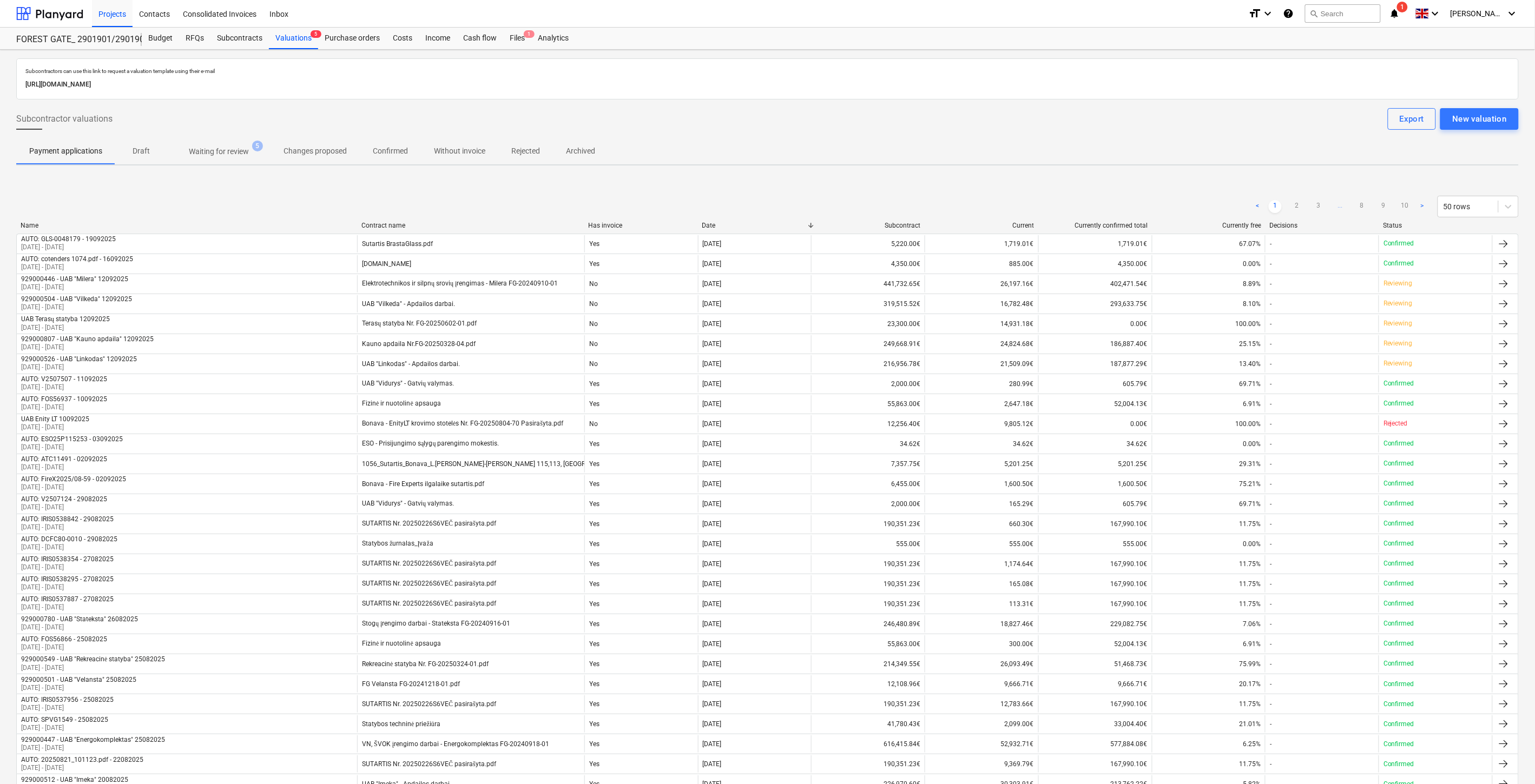
click at [209, 146] on span "Waiting for review 5" at bounding box center [219, 151] width 78 height 10
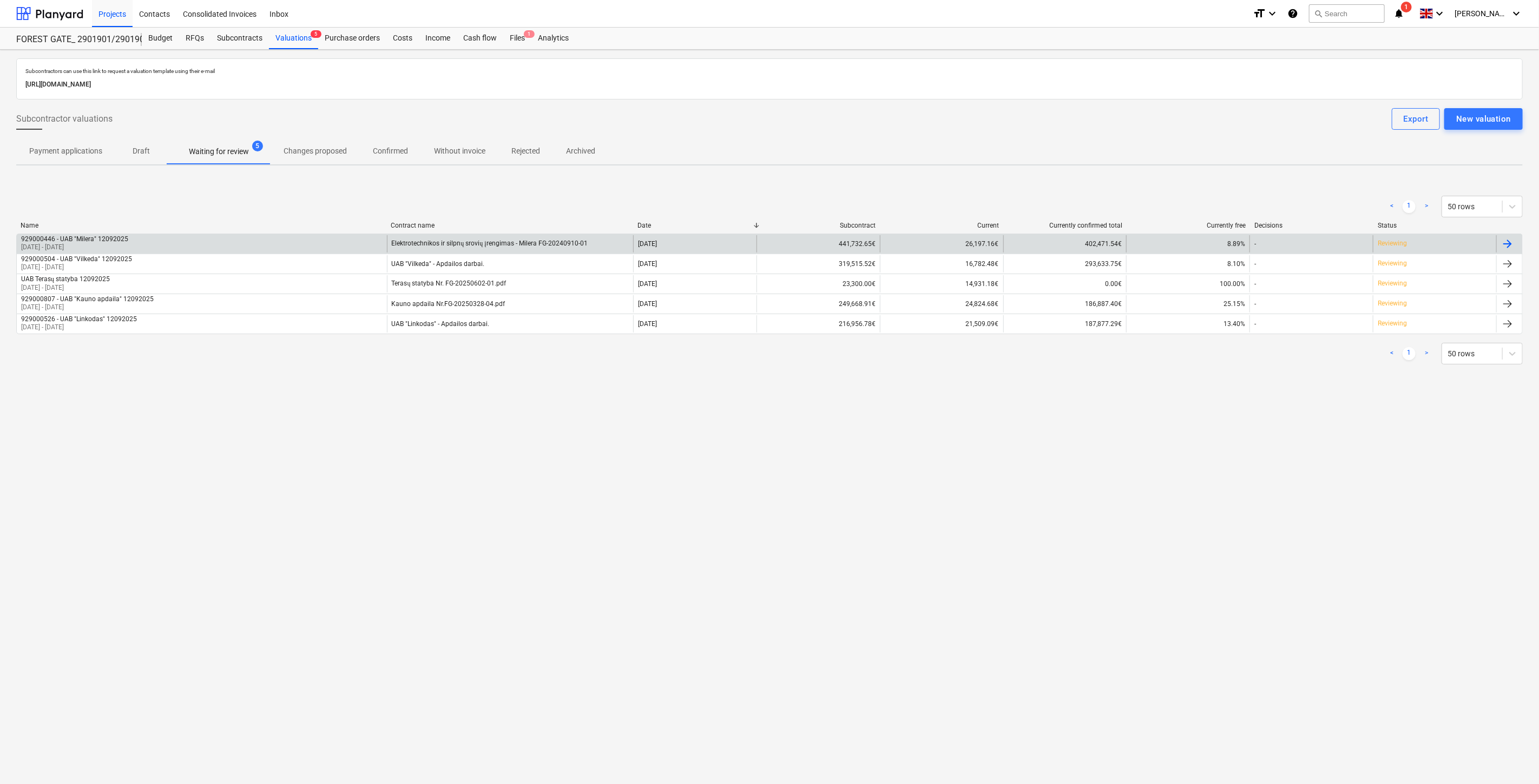
click at [328, 244] on div "929000446 - UAB "[GEOGRAPHIC_DATA]" 12092025 [DATE] - [DATE]" at bounding box center [202, 244] width 370 height 17
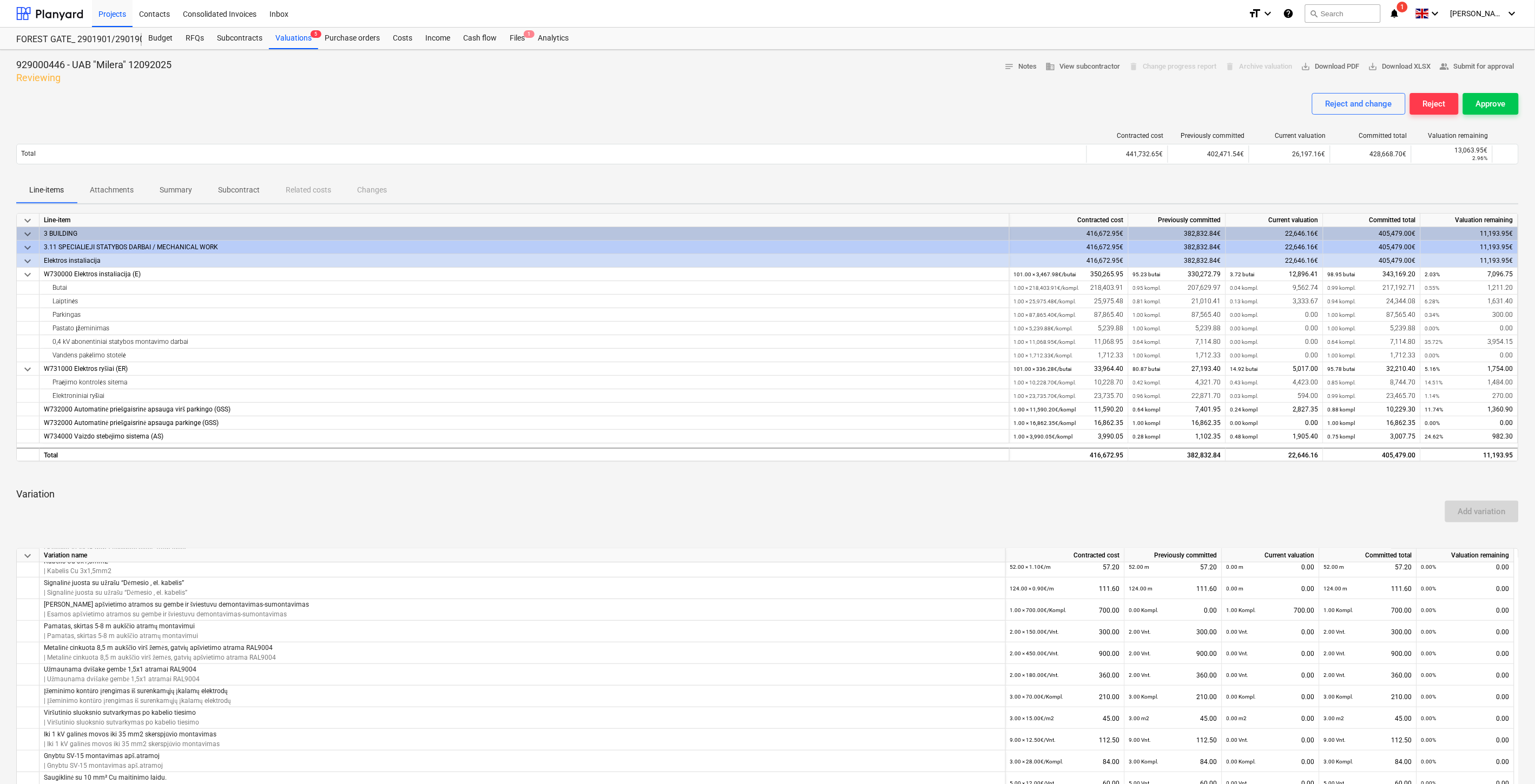
drag, startPoint x: 291, startPoint y: 44, endPoint x: 381, endPoint y: 4, distance: 98.5
click at [291, 44] on div "Valuations 5" at bounding box center [293, 38] width 49 height 21
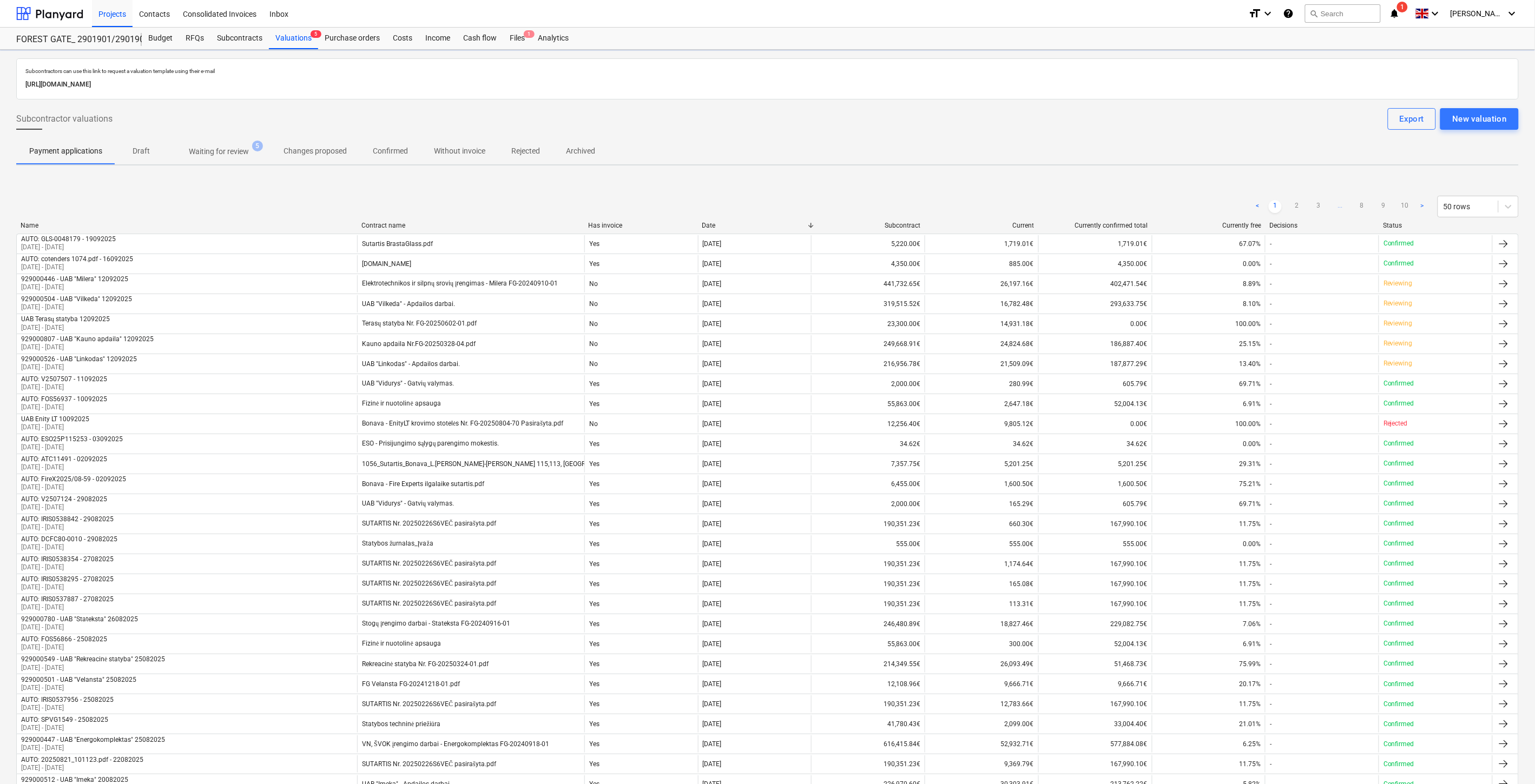
click at [217, 150] on p "Waiting for review" at bounding box center [219, 152] width 60 height 11
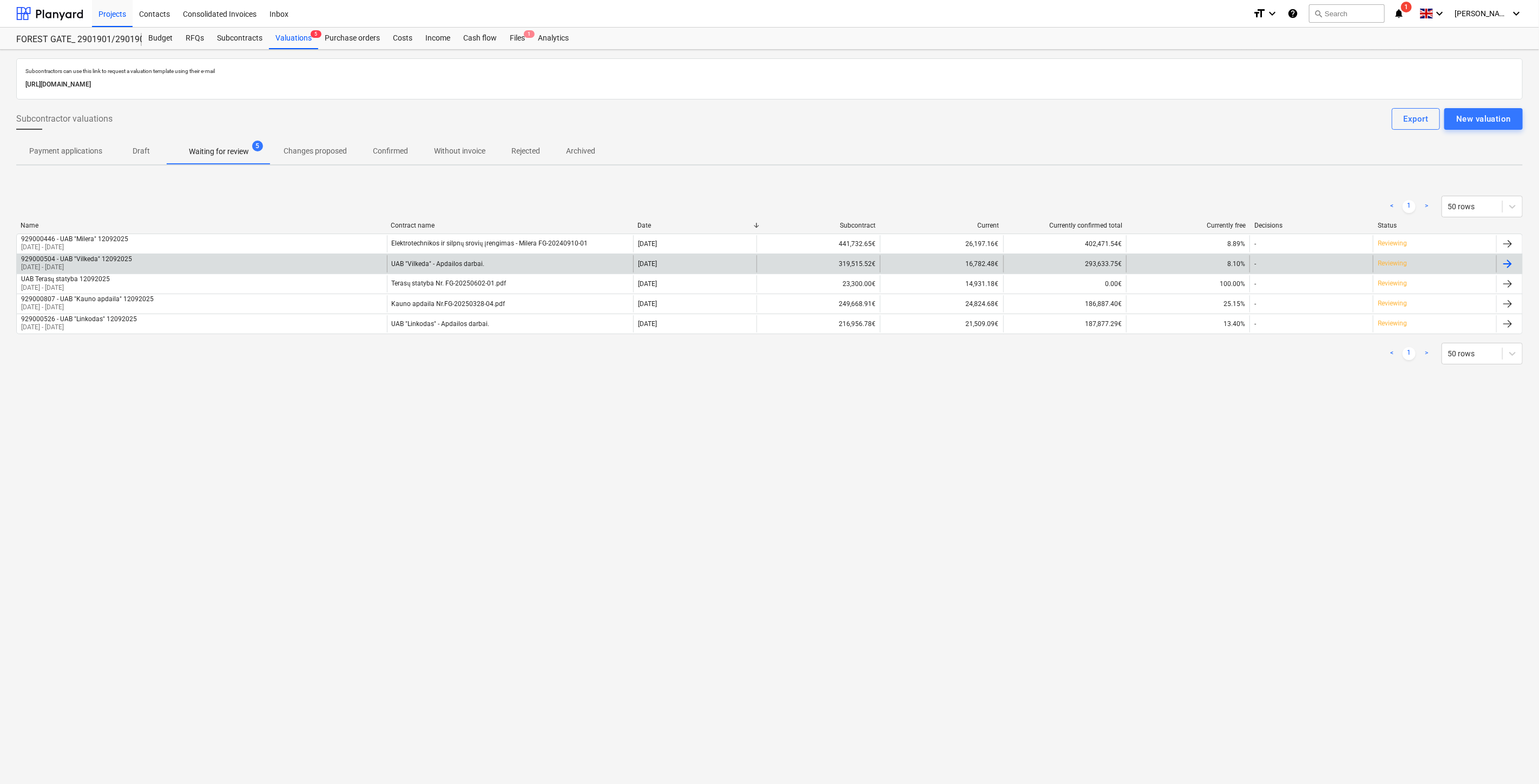
click at [348, 267] on div "929000504 - UAB "Vilkeda" 12092025 [DATE] - [DATE]" at bounding box center [202, 264] width 370 height 17
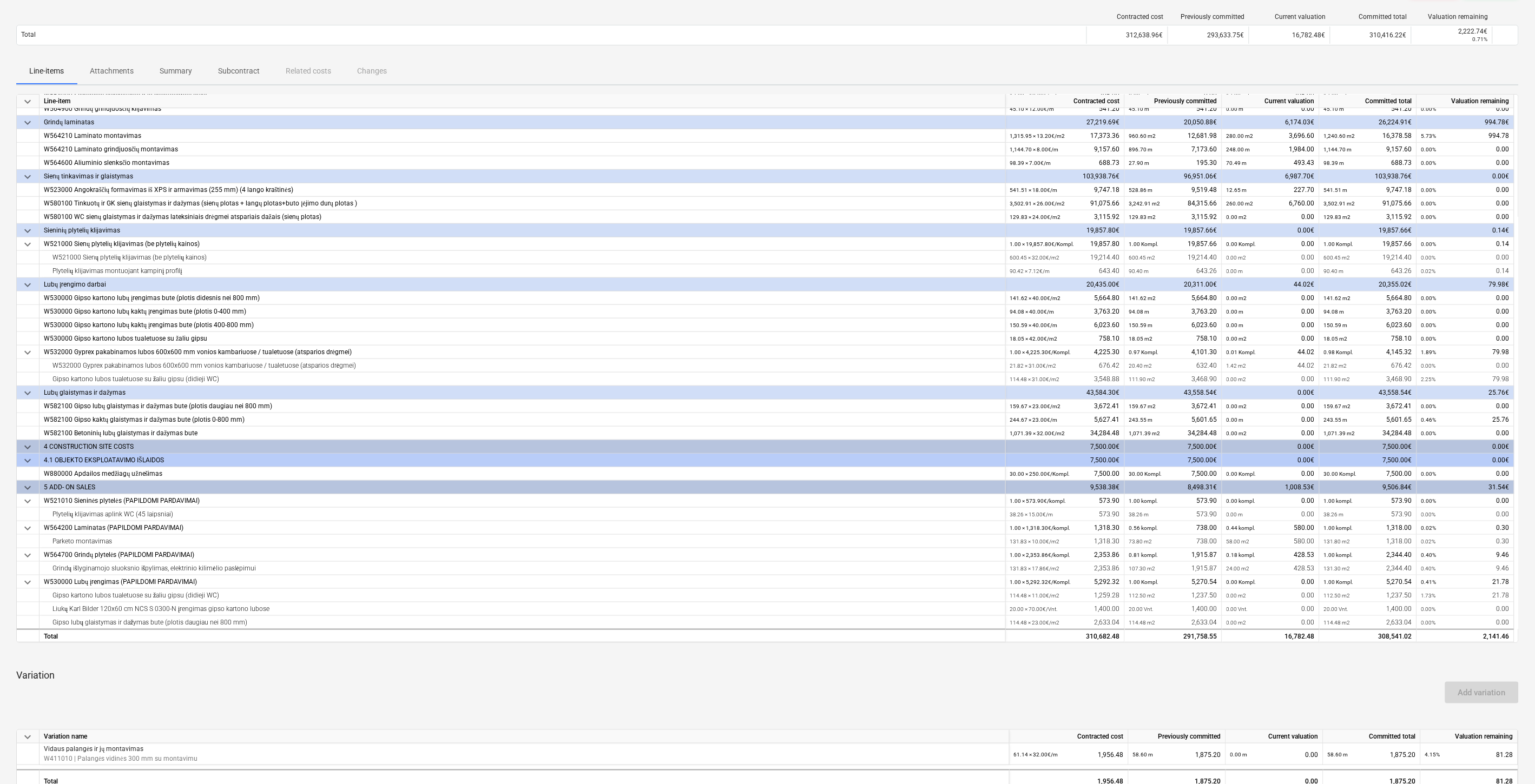
scroll to position [287, 0]
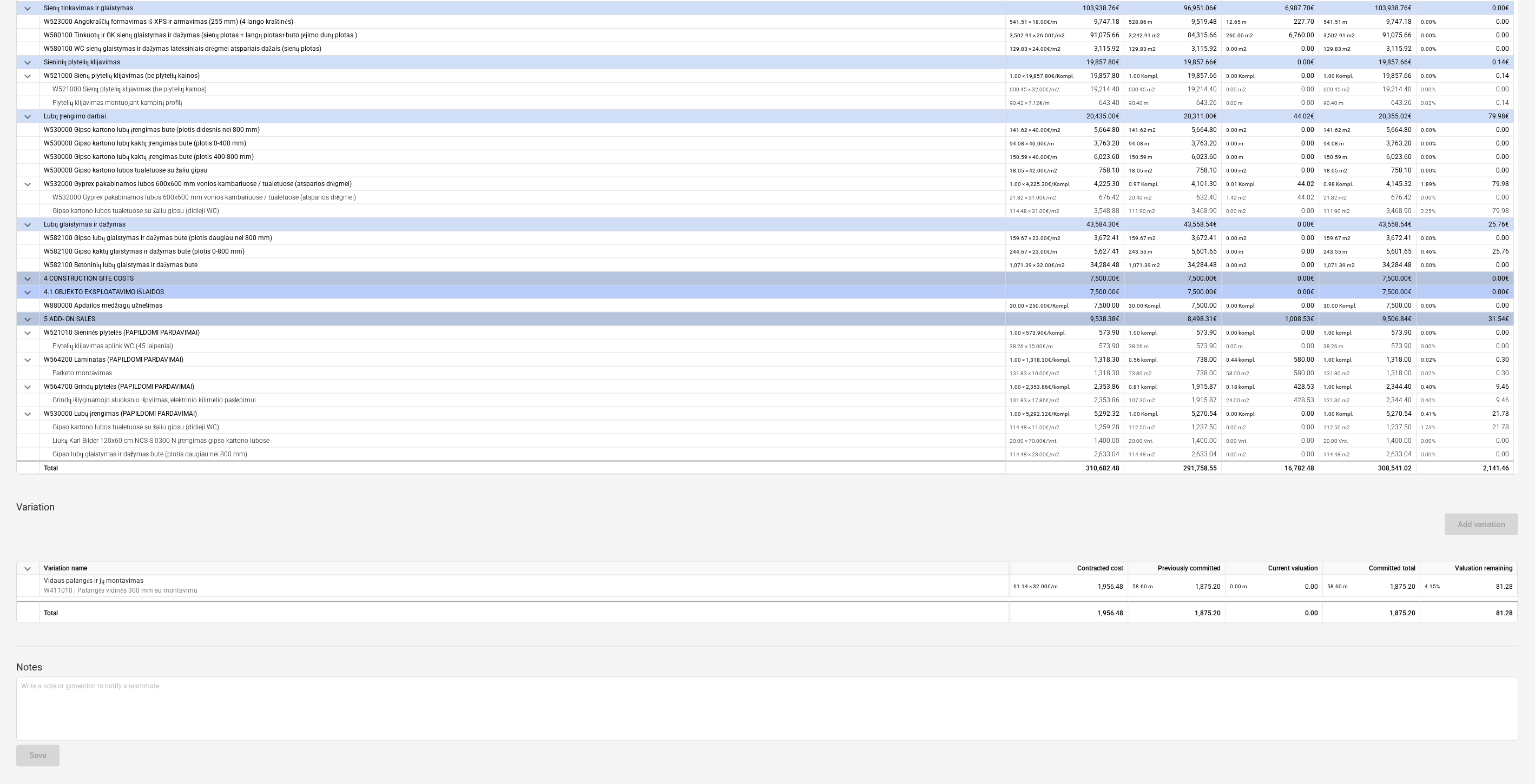
drag, startPoint x: 1260, startPoint y: 537, endPoint x: 1302, endPoint y: 504, distance: 53.4
click at [1278, 522] on div "Add variation" at bounding box center [768, 524] width 1511 height 30
click at [1302, 504] on p "Variation" at bounding box center [767, 508] width 1502 height 13
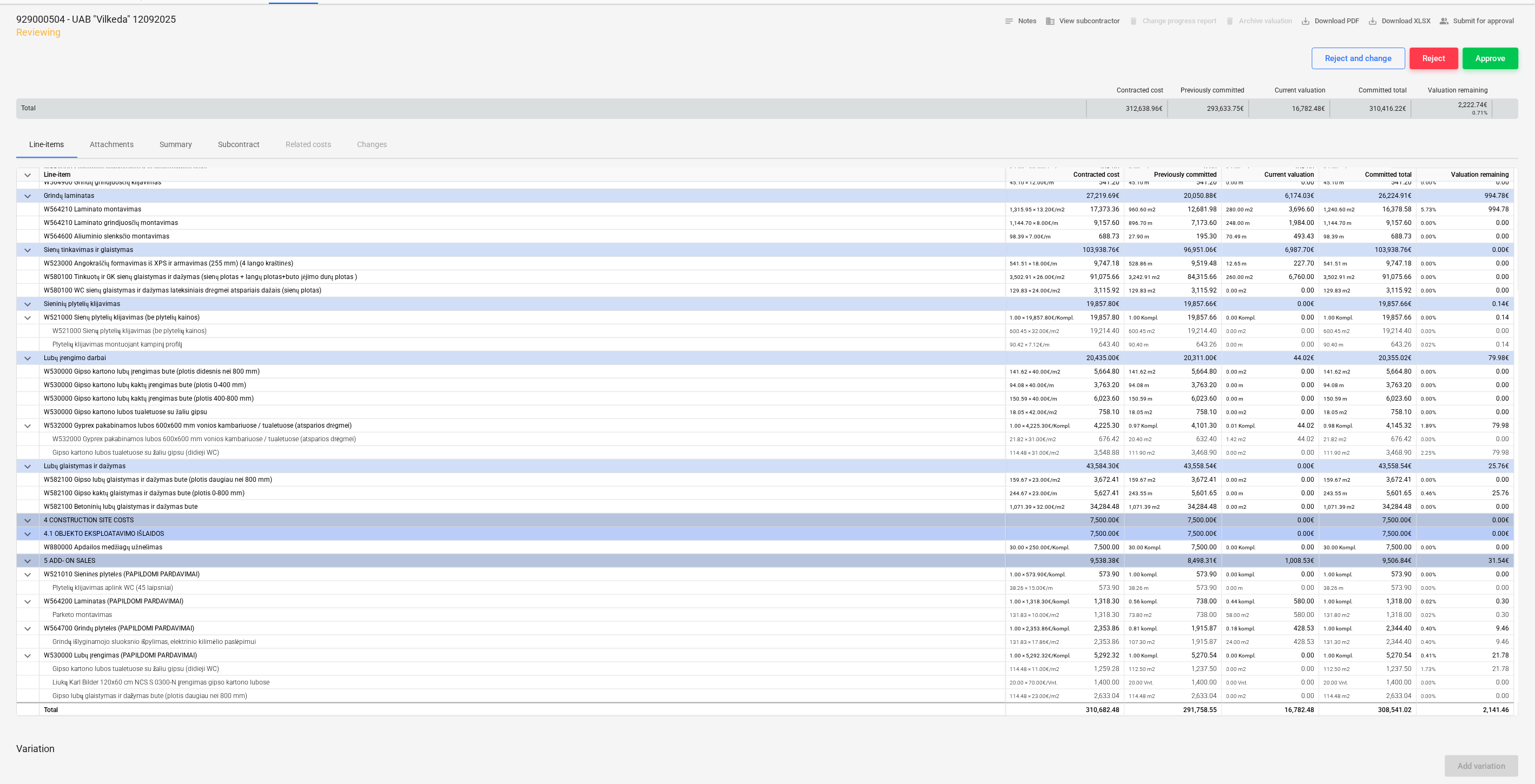
scroll to position [0, 0]
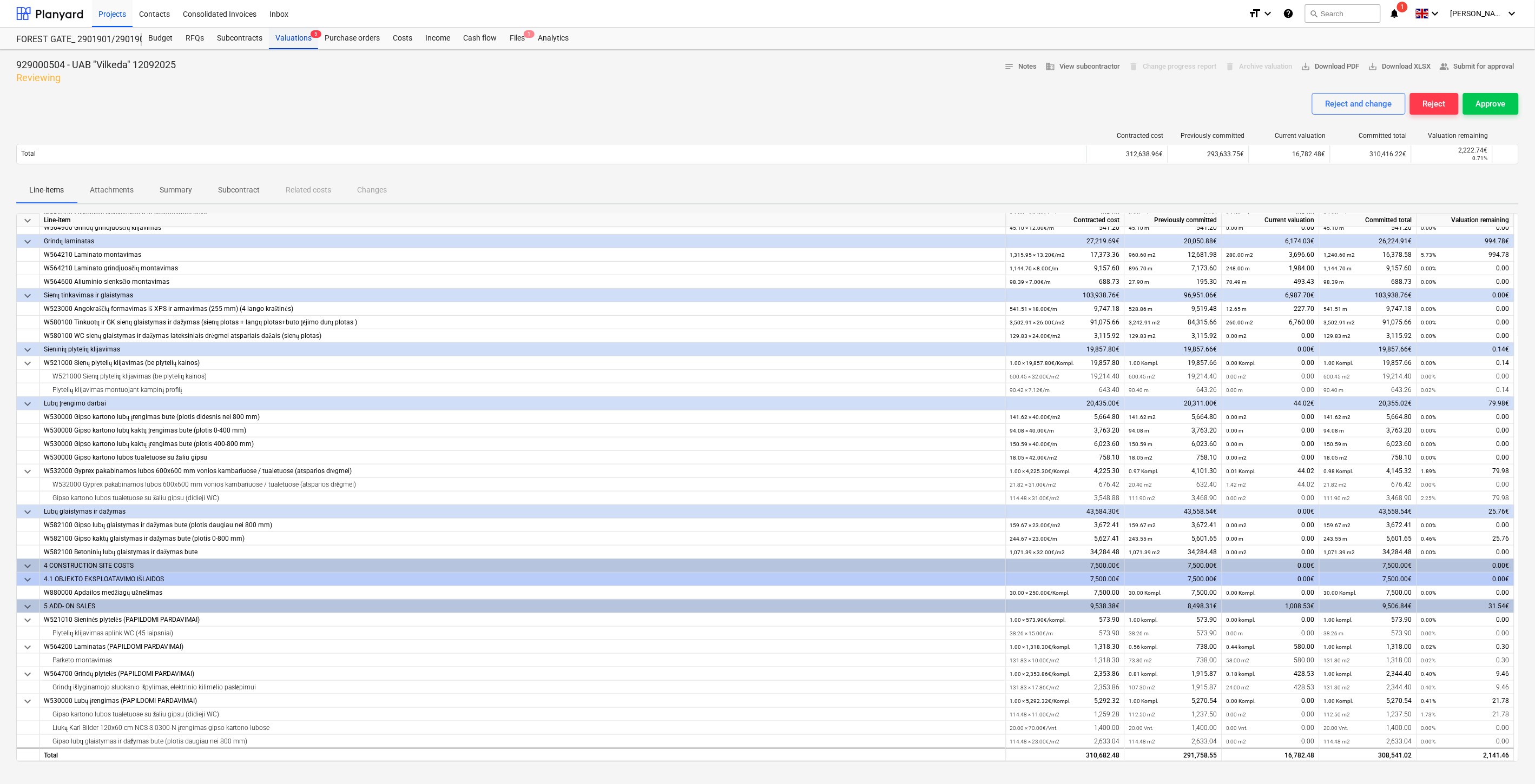
click at [283, 30] on div "Valuations 5" at bounding box center [293, 38] width 49 height 21
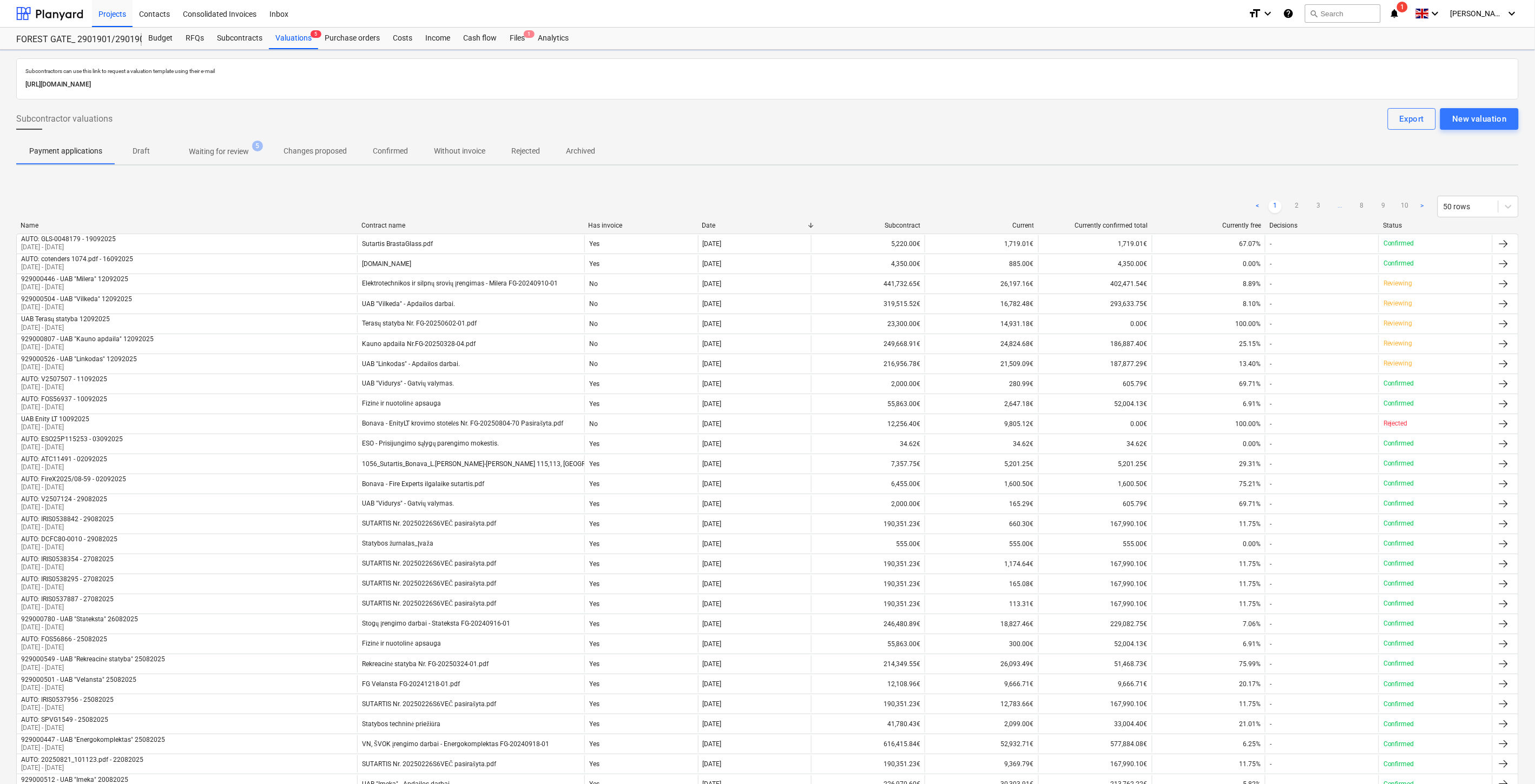
click at [216, 155] on p "Waiting for review" at bounding box center [219, 152] width 60 height 11
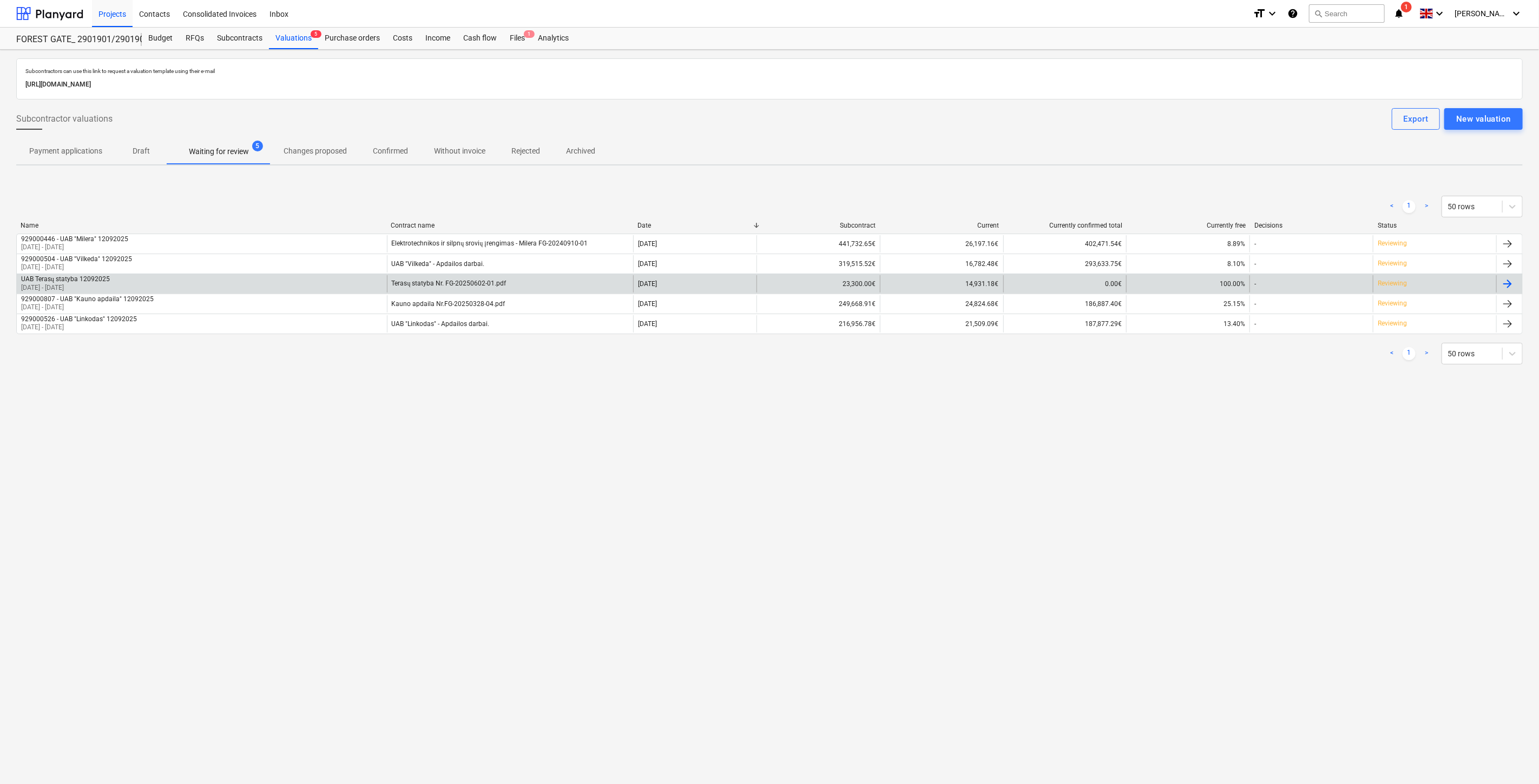
click at [329, 279] on div "UAB Terasų statyba 12092025 [DATE] - [DATE]" at bounding box center [202, 284] width 370 height 17
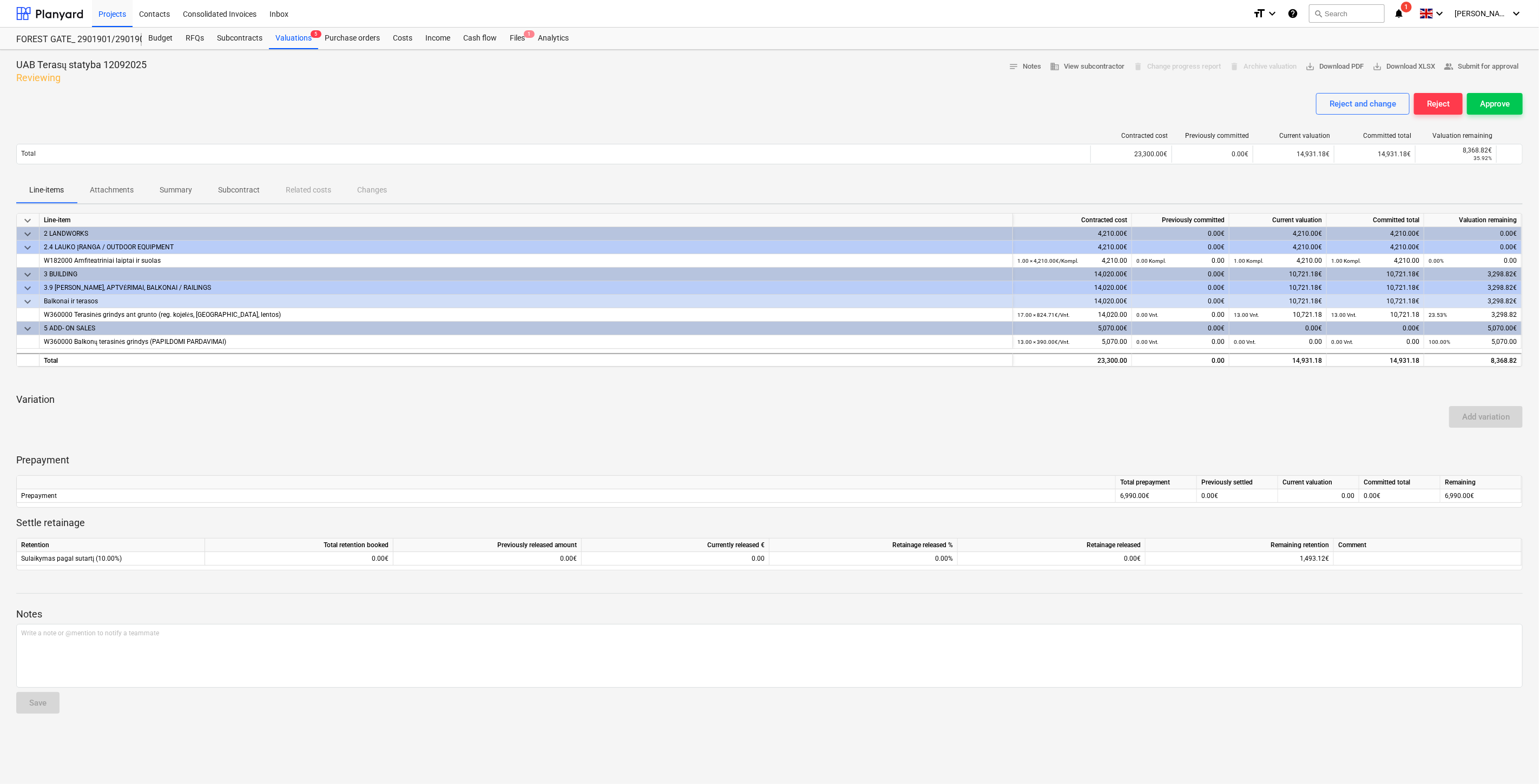
click at [1240, 402] on div "Add variation" at bounding box center [770, 417] width 1515 height 30
click at [1250, 399] on p "Variation" at bounding box center [770, 399] width 1507 height 13
click at [1158, 433] on div "keyboard_arrow_down Line-item Contracted cost Previously committed Current valu…" at bounding box center [770, 392] width 1507 height 358
click at [1188, 426] on div "Add variation" at bounding box center [770, 417] width 1515 height 30
click at [1271, 419] on div "Add variation" at bounding box center [770, 417] width 1515 height 30
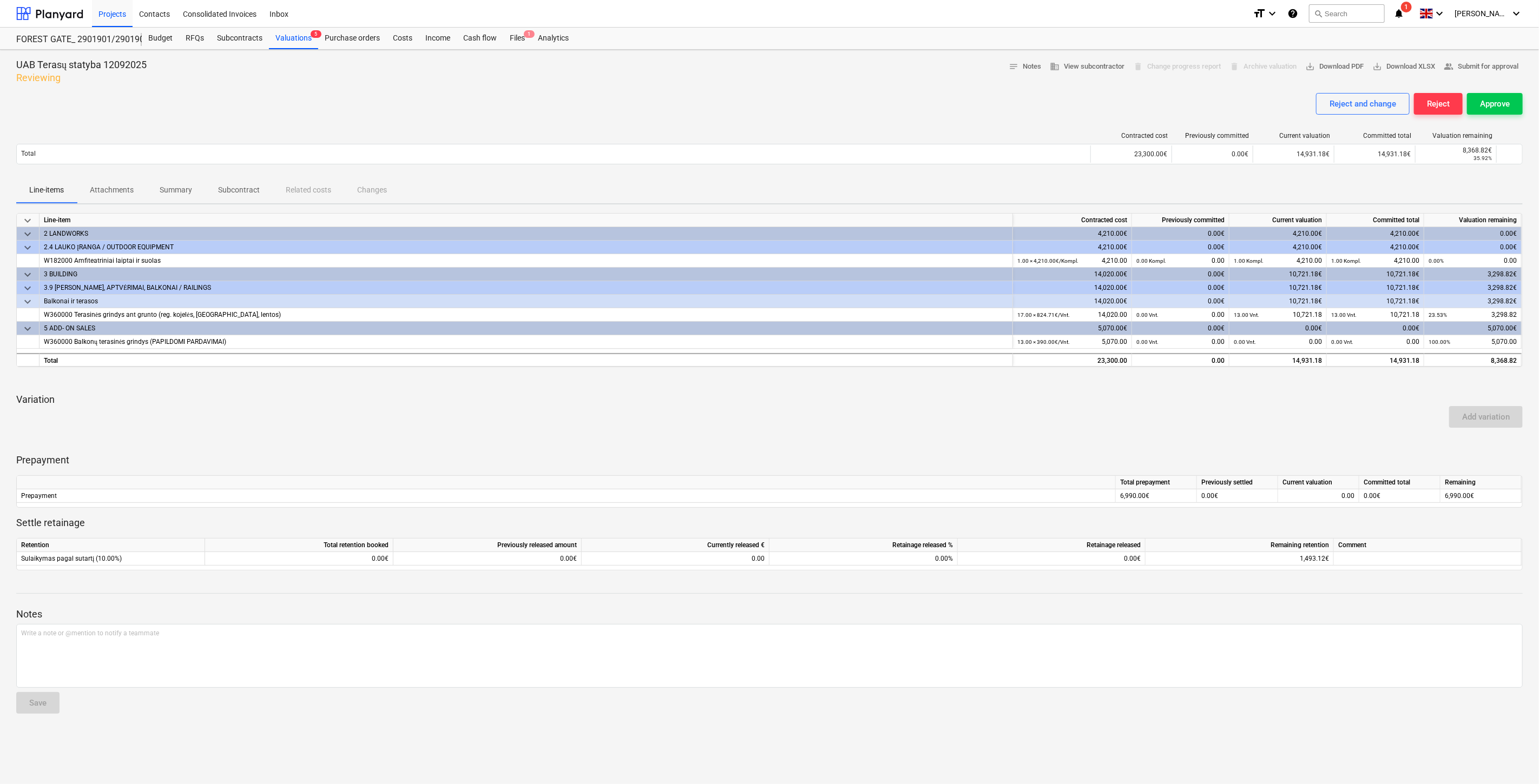
click at [1282, 414] on div "Add variation" at bounding box center [770, 417] width 1515 height 30
click at [295, 37] on div "Valuations 5" at bounding box center [293, 38] width 49 height 21
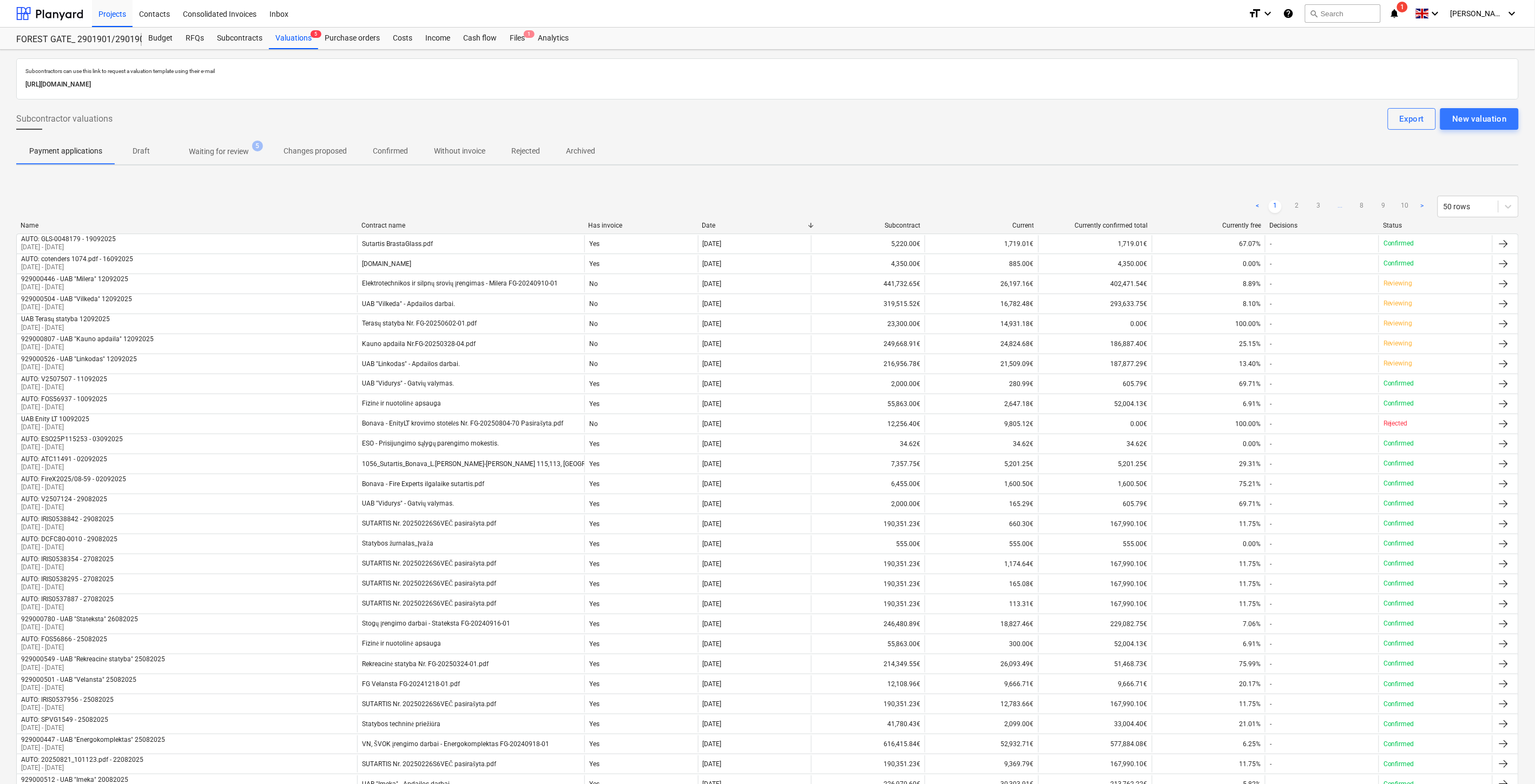
click at [241, 158] on span "Waiting for review 5" at bounding box center [219, 151] width 103 height 20
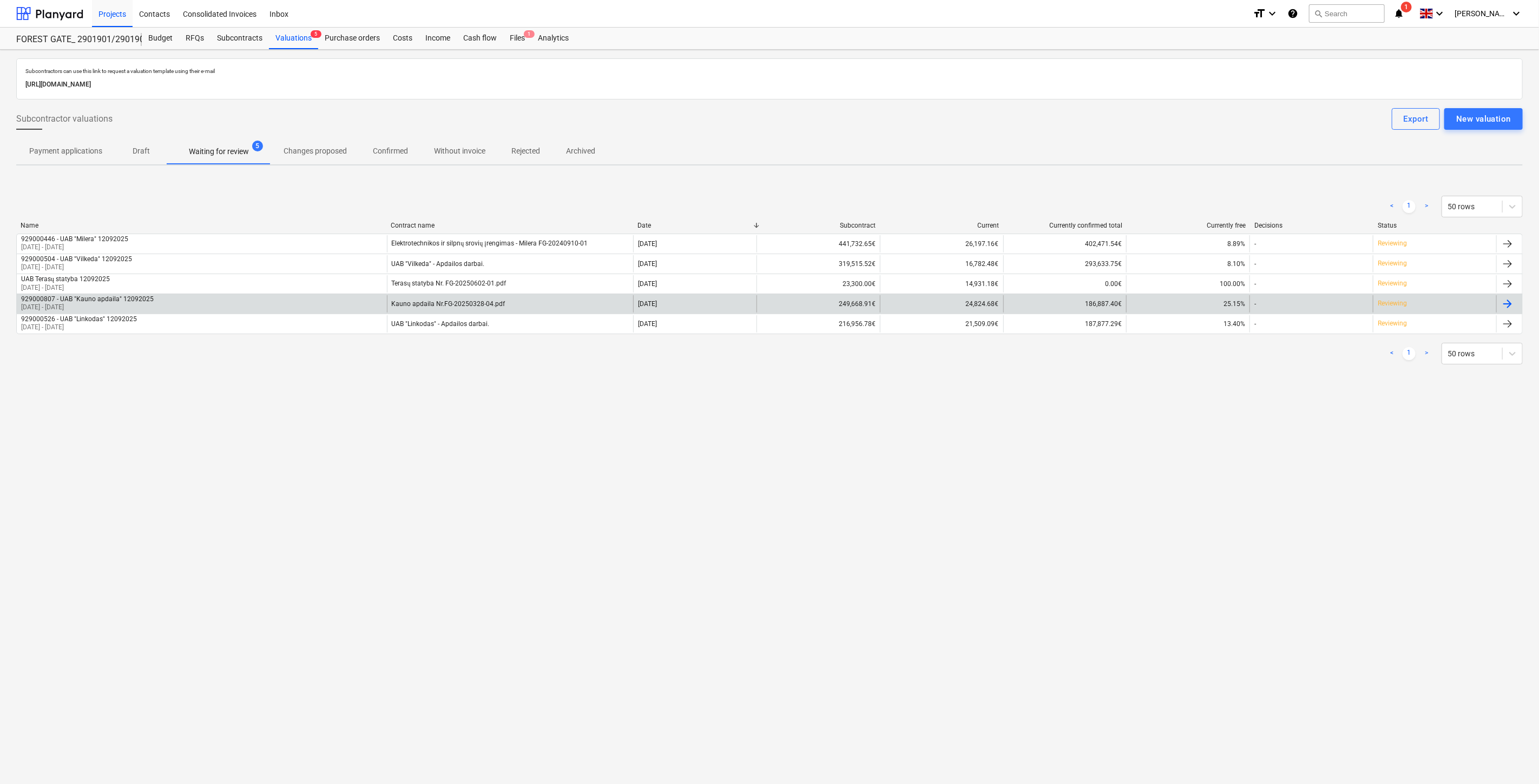
click at [323, 302] on div "929000807 - UAB "Kauno apdaila" 12092025 [DATE] - [DATE]" at bounding box center [202, 304] width 370 height 17
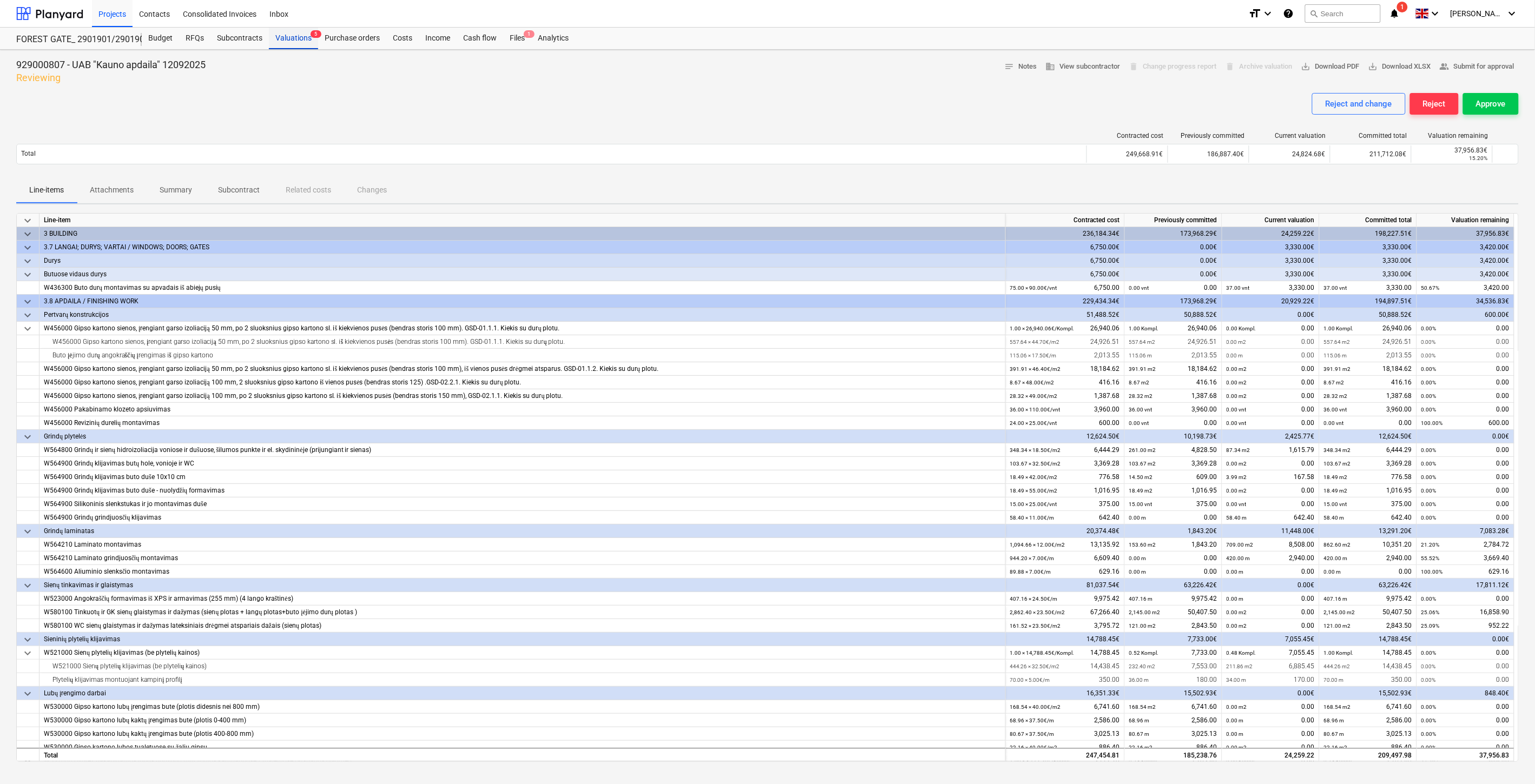
click at [303, 38] on div "Valuations 5" at bounding box center [293, 38] width 49 height 21
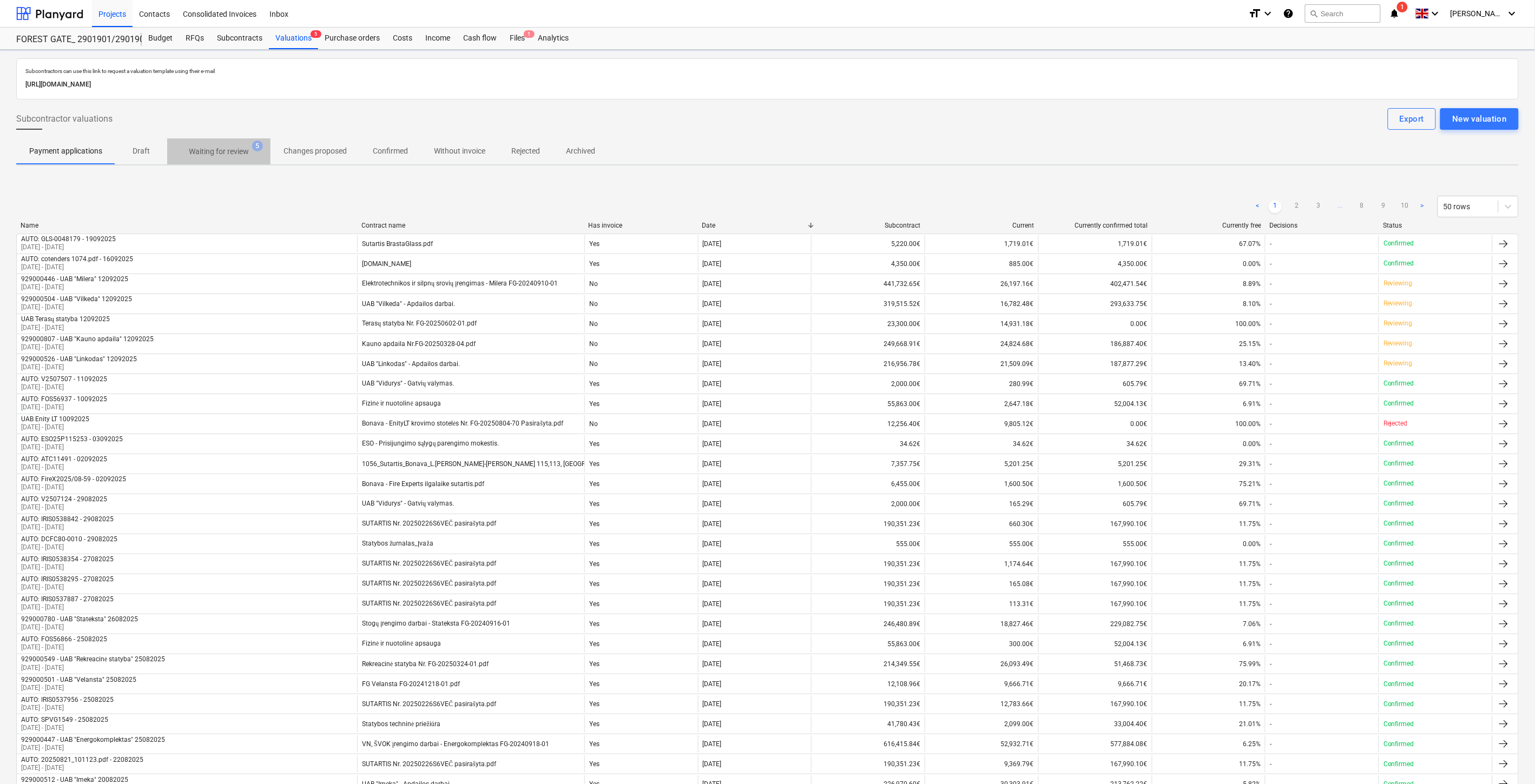
click at [232, 154] on p "Waiting for review" at bounding box center [219, 152] width 60 height 11
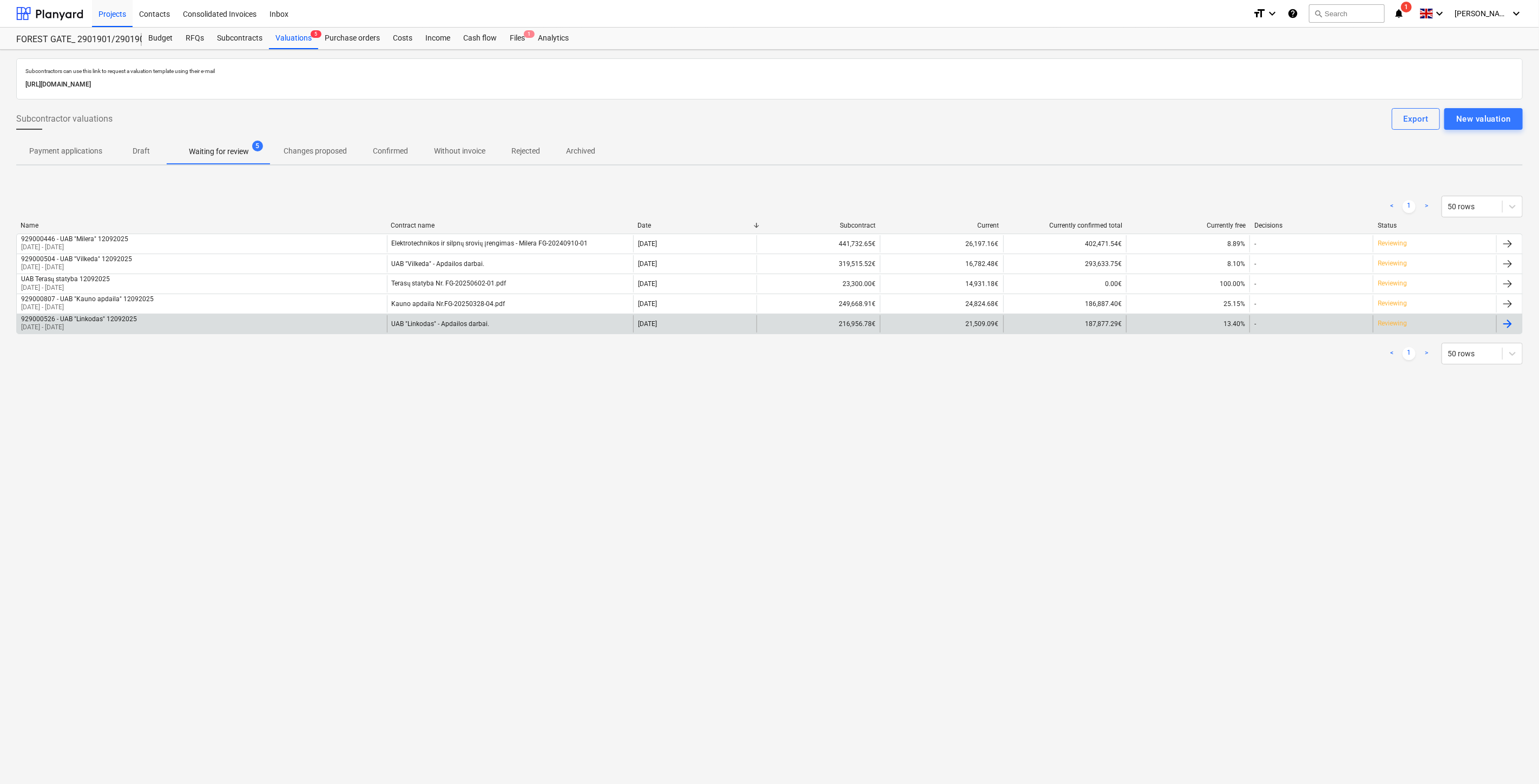
click at [307, 320] on div "929000526 - UAB "Linkodas" 12092025 [DATE] - [DATE]" at bounding box center [202, 324] width 370 height 17
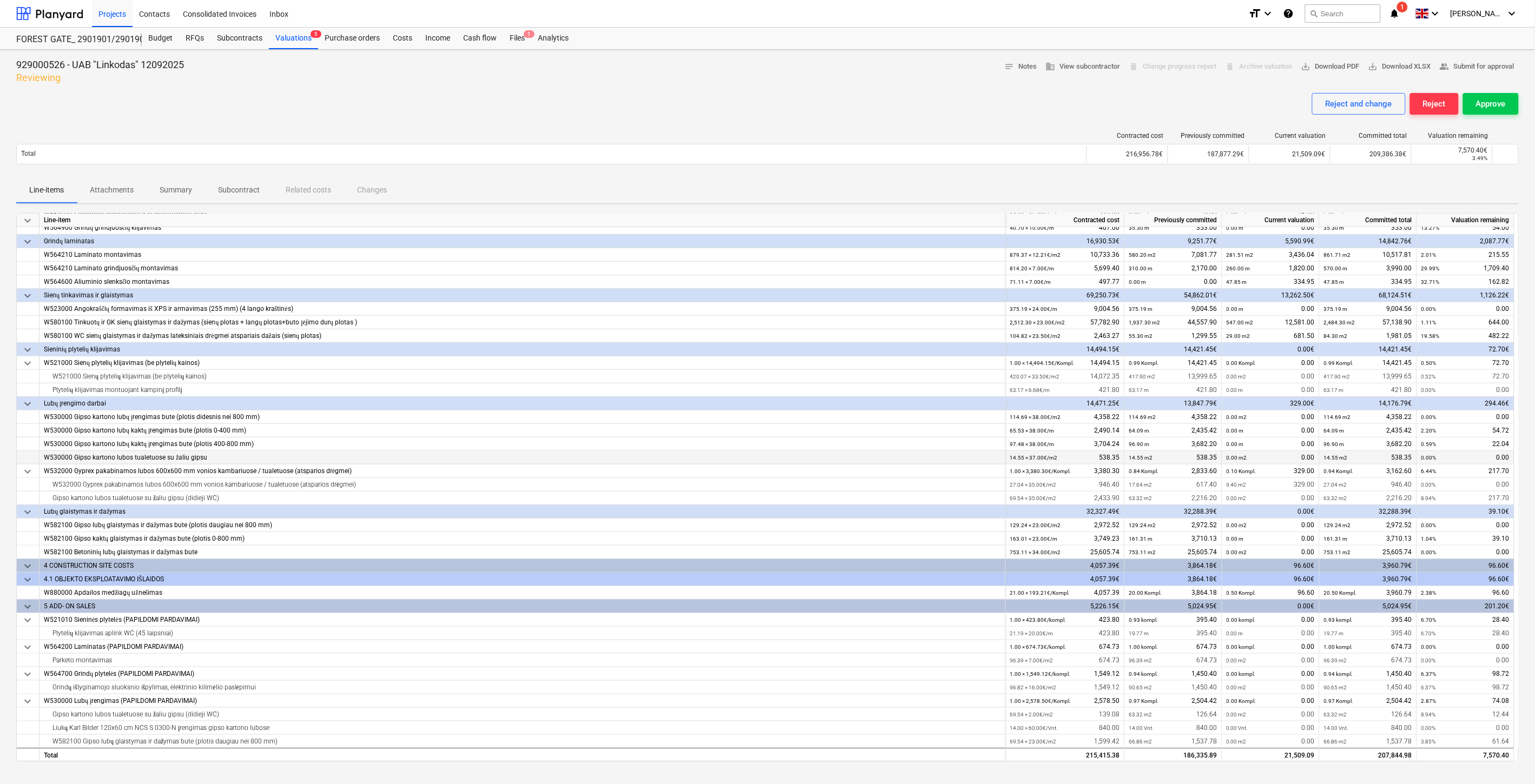
scroll to position [287, 0]
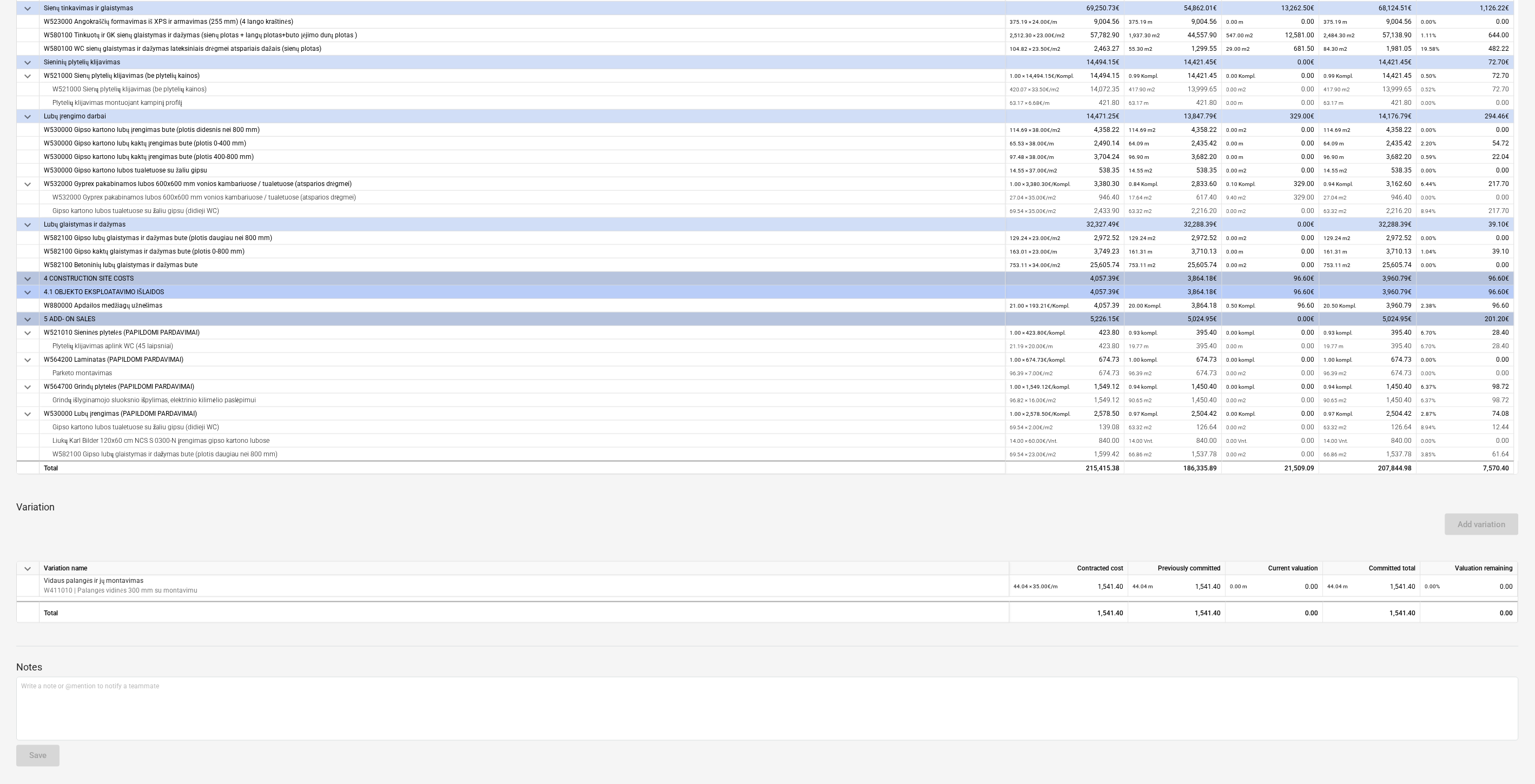
drag, startPoint x: 1235, startPoint y: 513, endPoint x: 1257, endPoint y: 497, distance: 27.2
click at [1235, 513] on div "Add variation" at bounding box center [768, 524] width 1511 height 30
click at [1257, 497] on div "keyboard_arrow_down Line-item Contracted cost Previously committed Current valu…" at bounding box center [767, 275] width 1502 height 697
drag, startPoint x: 1256, startPoint y: 506, endPoint x: 1279, endPoint y: 494, distance: 25.9
click at [1257, 505] on p "Variation" at bounding box center [767, 508] width 1502 height 13
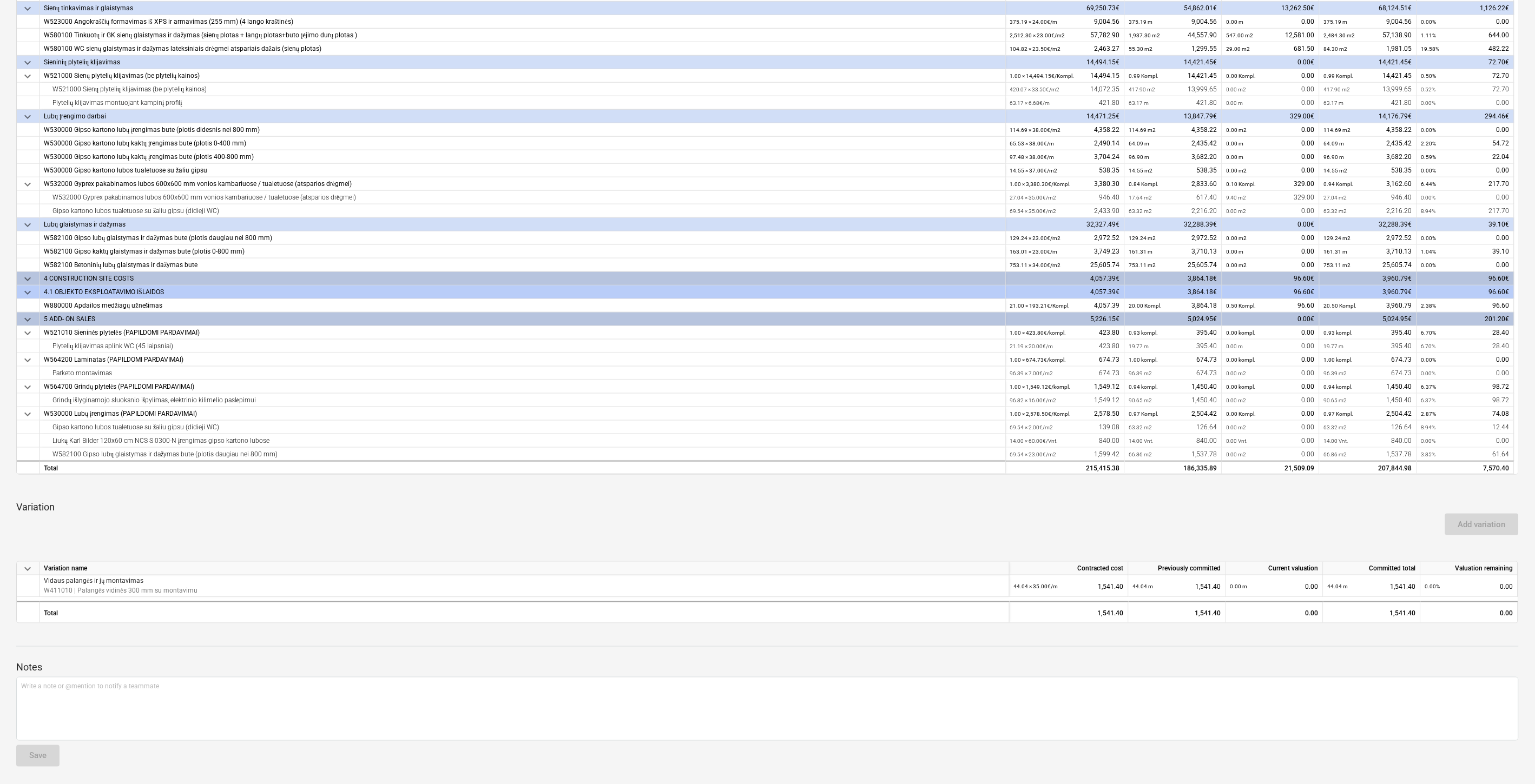
click at [1279, 494] on div "keyboard_arrow_down Line-item Contracted cost Previously committed Current valu…" at bounding box center [767, 275] width 1502 height 697
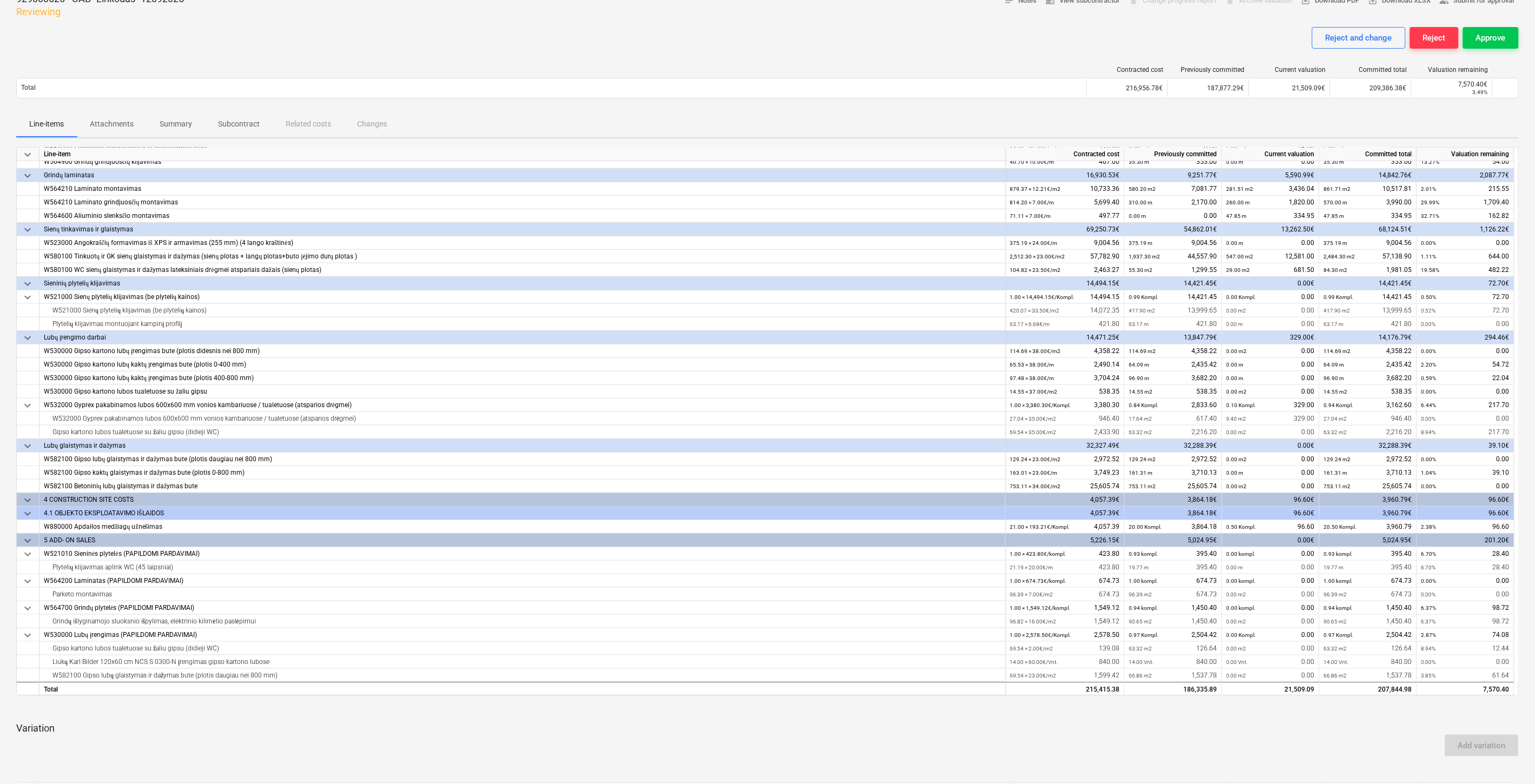
scroll to position [0, 0]
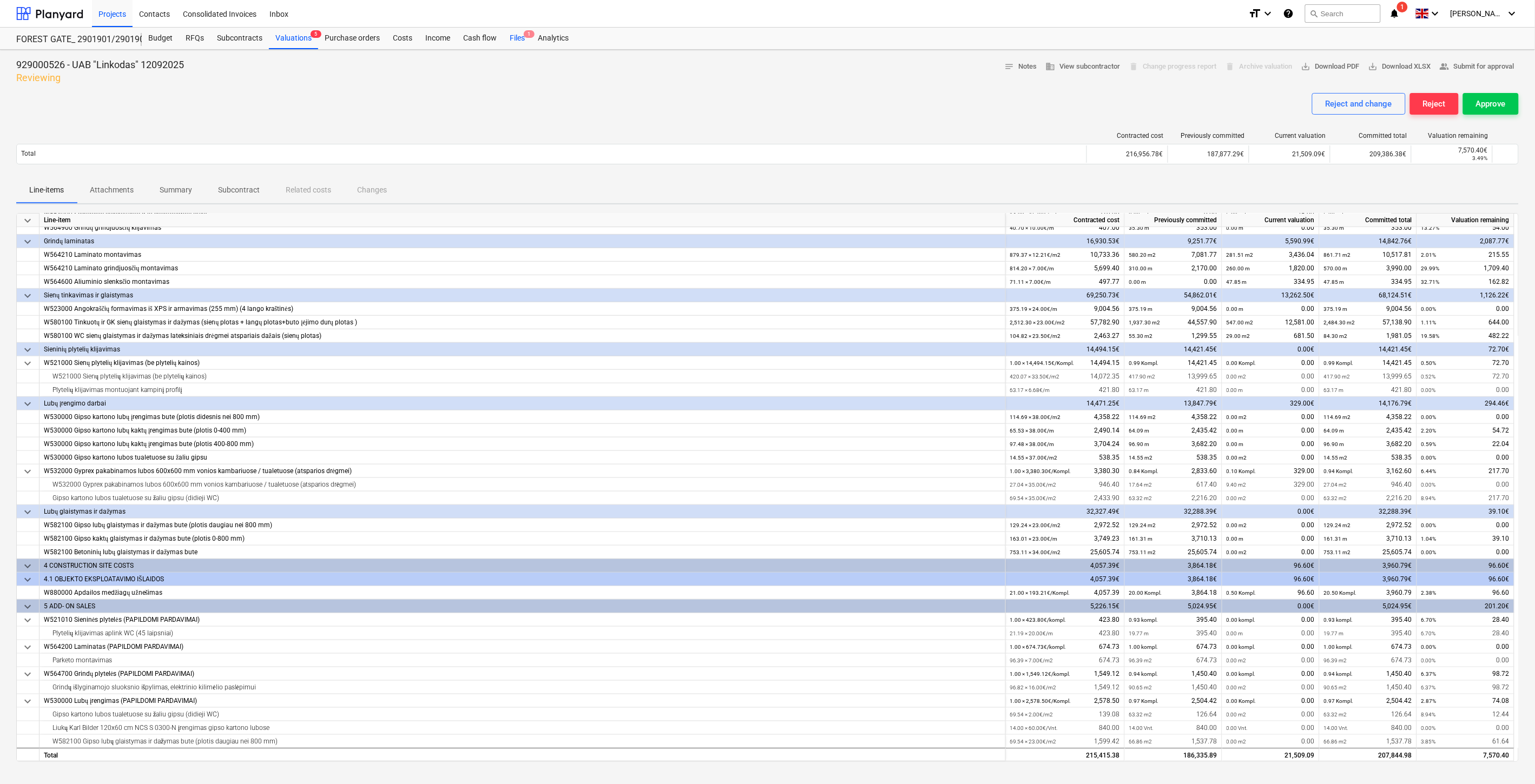
click at [523, 38] on div "Files 1" at bounding box center [517, 38] width 28 height 21
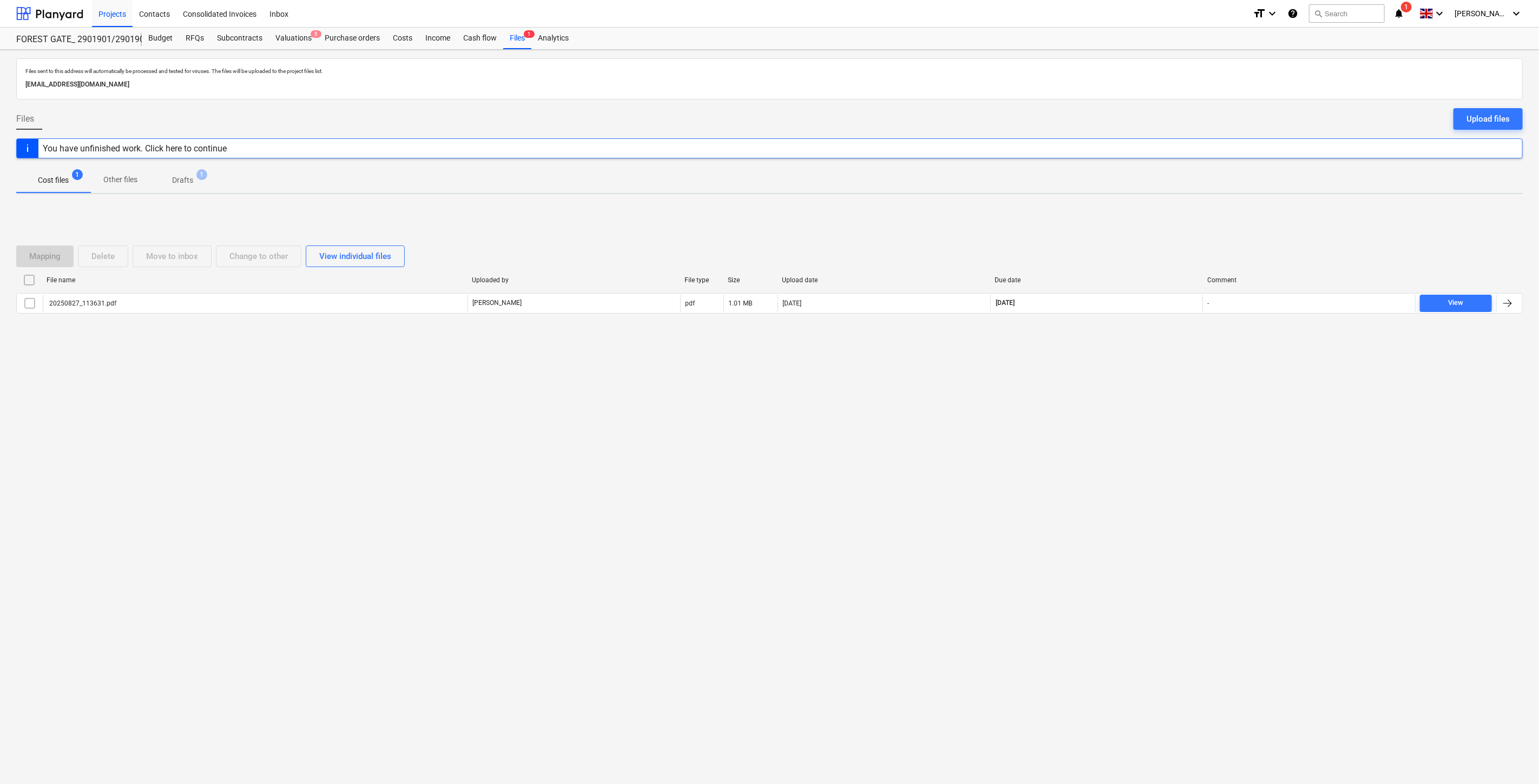
click at [1100, 491] on div "Files sent to this address will automatically be processed and tested for virus…" at bounding box center [770, 417] width 1539 height 734
click at [1117, 460] on div "Files sent to this address will automatically be processed and tested for virus…" at bounding box center [770, 417] width 1539 height 734
click at [225, 35] on div "Subcontracts" at bounding box center [240, 38] width 59 height 21
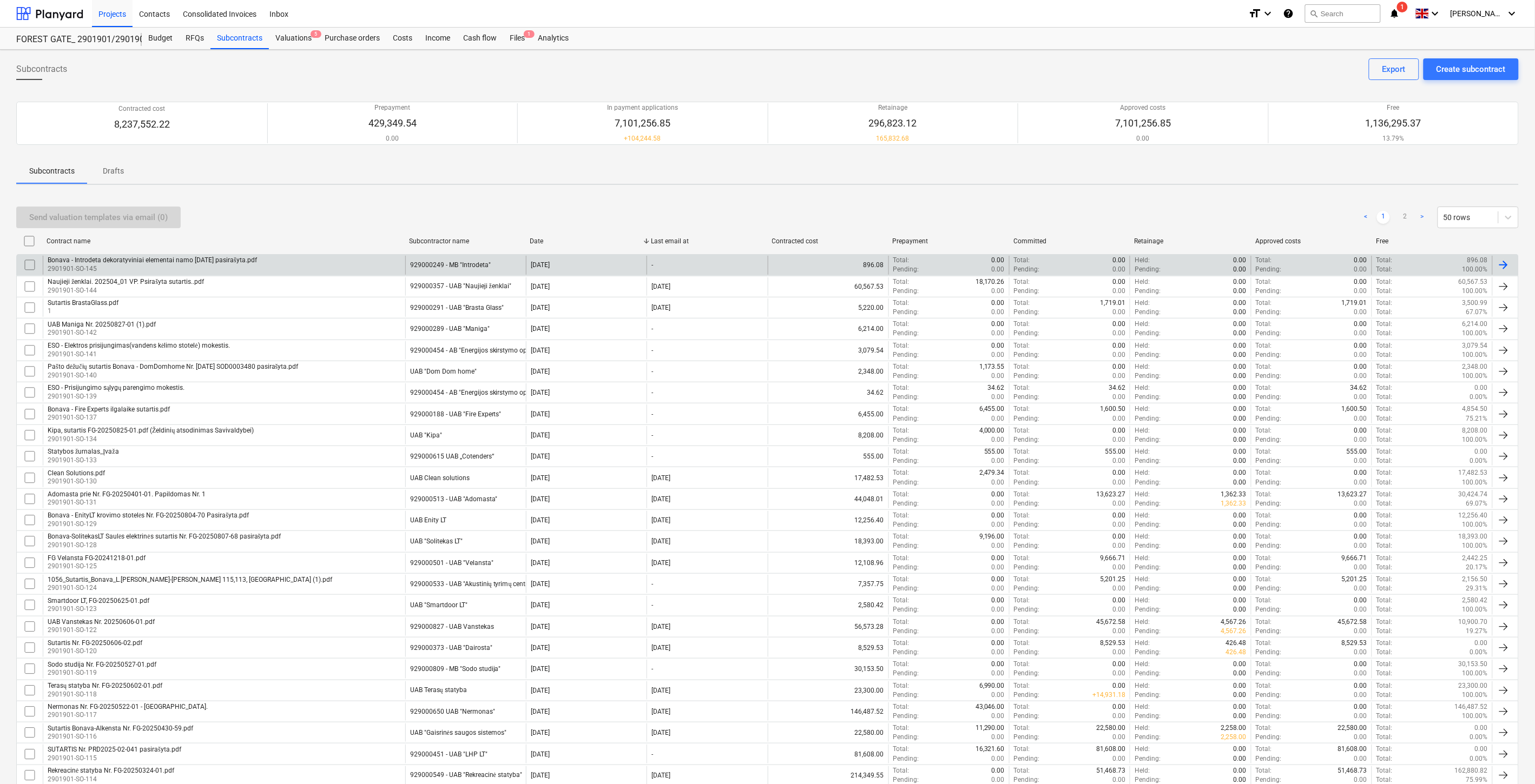
scroll to position [597, 0]
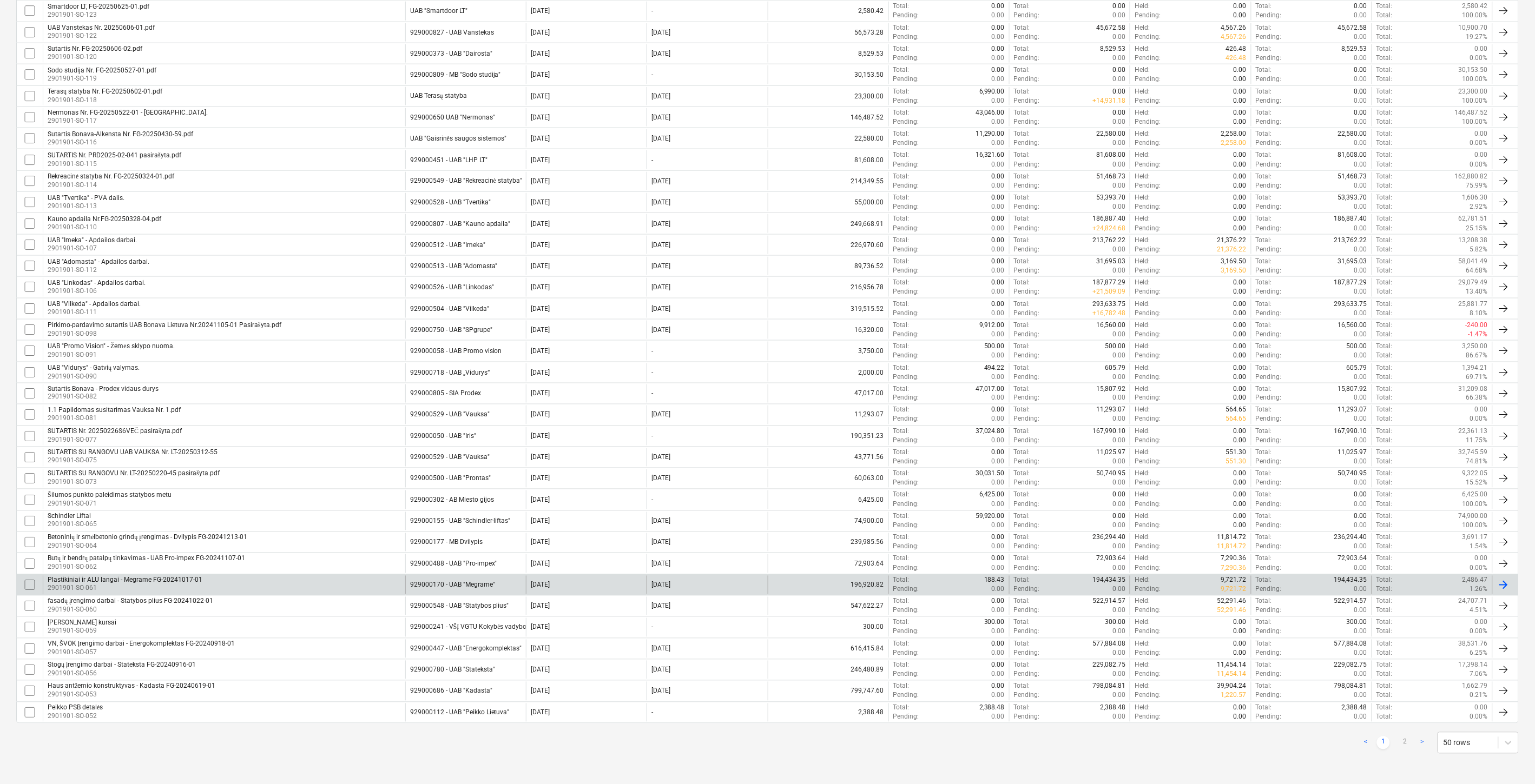
click at [244, 576] on div "Plastikiniai ir ALU langai - Megrame FG-20241017-01 2901901-SO-061" at bounding box center [224, 585] width 363 height 19
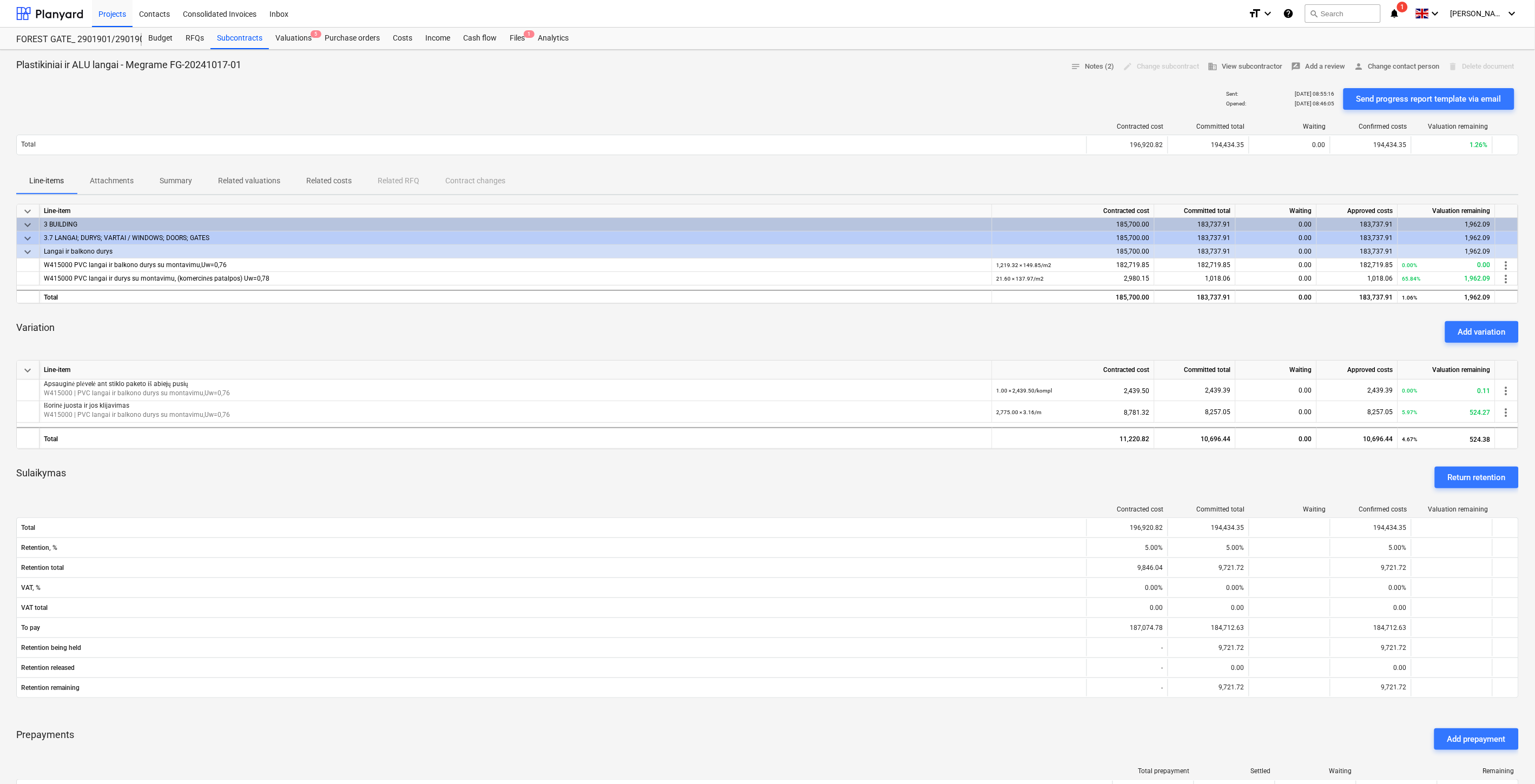
click at [526, 490] on div "Sulaikymas Return retention" at bounding box center [767, 477] width 1502 height 39
click at [566, 485] on div "Sulaikymas Return retention" at bounding box center [767, 477] width 1502 height 39
drag, startPoint x: 573, startPoint y: 485, endPoint x: 599, endPoint y: 482, distance: 26.2
click at [574, 485] on div "Sulaikymas Return retention" at bounding box center [767, 477] width 1502 height 39
click at [599, 482] on div "Sulaikymas Return retention" at bounding box center [767, 477] width 1502 height 39
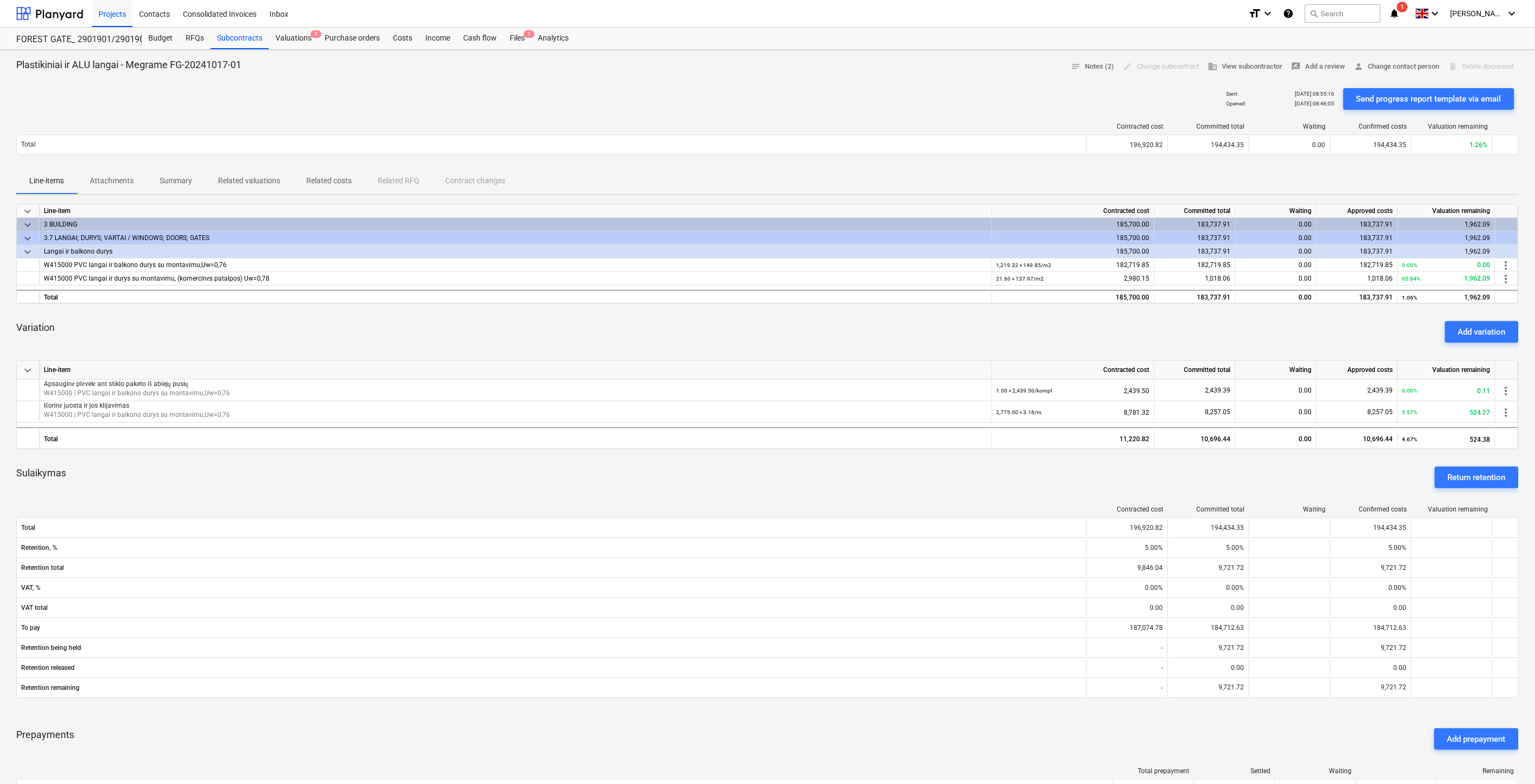
click at [787, 487] on div "Sulaikymas Return retention" at bounding box center [767, 477] width 1502 height 39
click at [823, 472] on div "Sulaikymas Return retention" at bounding box center [767, 477] width 1502 height 39
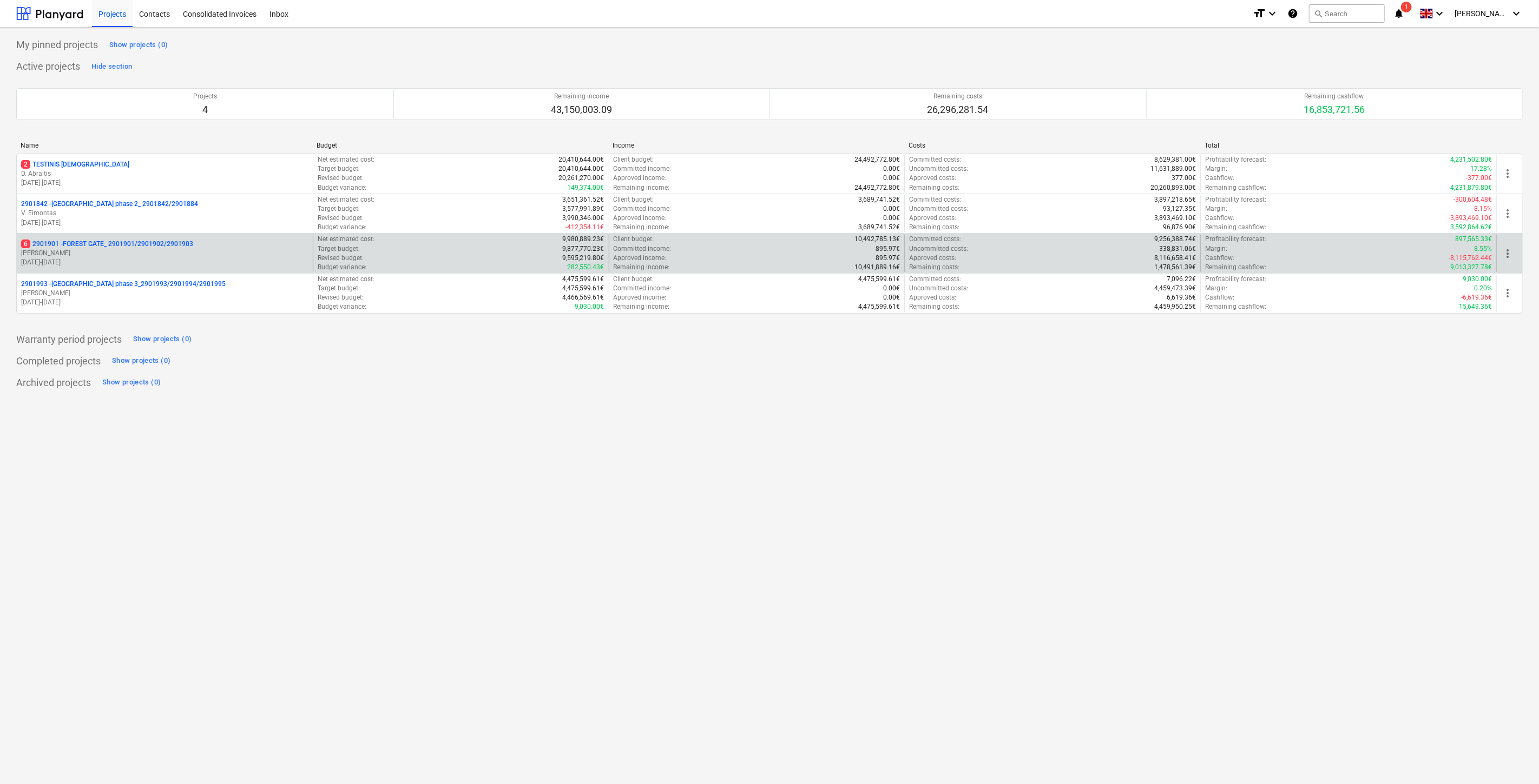
click at [196, 258] on p "18.03.2024 - 03.11.2025" at bounding box center [164, 262] width 287 height 9
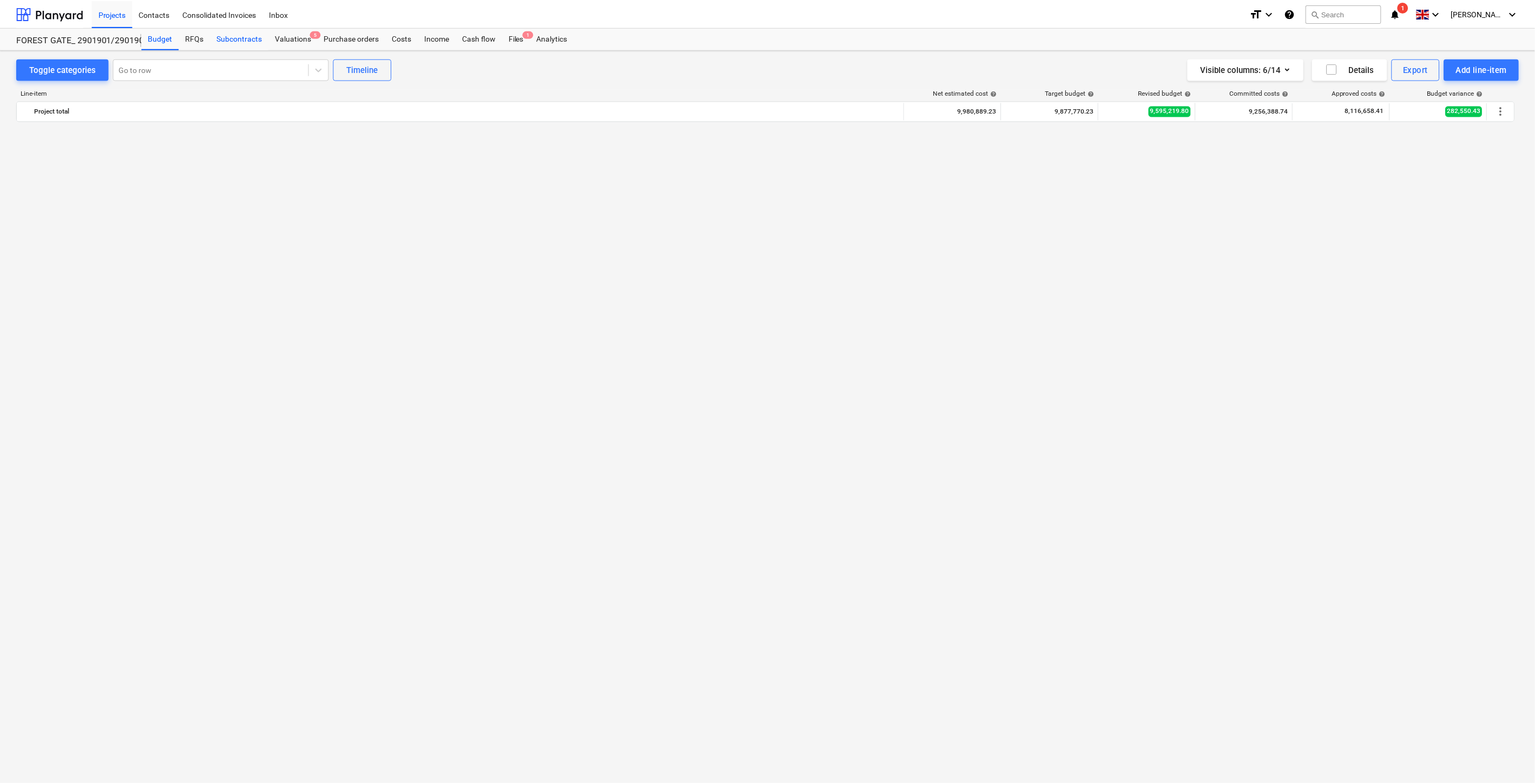
scroll to position [1785, 0]
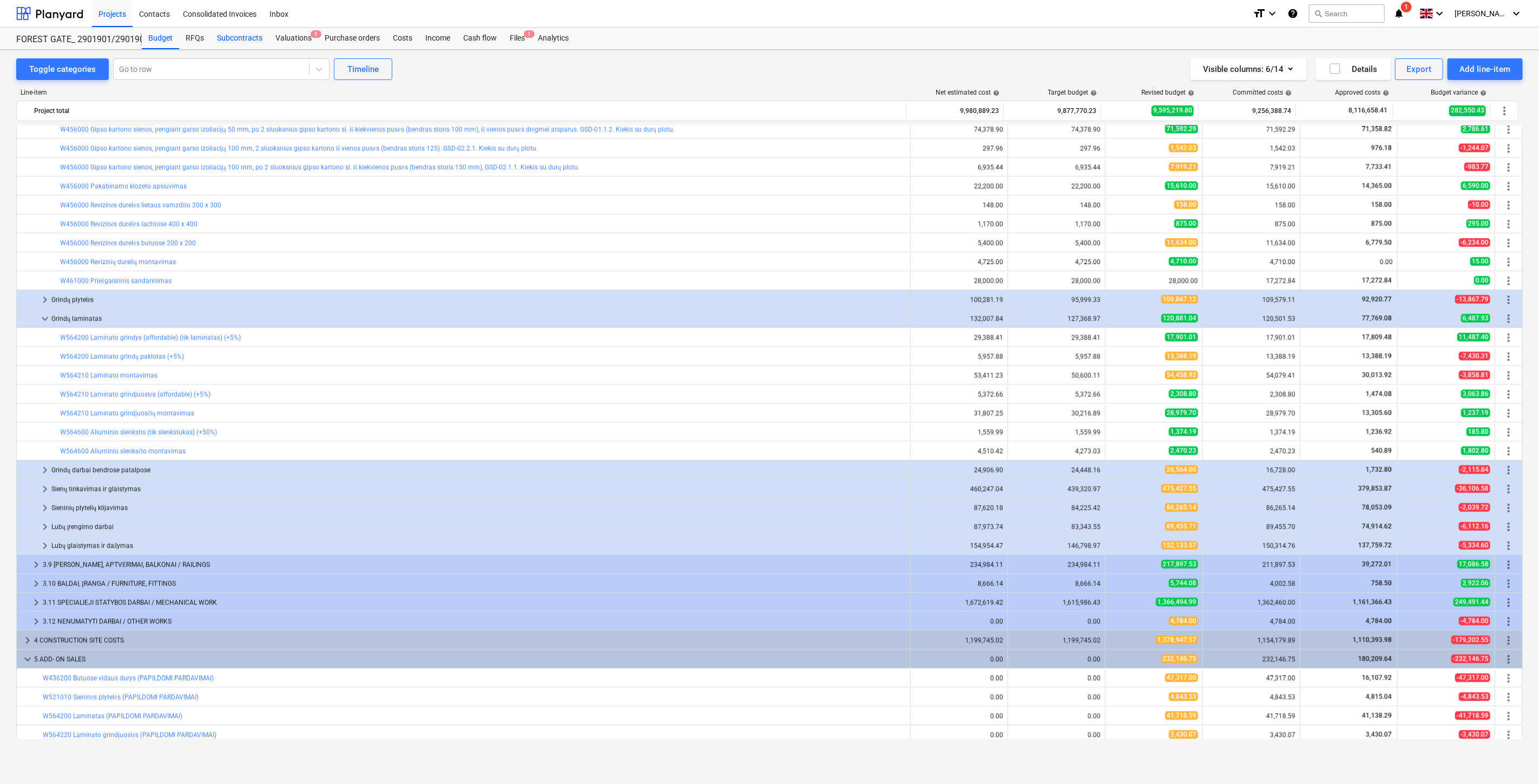
click at [250, 36] on div "Subcontracts" at bounding box center [240, 38] width 59 height 21
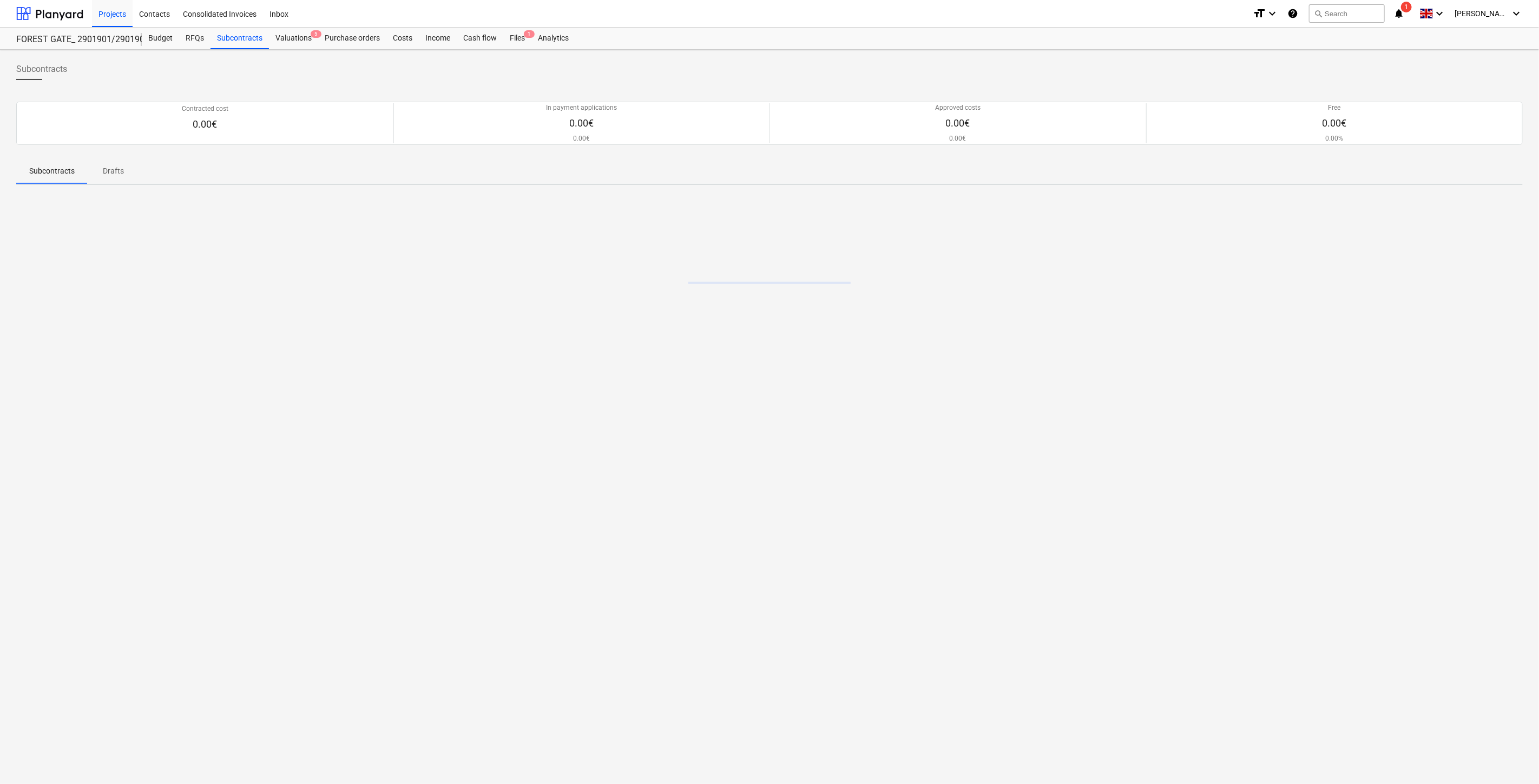
click at [675, 66] on div "Subcontracts" at bounding box center [770, 73] width 1507 height 30
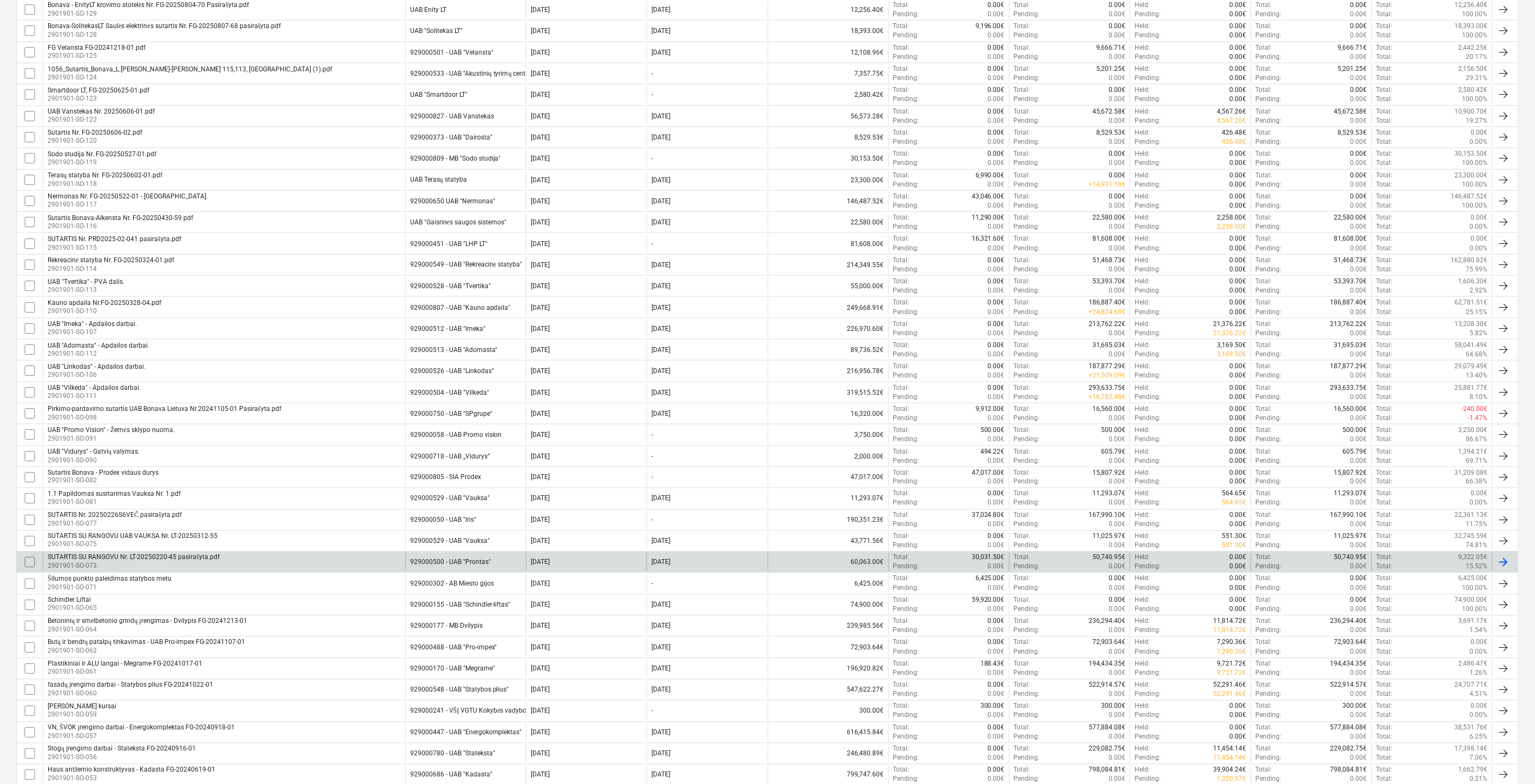
scroll to position [597, 0]
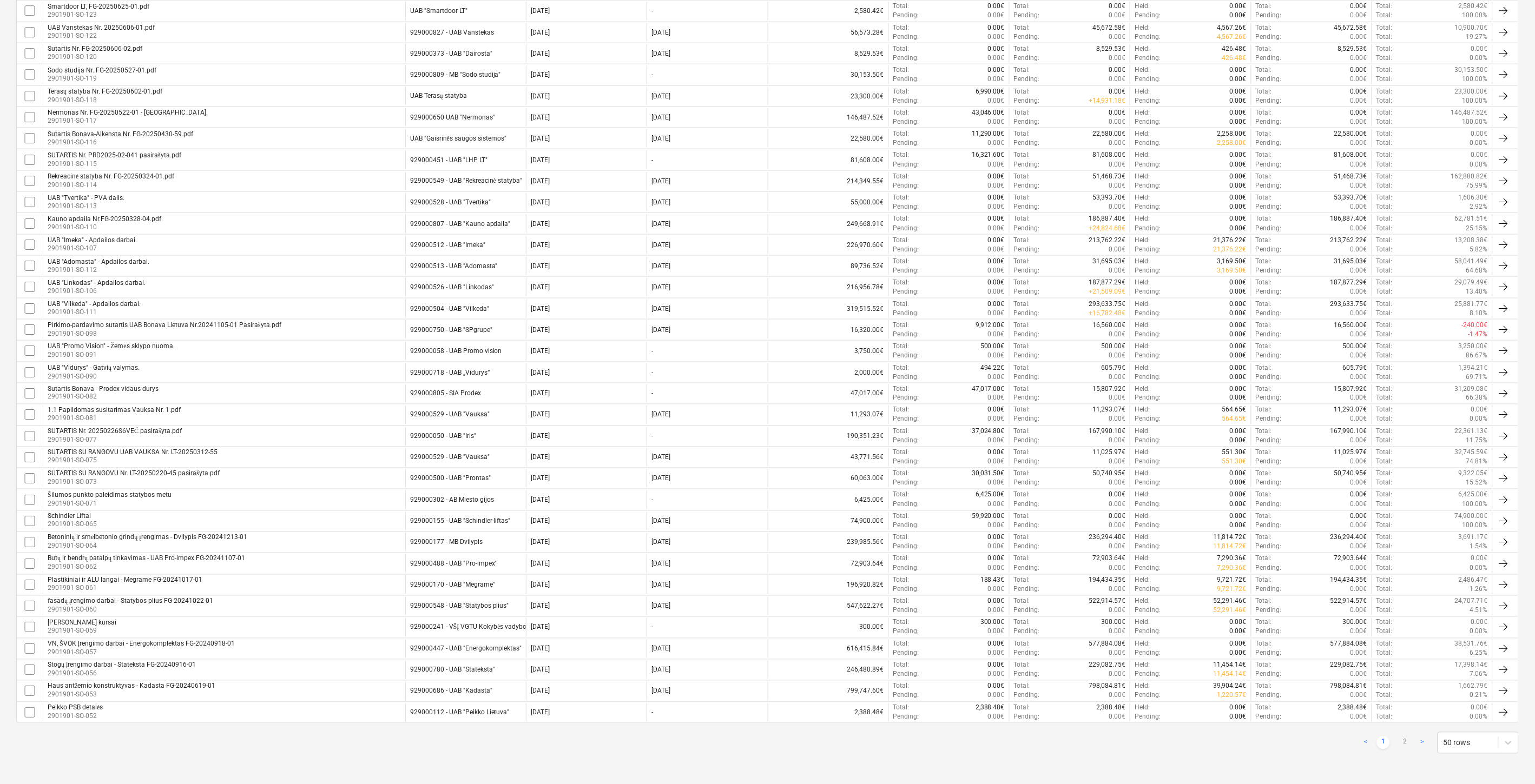
click at [1405, 742] on link "2" at bounding box center [1405, 743] width 13 height 13
checkbox input "false"
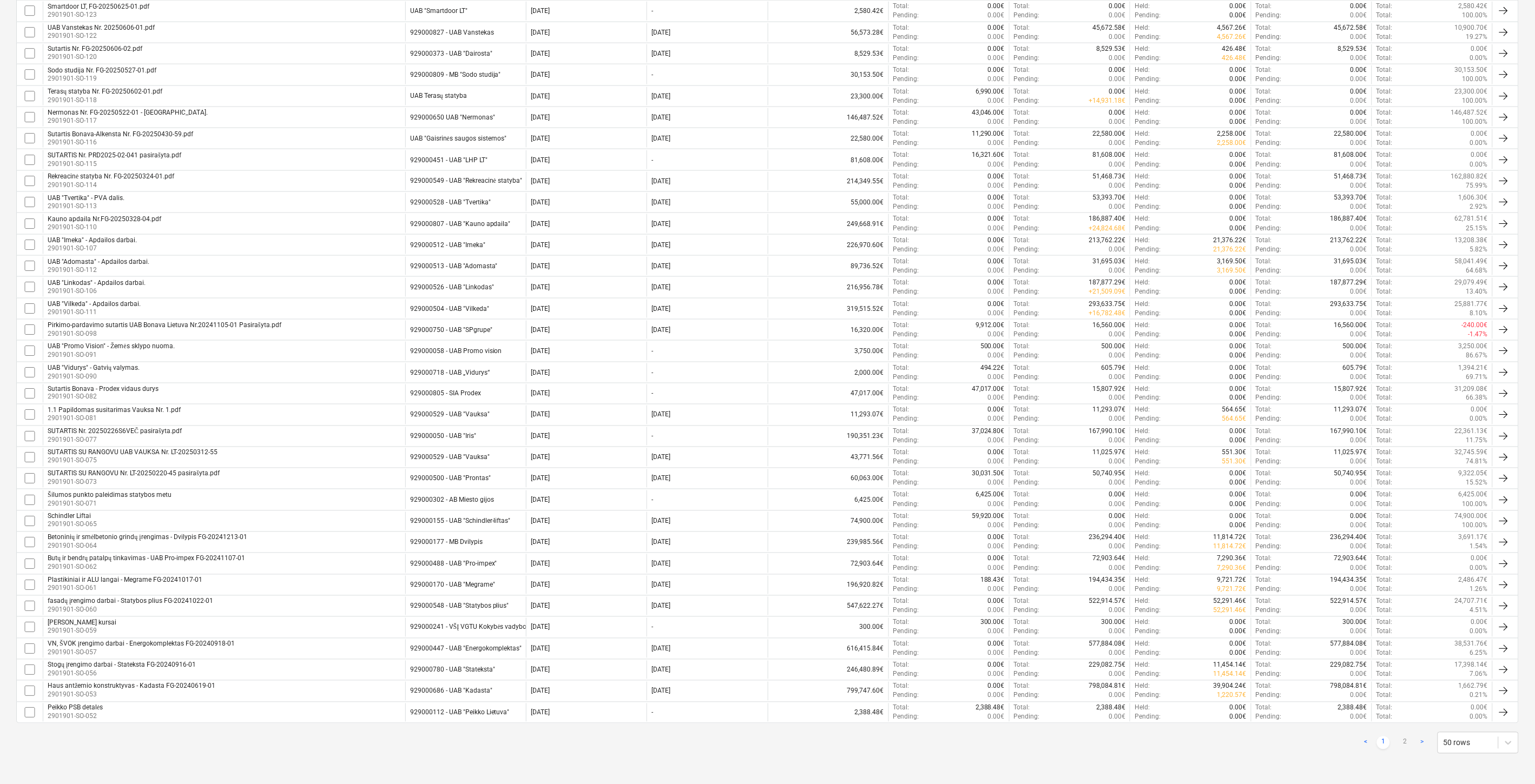
checkbox input "false"
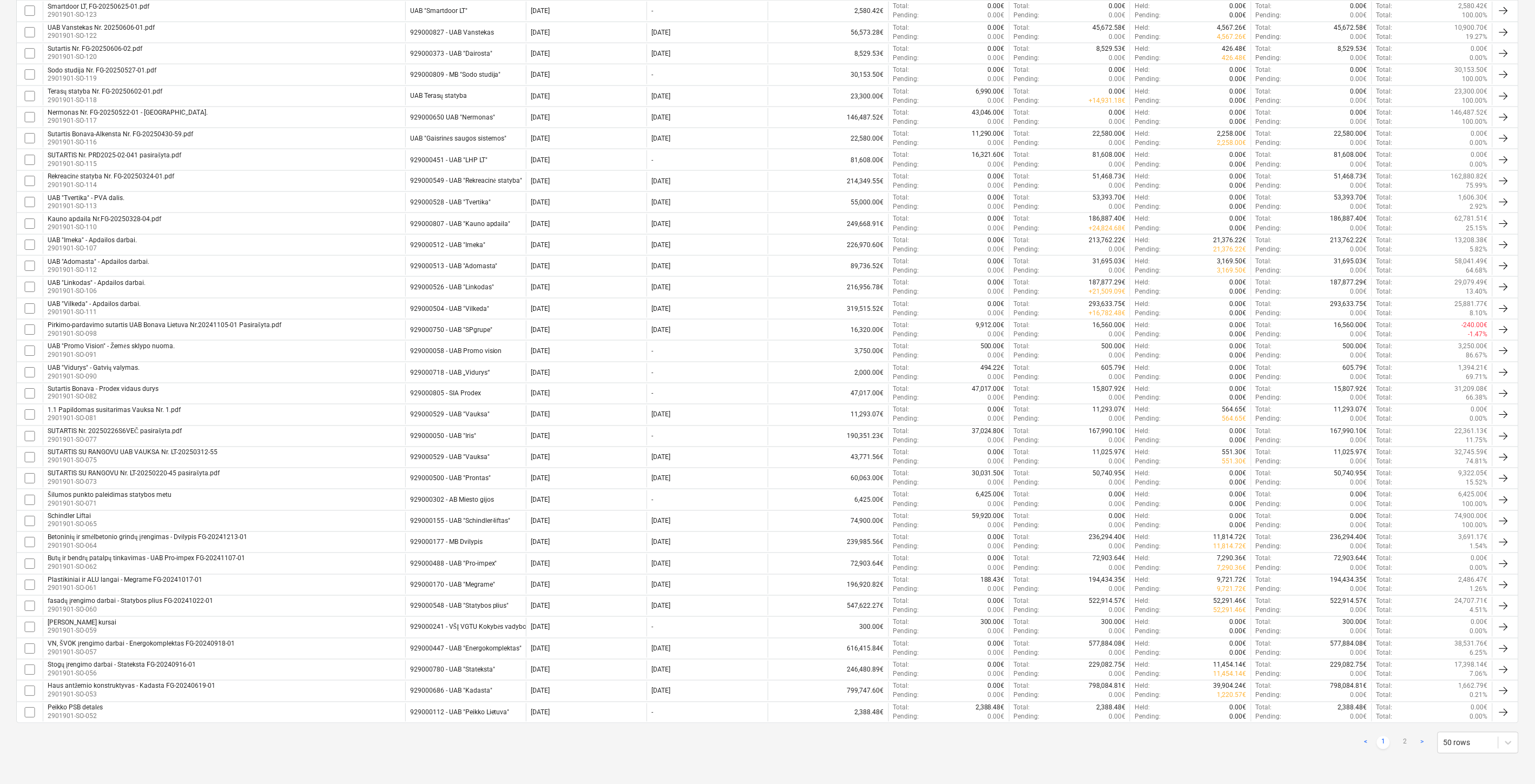
checkbox input "false"
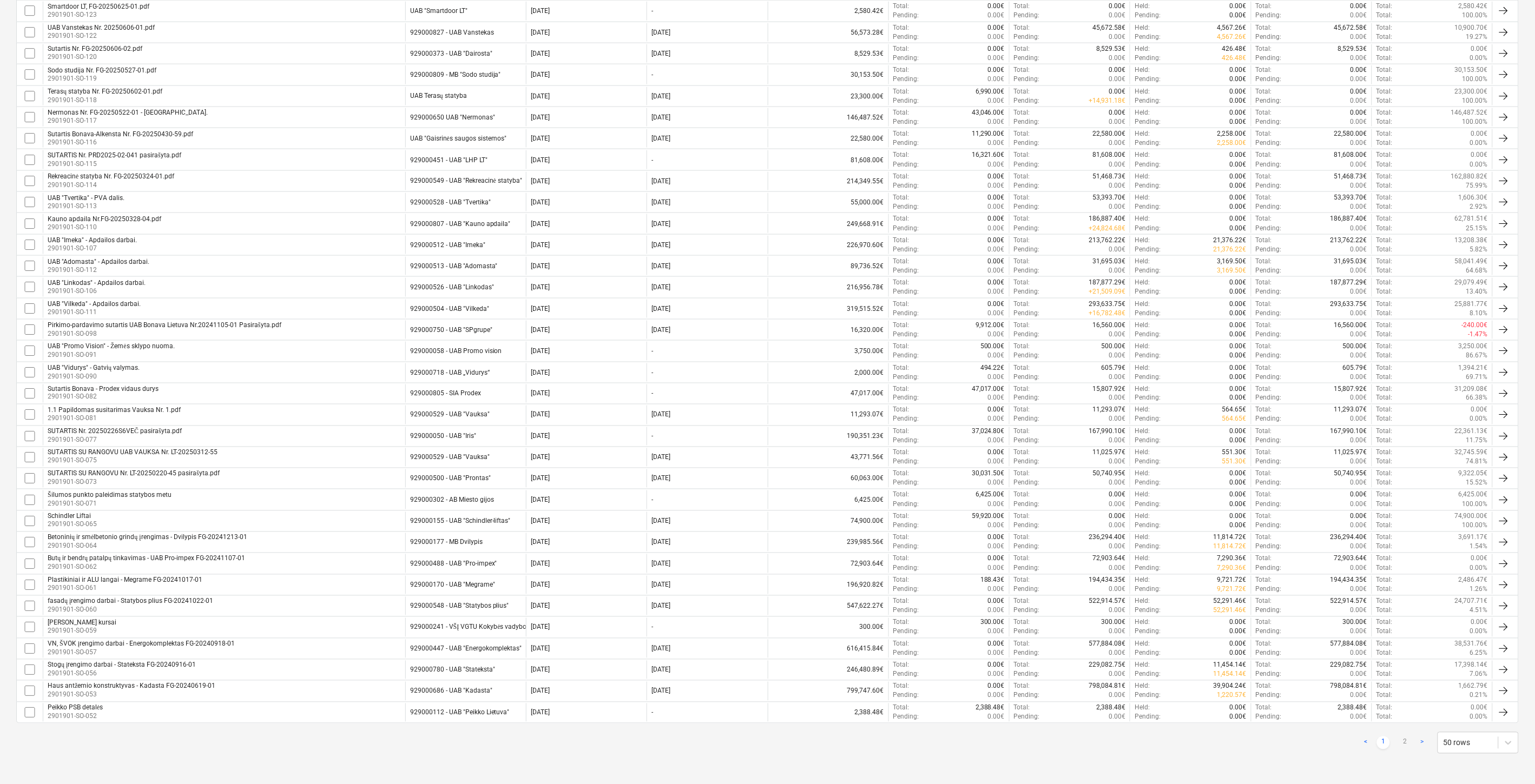
checkbox input "false"
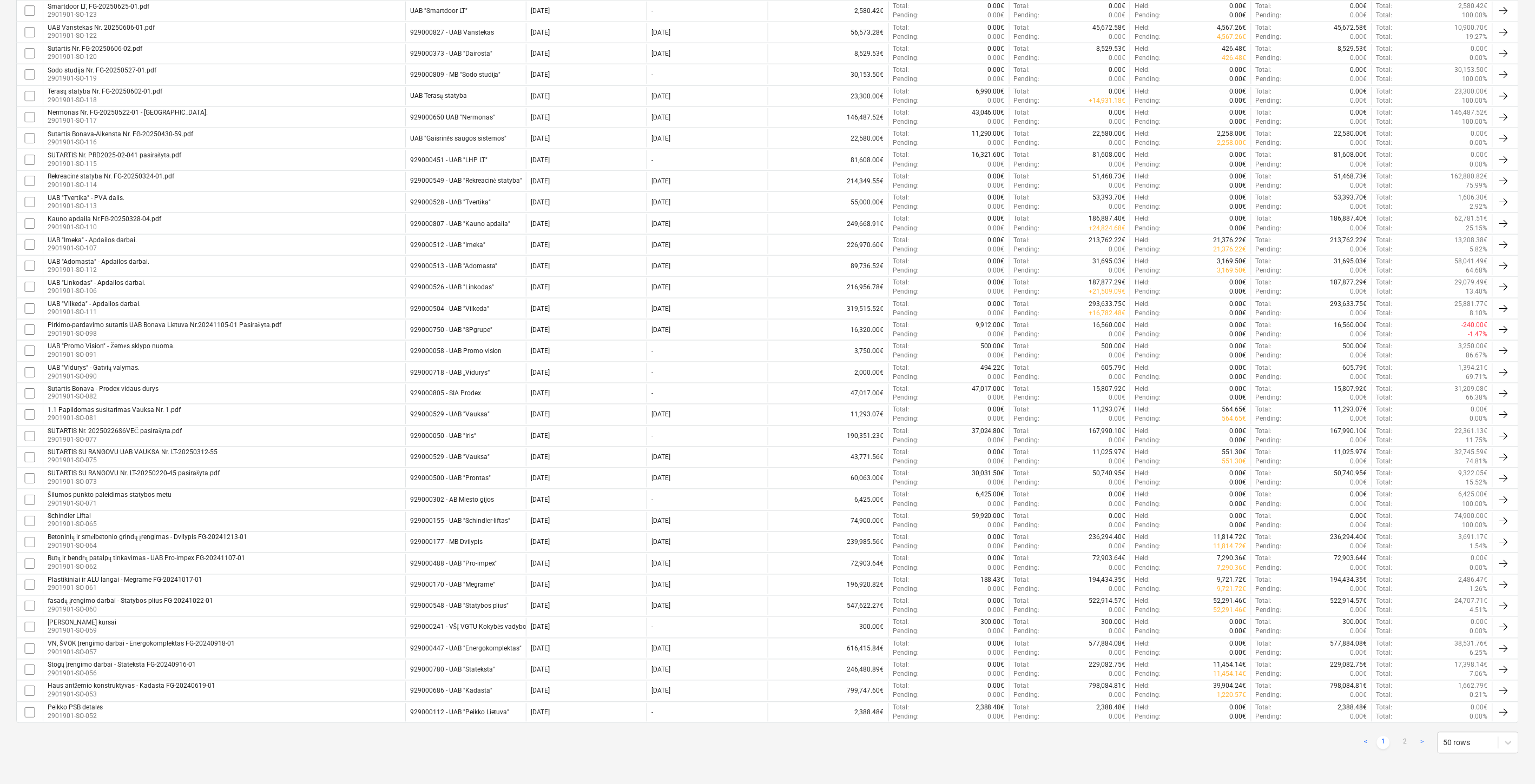
checkbox input "false"
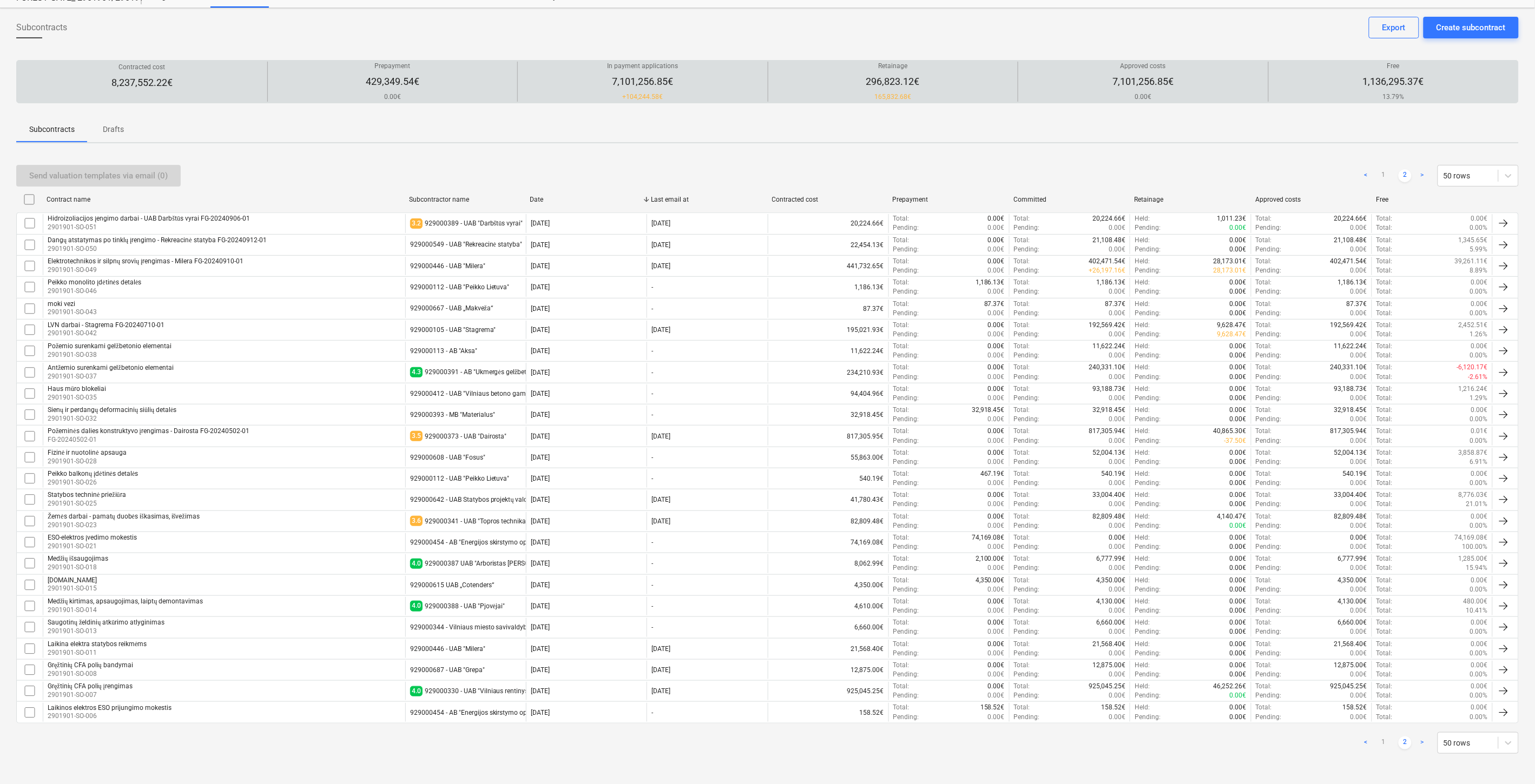
scroll to position [42, 0]
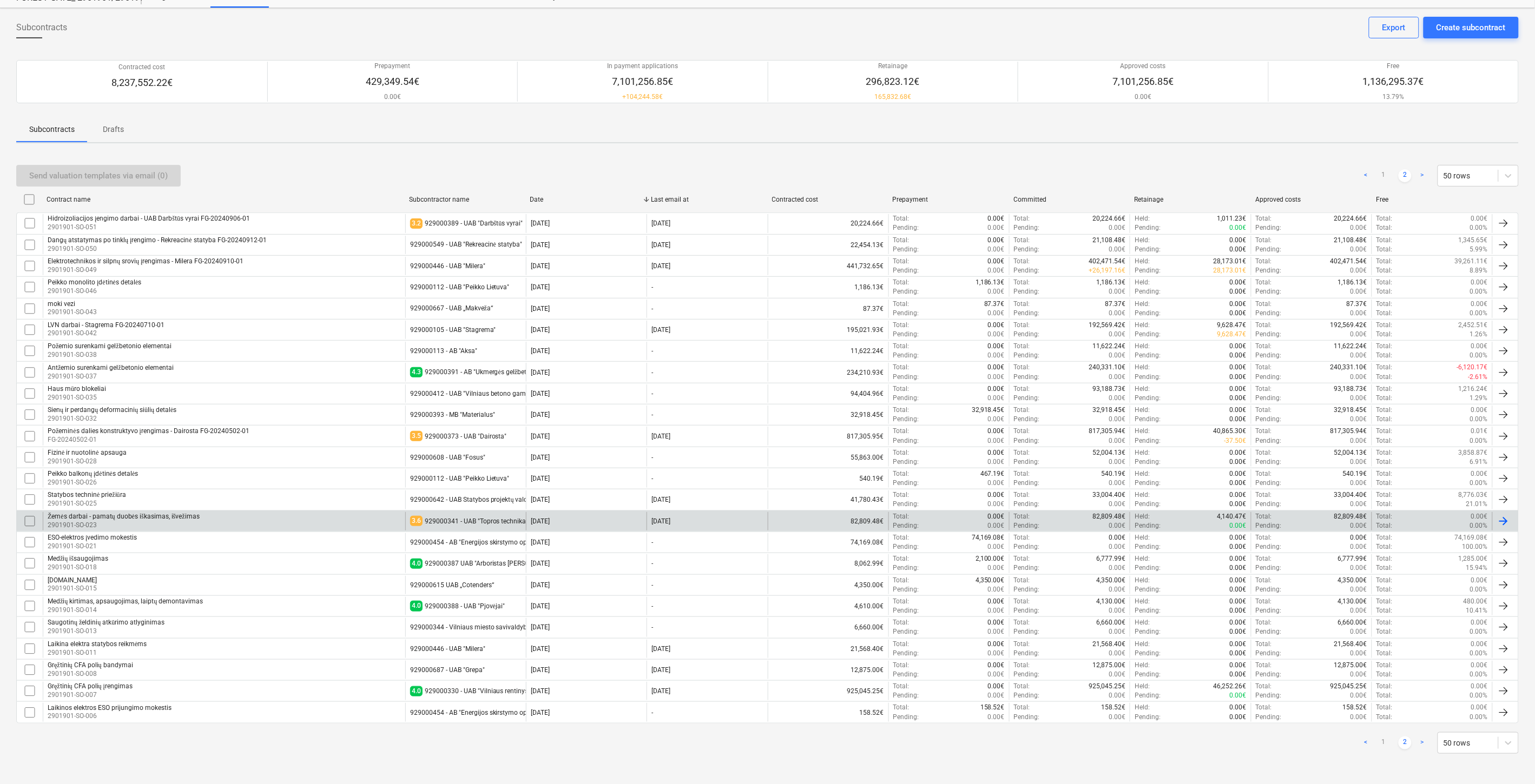
click at [319, 522] on div "Žemės darbai - pamatų duobės iškasimas, išvežimas 2901901-SO-023" at bounding box center [224, 521] width 363 height 19
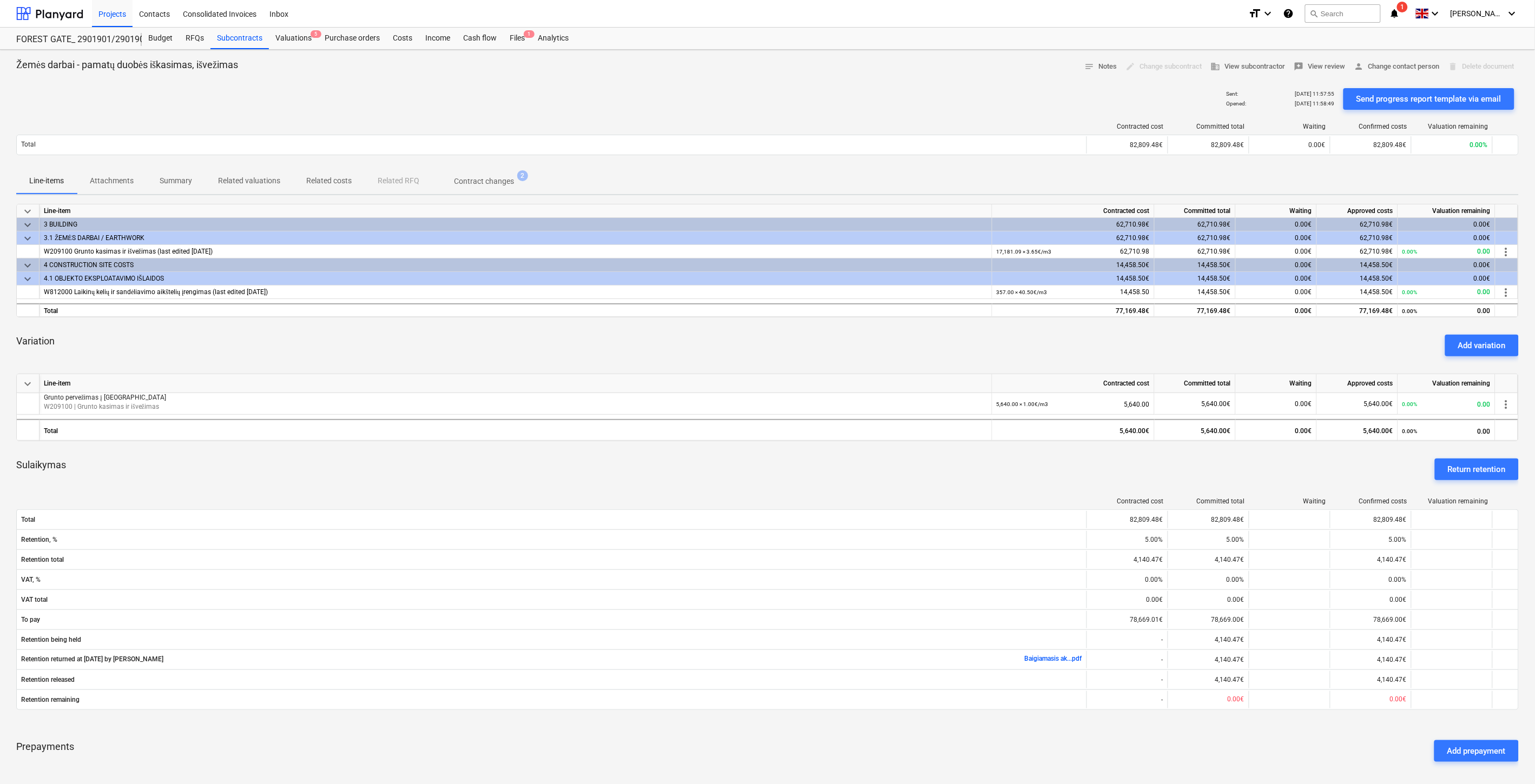
click at [601, 354] on div "Variation Add variation" at bounding box center [767, 345] width 1502 height 39
click at [655, 348] on div "Variation Add variation" at bounding box center [767, 345] width 1502 height 39
click at [689, 327] on div "Variation Add variation" at bounding box center [767, 345] width 1502 height 39
click at [731, 320] on div "keyboard_arrow_down Line-item Contracted cost Committed total Waiting Approved …" at bounding box center [767, 487] width 1502 height 567
click at [658, 344] on div "Variation Add variation" at bounding box center [767, 345] width 1502 height 39
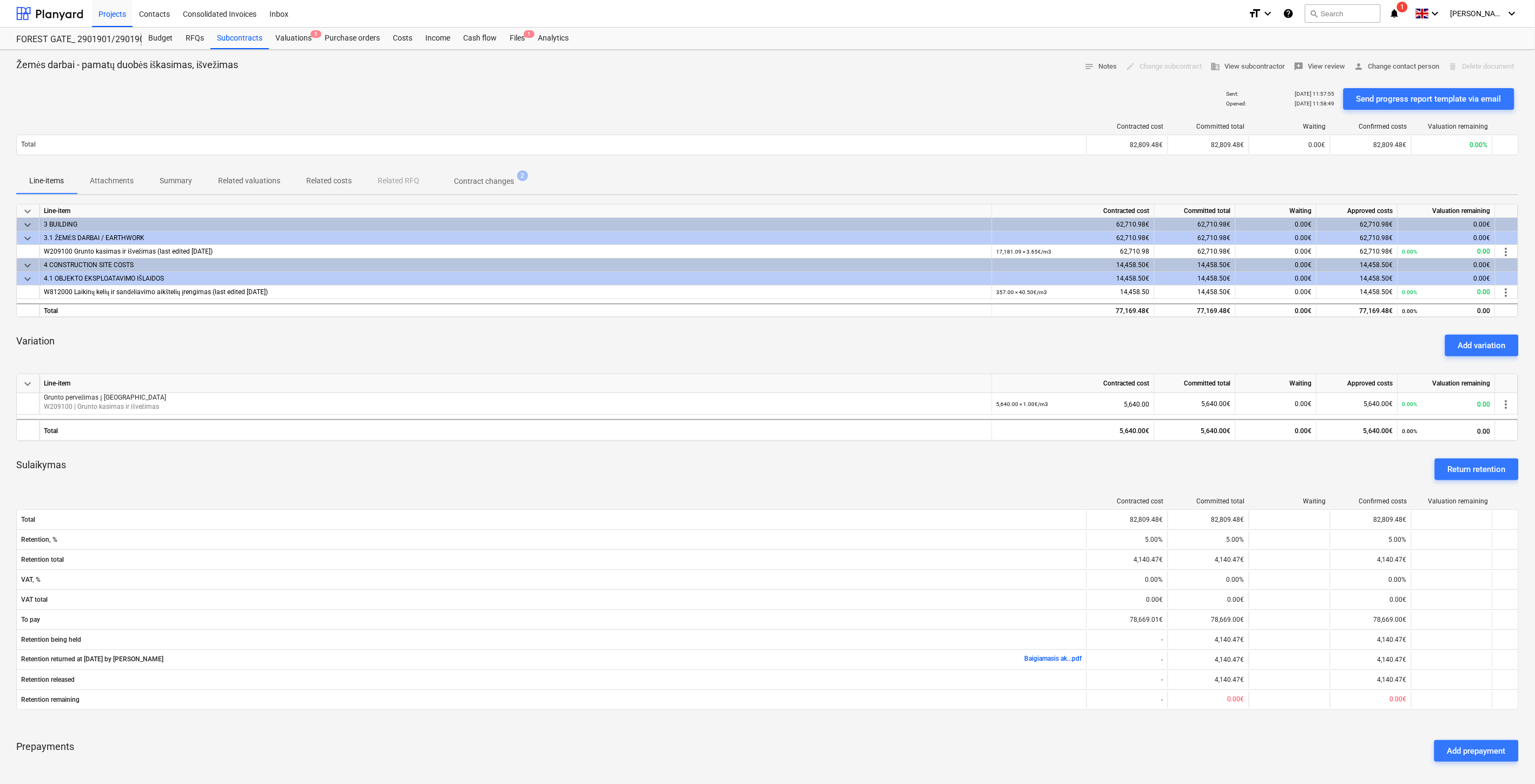
click at [663, 342] on div "Variation Add variation" at bounding box center [767, 345] width 1502 height 39
click at [678, 340] on div "Variation Add variation" at bounding box center [767, 345] width 1502 height 39
click at [685, 339] on div "Variation Add variation" at bounding box center [767, 345] width 1502 height 39
click at [1371, 11] on button "search Search" at bounding box center [1343, 13] width 76 height 19
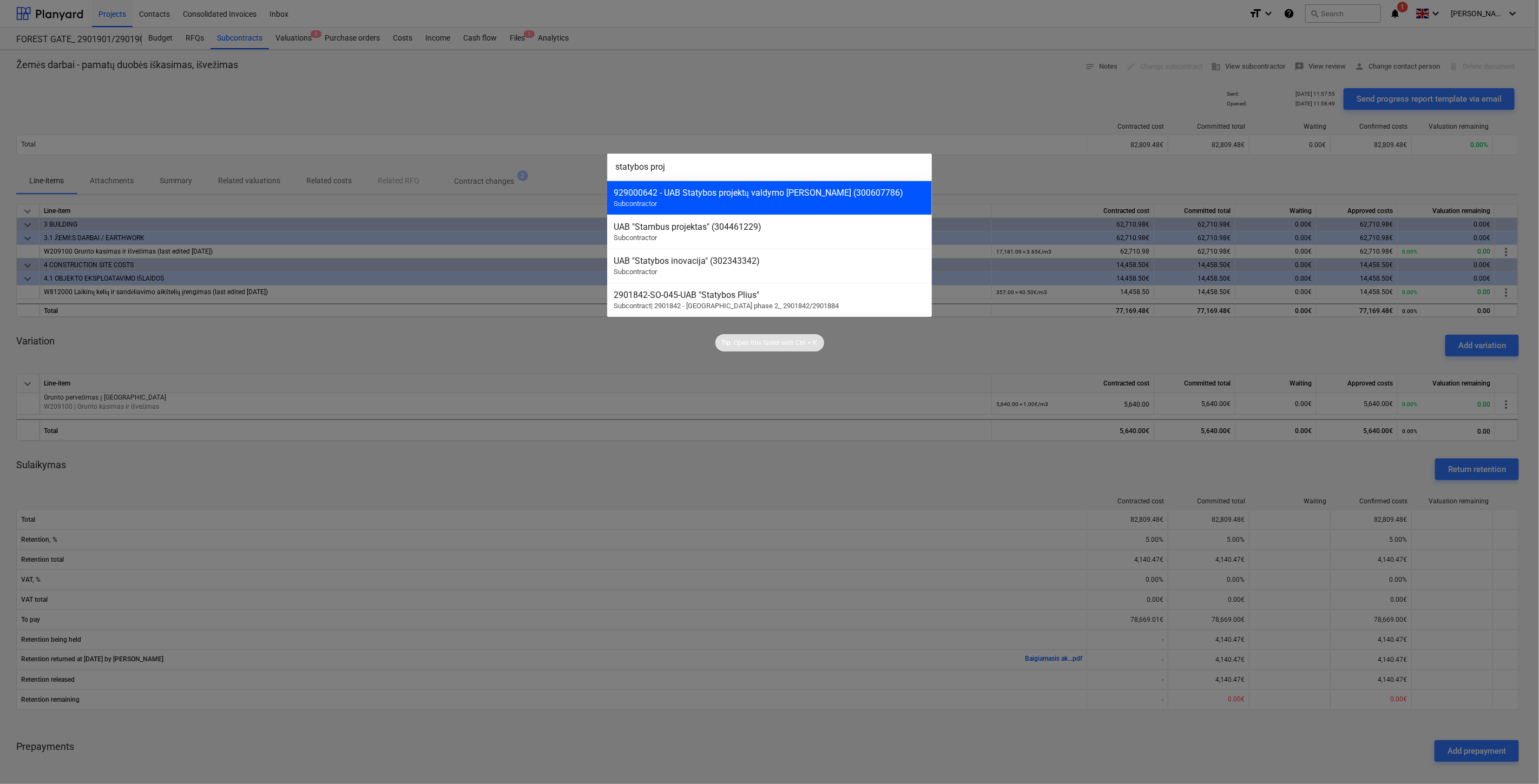
type input "statybos proj"
click at [712, 204] on div "929000642 - UAB Statybos projektų valdymo grupė (300607786) Subcontractor" at bounding box center [769, 198] width 324 height 34
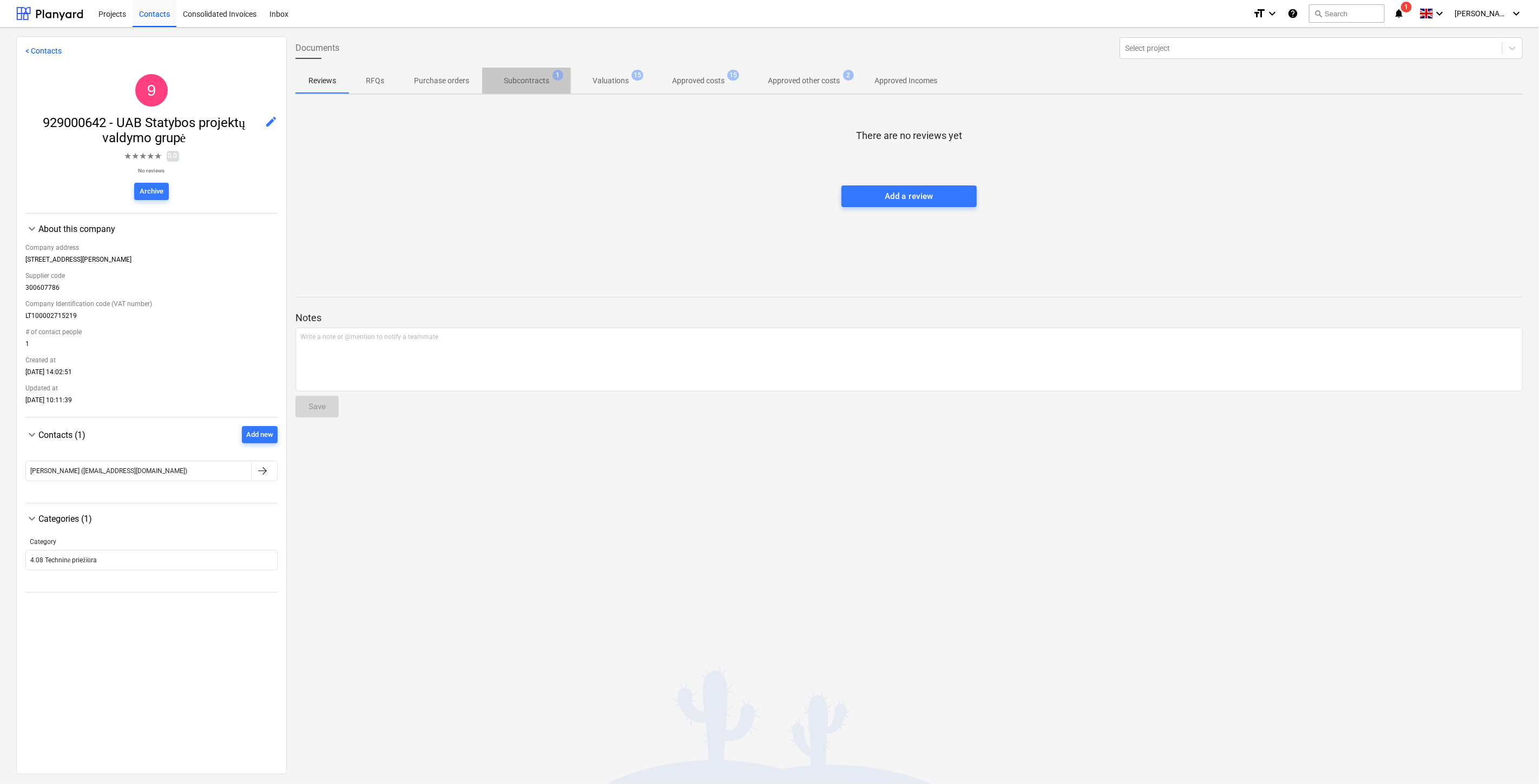
click at [540, 78] on p "Subcontracts" at bounding box center [526, 81] width 45 height 11
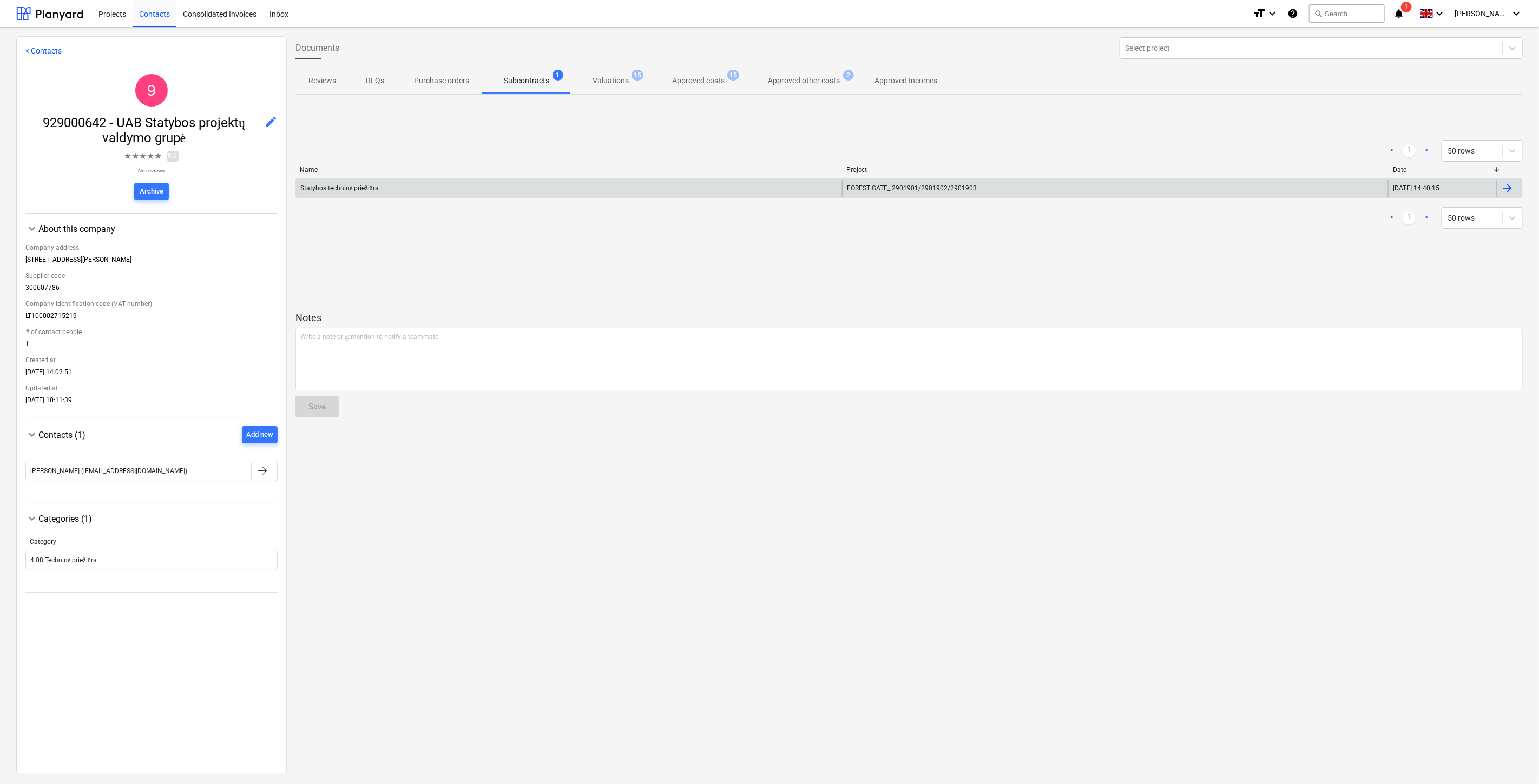
click at [583, 187] on div "Statybos techninė priežiūra" at bounding box center [569, 188] width 546 height 17
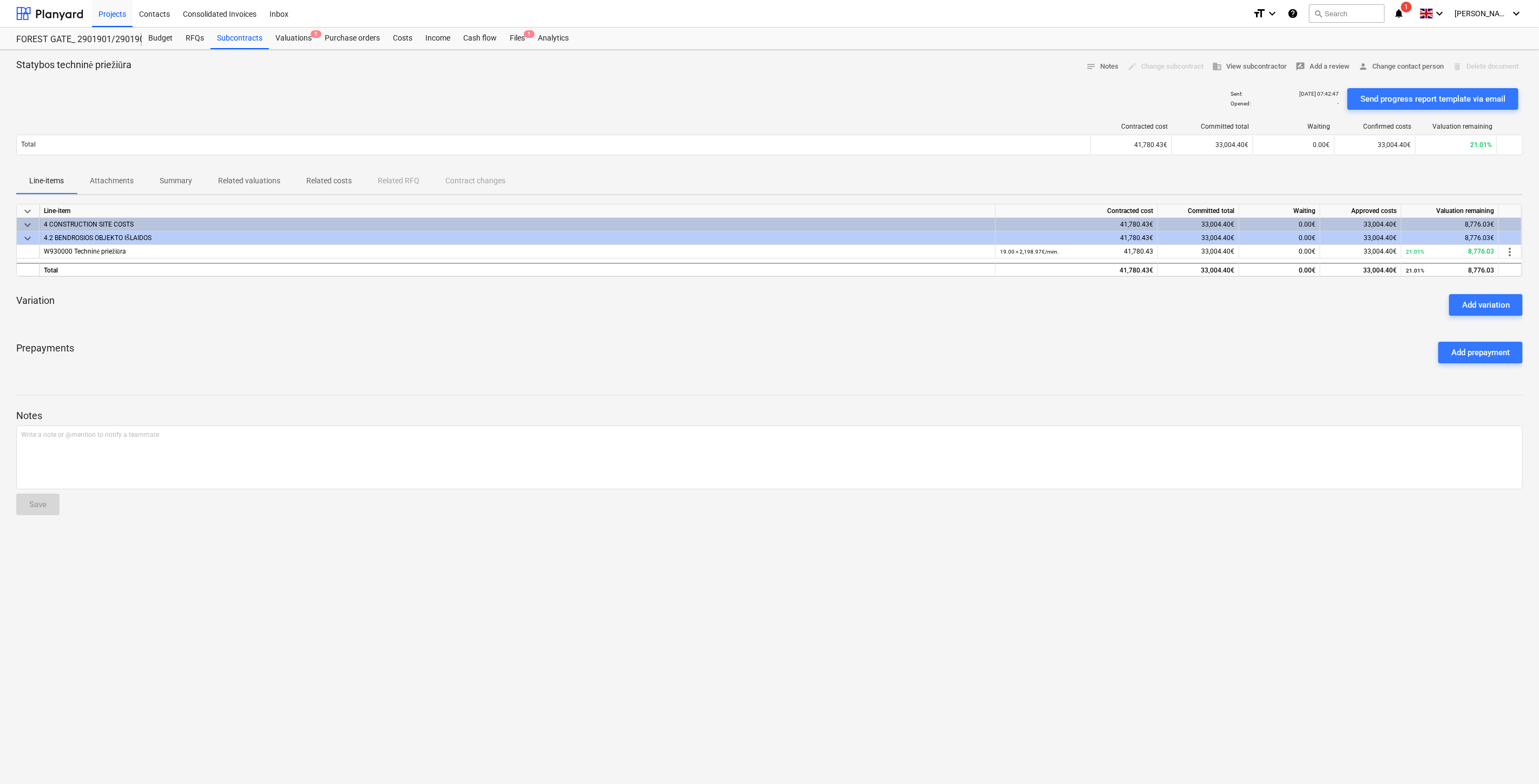
click at [1046, 324] on div "keyboard_arrow_down Line-item Contracted cost Committed total Waiting Approved …" at bounding box center [770, 288] width 1507 height 168
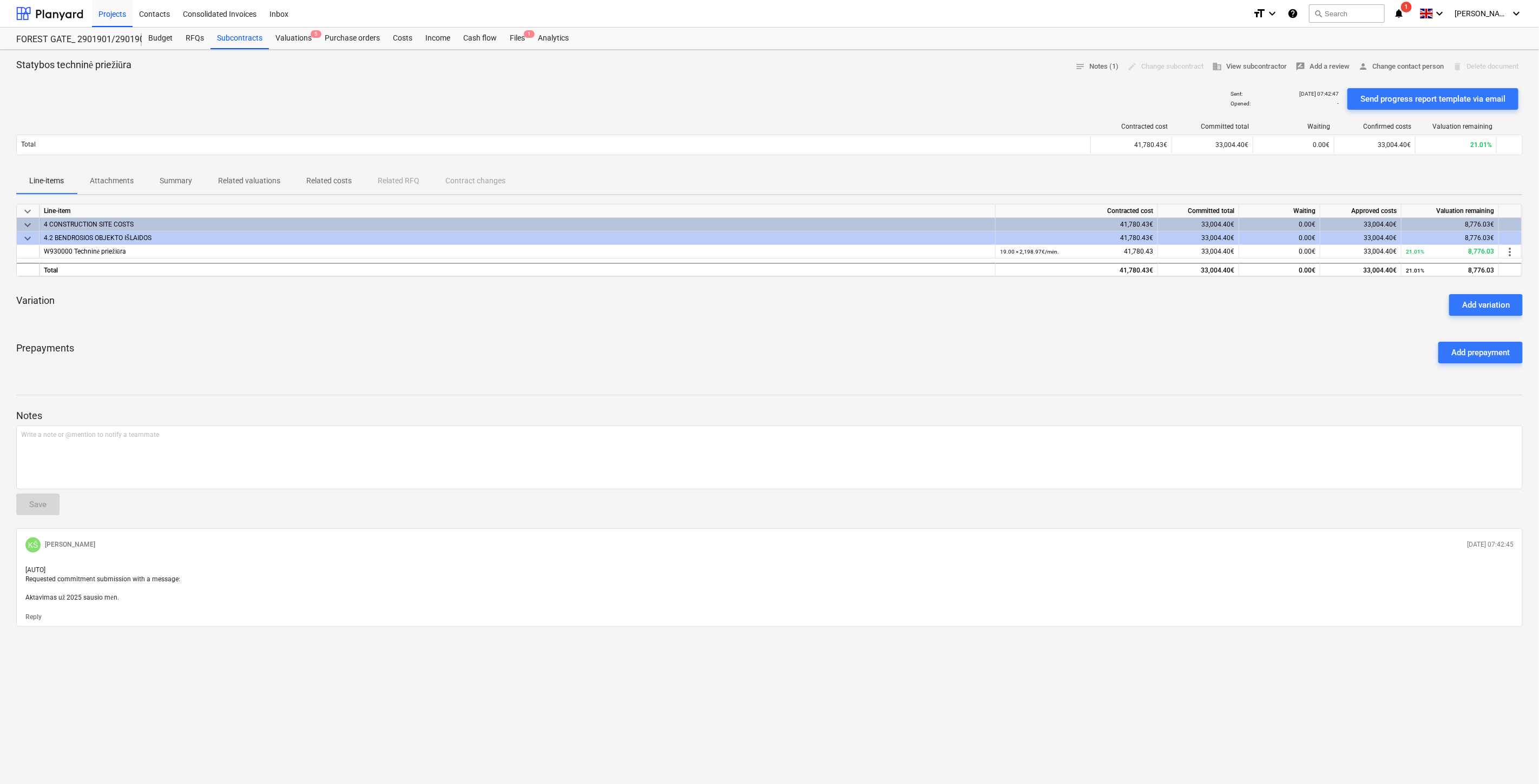
click at [1083, 309] on div "Variation Add variation" at bounding box center [770, 305] width 1507 height 39
drag, startPoint x: 1112, startPoint y: 300, endPoint x: 1136, endPoint y: 292, distance: 25.3
click at [1114, 300] on div "Variation Add variation" at bounding box center [770, 305] width 1507 height 39
click at [1136, 292] on div "Variation Add variation" at bounding box center [770, 305] width 1507 height 39
click at [751, 346] on div "Prepayments Add prepayment" at bounding box center [770, 352] width 1507 height 39
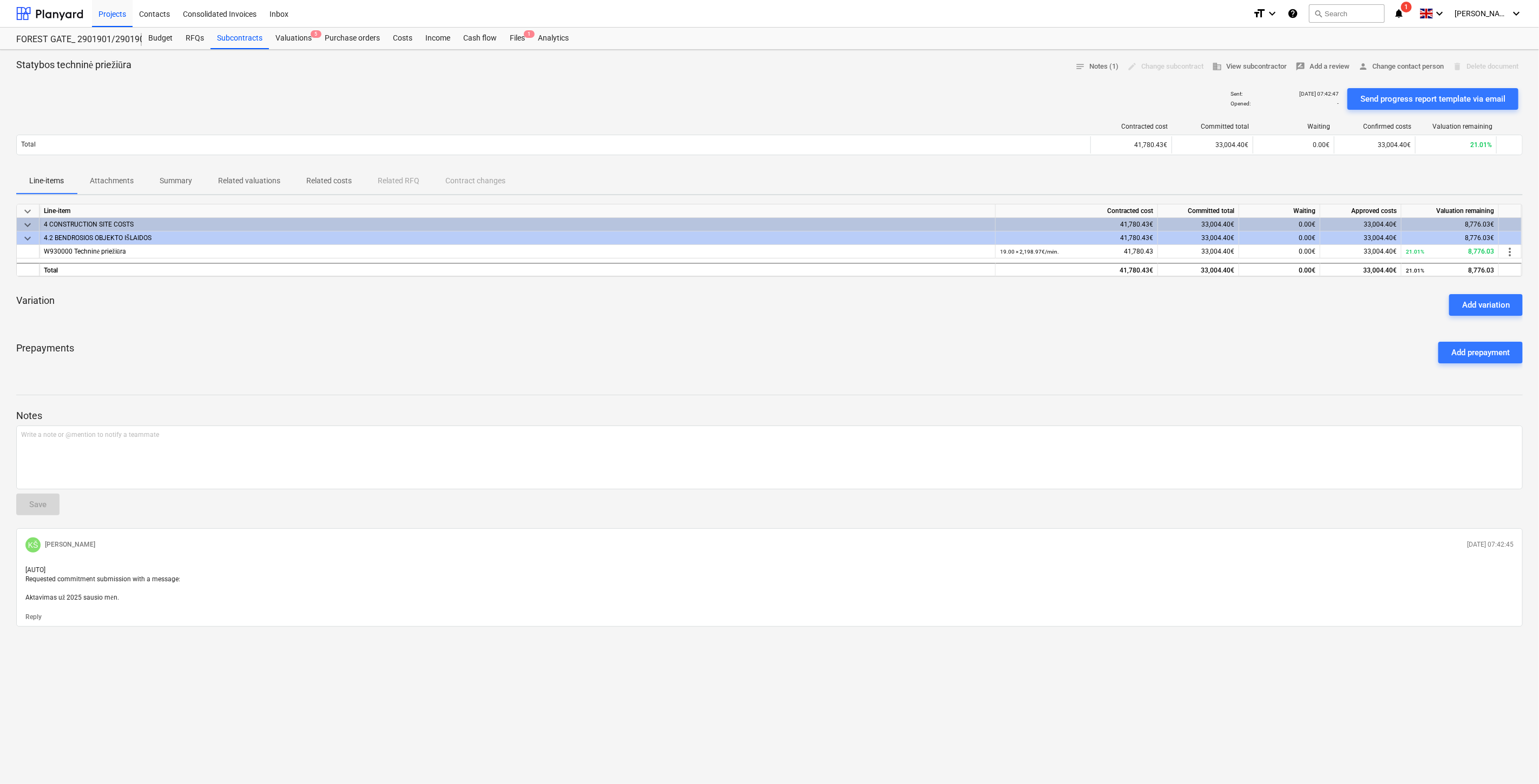
click at [793, 330] on div "keyboard_arrow_down Line-item Contracted cost Committed total Waiting Approved …" at bounding box center [770, 288] width 1507 height 168
drag, startPoint x: 728, startPoint y: 321, endPoint x: 767, endPoint y: 308, distance: 41.1
click at [731, 320] on div "Variation Add variation" at bounding box center [770, 305] width 1507 height 39
click at [770, 307] on div "Variation Add variation" at bounding box center [770, 305] width 1507 height 39
drag, startPoint x: 241, startPoint y: 41, endPoint x: 247, endPoint y: 44, distance: 6.7
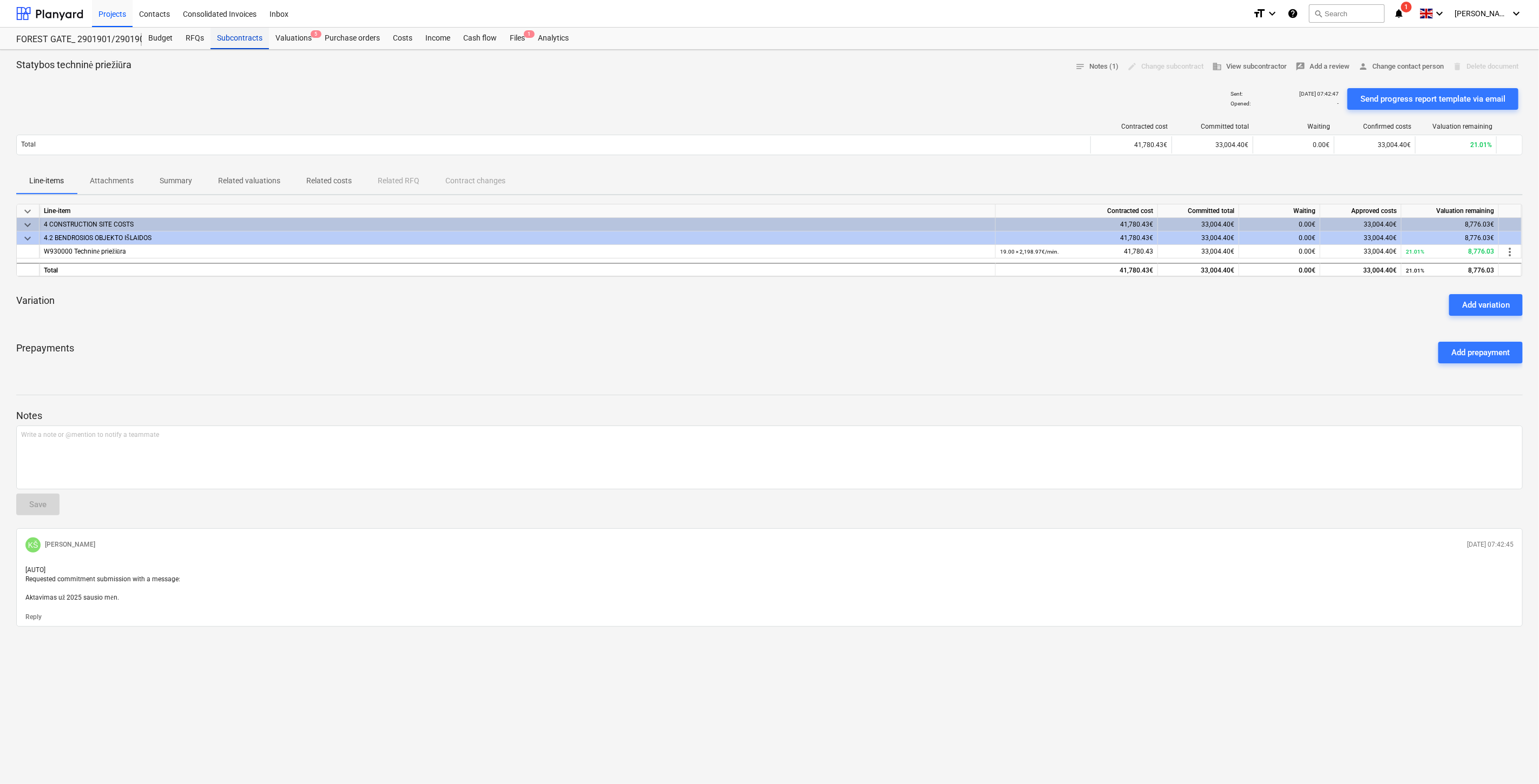
click at [241, 41] on div "Subcontracts" at bounding box center [240, 38] width 59 height 21
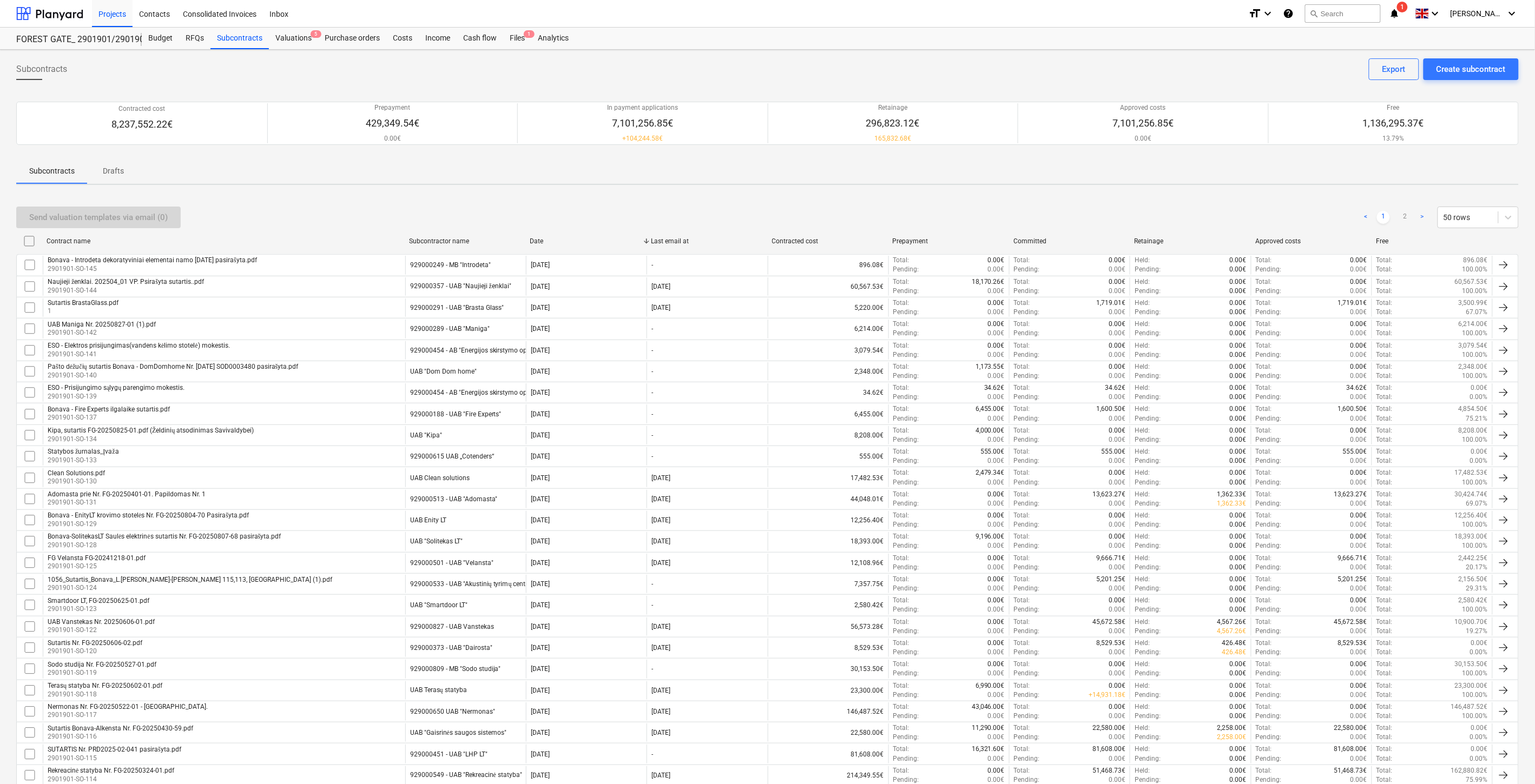
drag, startPoint x: 933, startPoint y: 186, endPoint x: 934, endPoint y: 193, distance: 7.1
click at [934, 192] on div "Subcontracts Create subcontract Export Contracted cost 8,237,552.22€ Prepayment…" at bounding box center [768, 714] width 1535 height 1329
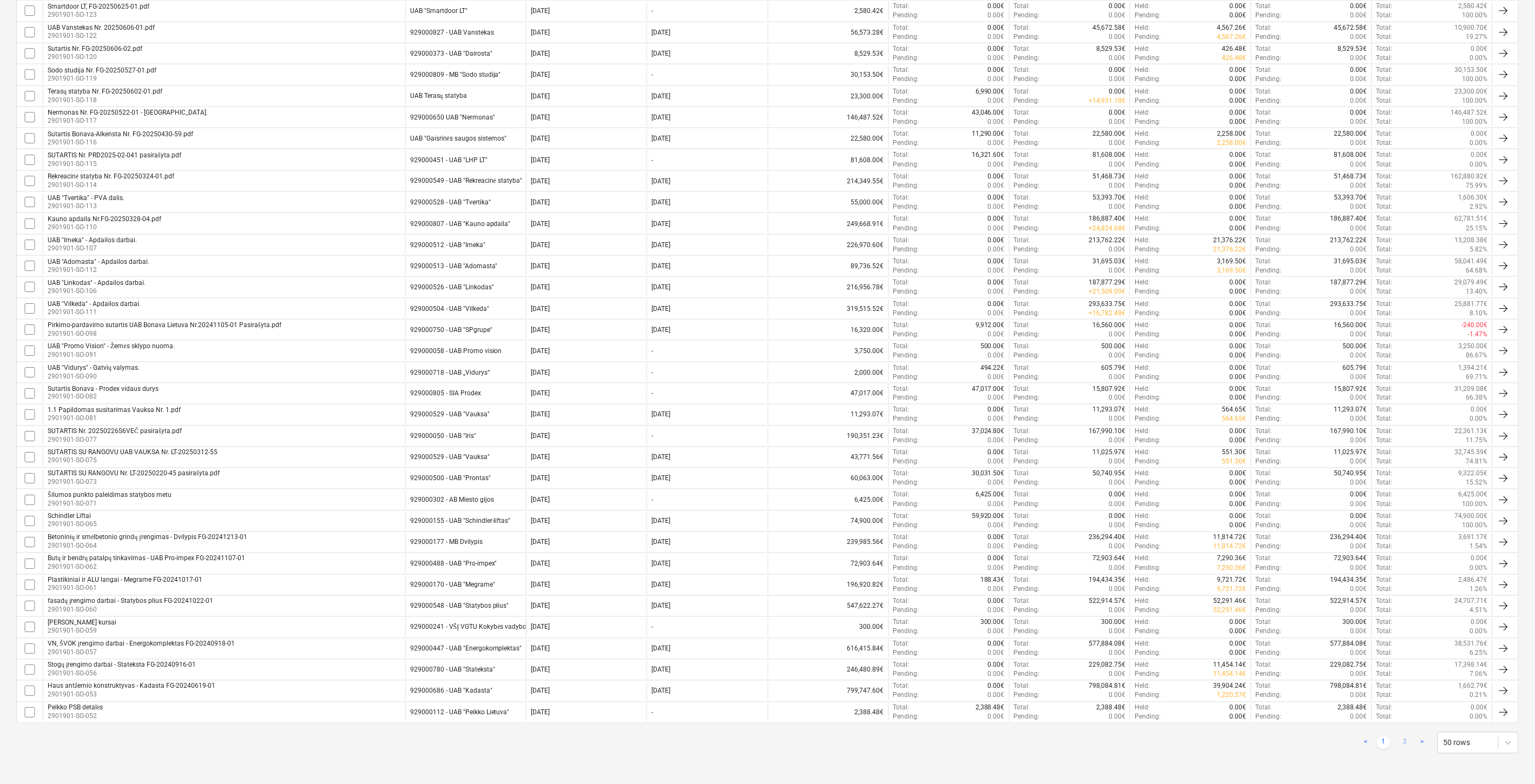
click at [1399, 745] on link "2" at bounding box center [1405, 743] width 13 height 13
checkbox input "false"
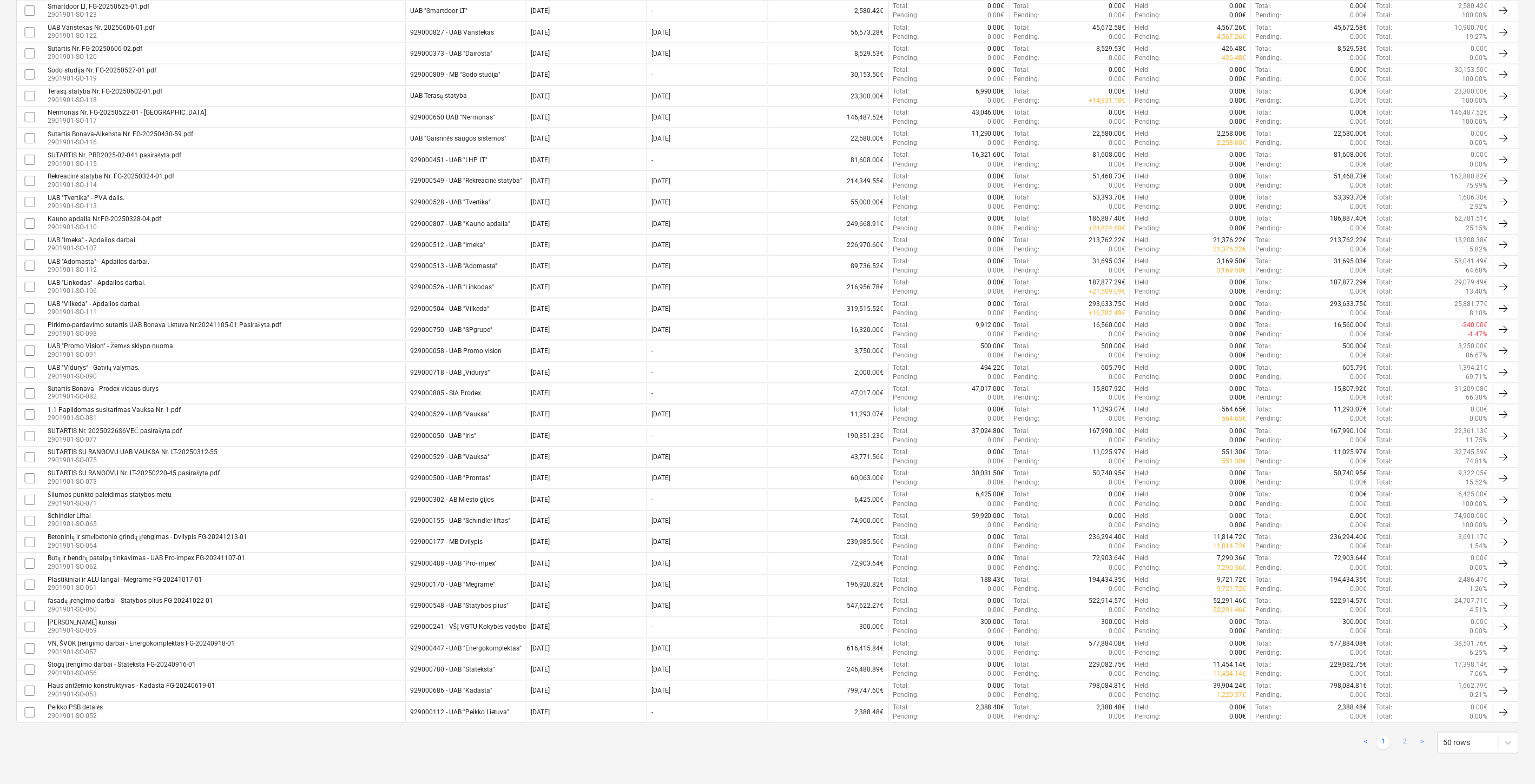
checkbox input "false"
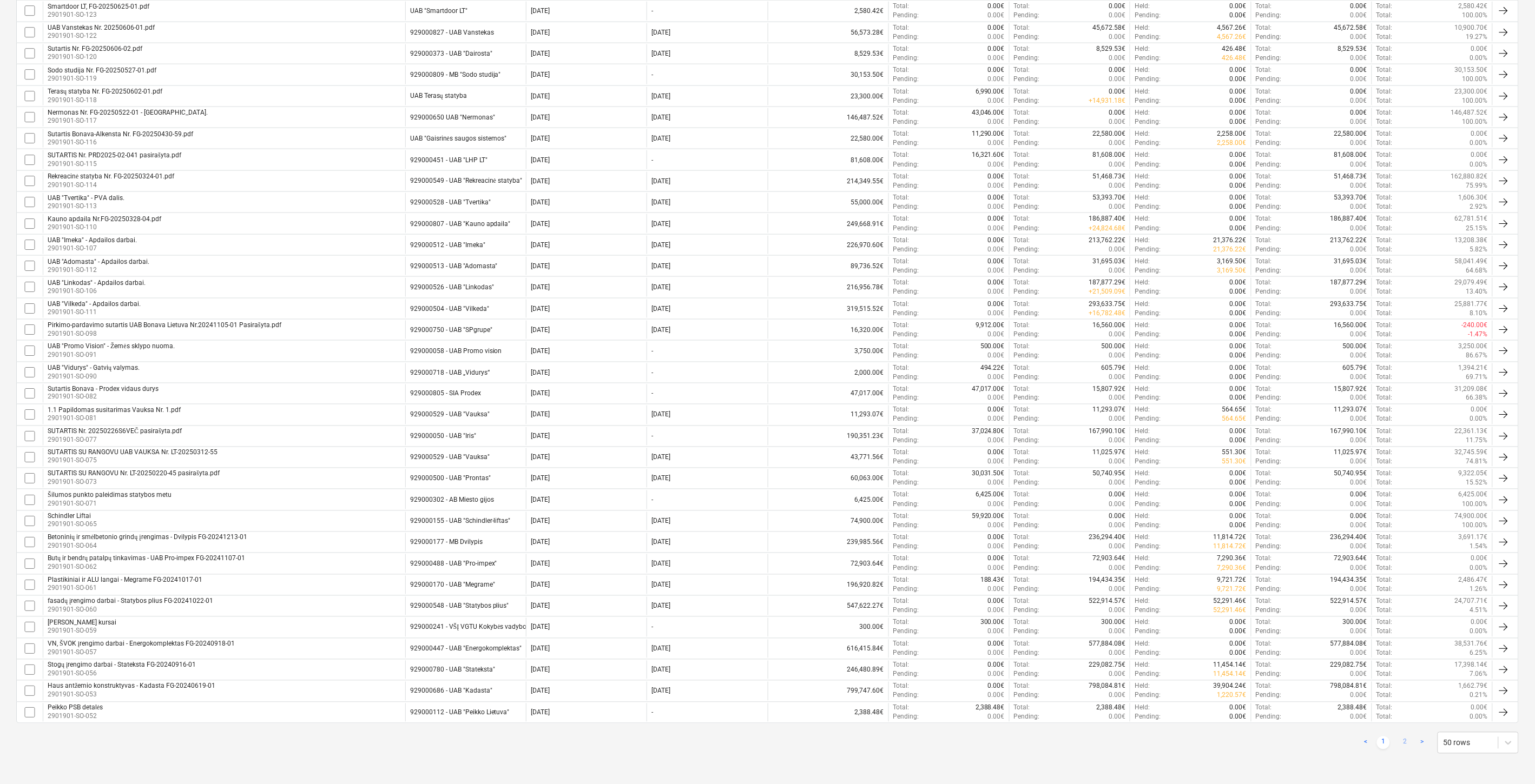
checkbox input "false"
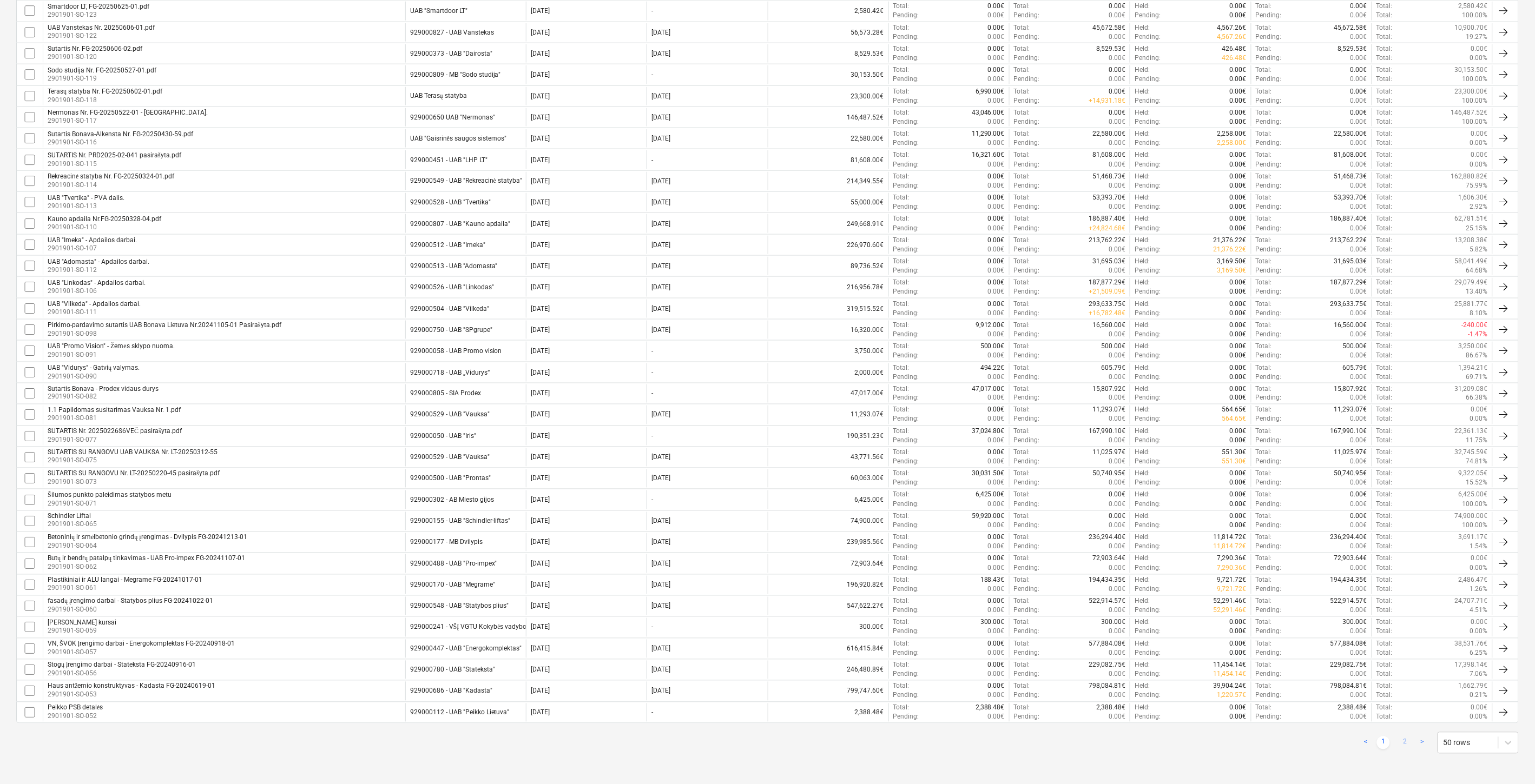
checkbox input "false"
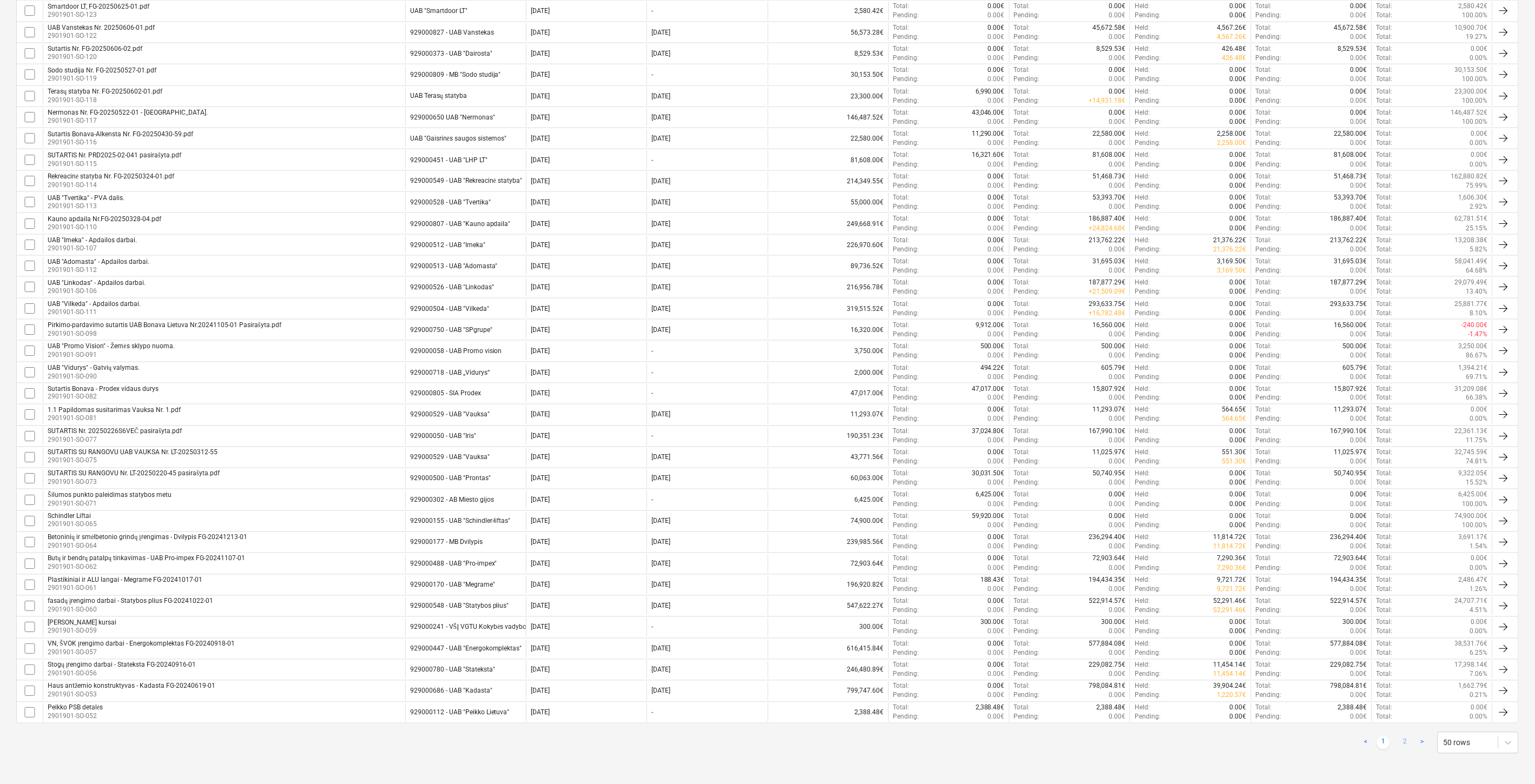
checkbox input "false"
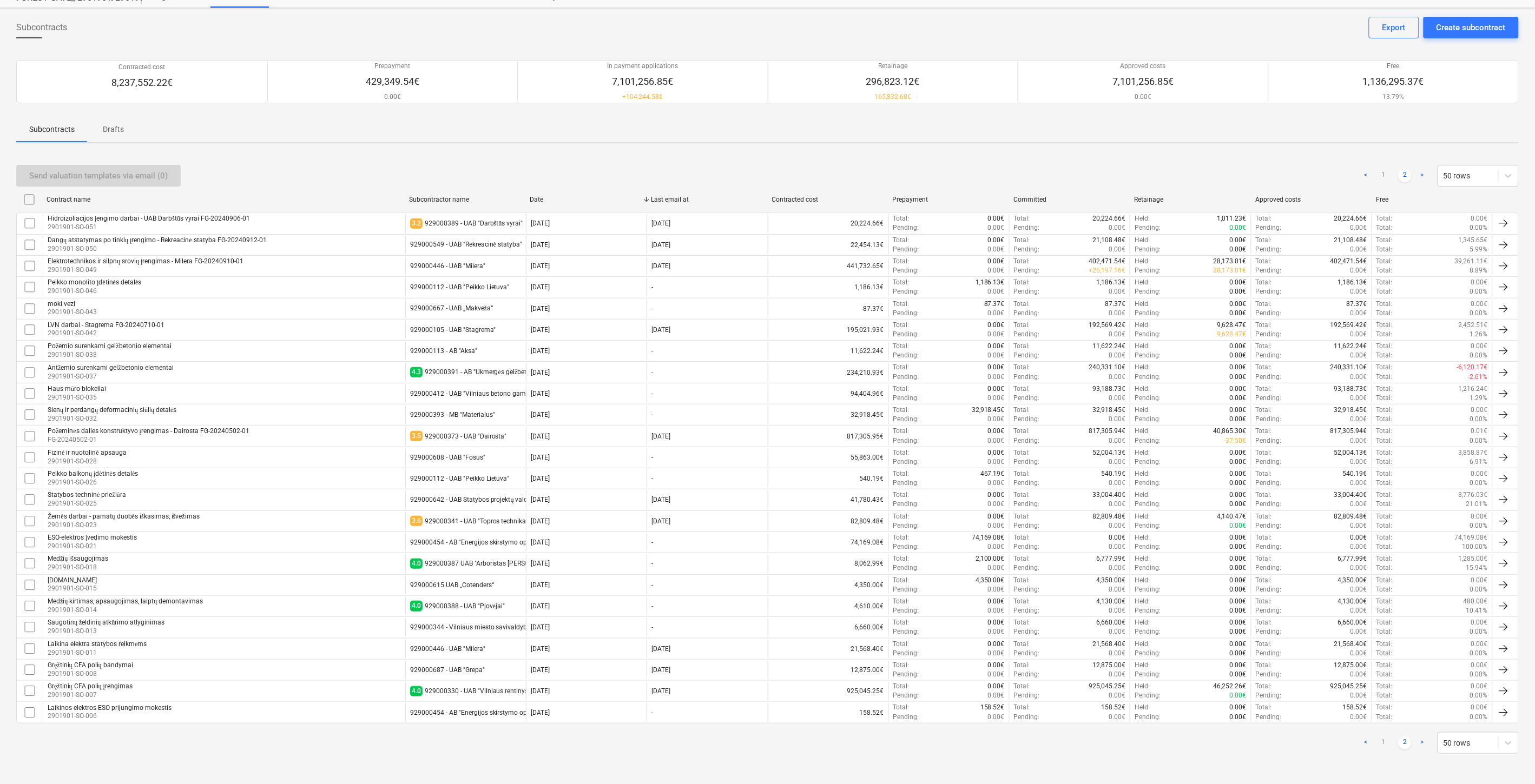
scroll to position [42, 0]
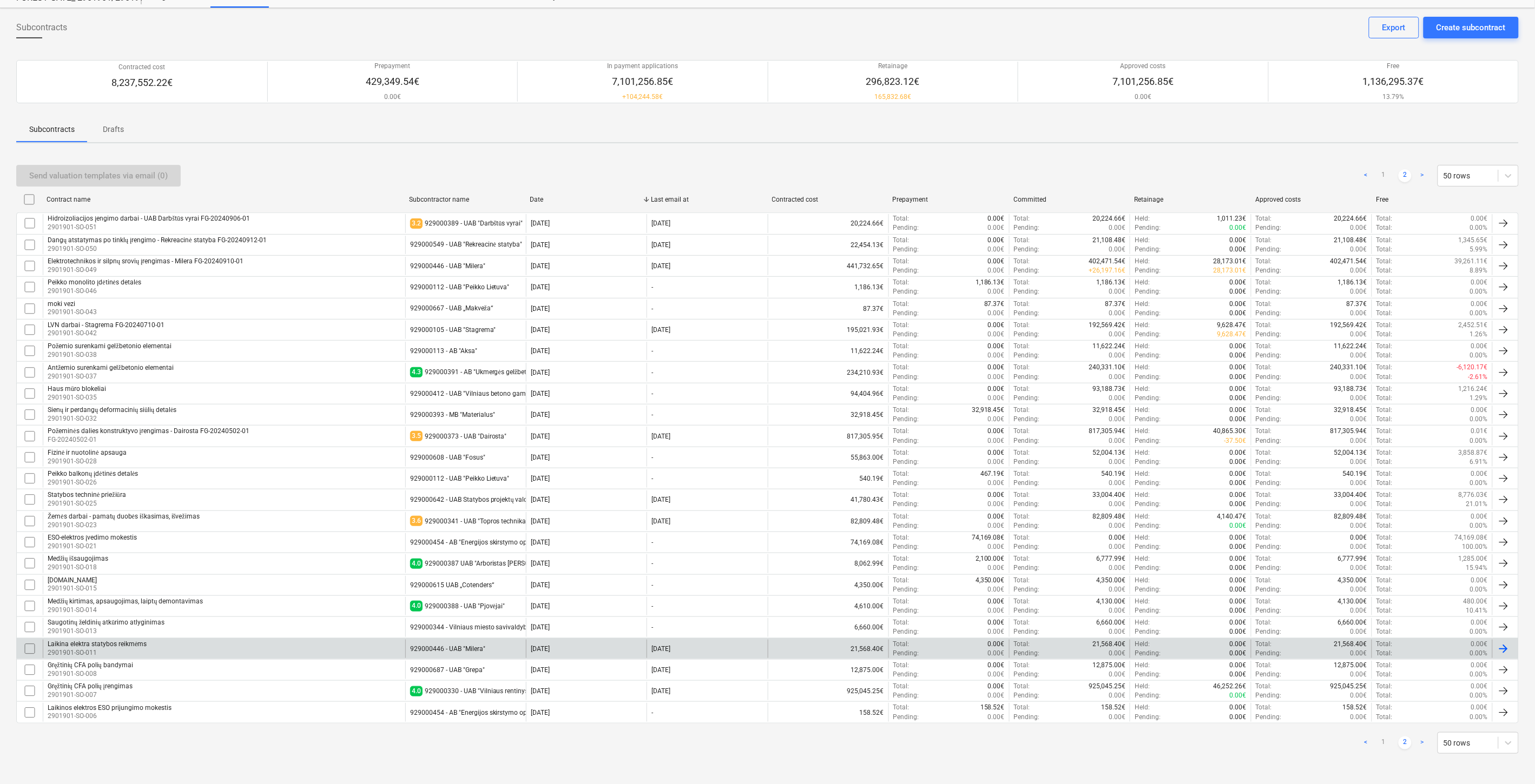
click at [327, 647] on div "Laikina elektra statybos reikmėms 2901901-SO-011" at bounding box center [224, 649] width 363 height 19
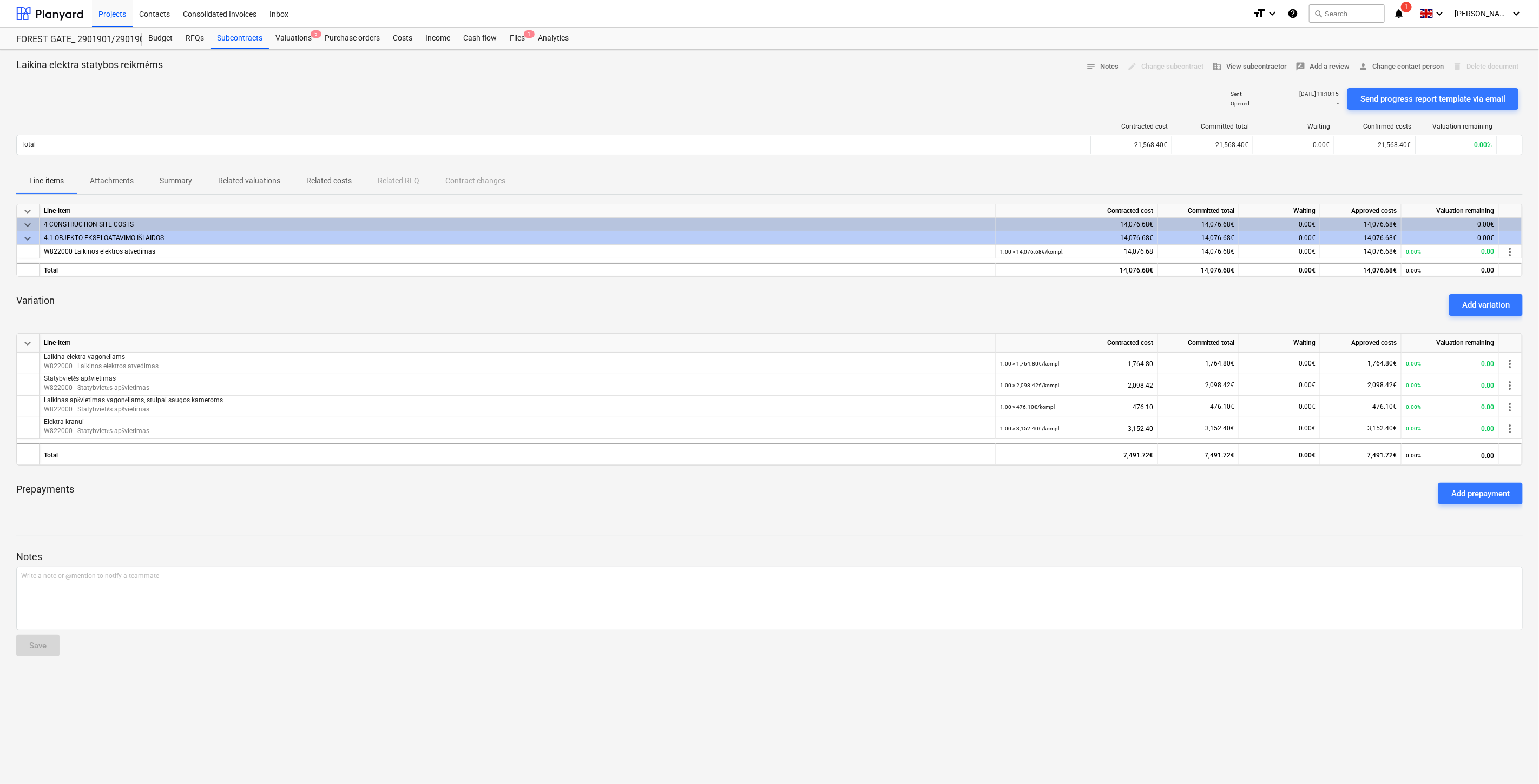
click at [649, 290] on div "Variation Add variation" at bounding box center [770, 305] width 1507 height 39
click at [672, 290] on div "Variation Add variation" at bounding box center [770, 305] width 1507 height 39
click at [680, 289] on div "Variation Add variation" at bounding box center [770, 305] width 1507 height 39
click at [705, 288] on div "Variation Add variation" at bounding box center [770, 305] width 1507 height 39
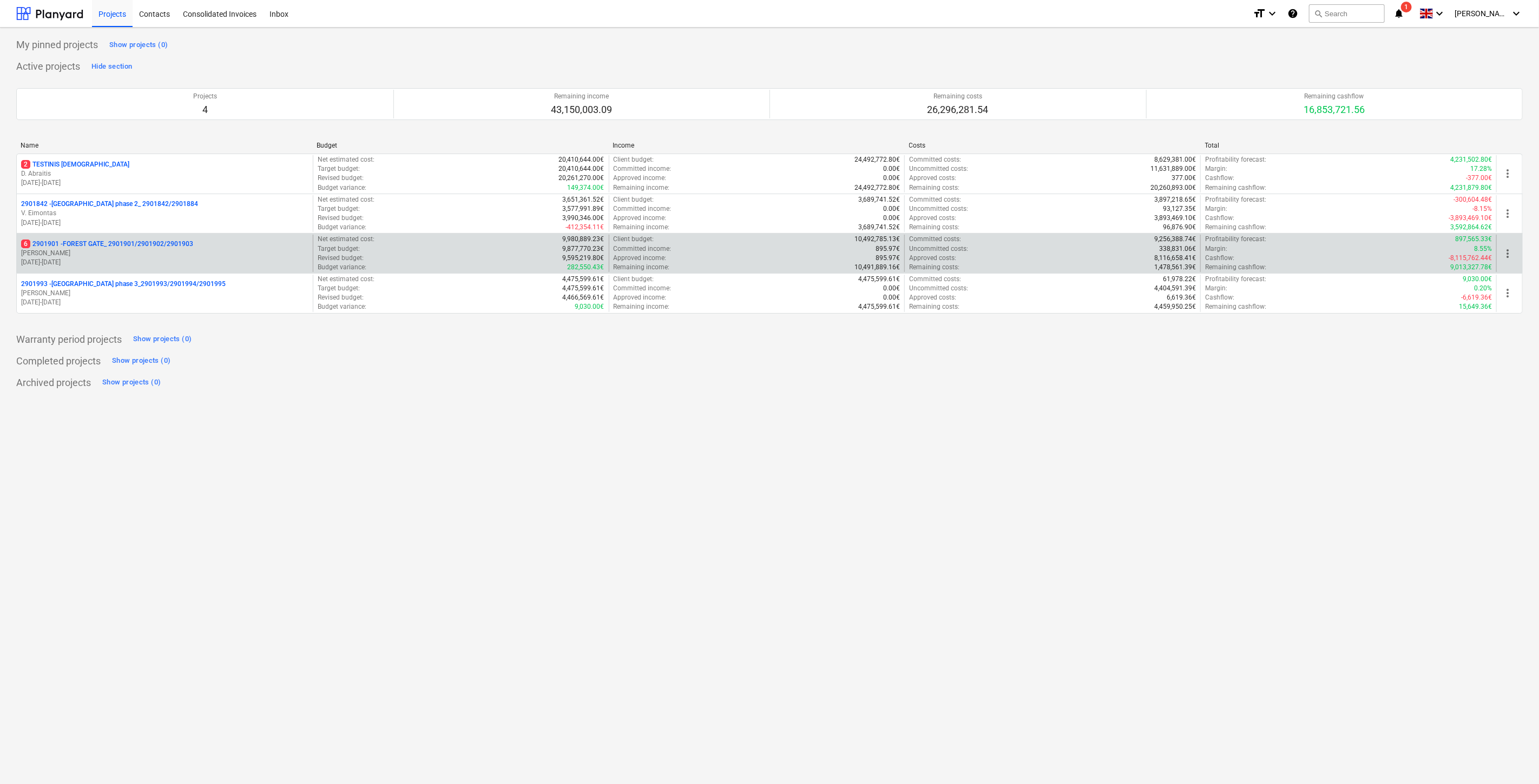
click at [200, 250] on p "[PERSON_NAME]" at bounding box center [164, 253] width 287 height 9
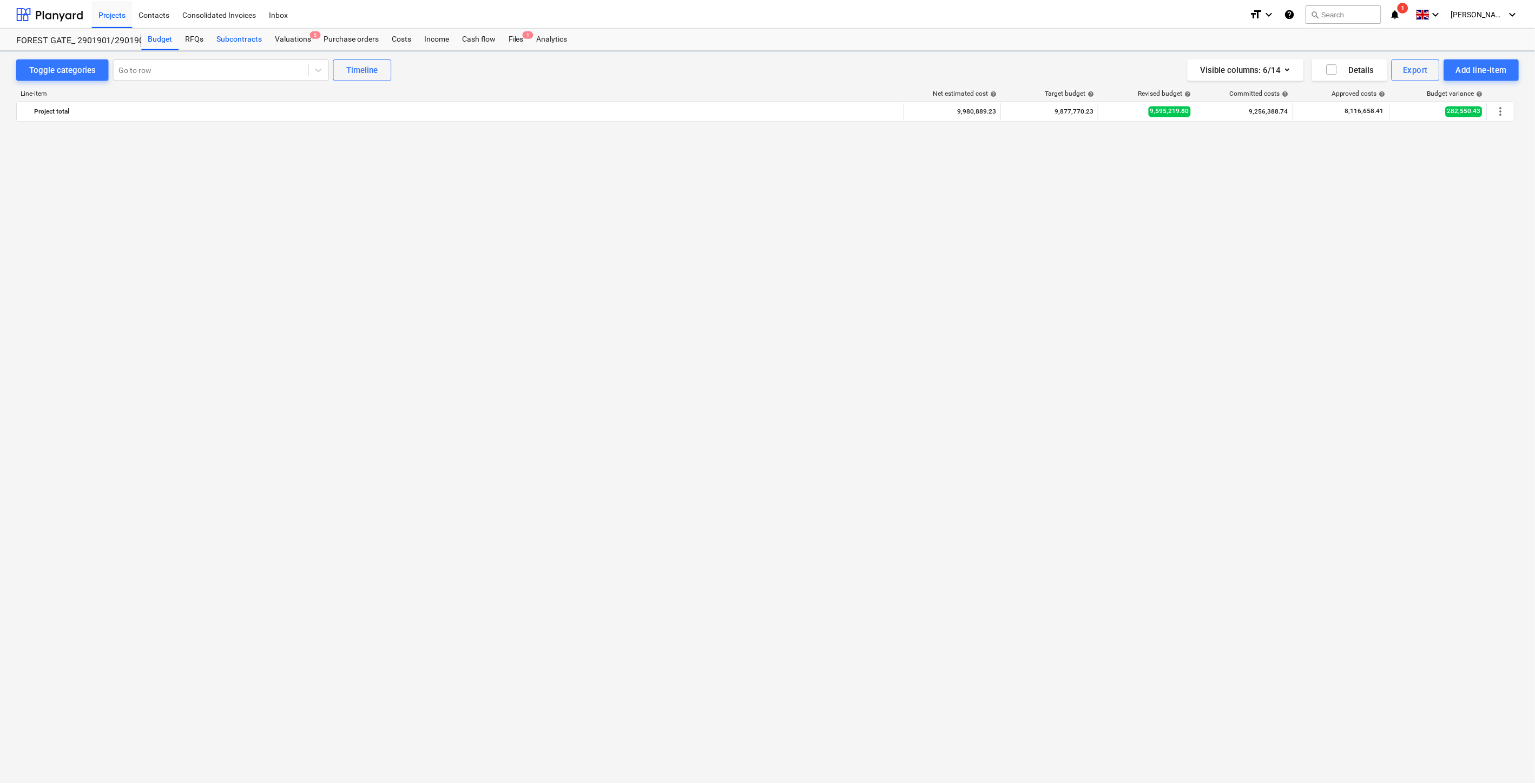
scroll to position [1785, 0]
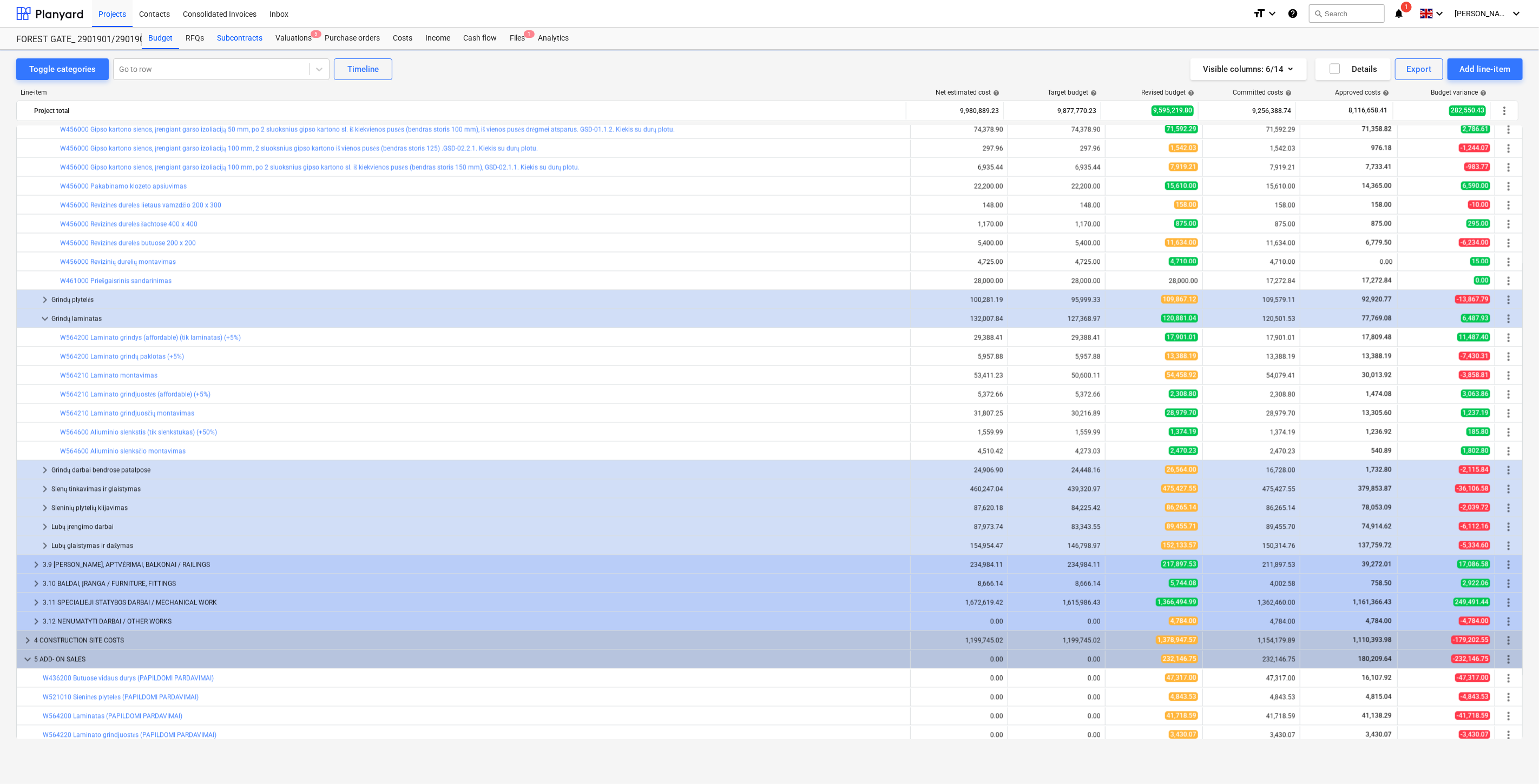
click at [250, 41] on div "Subcontracts" at bounding box center [240, 38] width 59 height 21
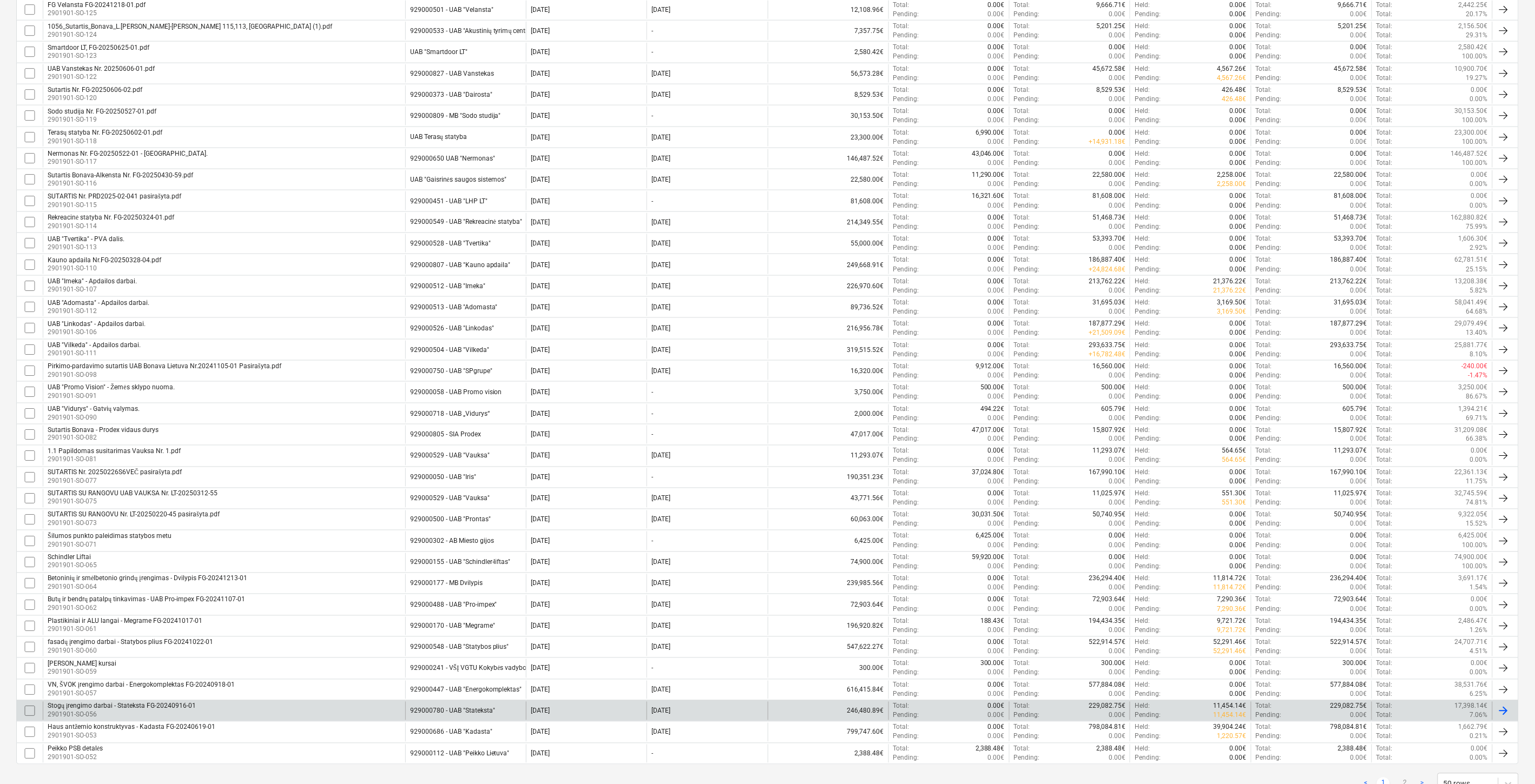
scroll to position [597, 0]
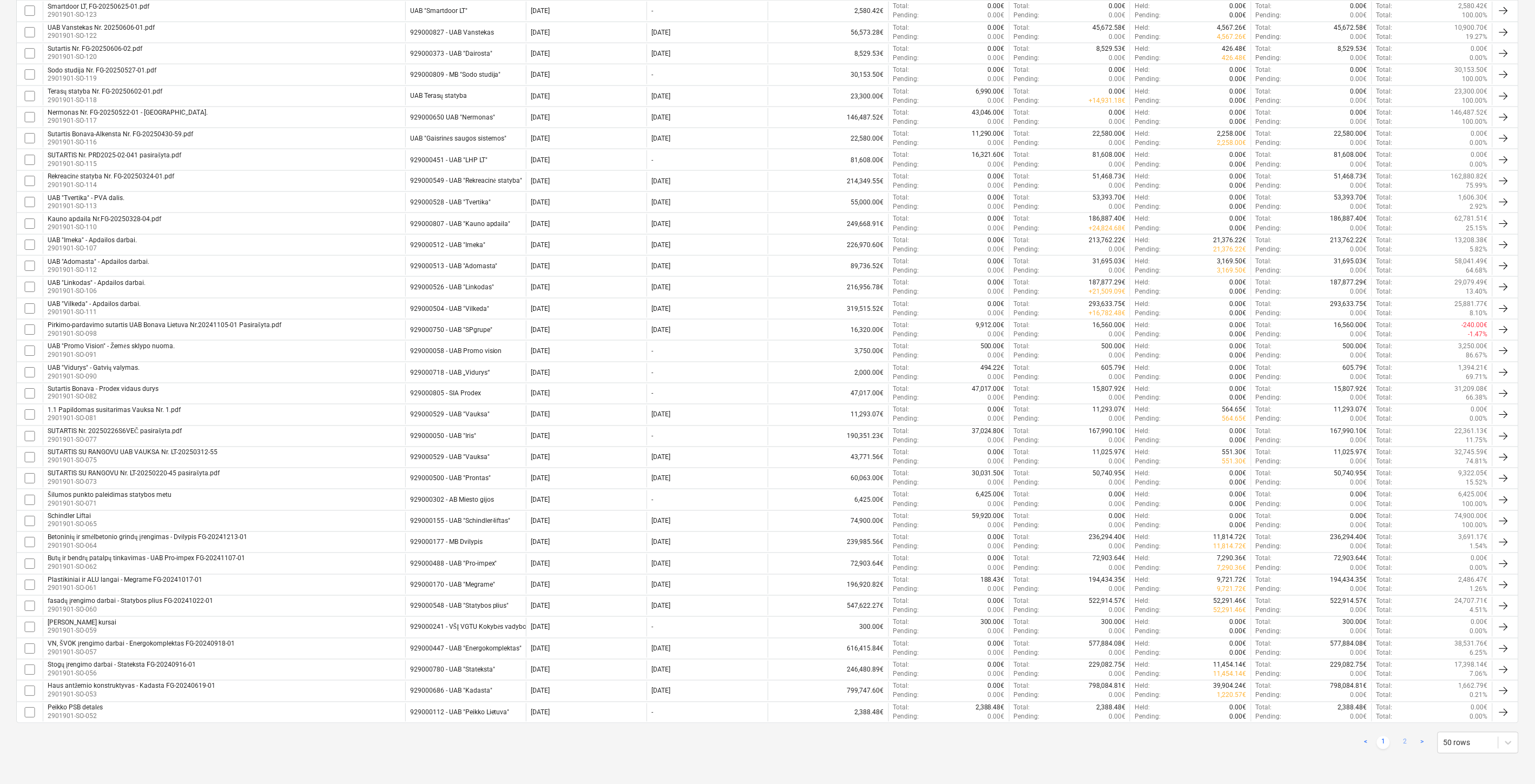
click at [1407, 741] on link "2" at bounding box center [1405, 743] width 13 height 13
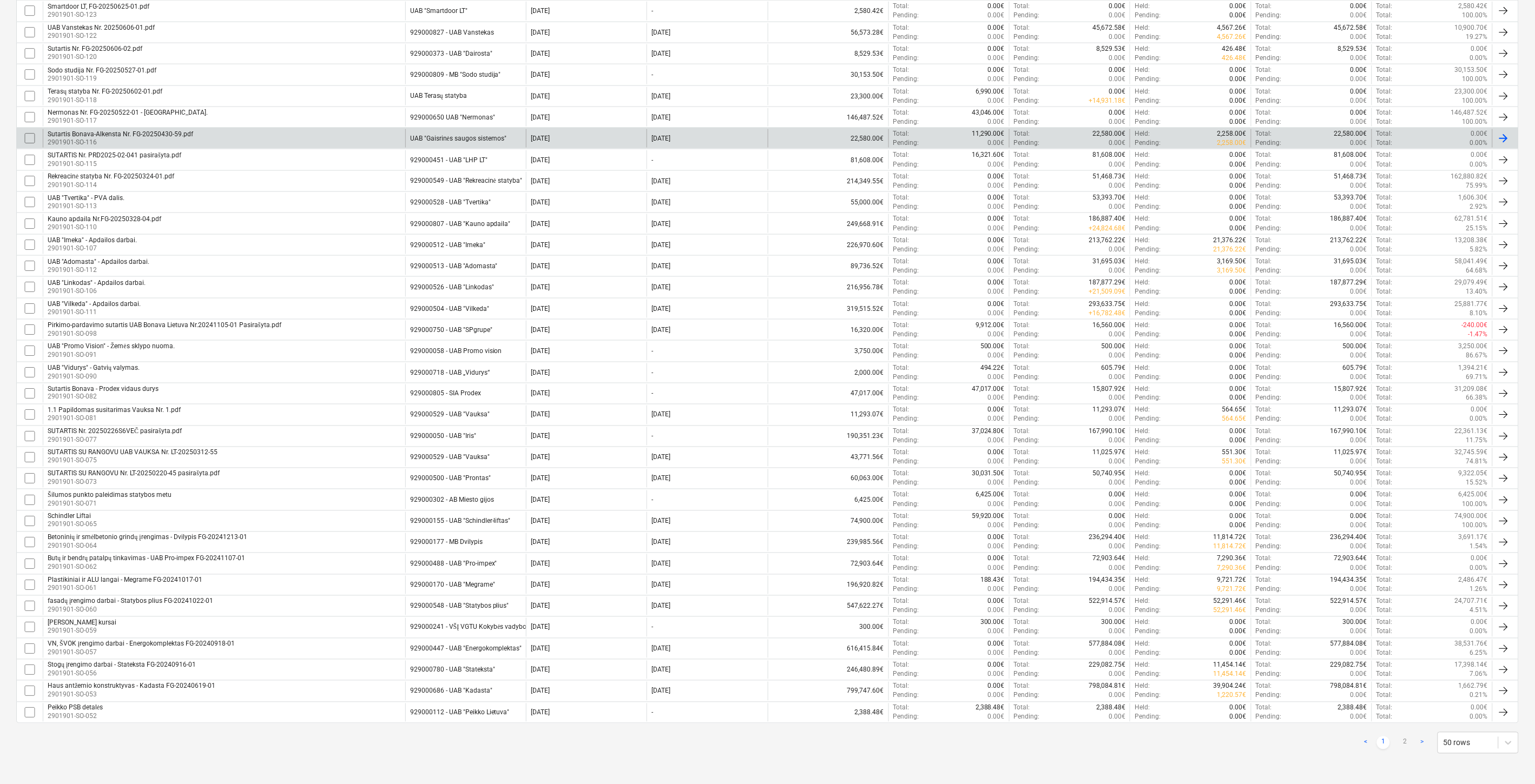
checkbox input "false"
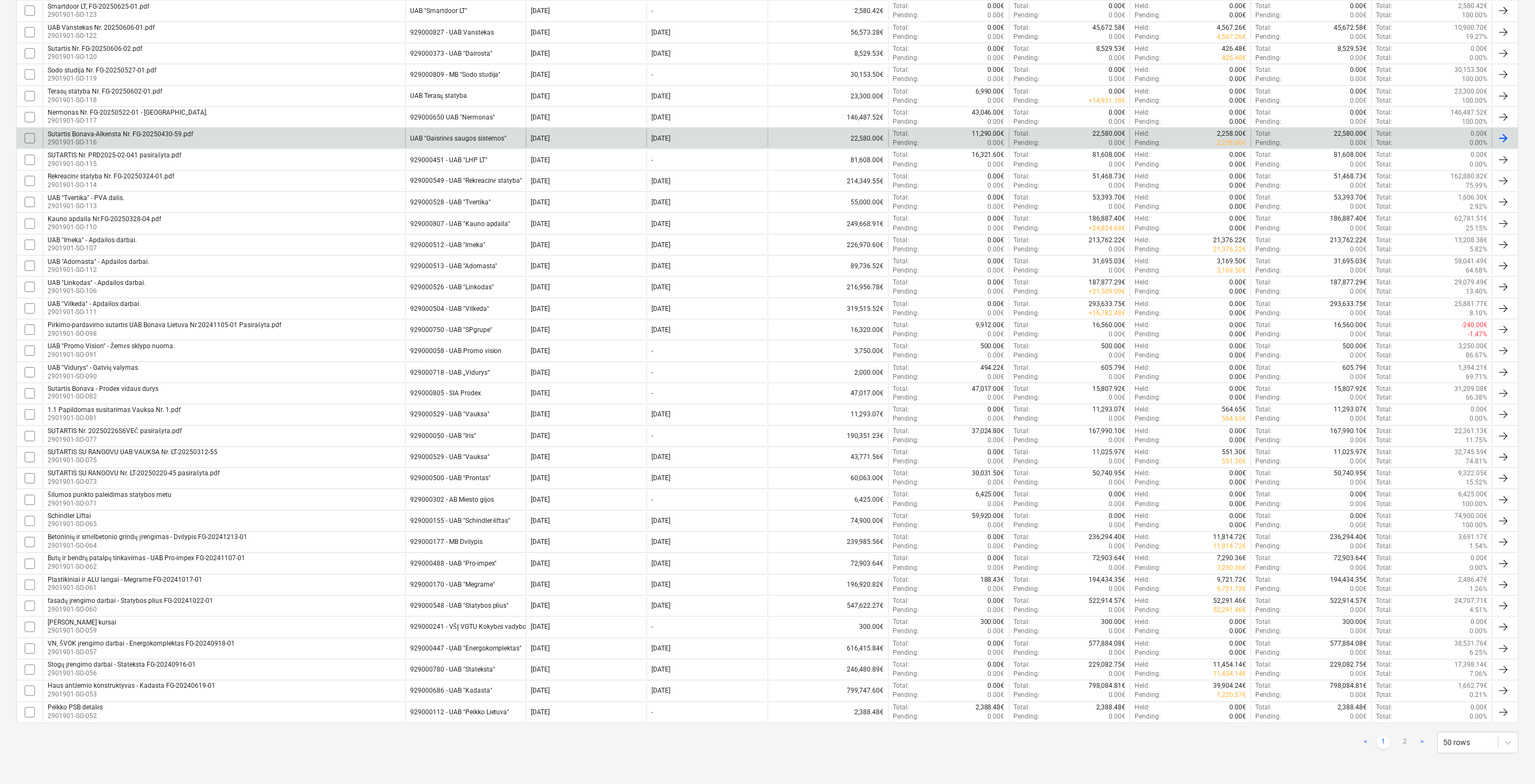
checkbox input "false"
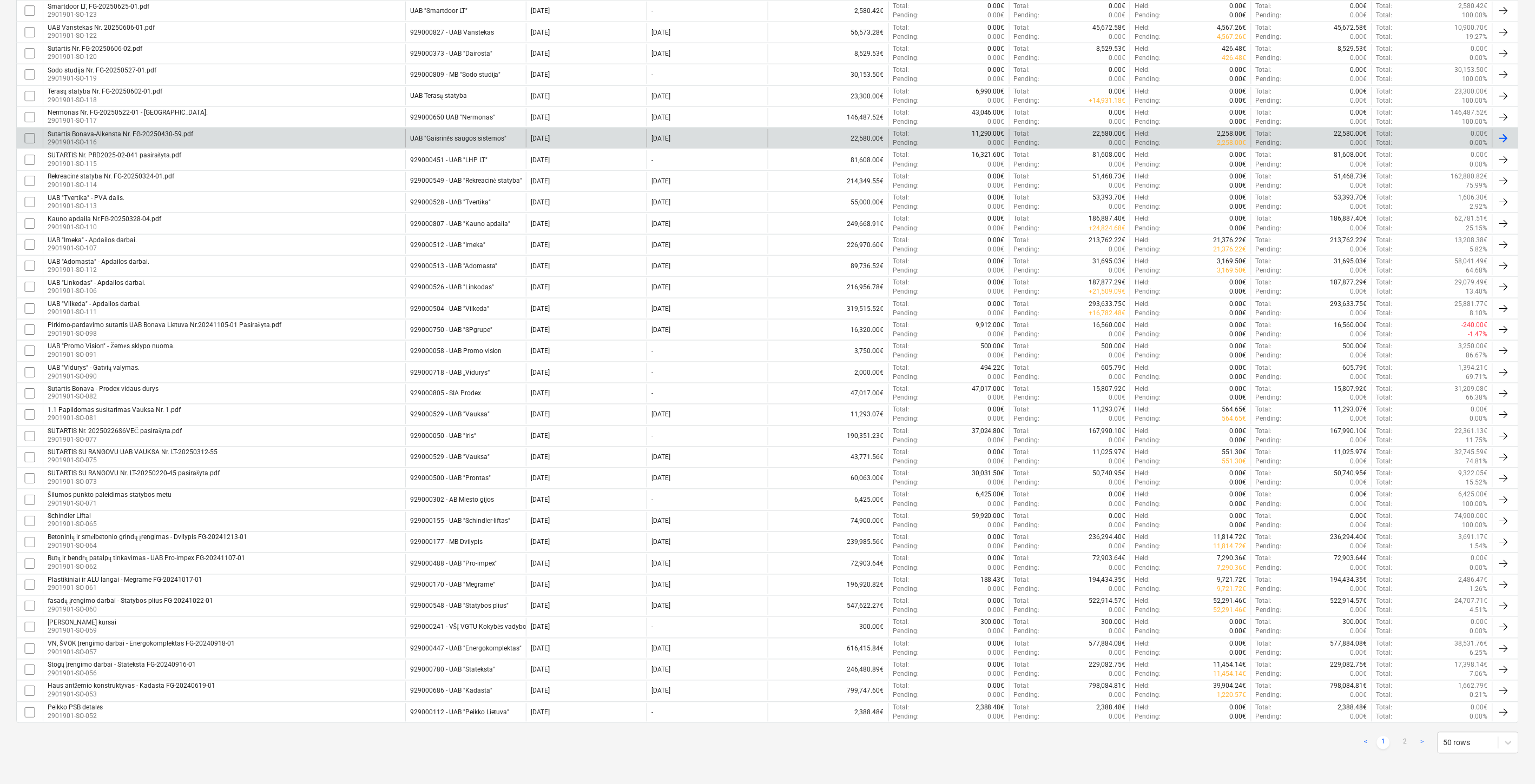
checkbox input "false"
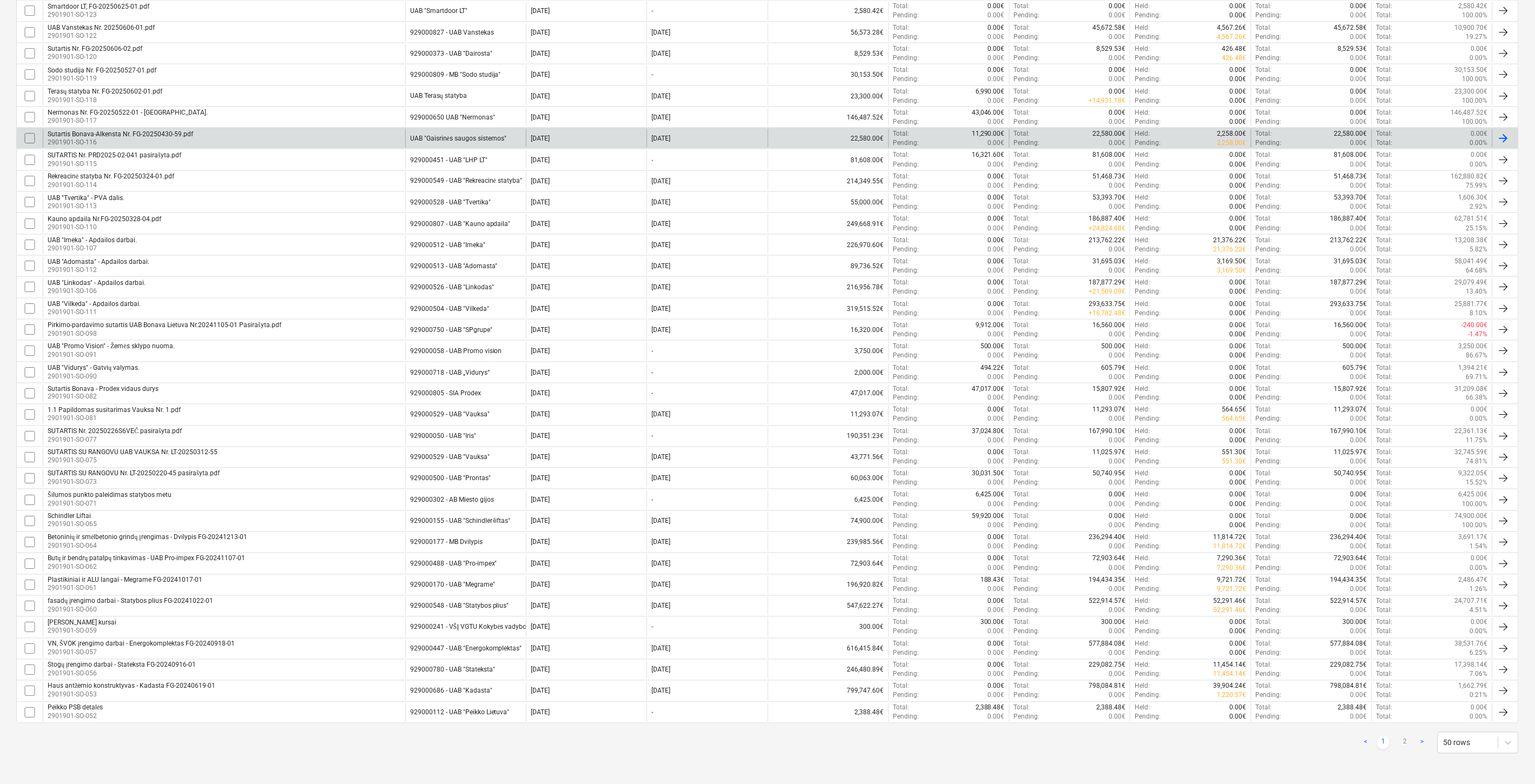
checkbox input "false"
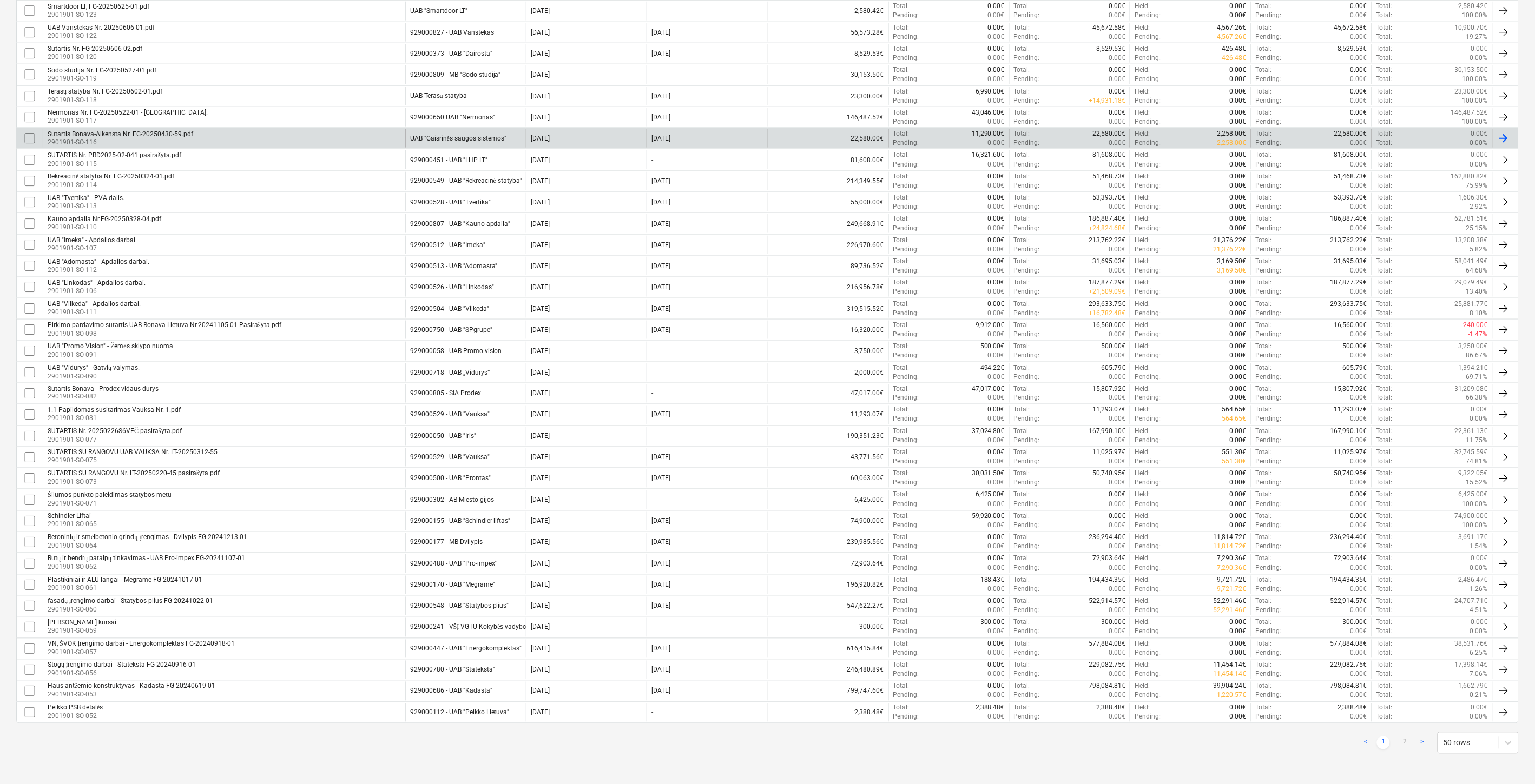
checkbox input "false"
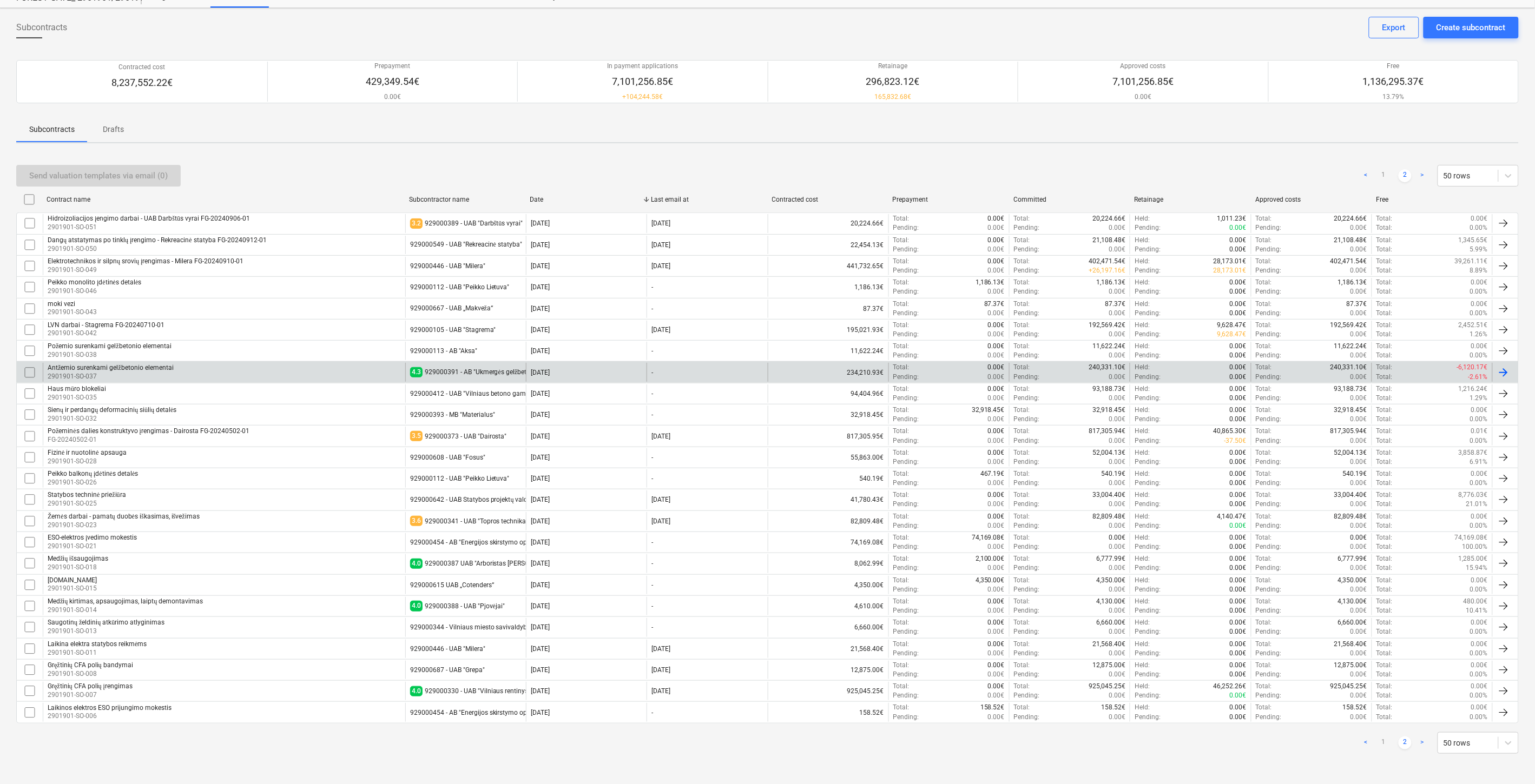
scroll to position [42, 0]
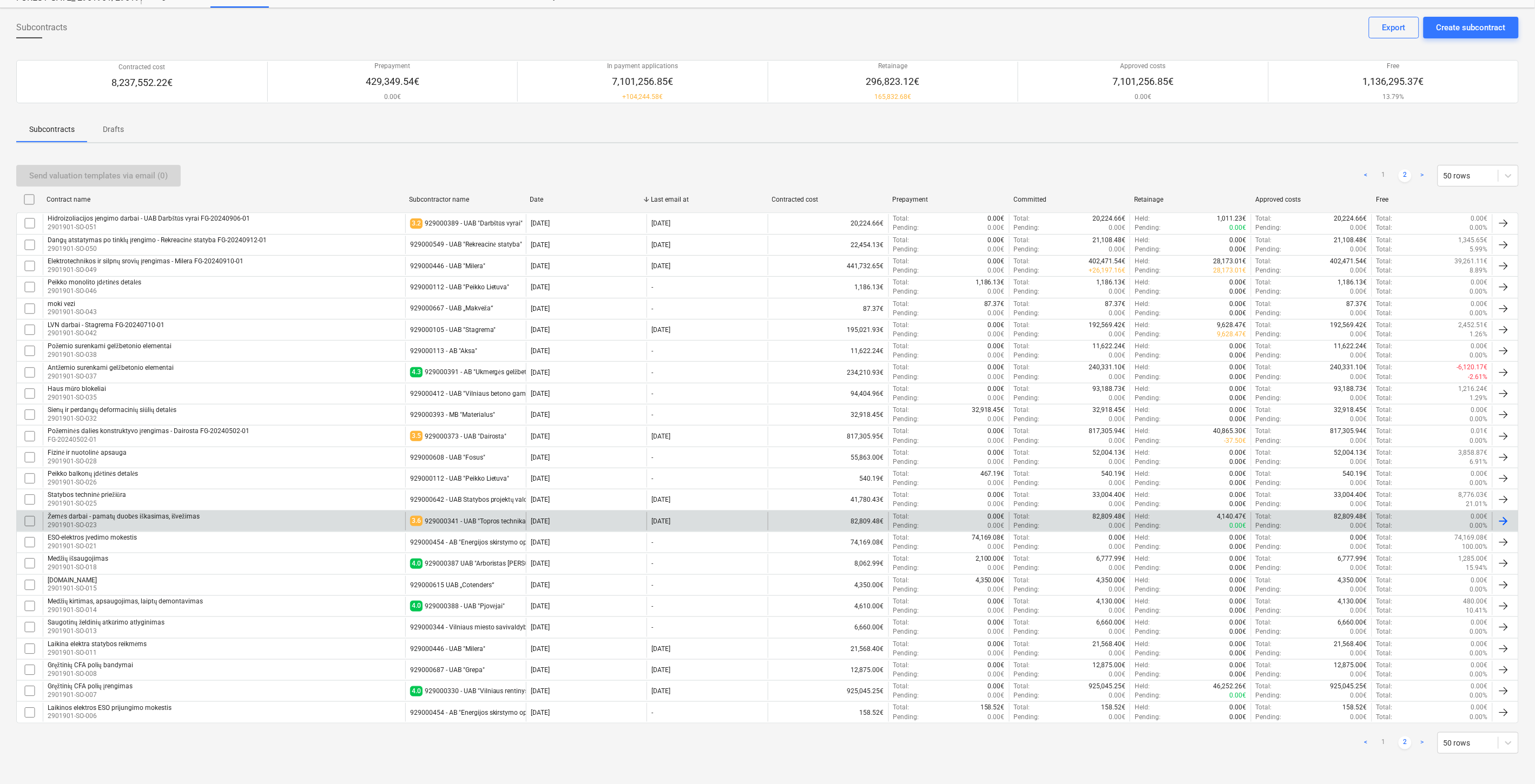
click at [274, 514] on div "Žemės darbai - pamatų duobės iškasimas, išvežimas 2901901-SO-023" at bounding box center [224, 521] width 363 height 19
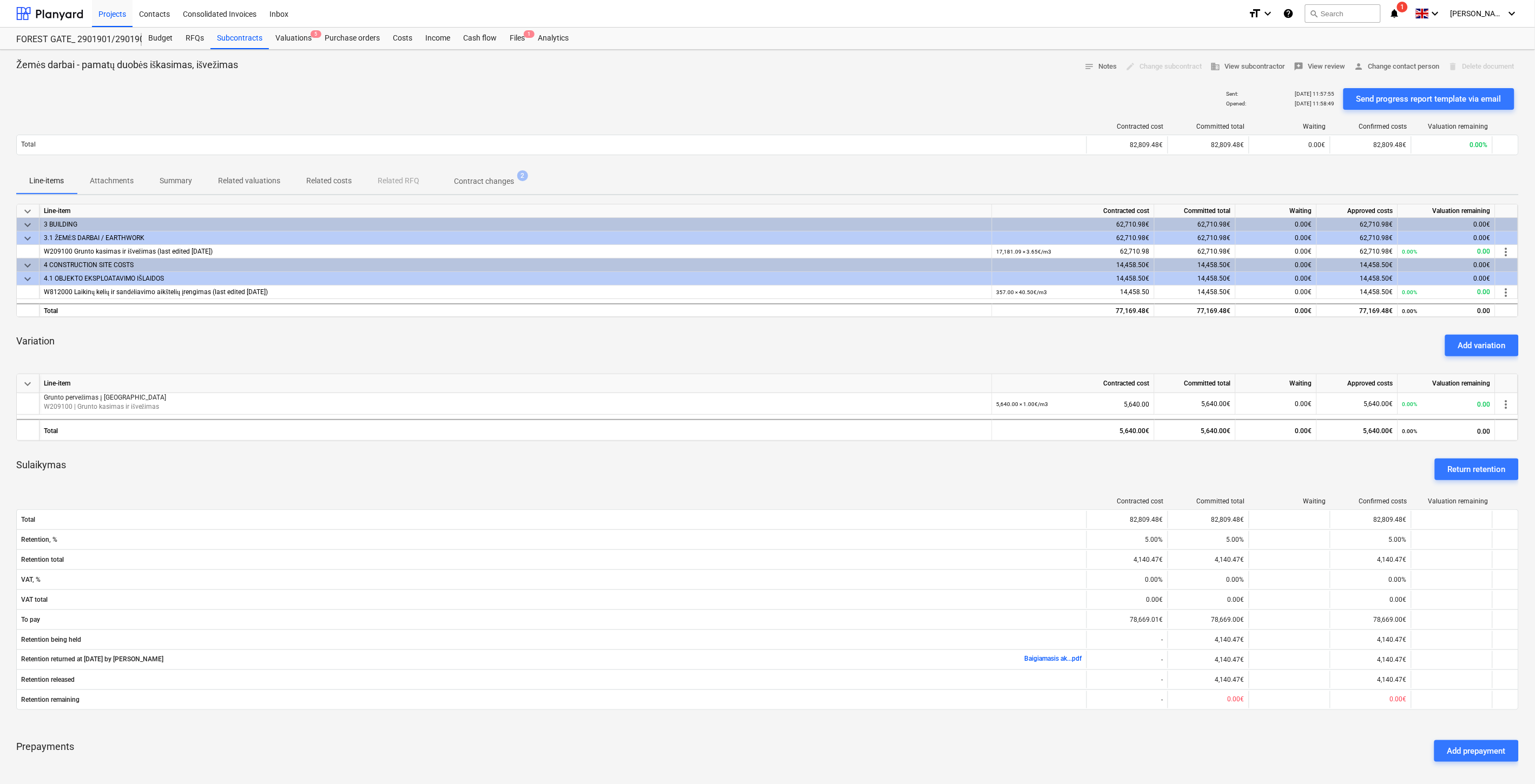
click at [387, 471] on div "Sulaikymas Return retention" at bounding box center [767, 469] width 1502 height 39
click at [398, 468] on div "Sulaikymas Return retention" at bounding box center [767, 469] width 1502 height 39
click at [510, 33] on div "Files 1" at bounding box center [517, 38] width 28 height 21
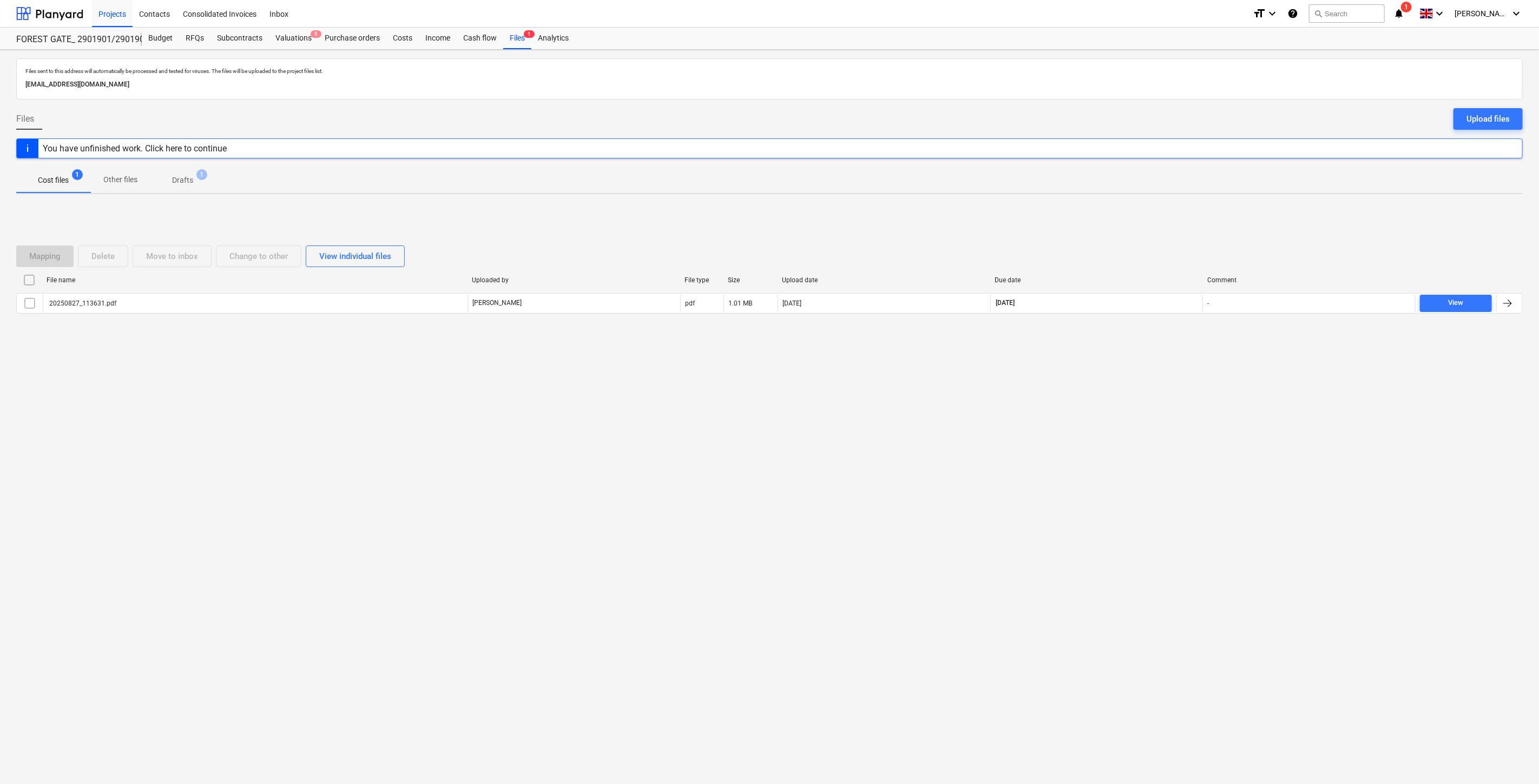
click at [645, 333] on div "Mapping Delete Move to inbox Change to other View individual files File name Up…" at bounding box center [770, 284] width 1507 height 103
click at [672, 328] on div "Mapping Delete Move to inbox Change to other View individual files File name Up…" at bounding box center [770, 284] width 1507 height 103
